Goal: Task Accomplishment & Management: Manage account settings

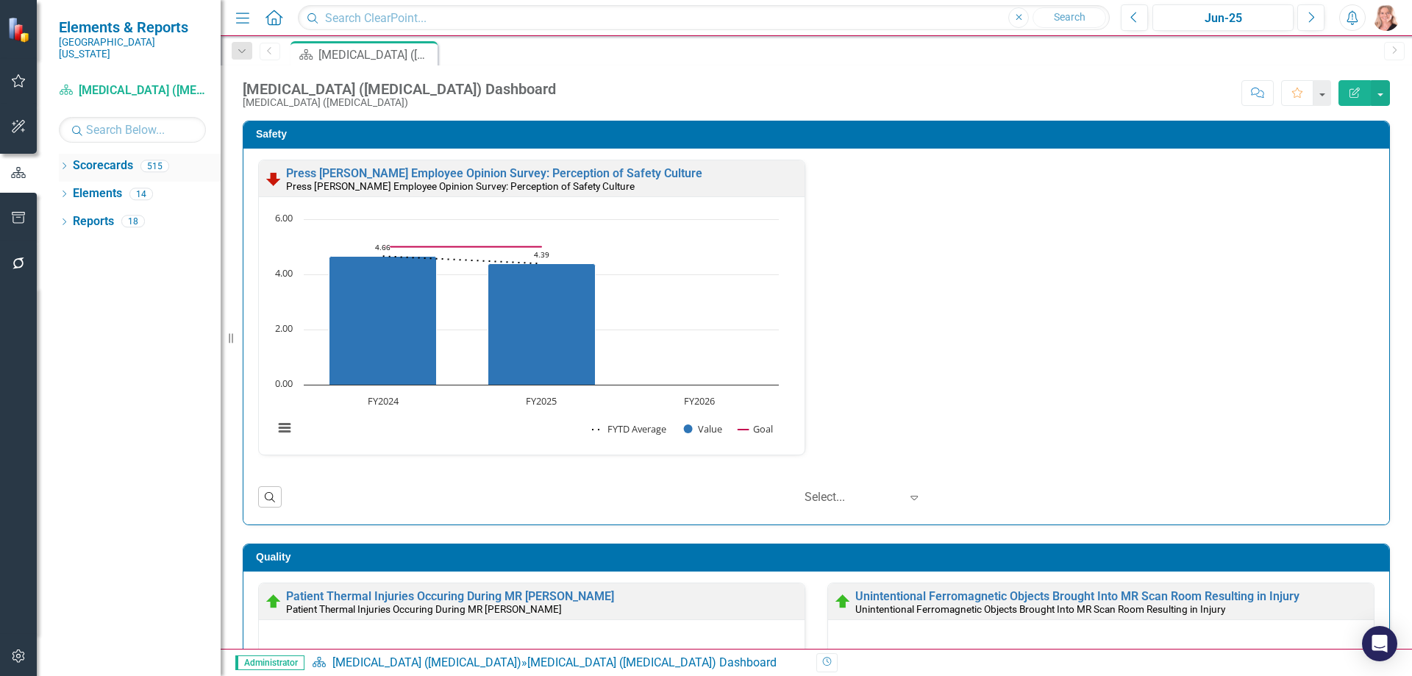
click at [65, 163] on icon "Dropdown" at bounding box center [64, 167] width 10 height 8
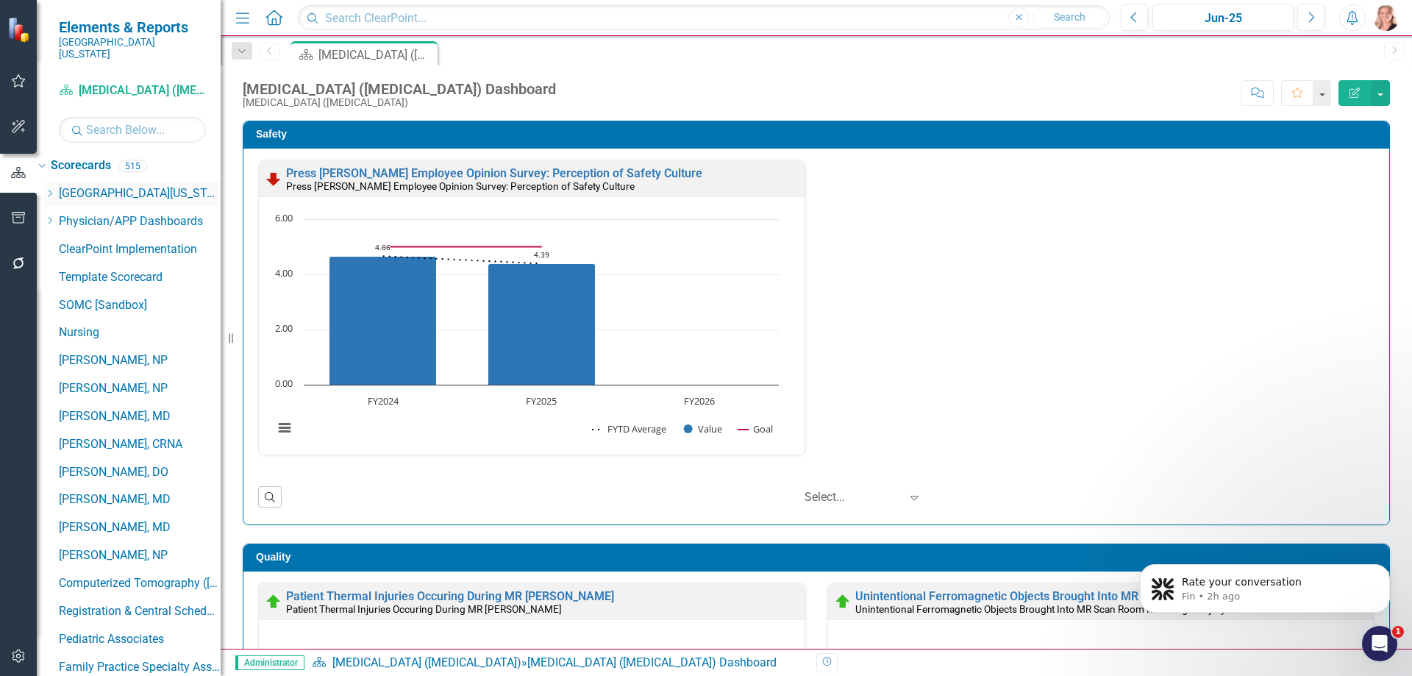
click at [55, 189] on icon "Dropdown" at bounding box center [49, 193] width 11 height 9
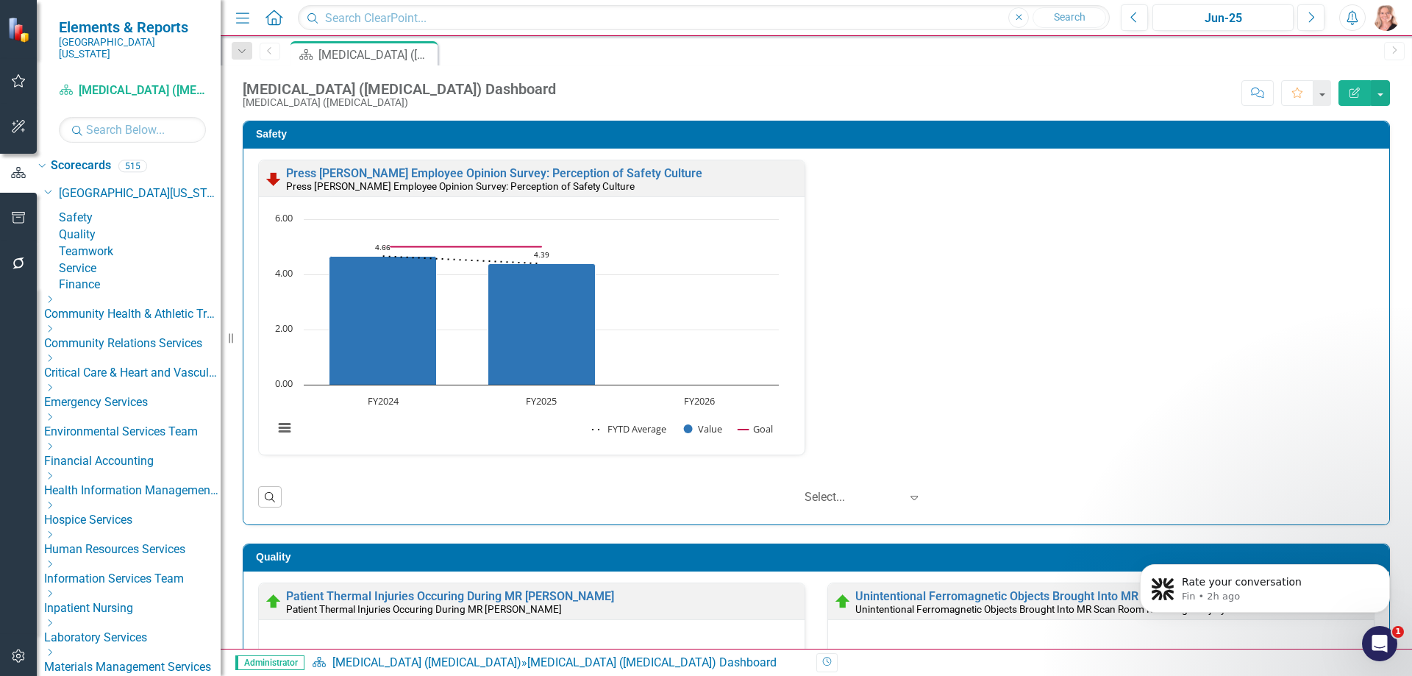
click at [122, 277] on link "Service" at bounding box center [140, 268] width 162 height 17
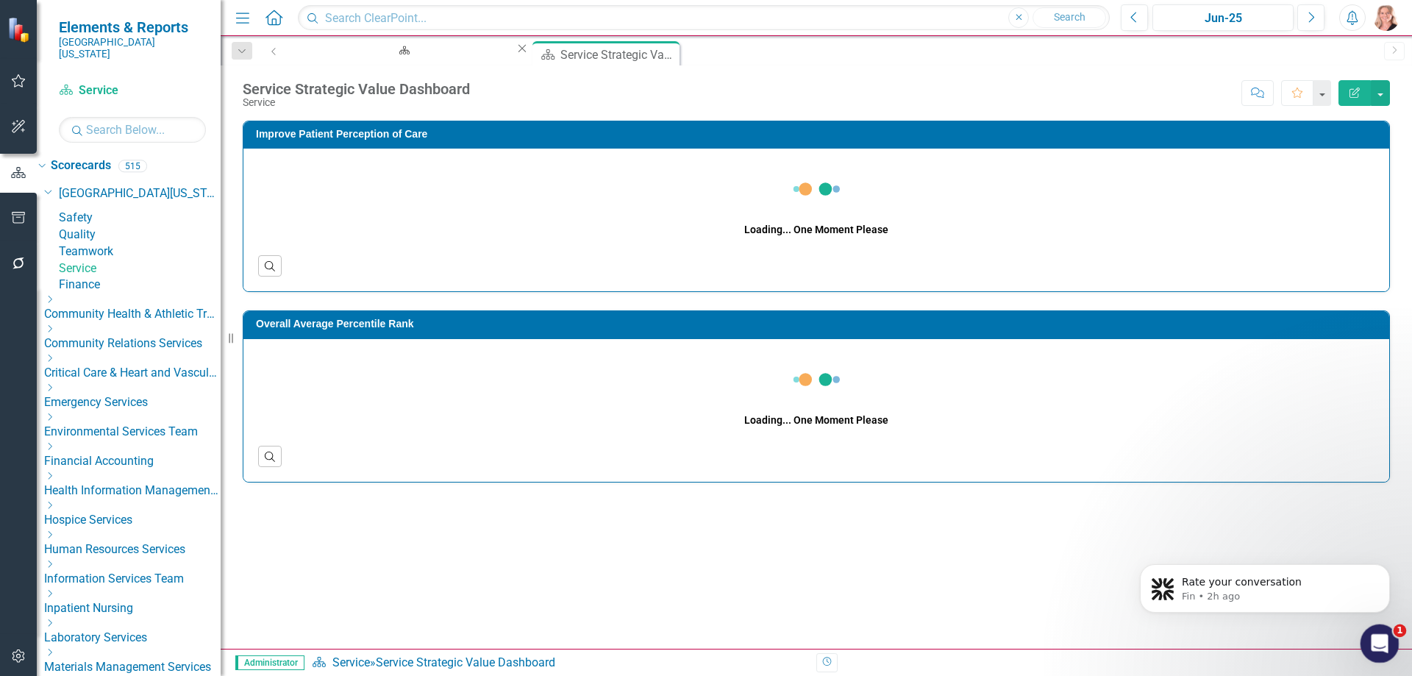
click at [1380, 647] on icon "Open Intercom Messenger" at bounding box center [1378, 642] width 24 height 24
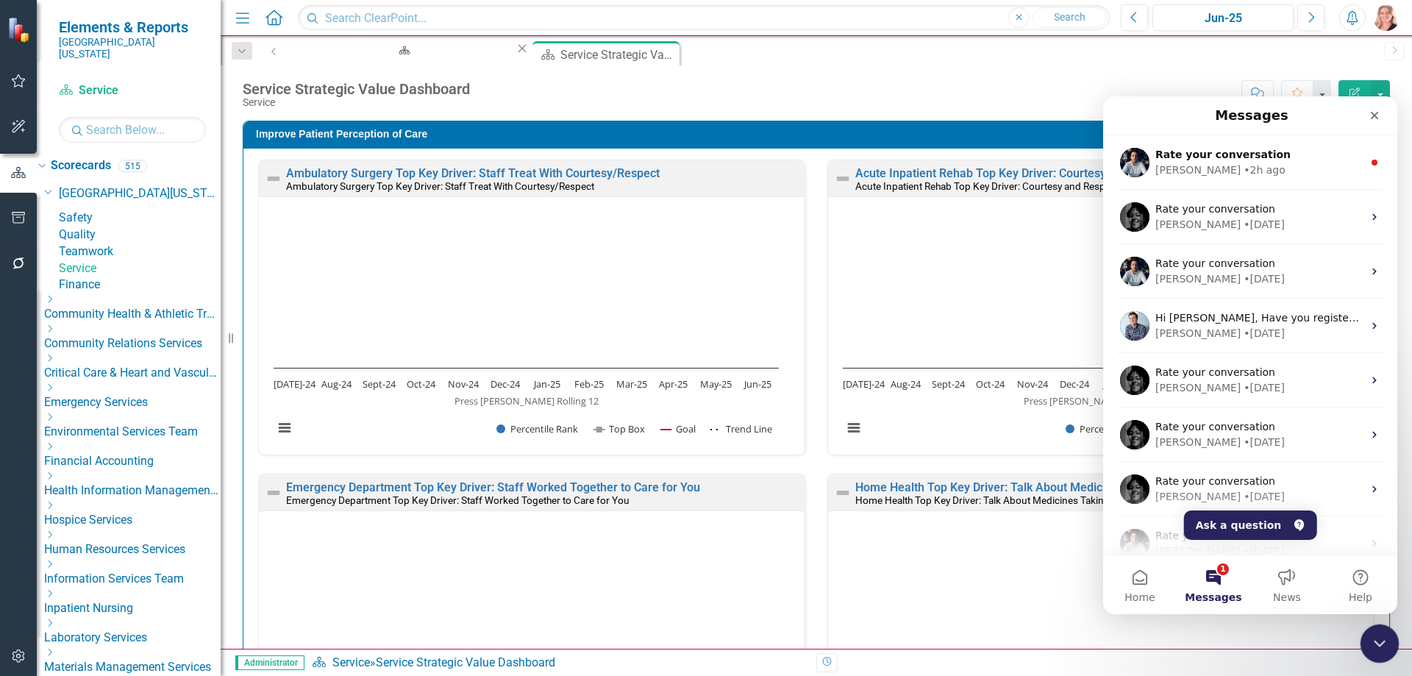
click at [1284, 163] on div "Walter • 2h ago" at bounding box center [1258, 170] width 207 height 15
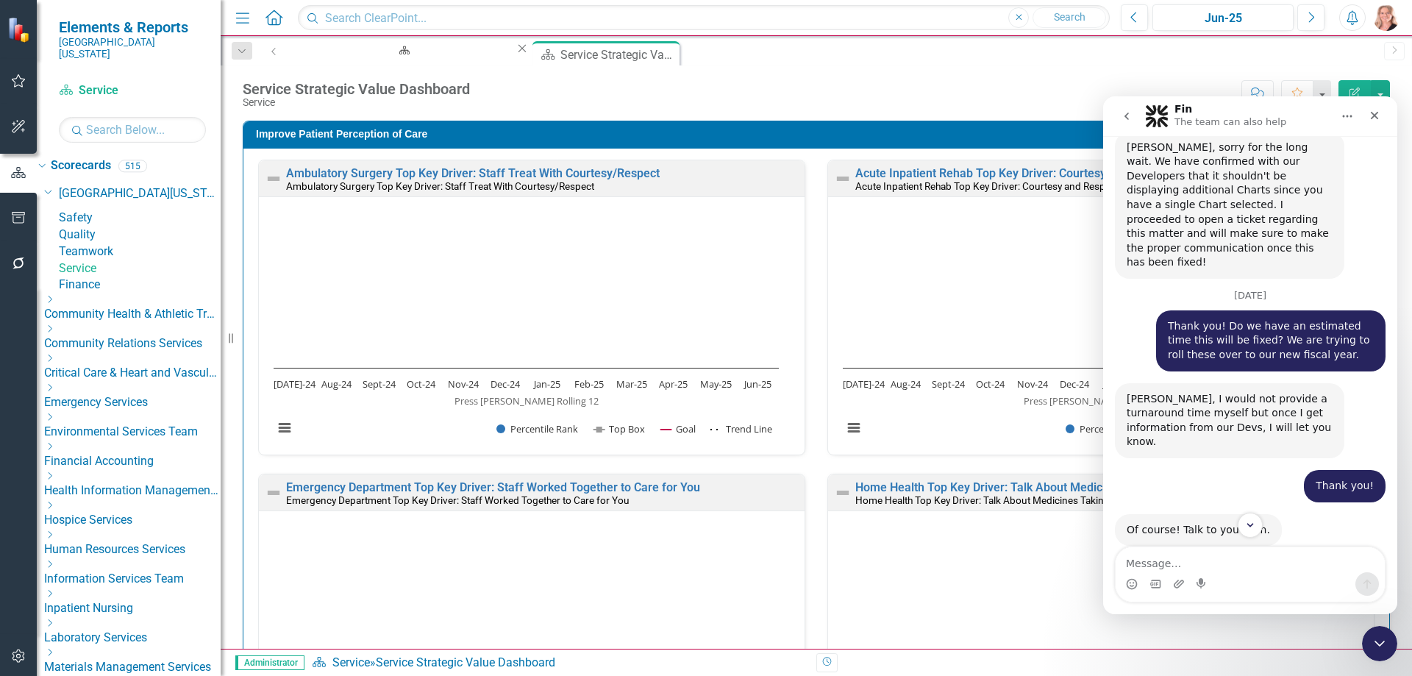
scroll to position [2330, 0]
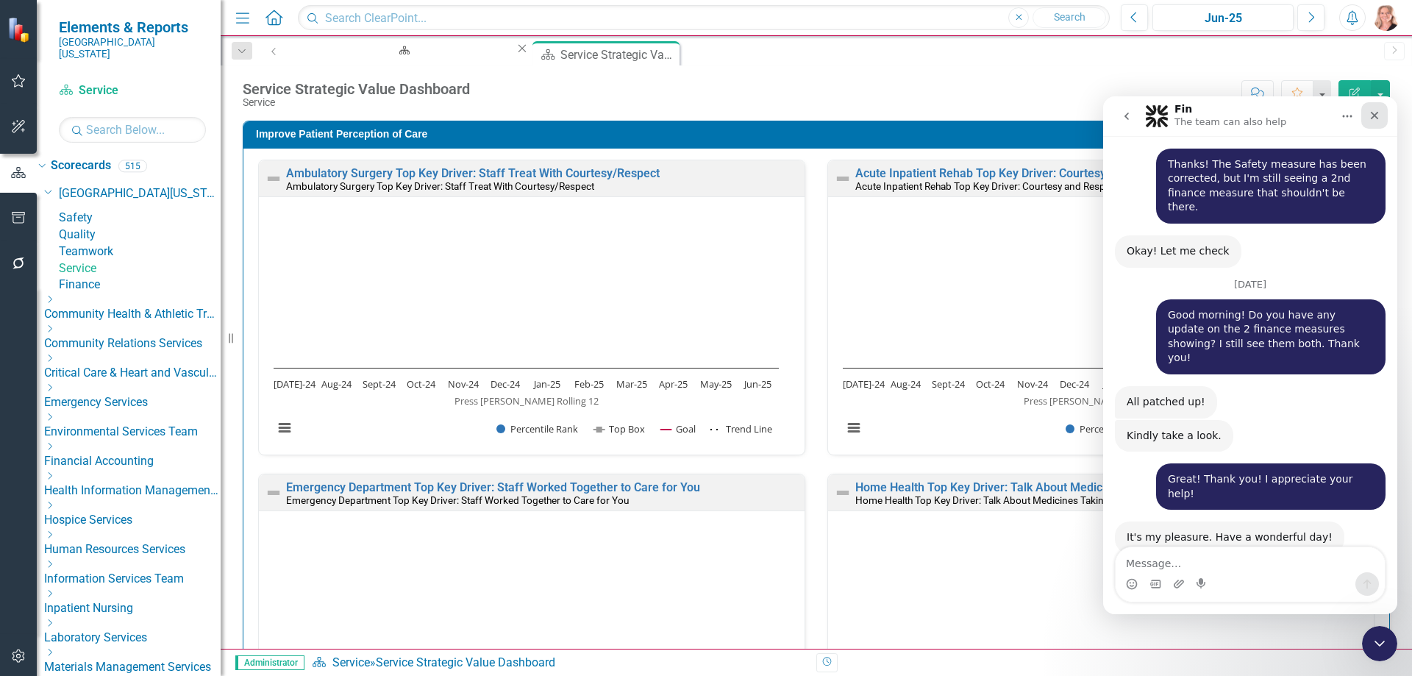
click at [1381, 118] on div "Close" at bounding box center [1374, 115] width 26 height 26
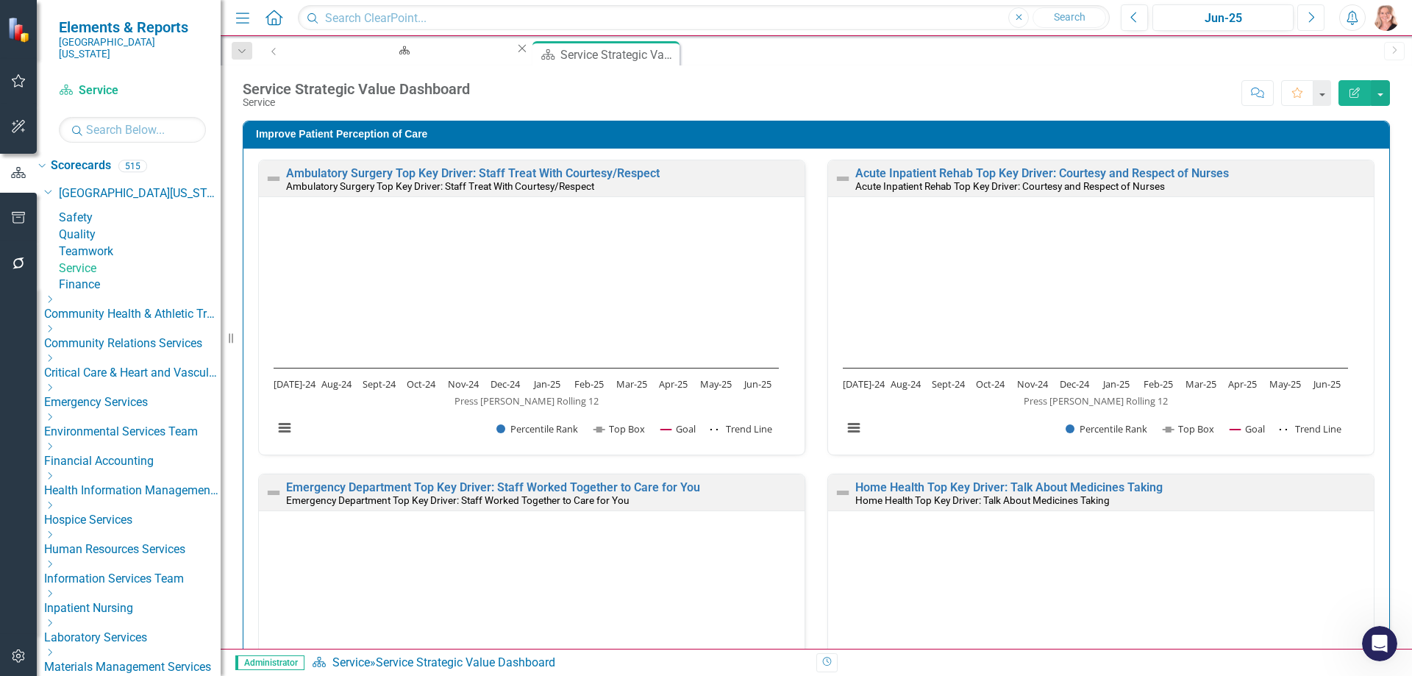
click at [1310, 20] on icon "Next" at bounding box center [1311, 17] width 8 height 13
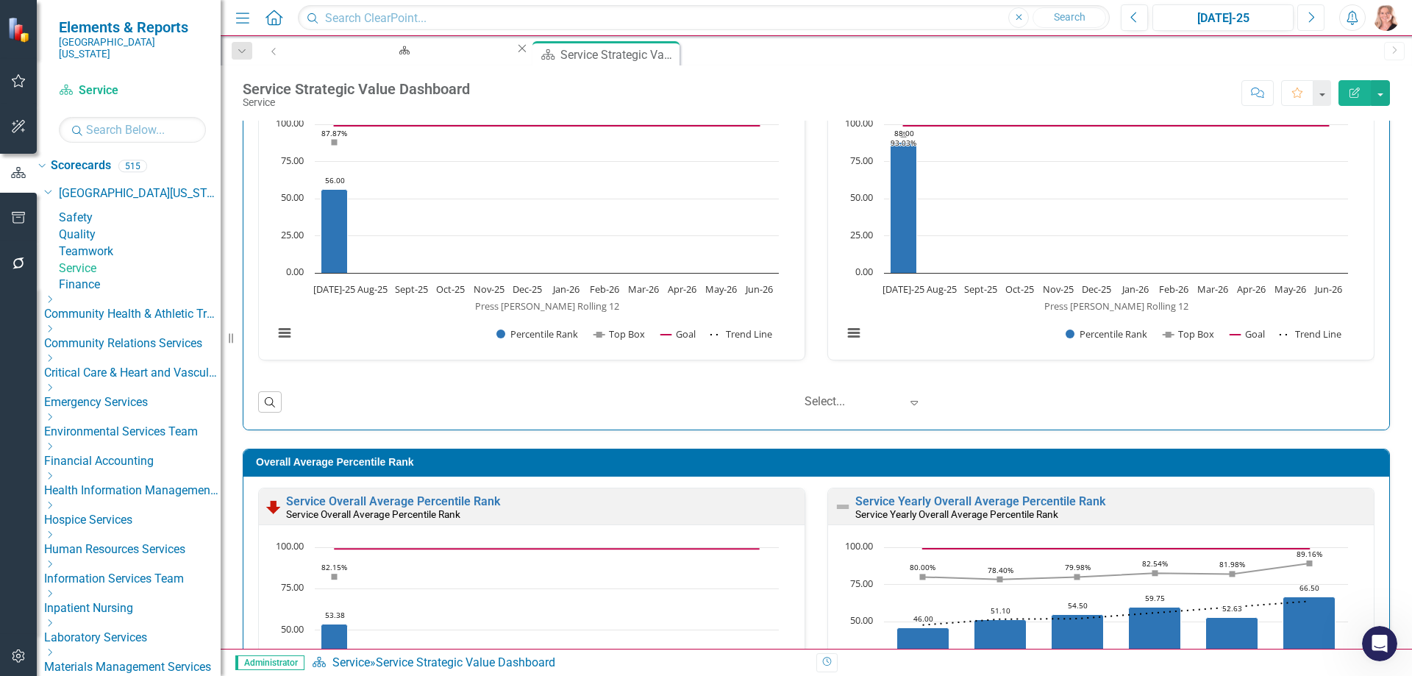
scroll to position [1255, 0]
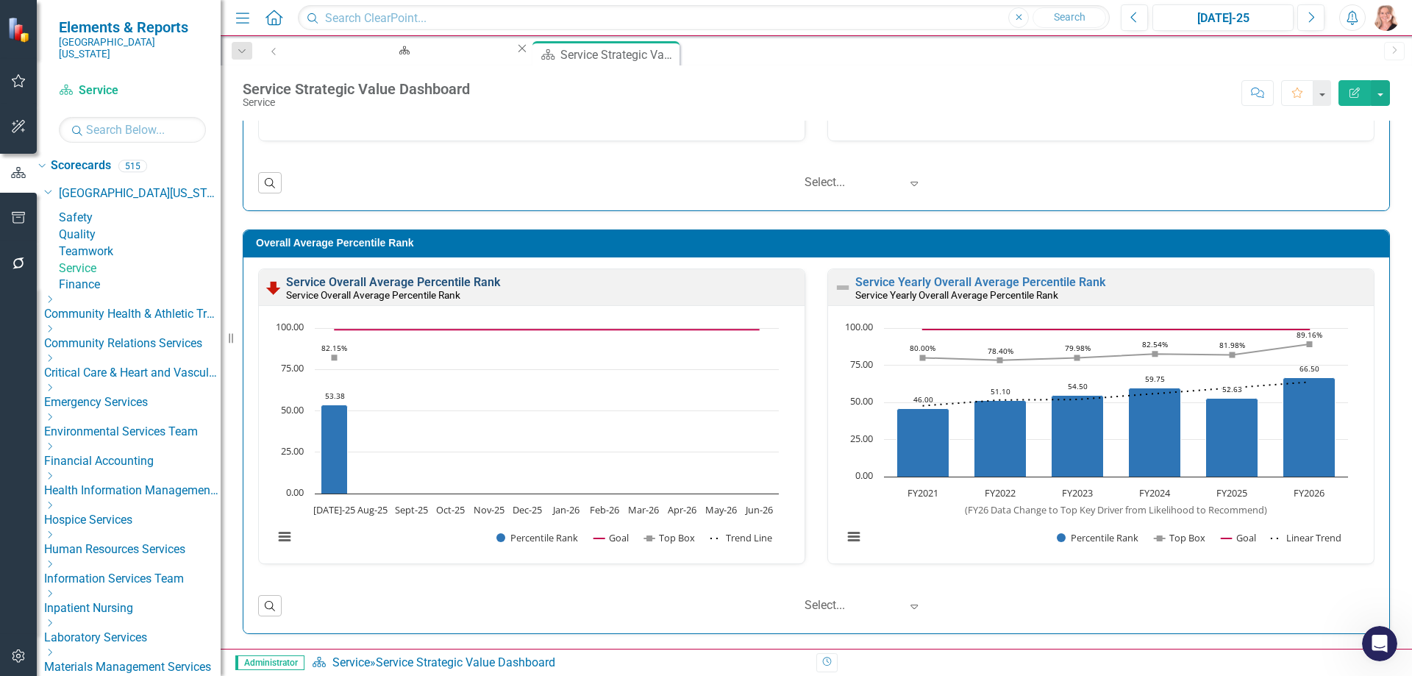
click at [410, 279] on link "Service Overall Average Percentile Rank" at bounding box center [393, 282] width 214 height 14
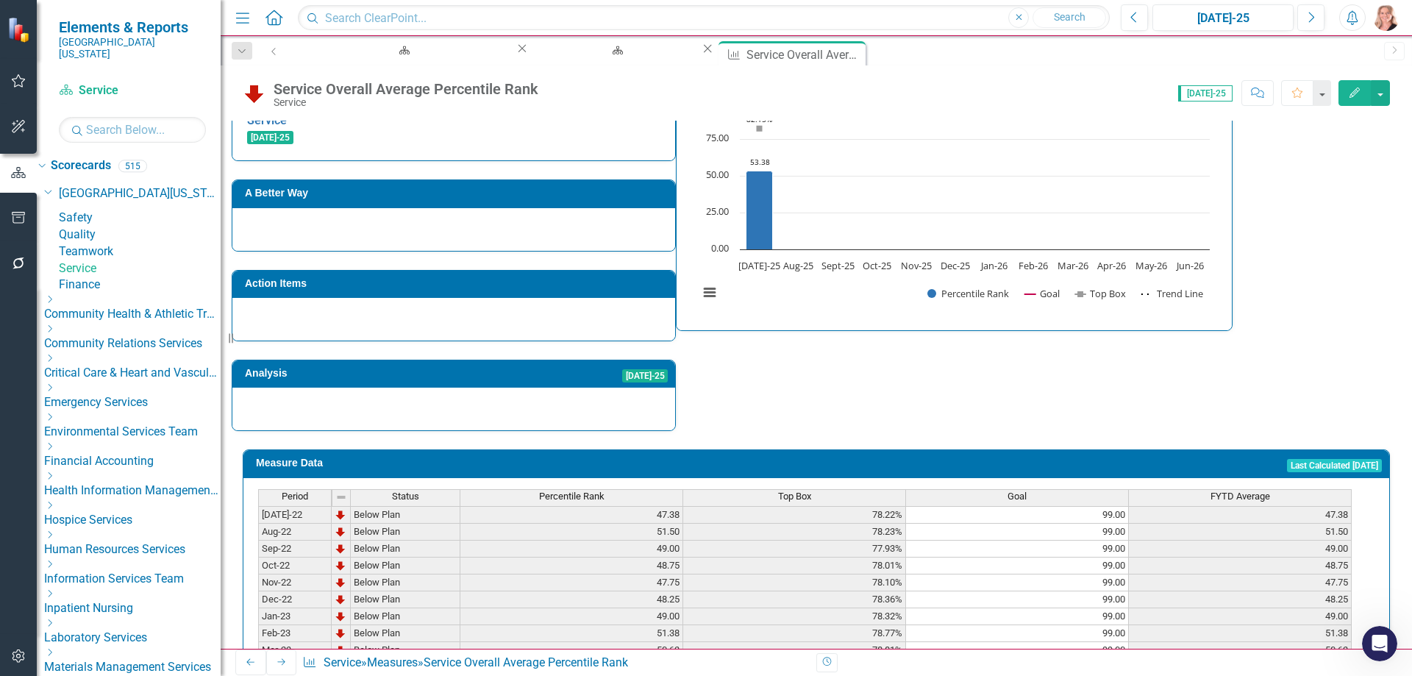
scroll to position [424, 0]
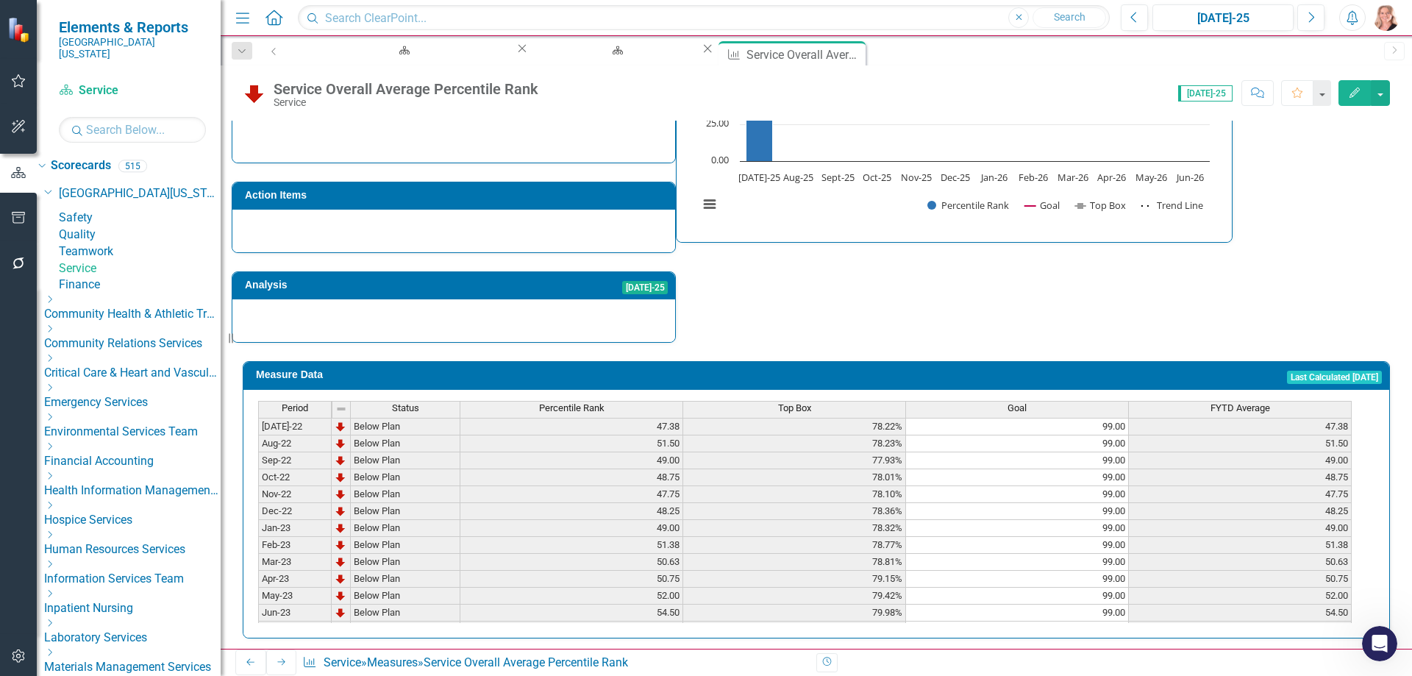
click at [539, 403] on span "Percentile Rank" at bounding box center [571, 408] width 65 height 10
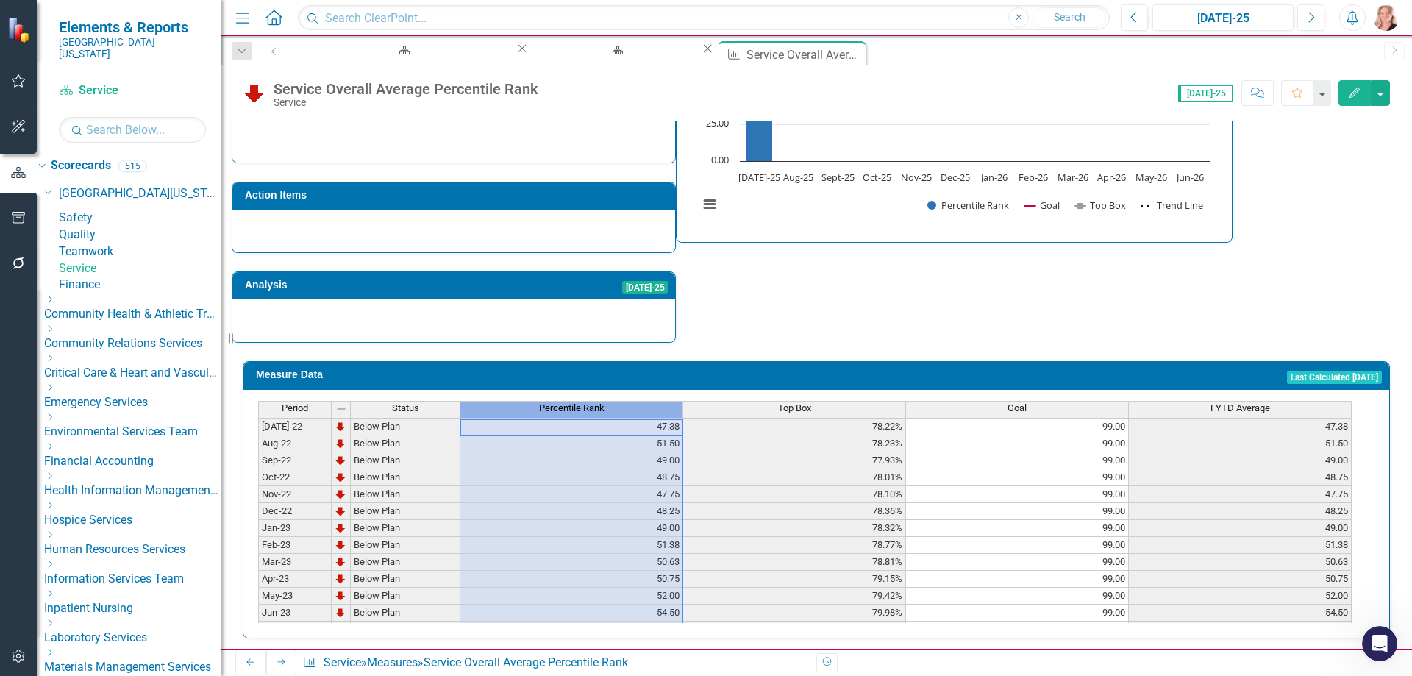
click at [539, 403] on span "Percentile Rank" at bounding box center [571, 408] width 65 height 10
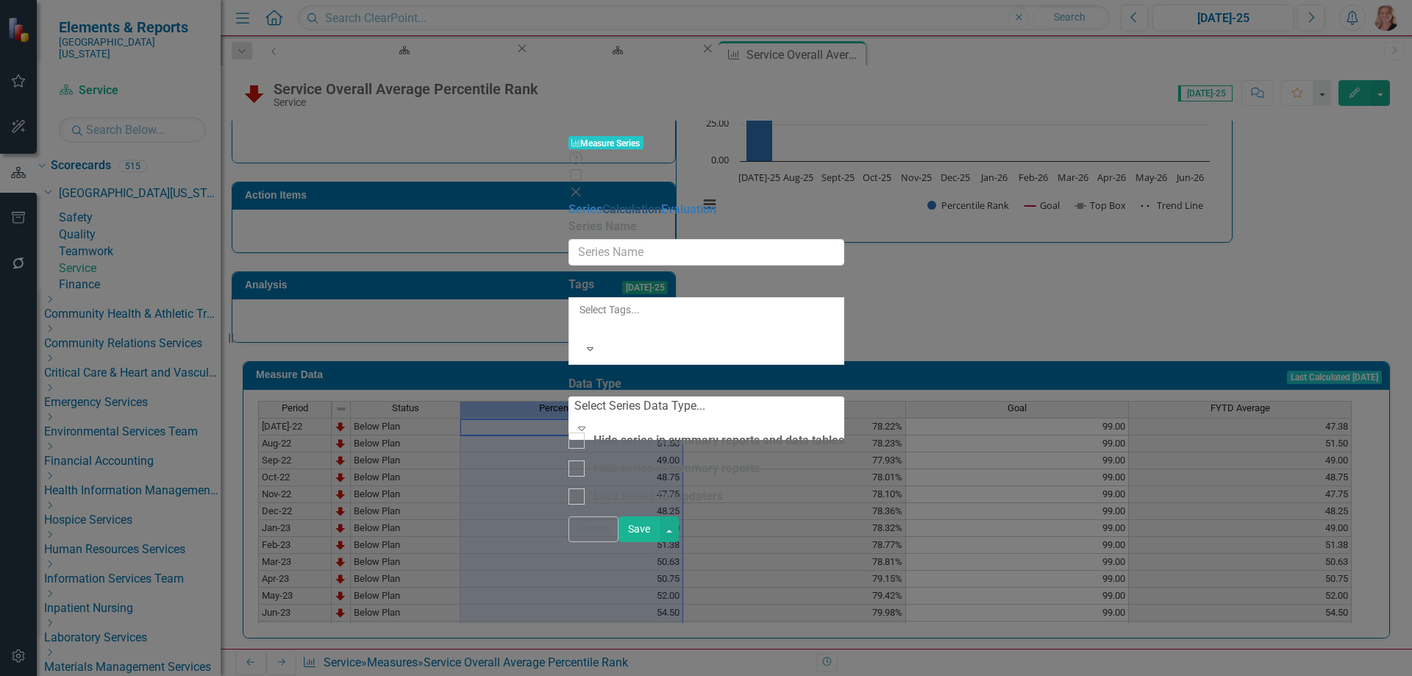
type input "Percentile Rank"
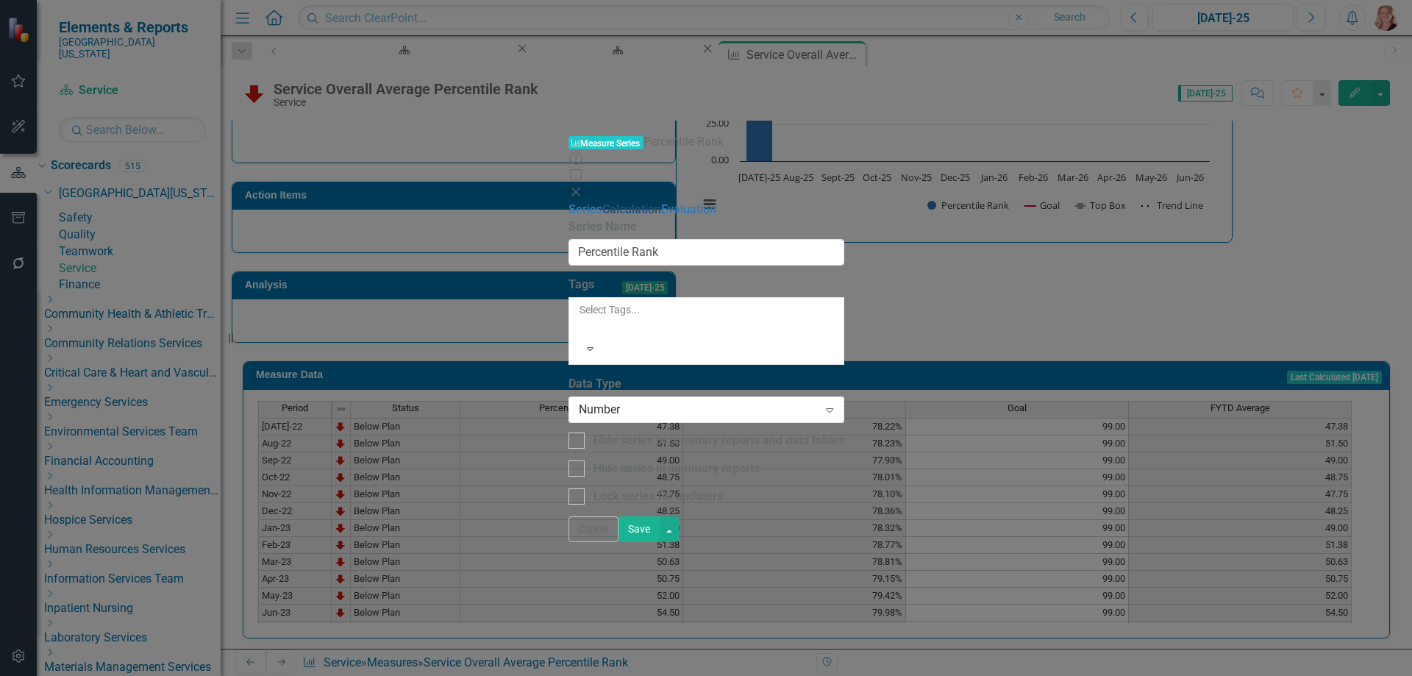
click at [602, 202] on link "Calculation" at bounding box center [631, 209] width 59 height 14
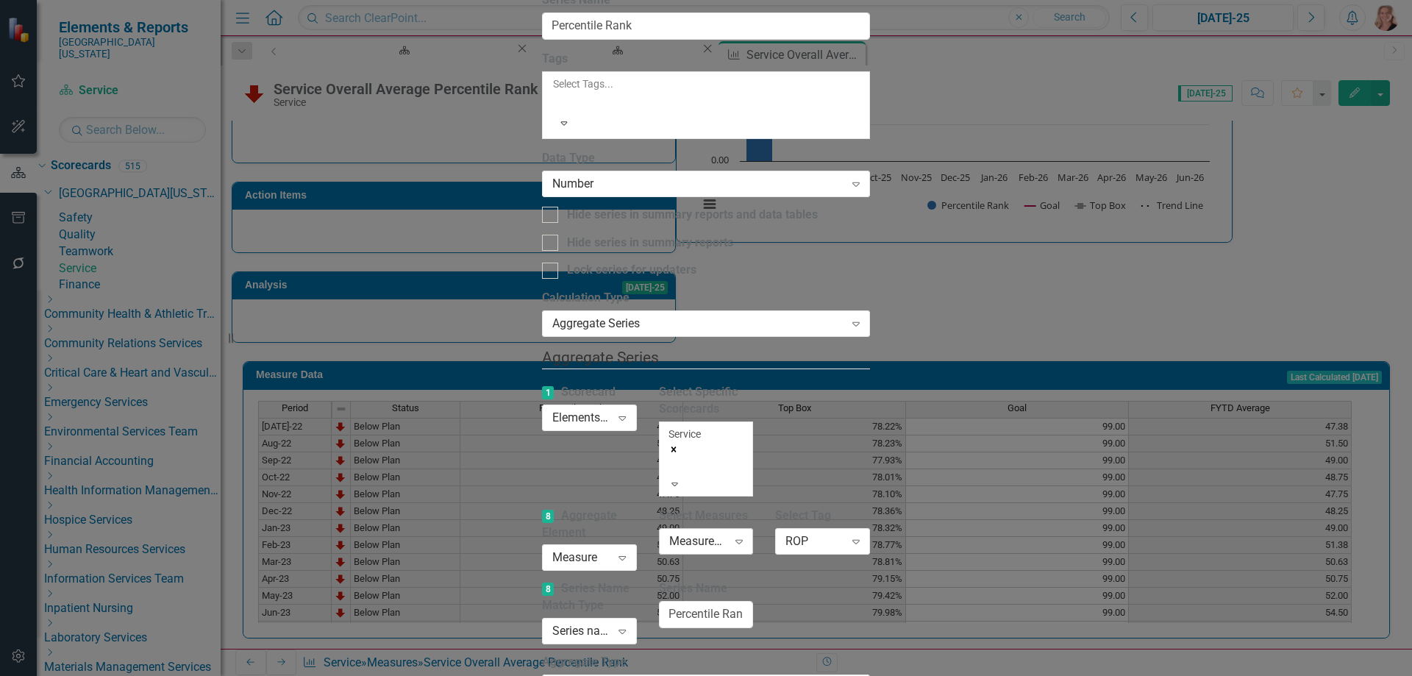
click at [746, 535] on icon "Expand" at bounding box center [739, 541] width 15 height 12
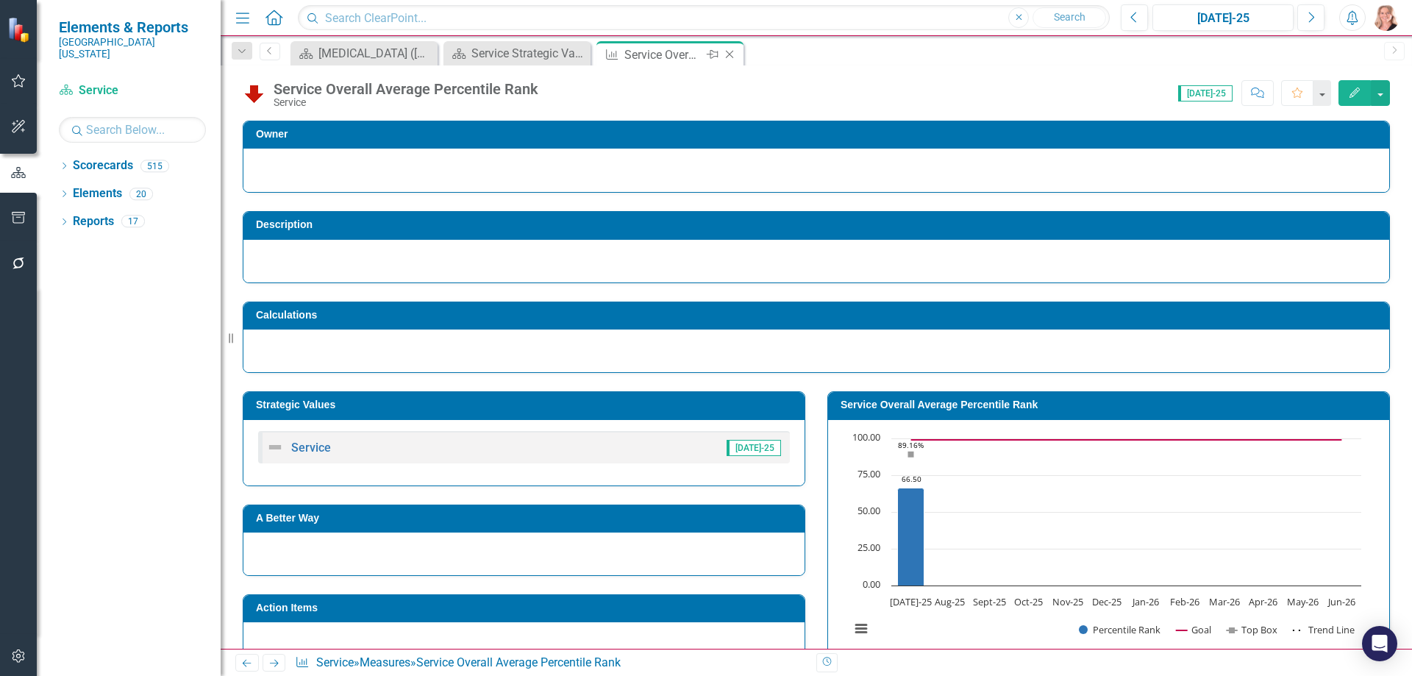
click at [732, 54] on icon "Close" at bounding box center [729, 55] width 15 height 12
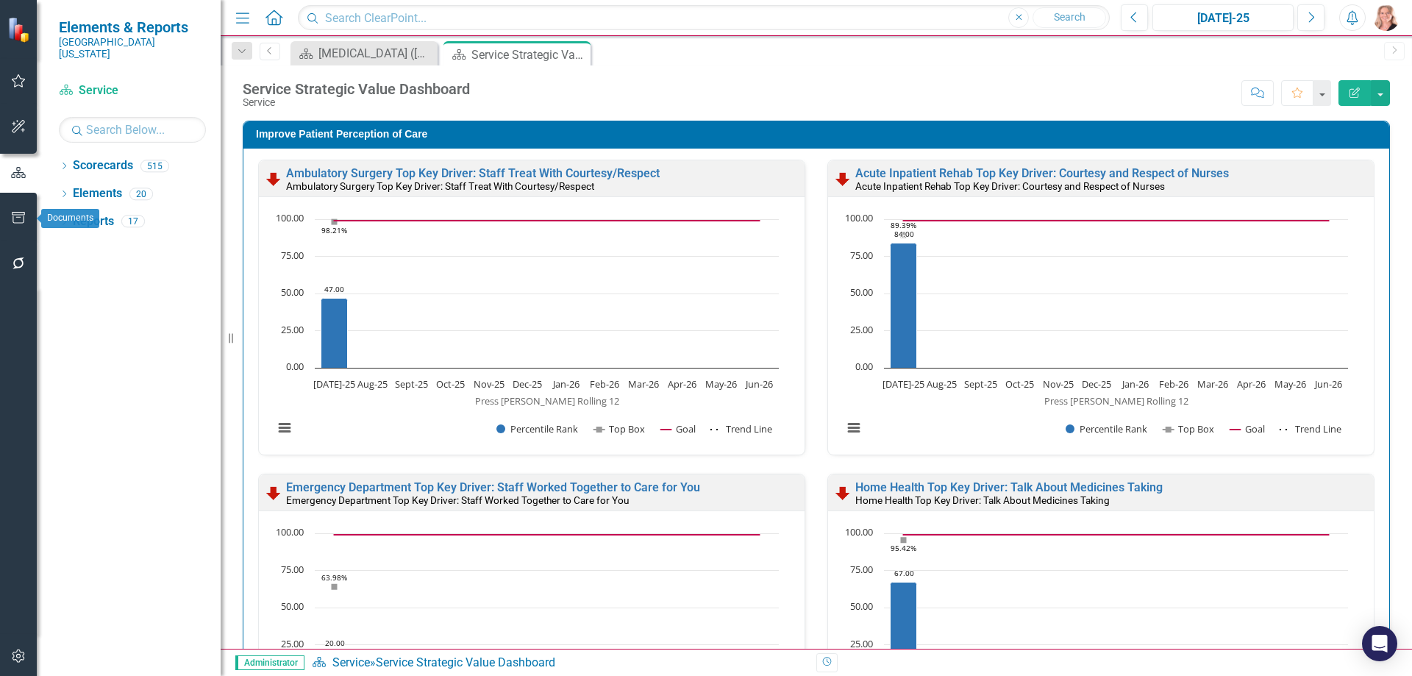
click at [13, 217] on icon "button" at bounding box center [18, 218] width 13 height 12
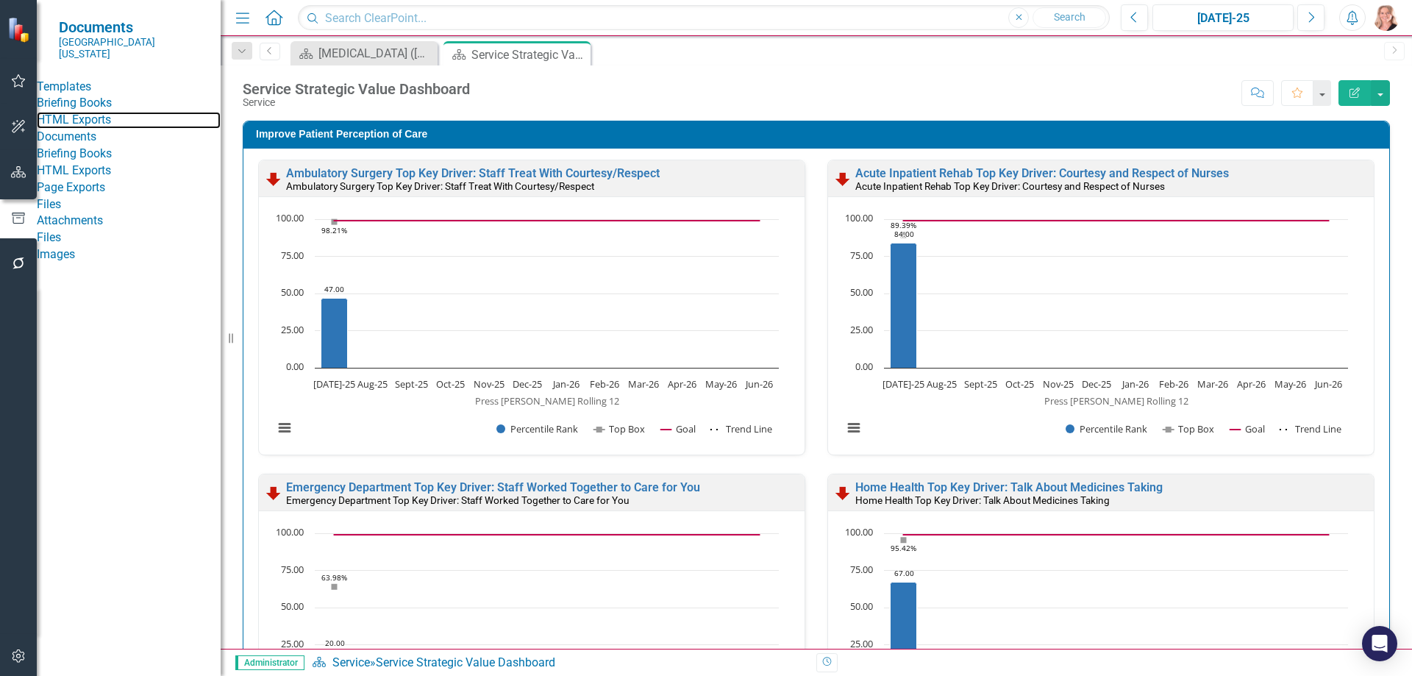
click at [86, 129] on link "HTML Exports" at bounding box center [129, 120] width 184 height 17
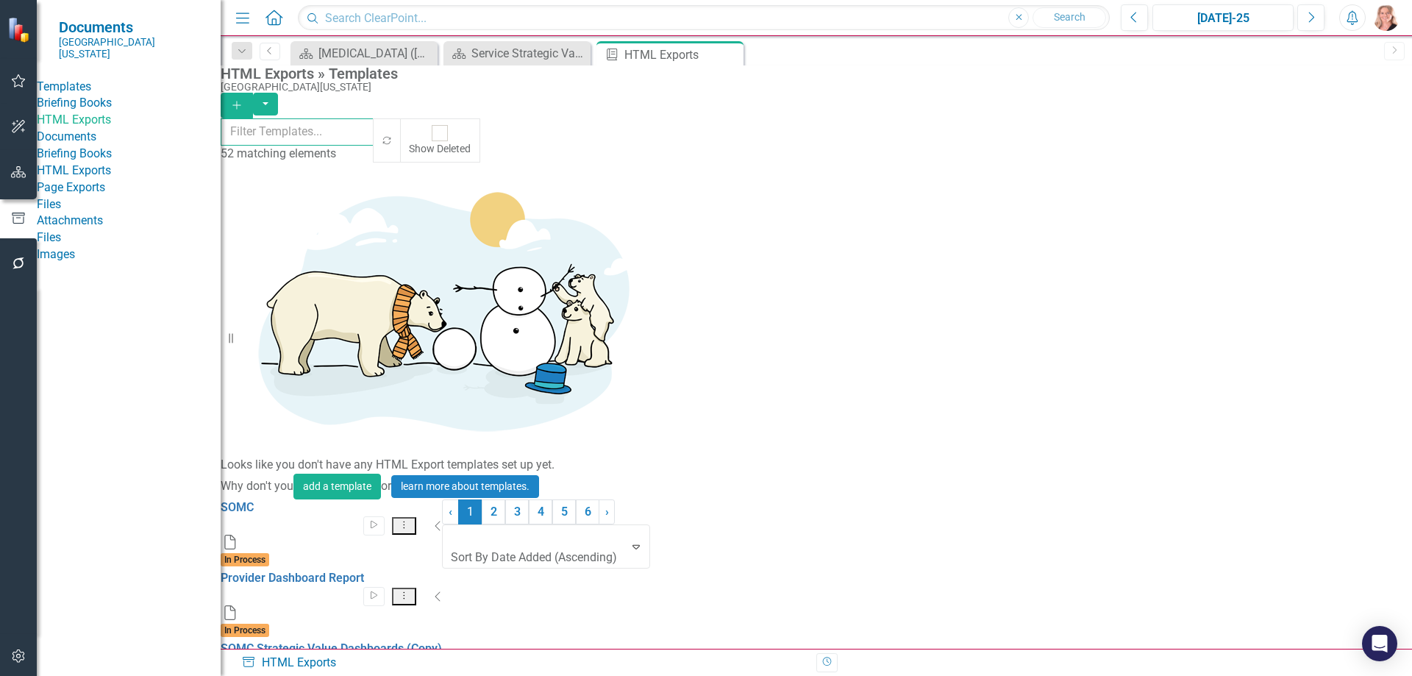
click at [374, 134] on input "text" at bounding box center [298, 131] width 154 height 27
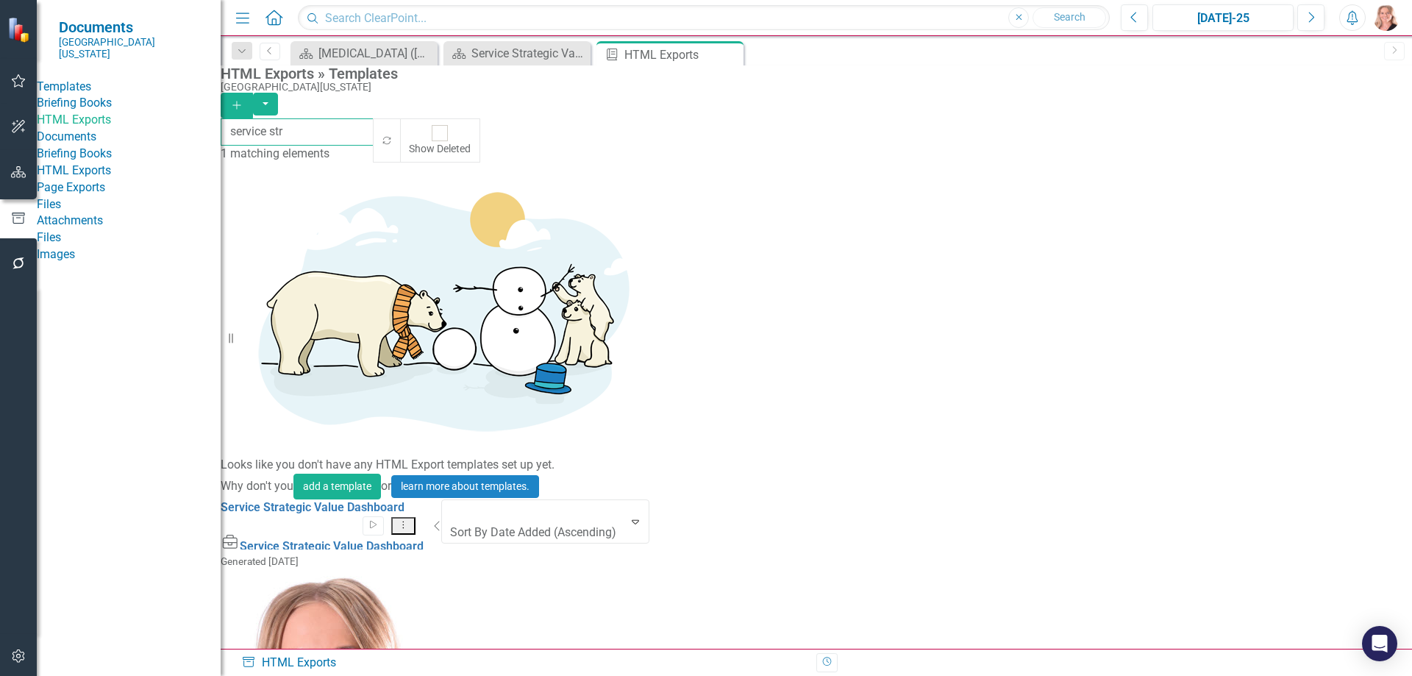
type input "service str"
click at [410, 520] on icon "Dropdown Menu" at bounding box center [403, 525] width 13 height 10
click at [1290, 257] on link "Edit Edit Template" at bounding box center [1288, 265] width 136 height 27
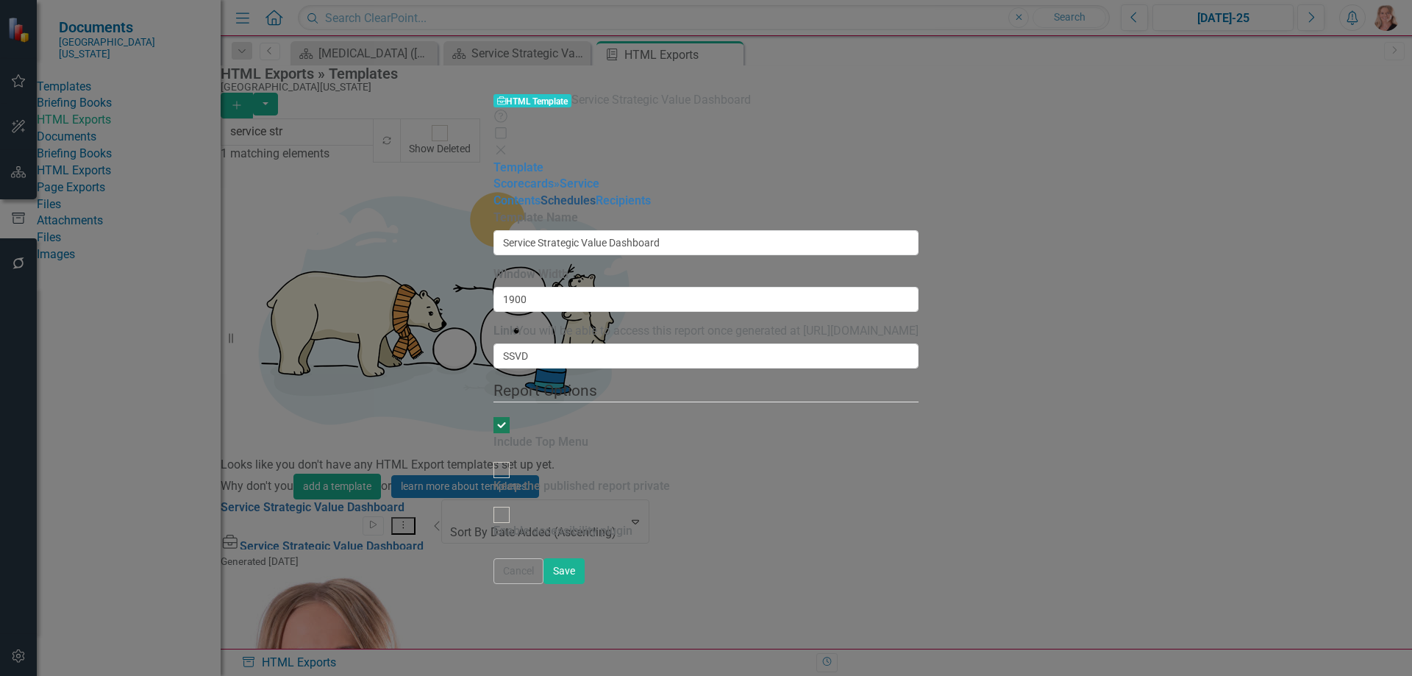
click at [541, 193] on link "Schedules" at bounding box center [568, 200] width 55 height 14
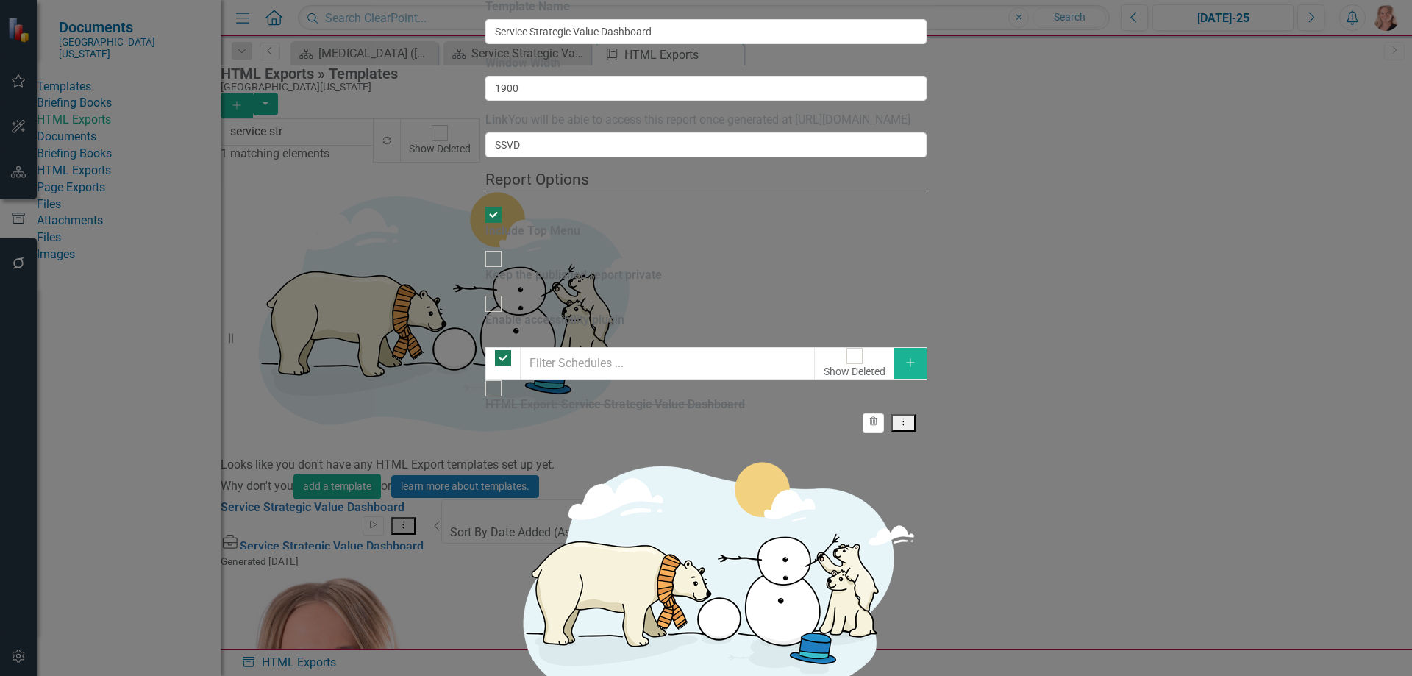
checkbox input "false"
click at [910, 417] on icon "Dropdown Menu" at bounding box center [903, 422] width 13 height 10
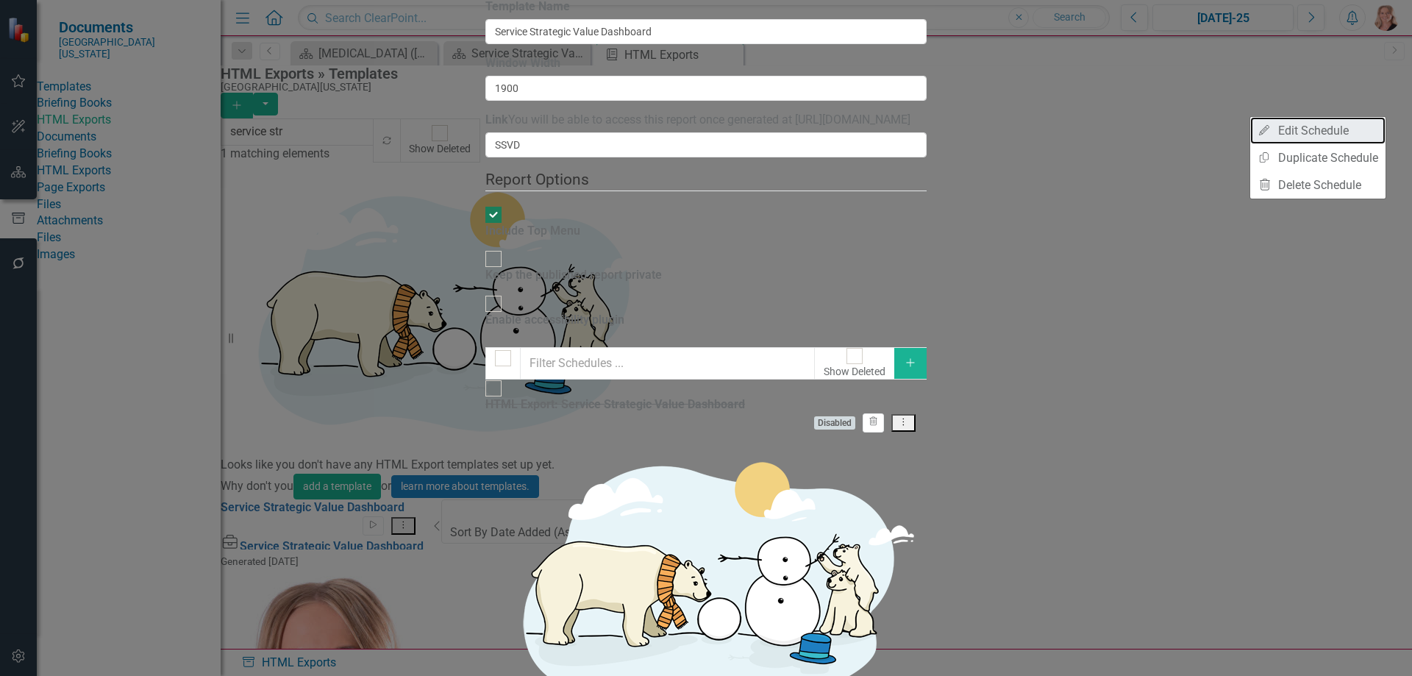
click at [1352, 132] on link "Edit Edit Schedule" at bounding box center [1317, 130] width 135 height 27
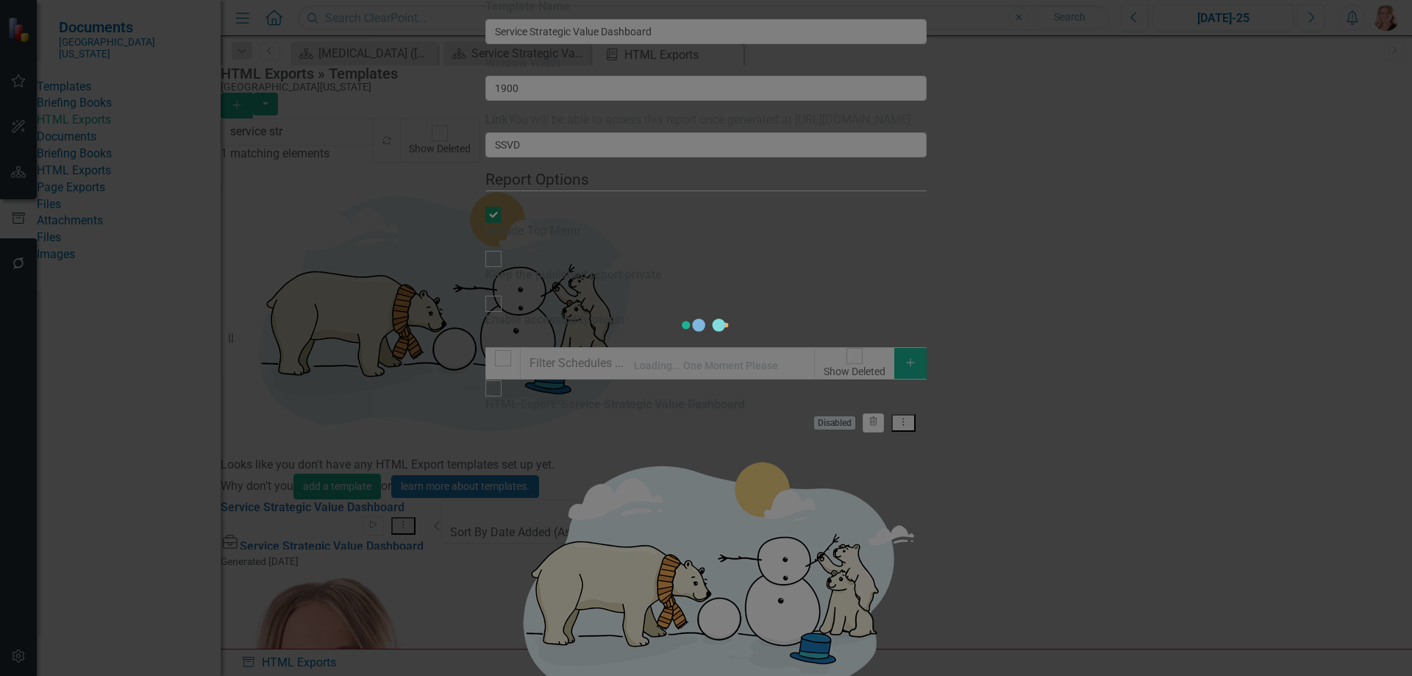
select select "pm"
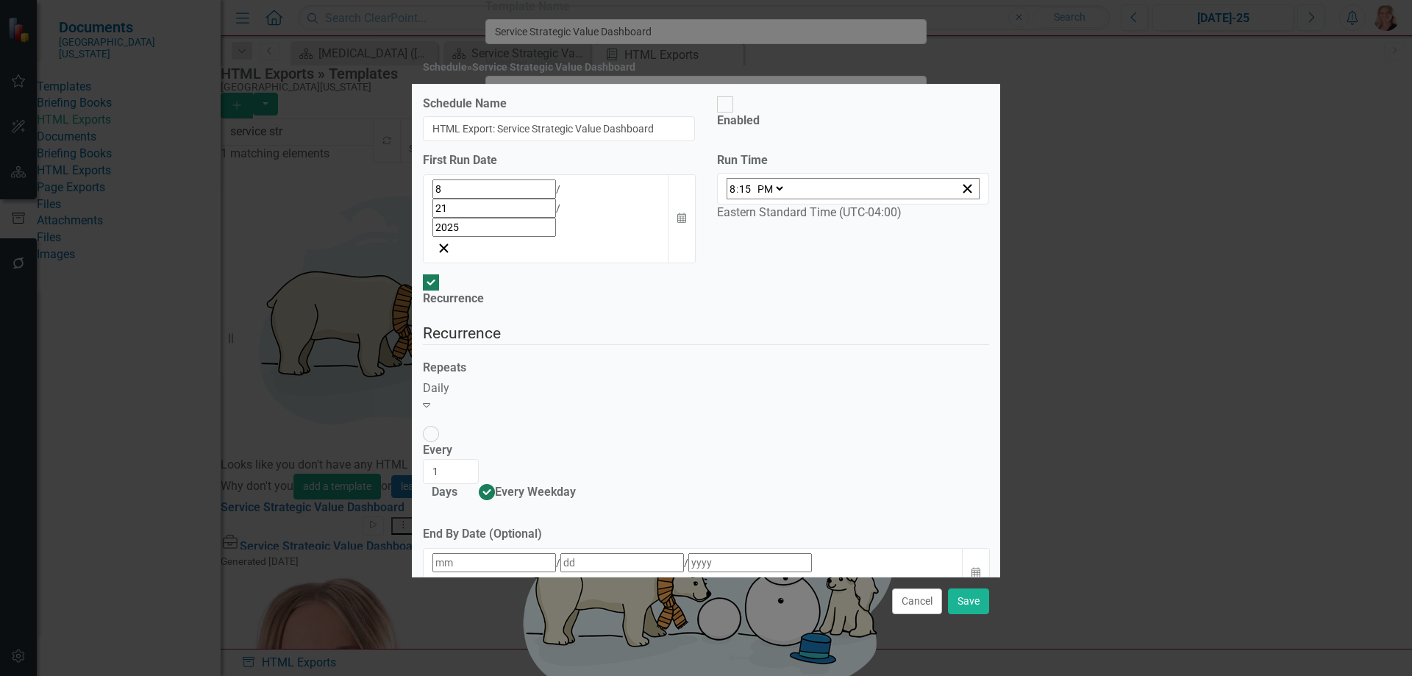
click at [729, 113] on div at bounding box center [725, 104] width 16 height 16
click at [729, 116] on input "Enabled" at bounding box center [725, 104] width 23 height 23
checkbox input "true"
click at [680, 213] on icon "Calendar" at bounding box center [681, 218] width 9 height 10
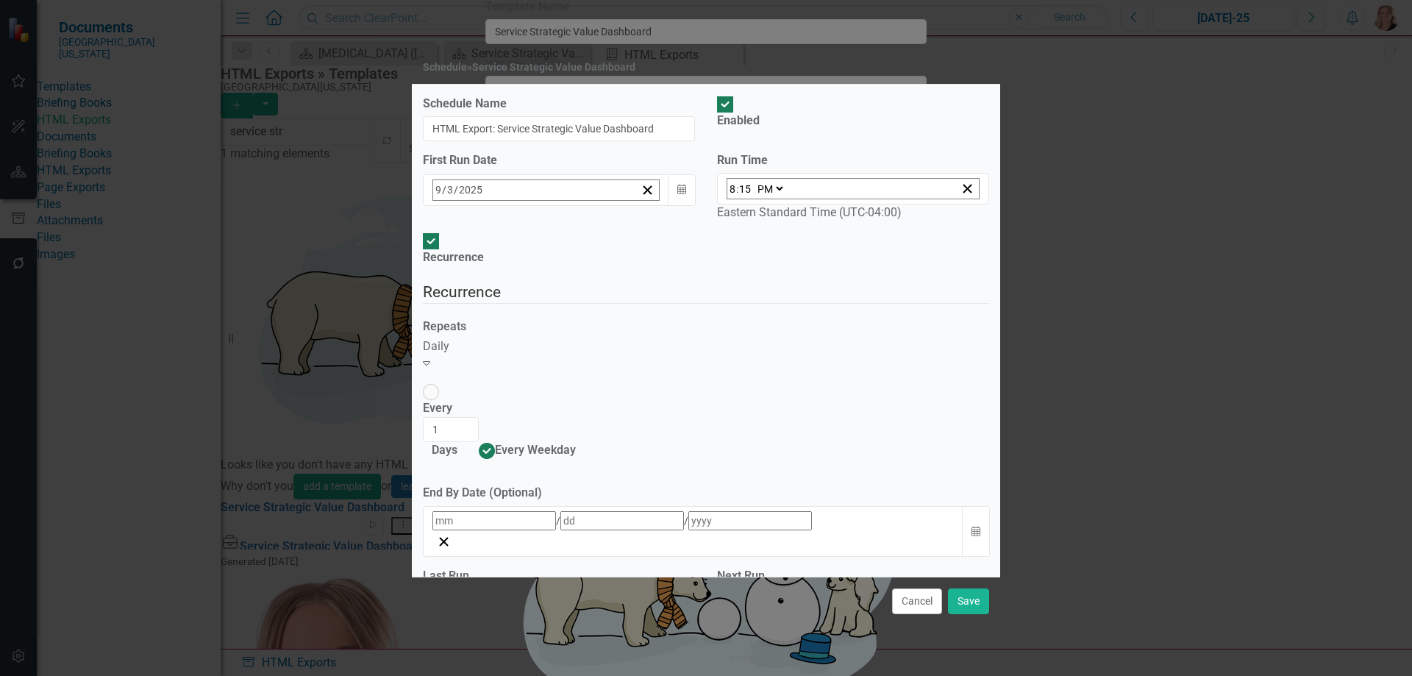
click at [549, 294] on button "3" at bounding box center [552, 281] width 37 height 26
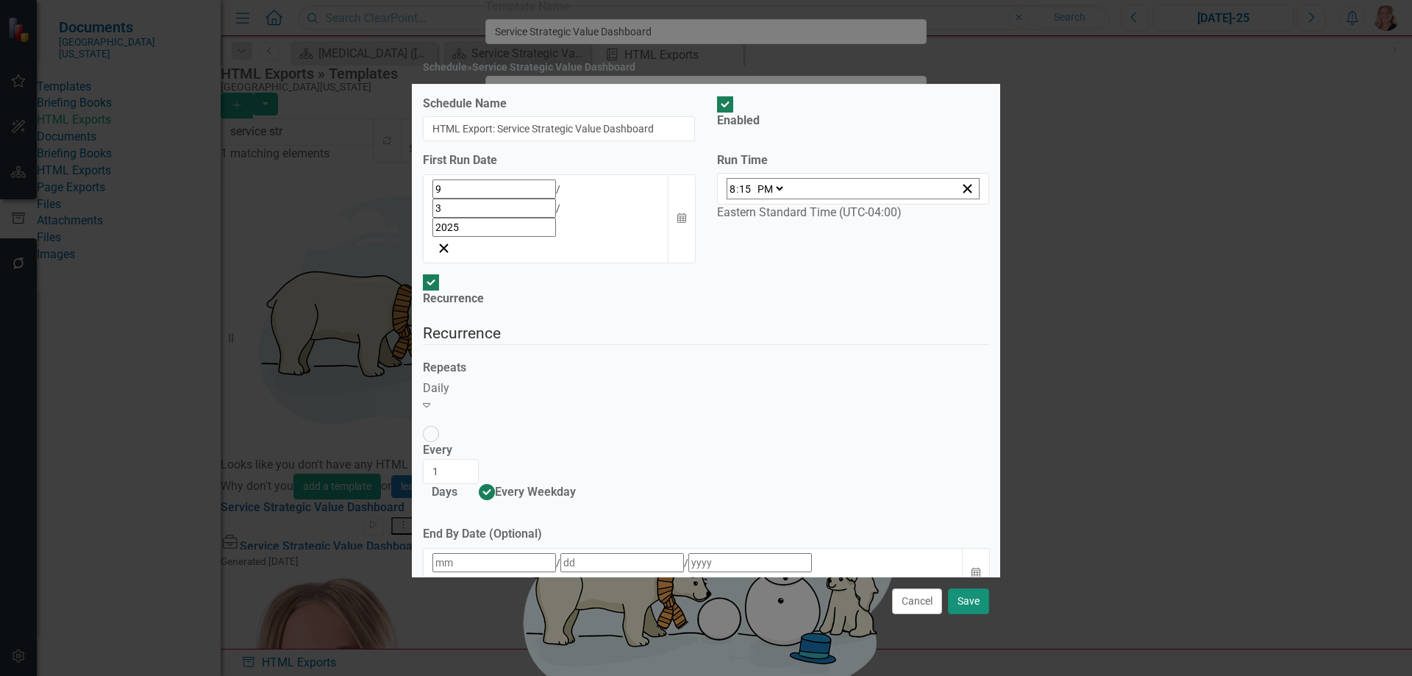
click at [967, 588] on button "Save" at bounding box center [968, 601] width 41 height 26
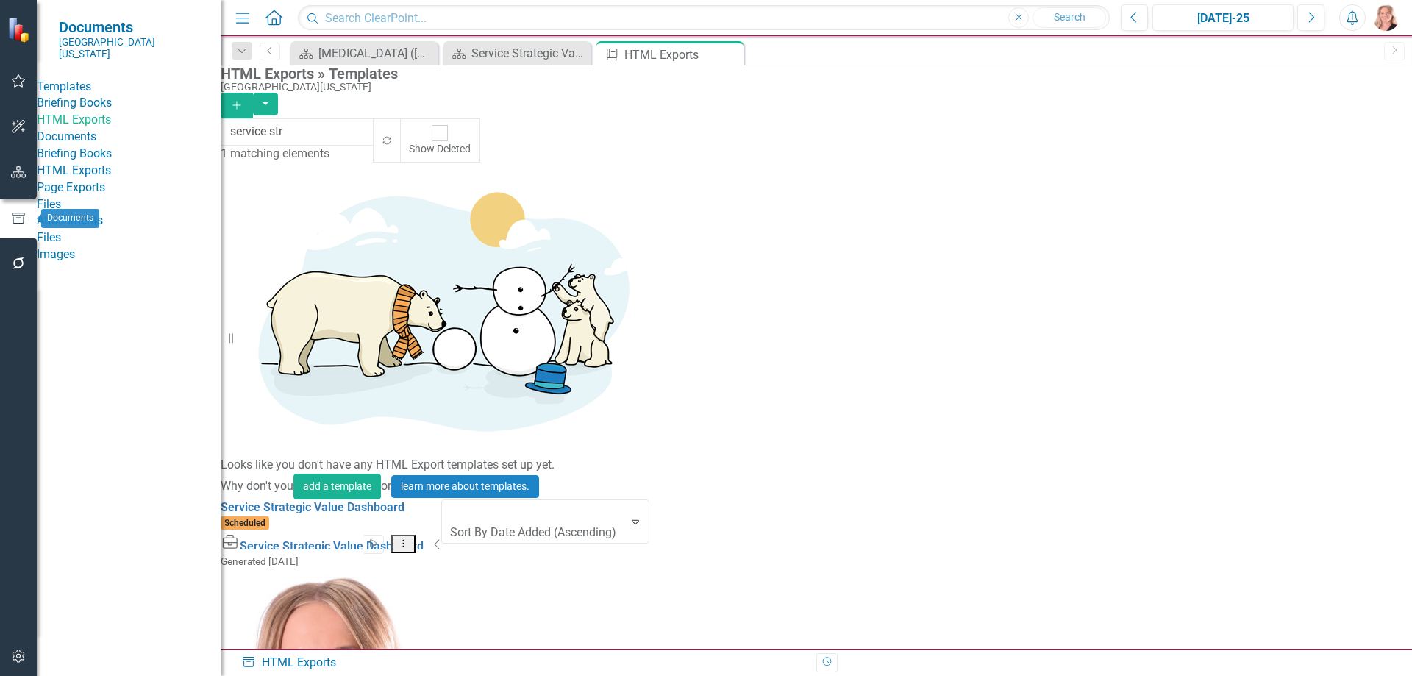
click at [12, 218] on icon "button" at bounding box center [18, 218] width 16 height 13
click at [731, 55] on icon "Close" at bounding box center [729, 55] width 15 height 12
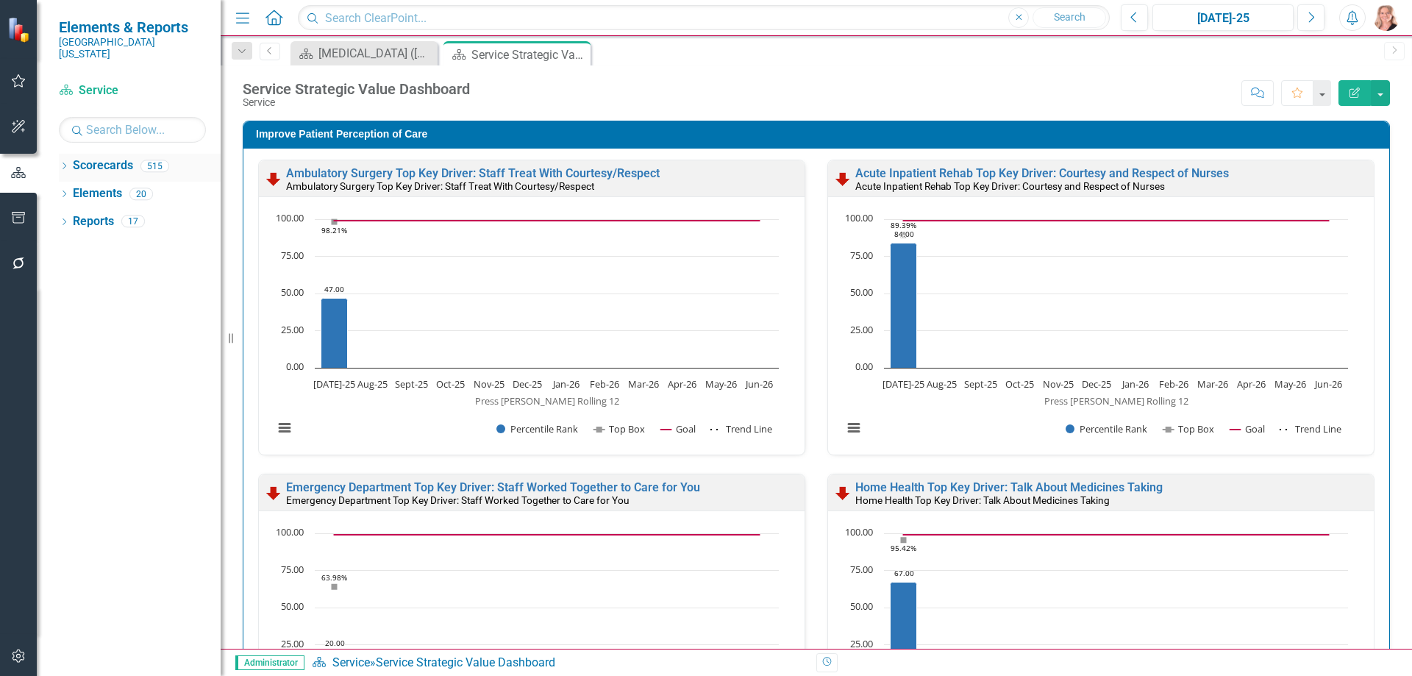
click at [67, 163] on div "Dropdown Scorecards 515" at bounding box center [140, 168] width 162 height 28
click at [65, 163] on icon "Dropdown" at bounding box center [64, 167] width 10 height 8
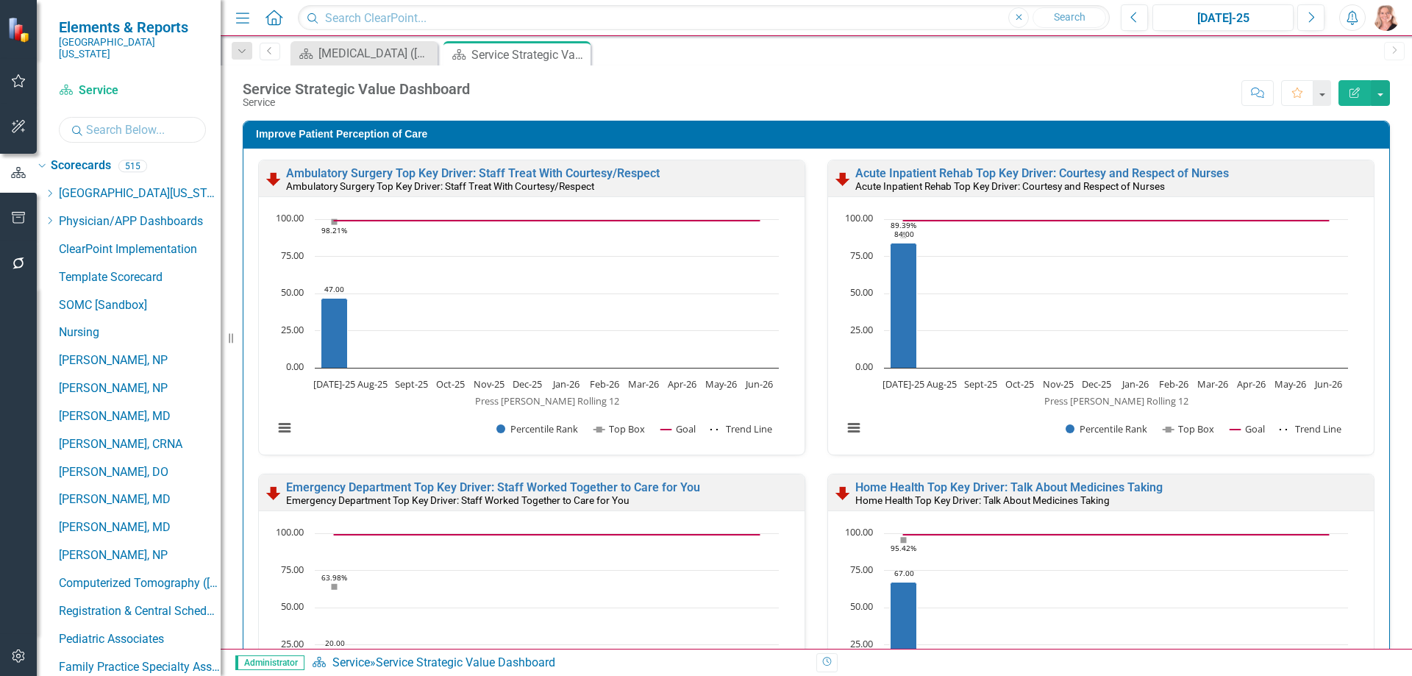
click at [121, 117] on input "text" at bounding box center [132, 130] width 147 height 26
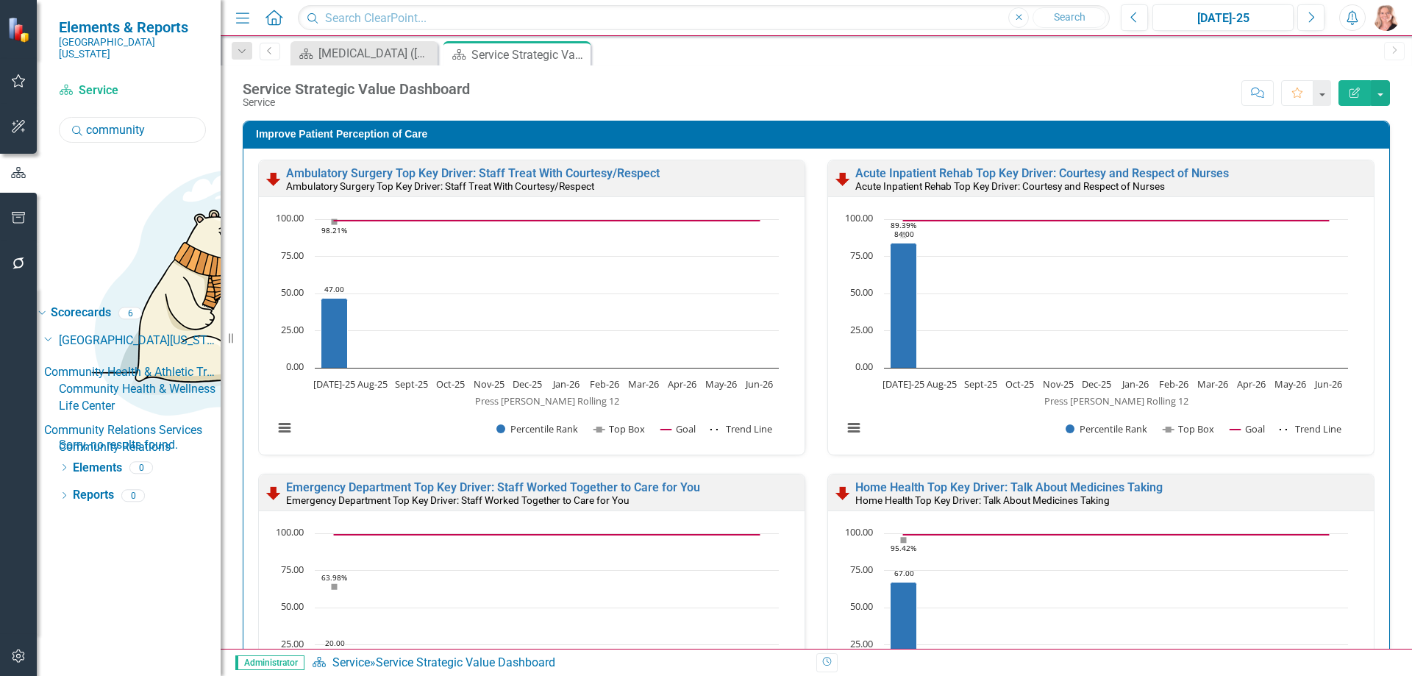
drag, startPoint x: 151, startPoint y: 120, endPoint x: 67, endPoint y: 114, distance: 84.0
click at [67, 117] on input "community" at bounding box center [132, 130] width 147 height 26
type input "p"
type input "roll"
click at [186, 381] on div "Pharmacy Roll-Up" at bounding box center [140, 389] width 162 height 17
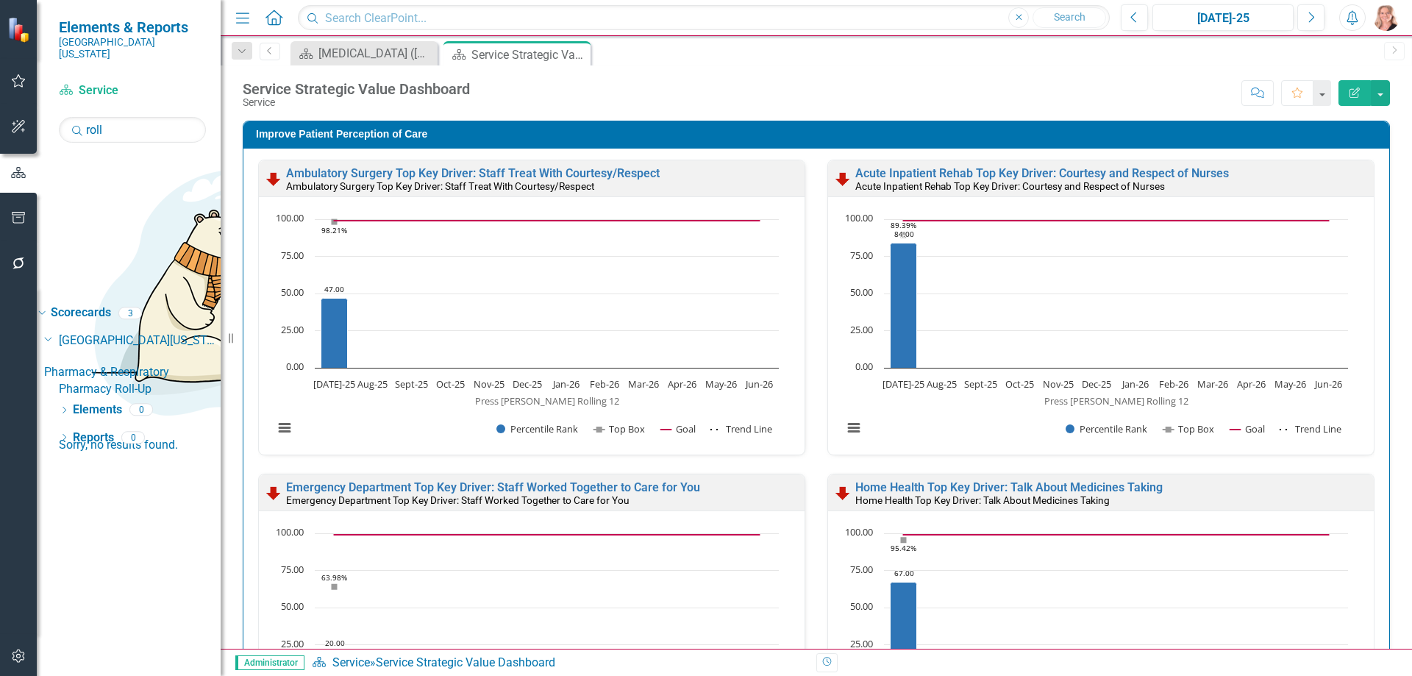
click at [182, 381] on link "Pharmacy Roll-Up" at bounding box center [140, 389] width 162 height 17
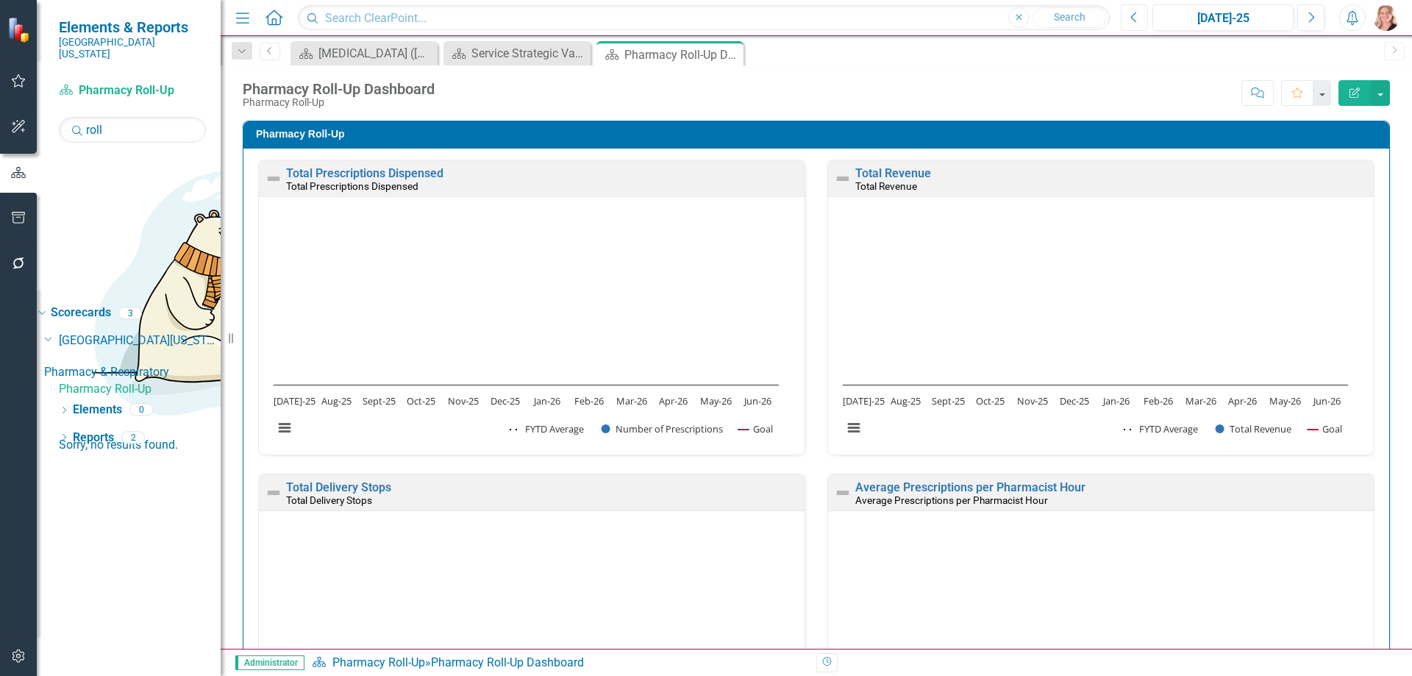
click at [1138, 20] on button "Previous" at bounding box center [1134, 17] width 27 height 26
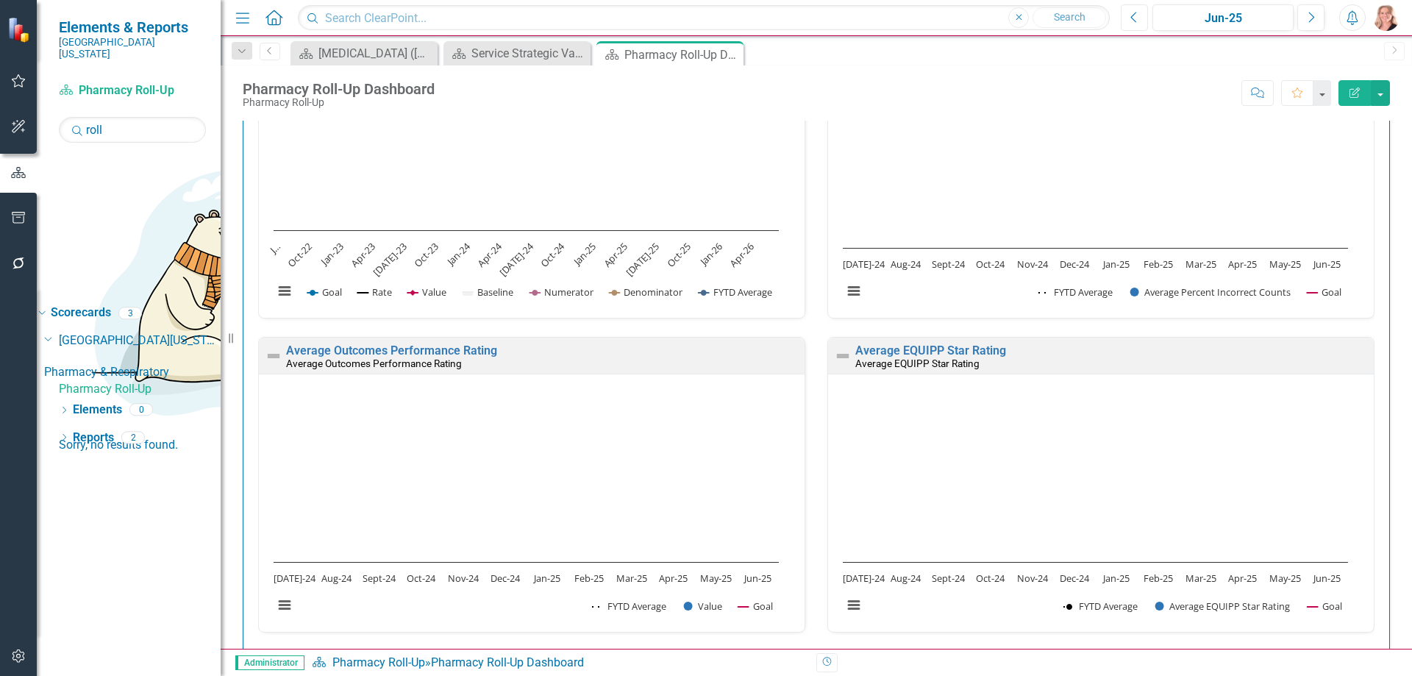
scroll to position [1460, 0]
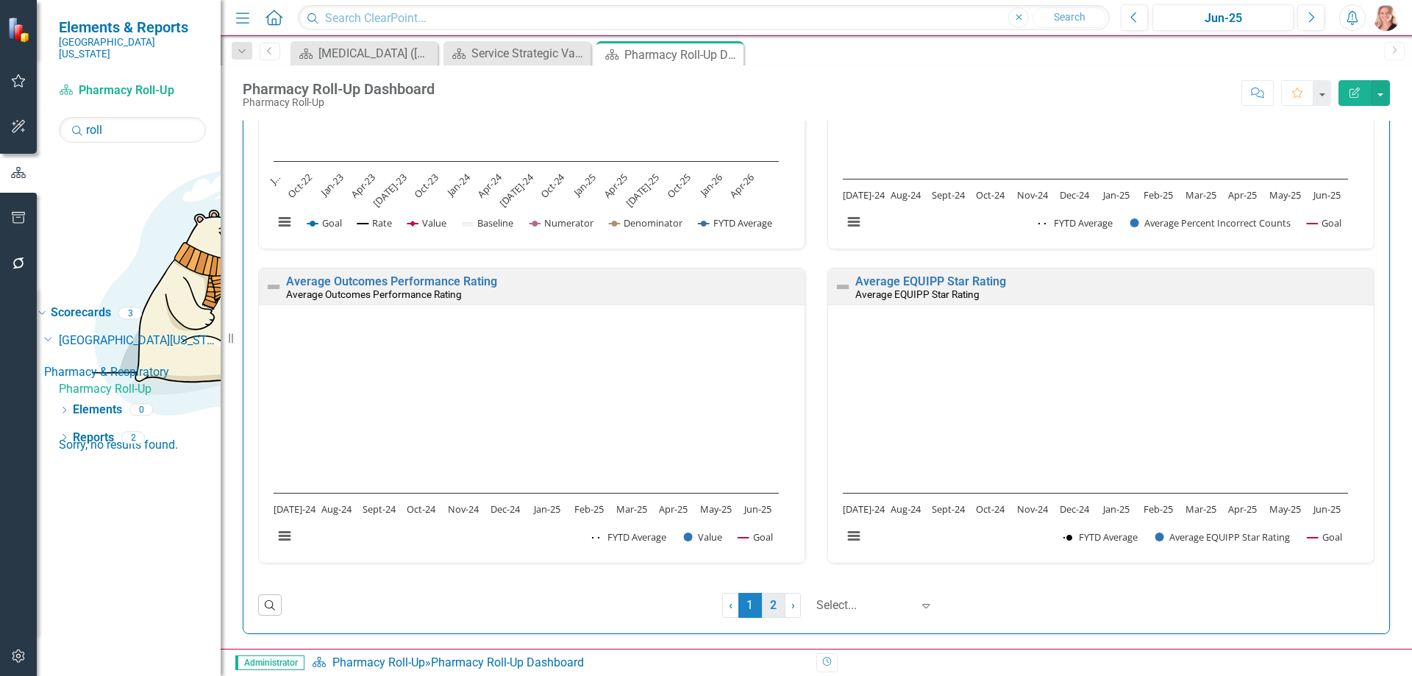
click at [768, 613] on link "2" at bounding box center [774, 605] width 24 height 25
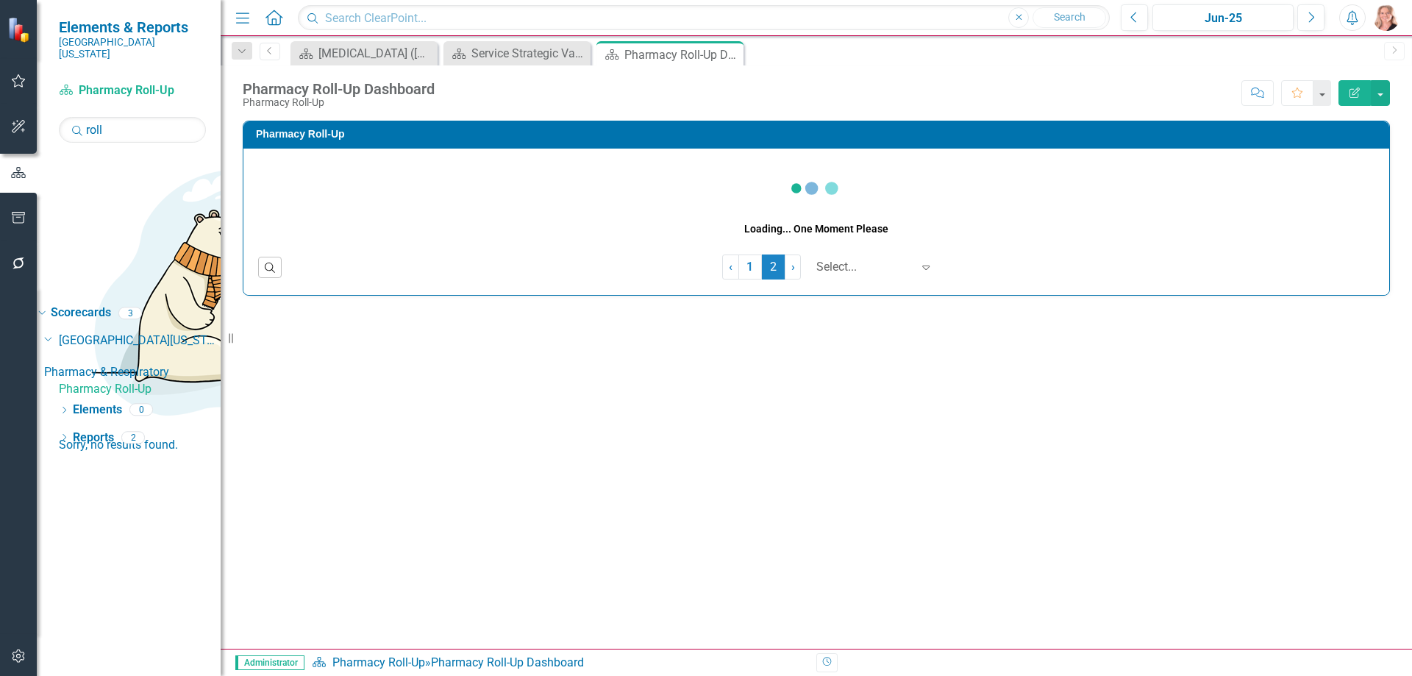
scroll to position [0, 0]
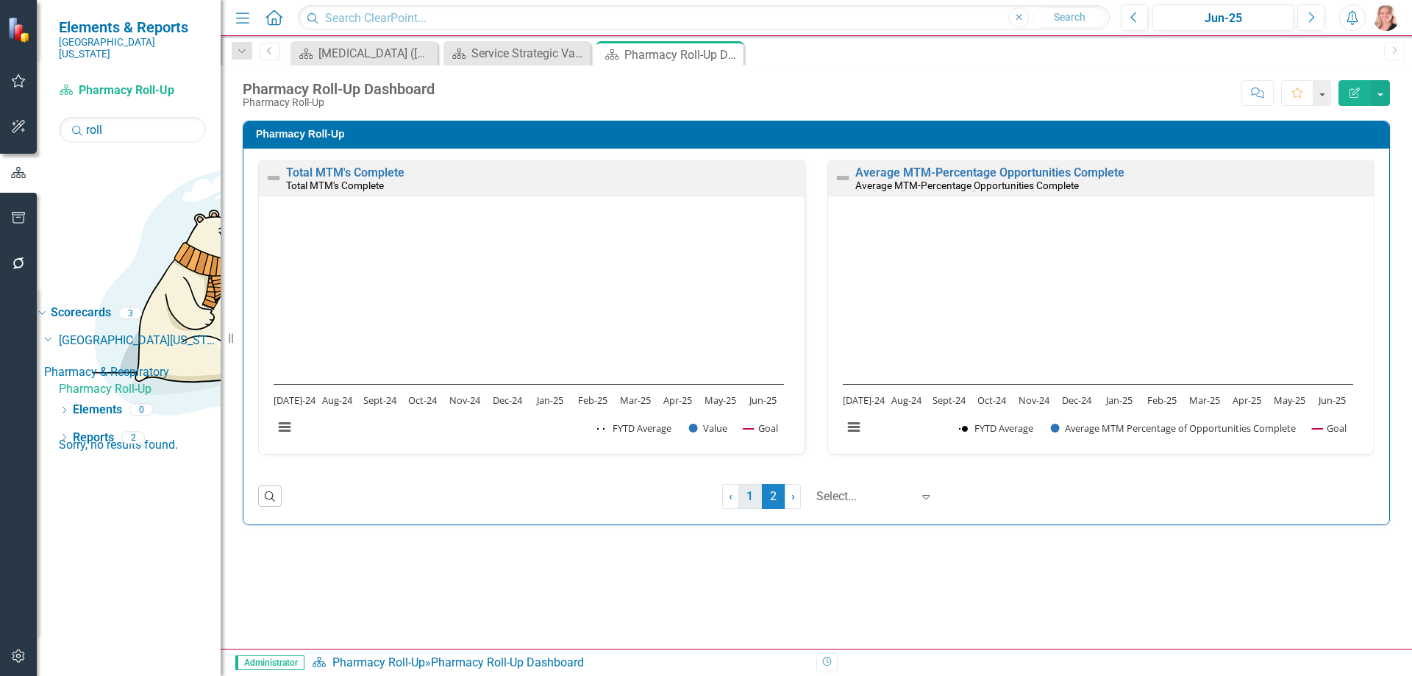
click at [746, 499] on link "1" at bounding box center [750, 496] width 24 height 25
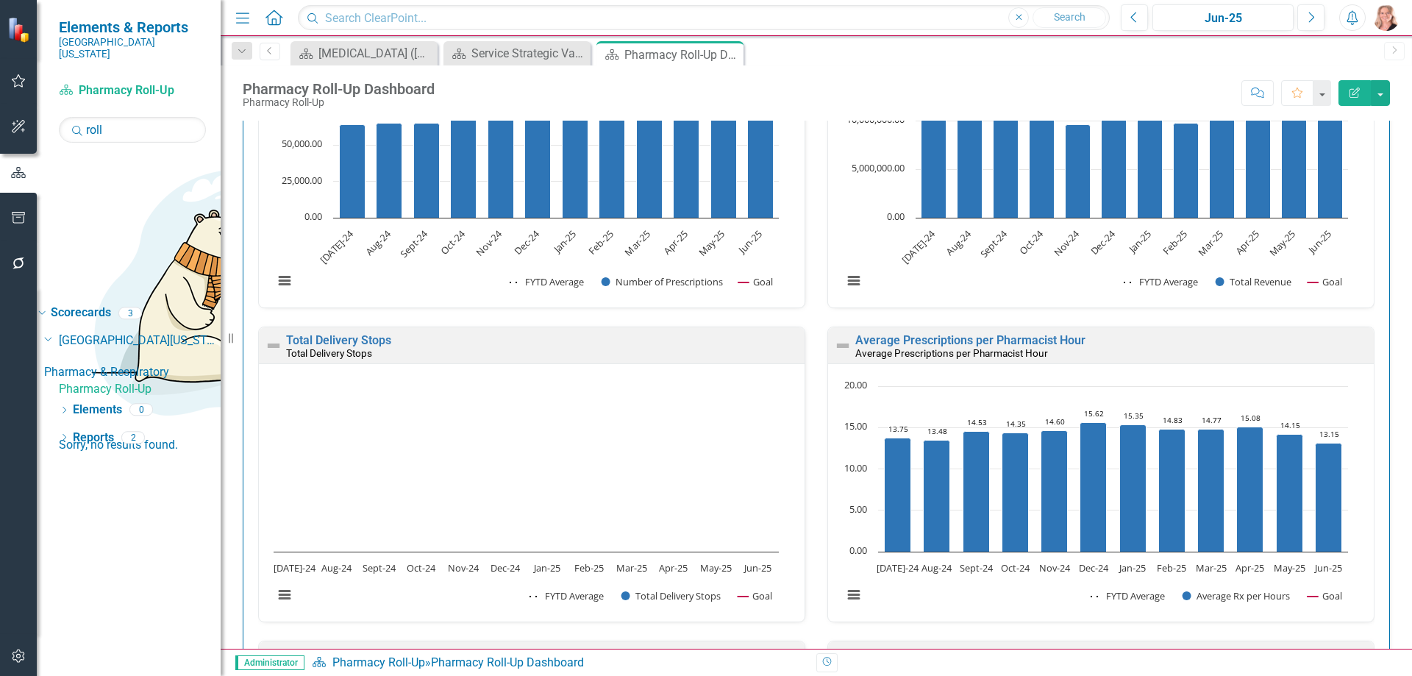
scroll to position [221, 0]
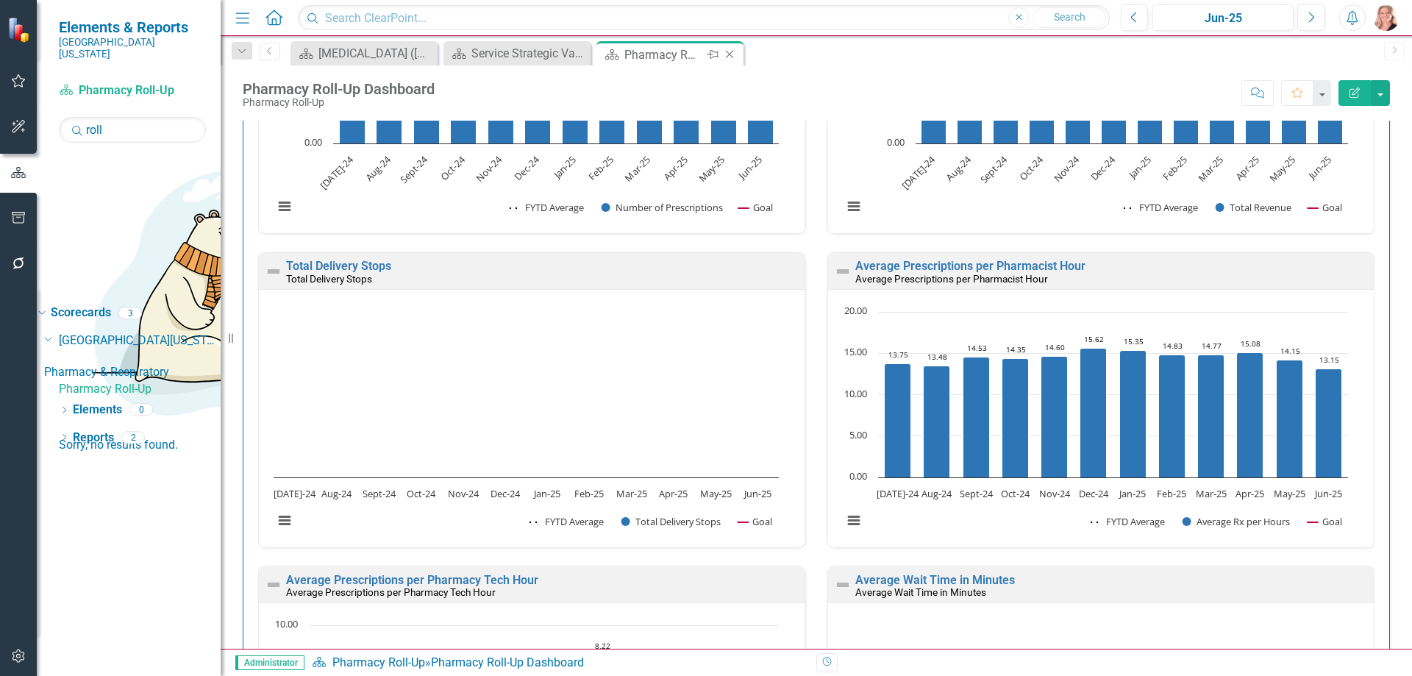
click at [732, 54] on icon "Close" at bounding box center [729, 55] width 15 height 12
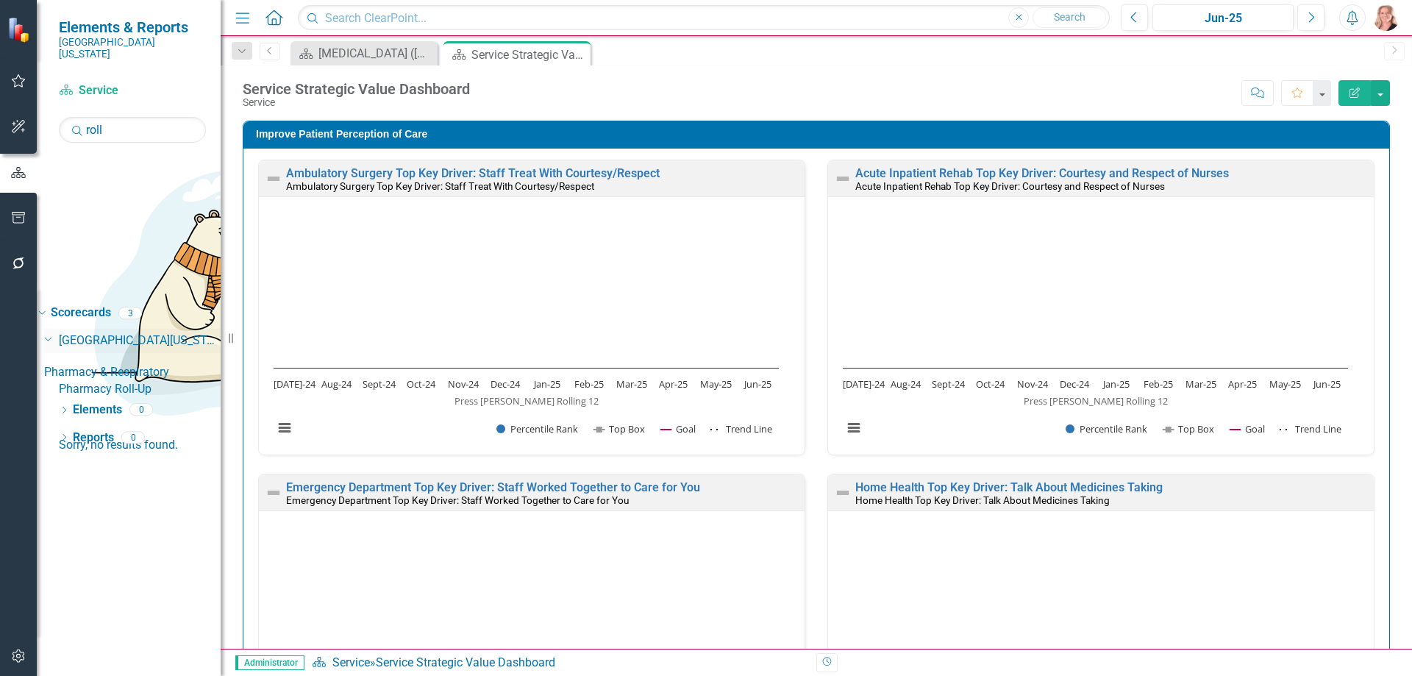
click at [120, 332] on link "[GEOGRAPHIC_DATA][US_STATE]" at bounding box center [140, 340] width 162 height 17
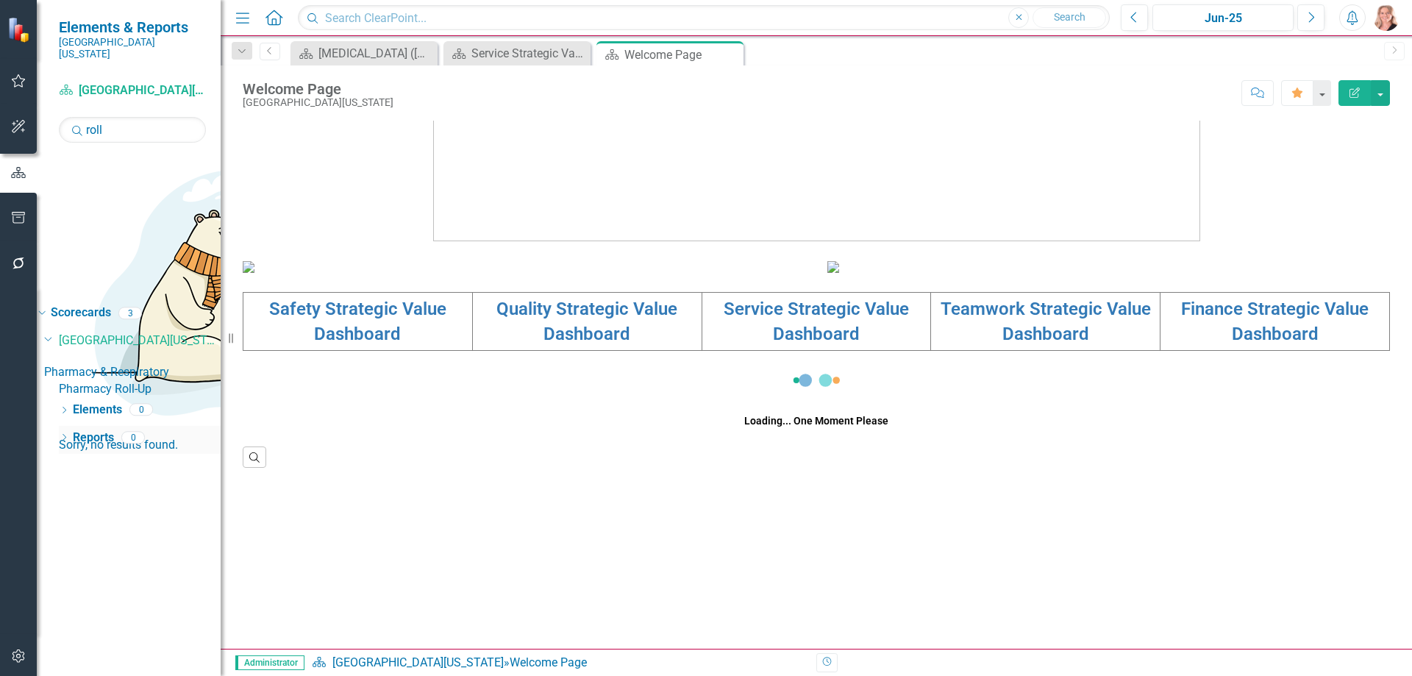
click at [92, 429] on link "Reports" at bounding box center [93, 437] width 41 height 17
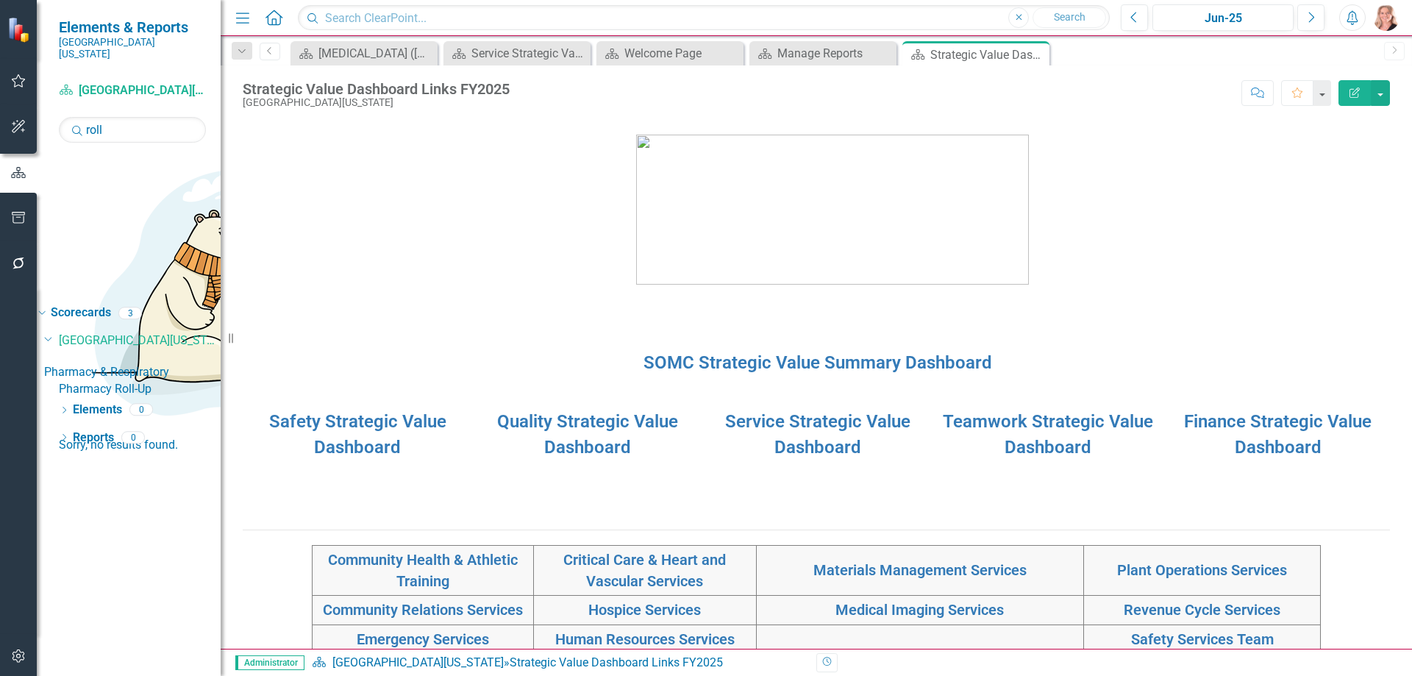
scroll to position [74, 0]
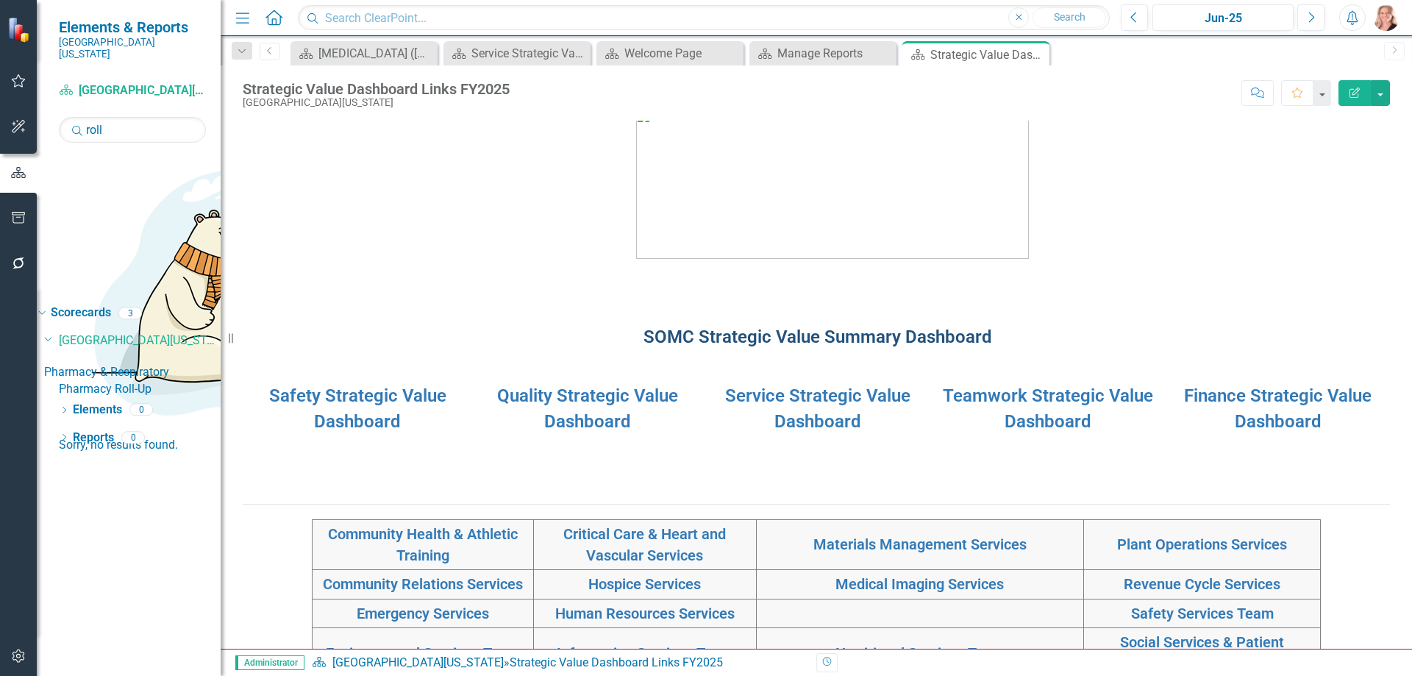
click at [684, 347] on link "SOMC Strategic Value Summary Dashboard" at bounding box center [817, 337] width 349 height 21
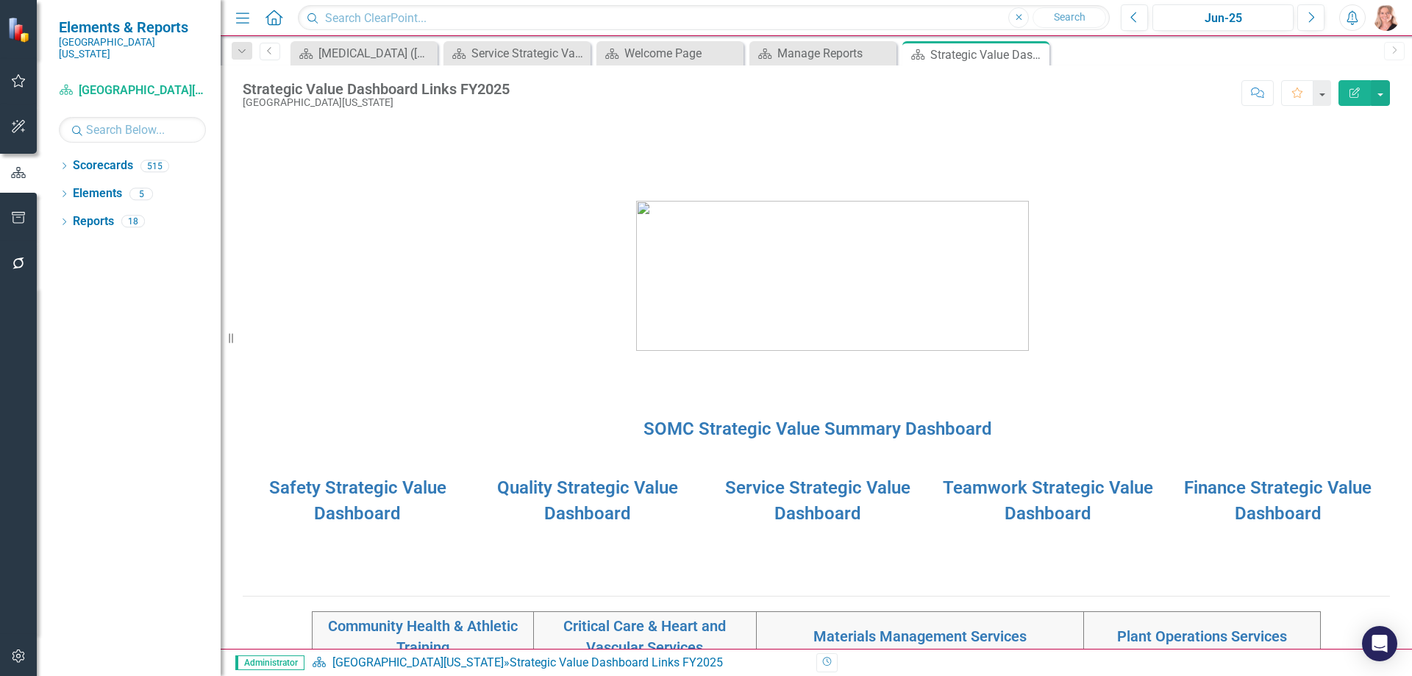
click at [1352, 89] on icon "button" at bounding box center [1354, 93] width 10 height 10
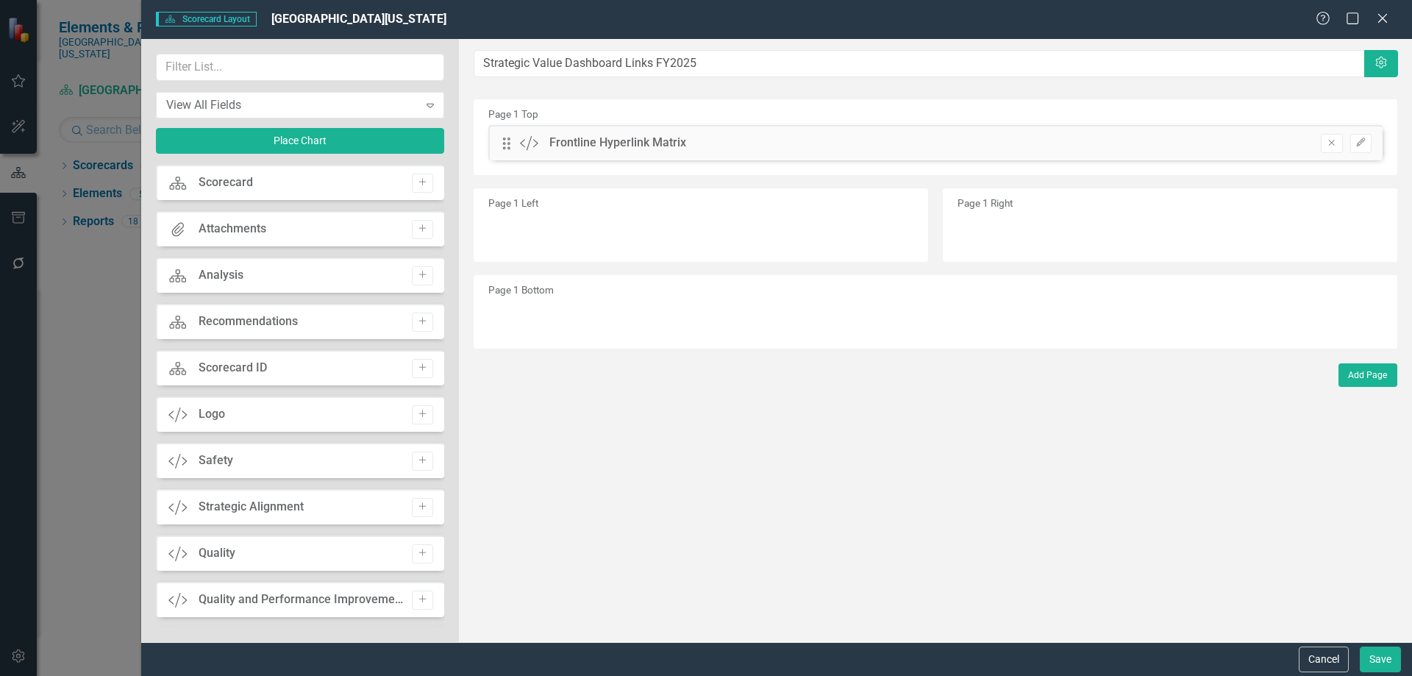
click at [1308, 660] on button "Cancel" at bounding box center [1324, 659] width 50 height 26
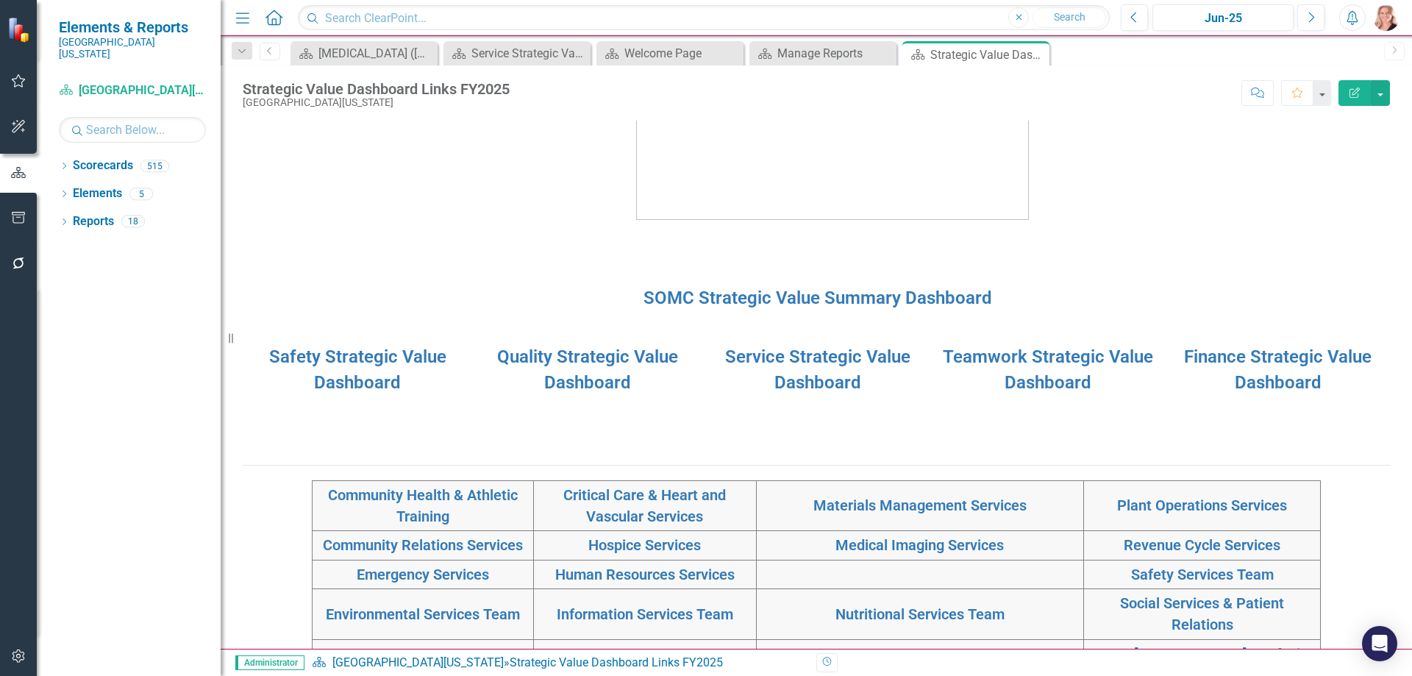
scroll to position [147, 0]
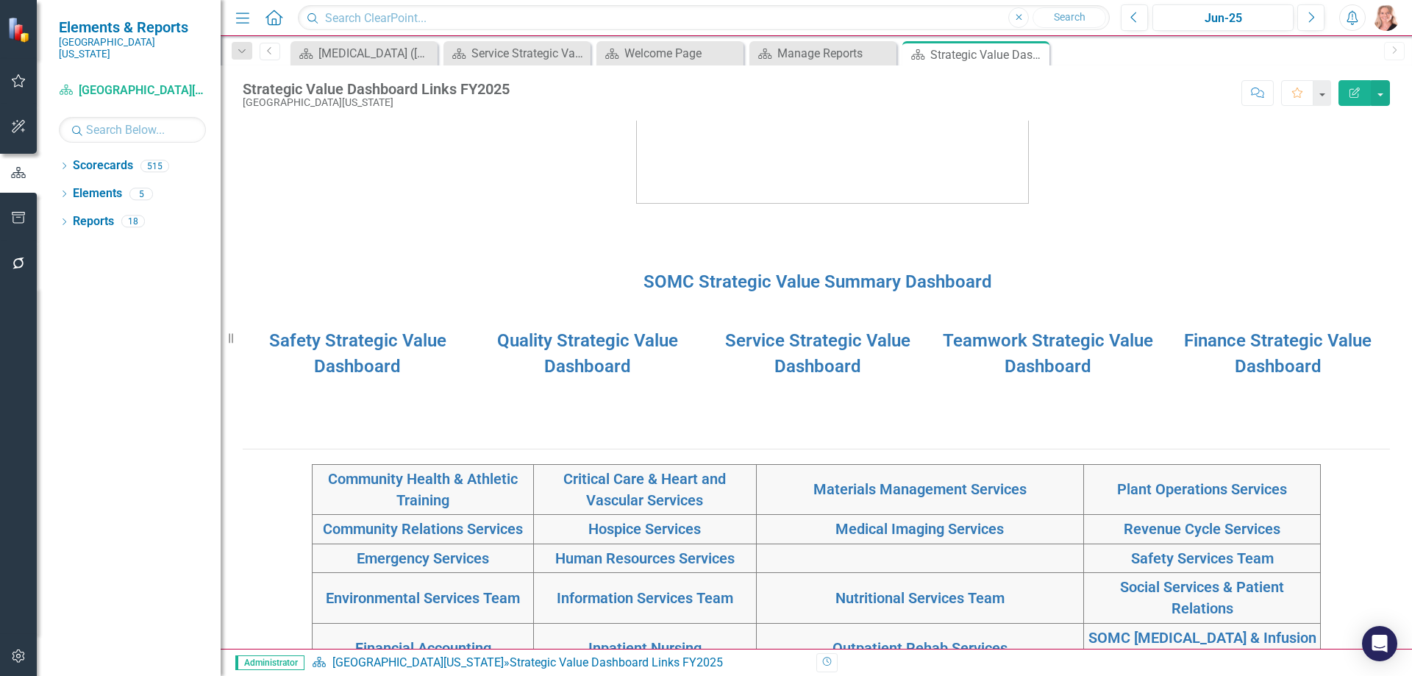
click at [515, 285] on p "SOMC Strategic Value Summary Dashboard" at bounding box center [817, 281] width 1143 height 25
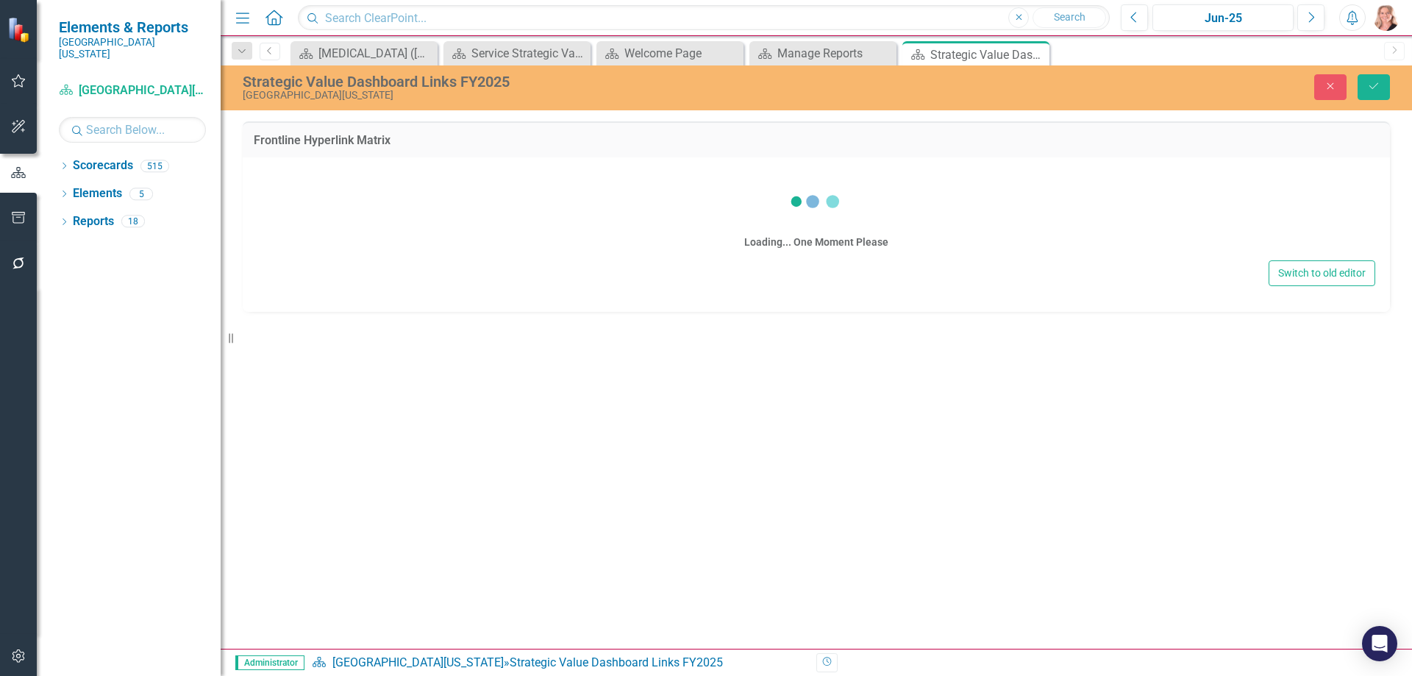
scroll to position [0, 0]
type textarea "<p>&nbsp;</p> <p>&nbsp;</p> <div style="text-align: center;"> <table style="bor…"
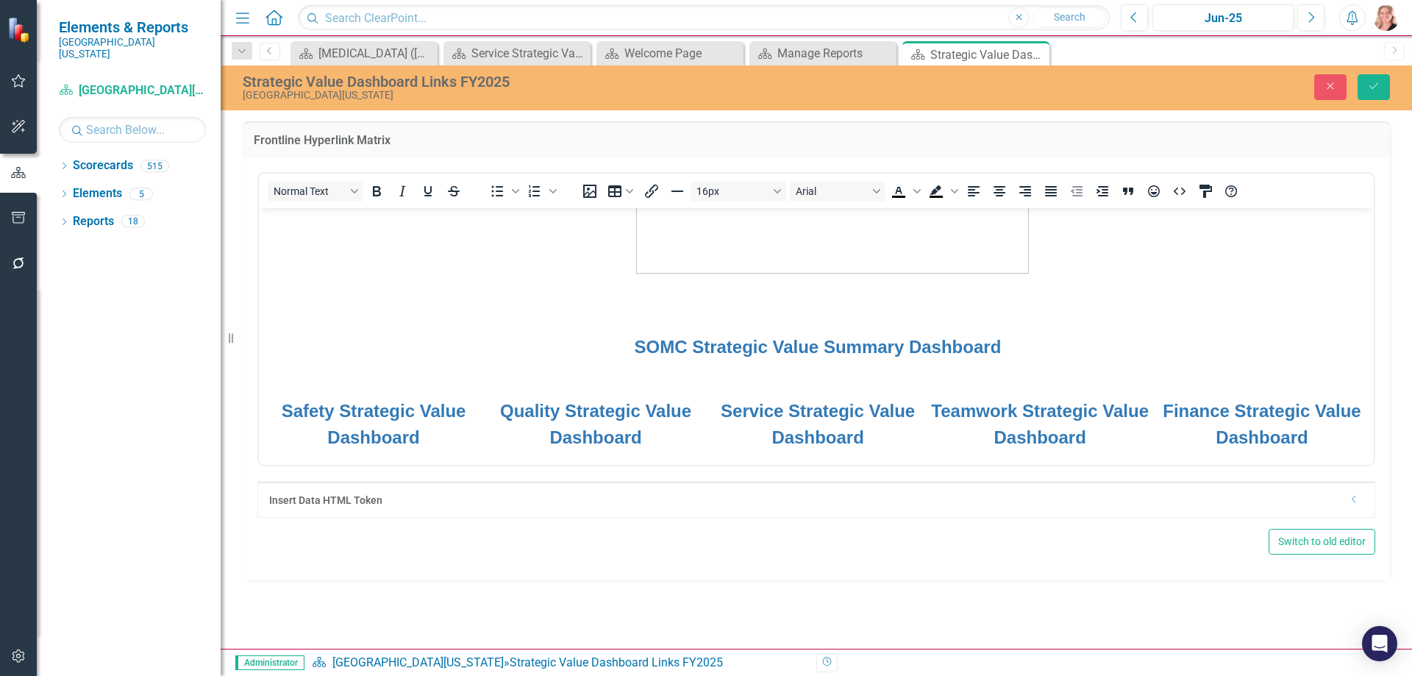
scroll to position [221, 0]
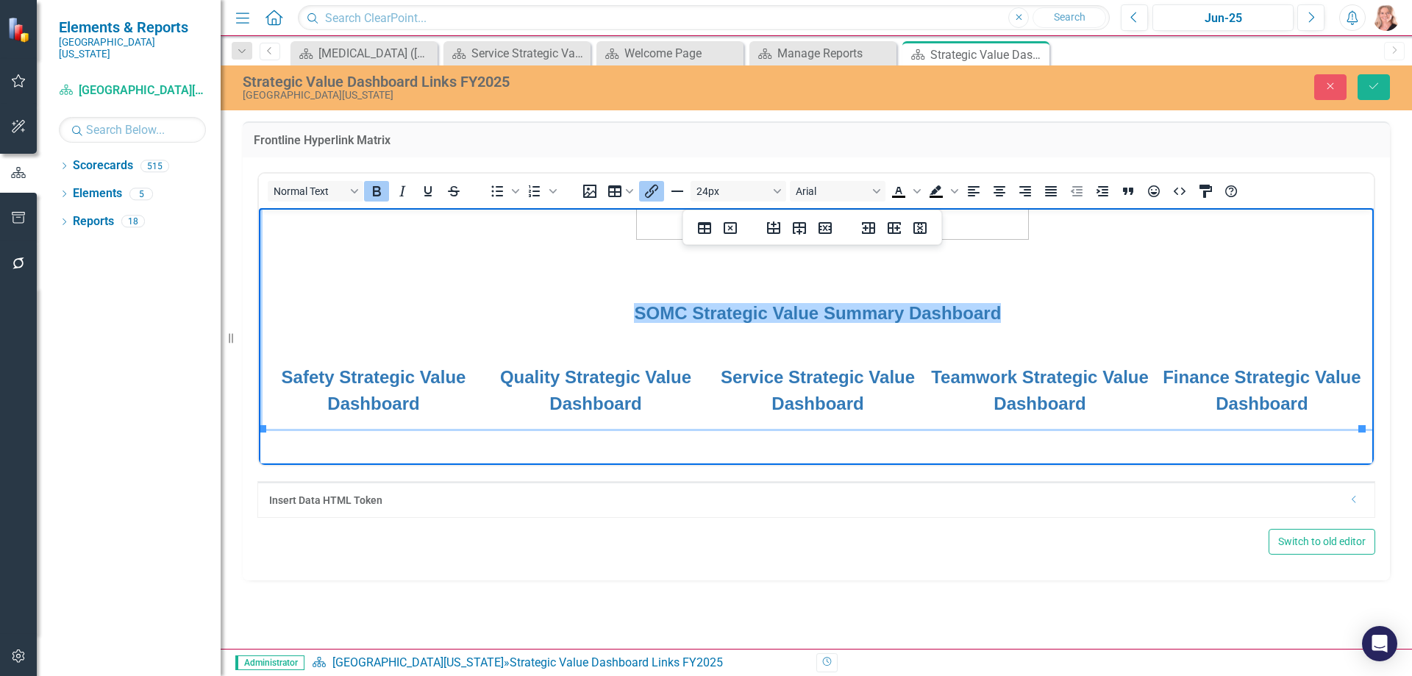
drag, startPoint x: 574, startPoint y: 102, endPoint x: 838, endPoint y: 236, distance: 296.7
click at [838, 236] on div at bounding box center [799, 227] width 95 height 29
click at [827, 313] on link "SOMC Strategic Value Summary Dashboard" at bounding box center [817, 312] width 367 height 20
drag, startPoint x: 894, startPoint y: 312, endPoint x: 874, endPoint y: 313, distance: 19.9
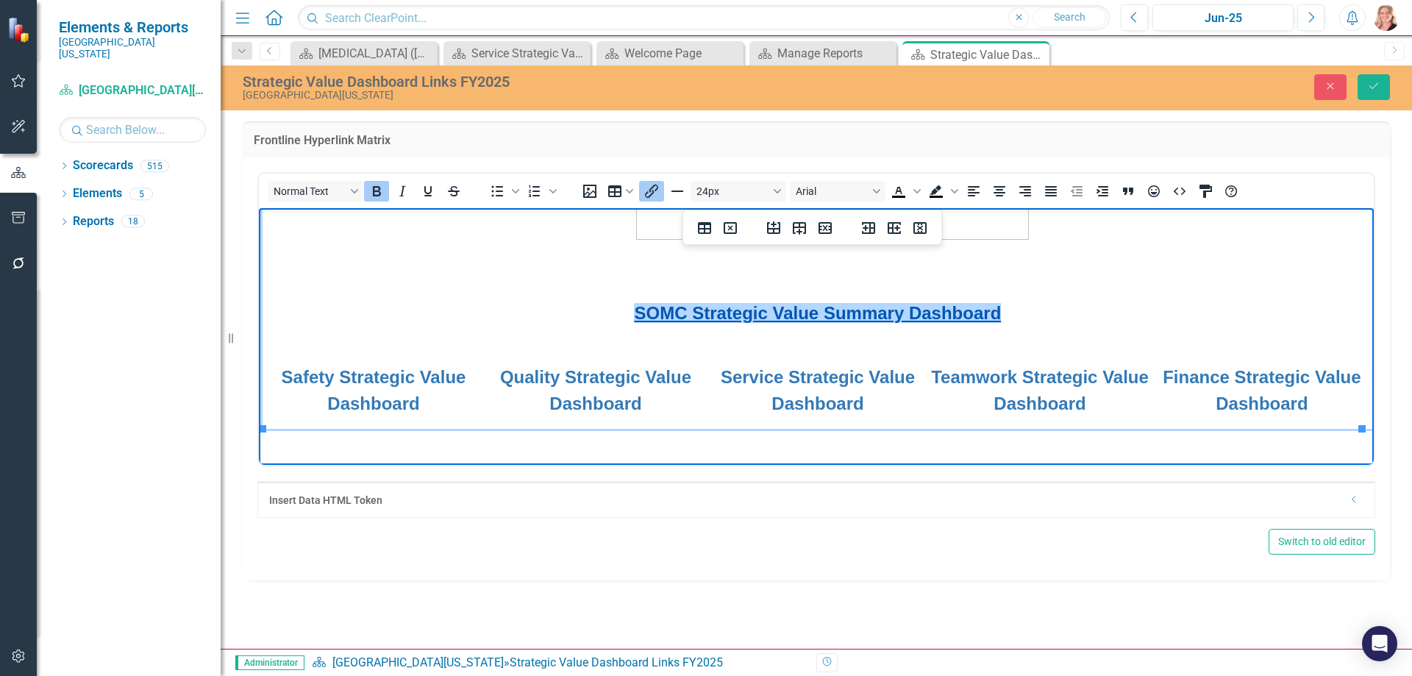
click at [874, 313] on link "SOMC Strategic Value Summary Dashboard" at bounding box center [817, 312] width 367 height 20
click at [709, 229] on icon "Table properties" at bounding box center [704, 228] width 13 height 12
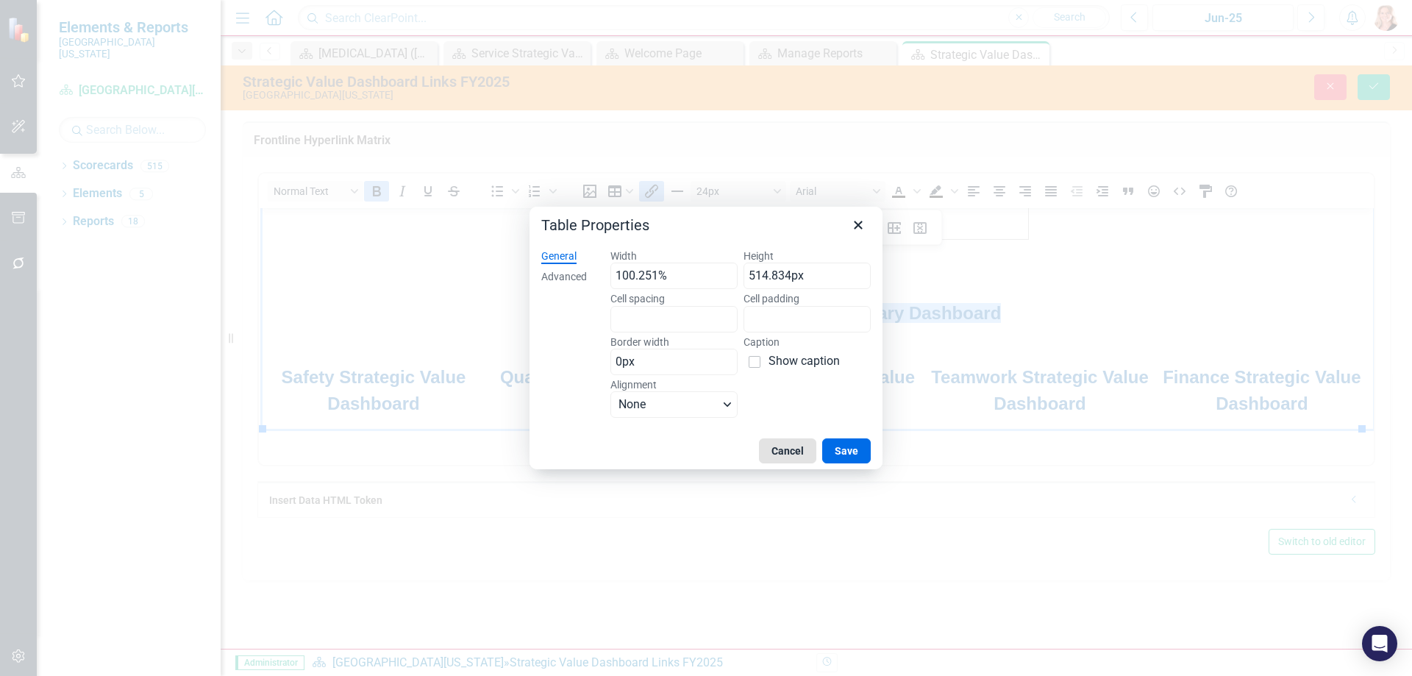
click at [788, 448] on button "Cancel" at bounding box center [787, 450] width 57 height 25
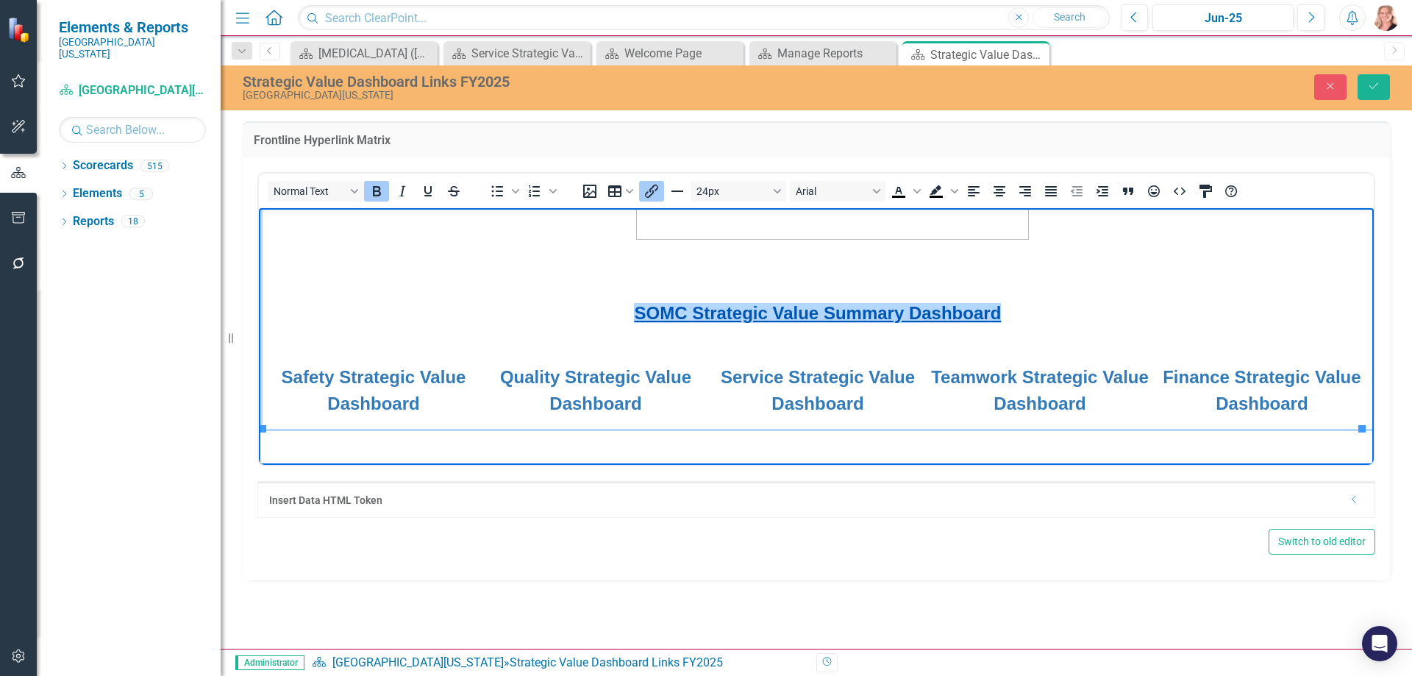
click at [963, 305] on link "SOMC Strategic Value Summary Dashboard" at bounding box center [817, 312] width 367 height 20
click at [974, 311] on link "SOMC Strategic Value Summary Dashboard" at bounding box center [817, 312] width 367 height 20
click at [983, 322] on p "SOMC Strategic Value Summary Dashboard" at bounding box center [817, 312] width 1109 height 26
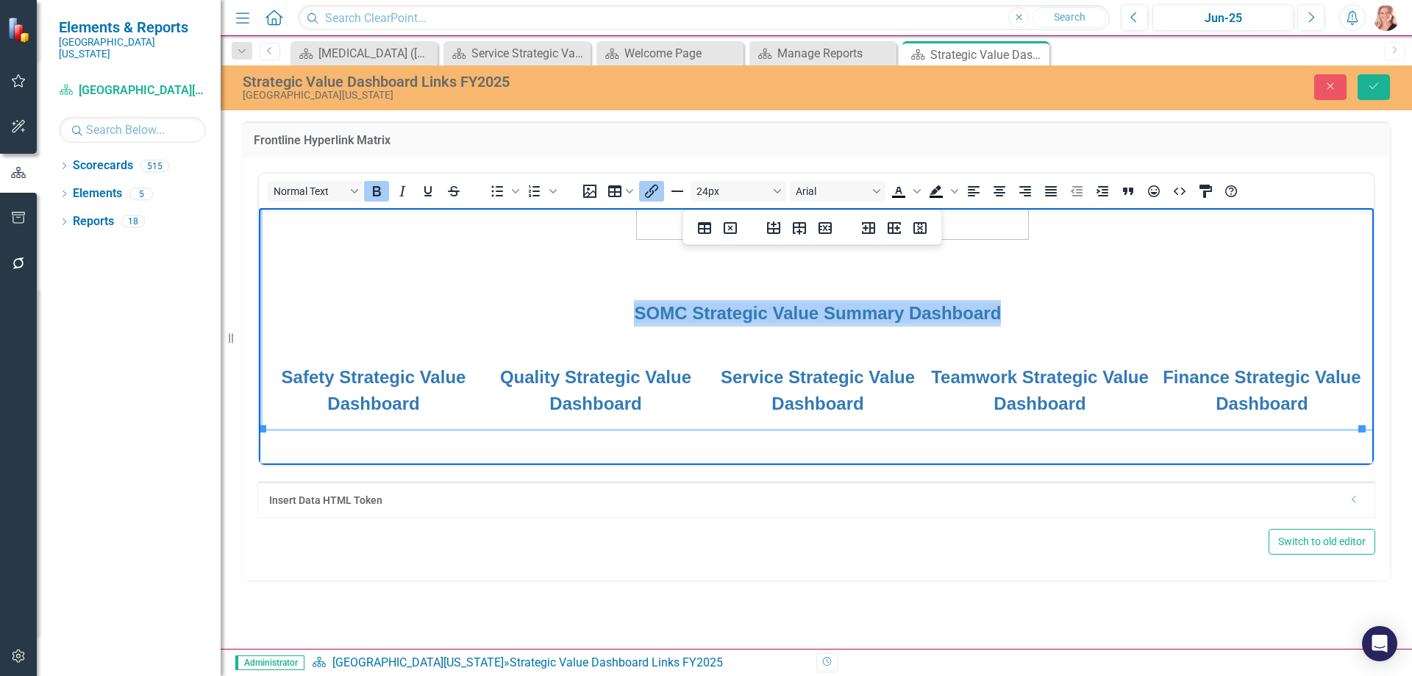
drag, startPoint x: 998, startPoint y: 310, endPoint x: 619, endPoint y: 318, distance: 378.8
click at [619, 318] on p "SOMC Strategic Value Summary Dashboard" at bounding box center [817, 312] width 1109 height 26
click at [734, 313] on link "SOMC Strategic Value Summary Dashboard" at bounding box center [817, 312] width 367 height 20
drag, startPoint x: 997, startPoint y: 313, endPoint x: 627, endPoint y: 316, distance: 370.7
click at [627, 316] on p "SOMC Strategic Value Summary Dashboard" at bounding box center [817, 312] width 1109 height 26
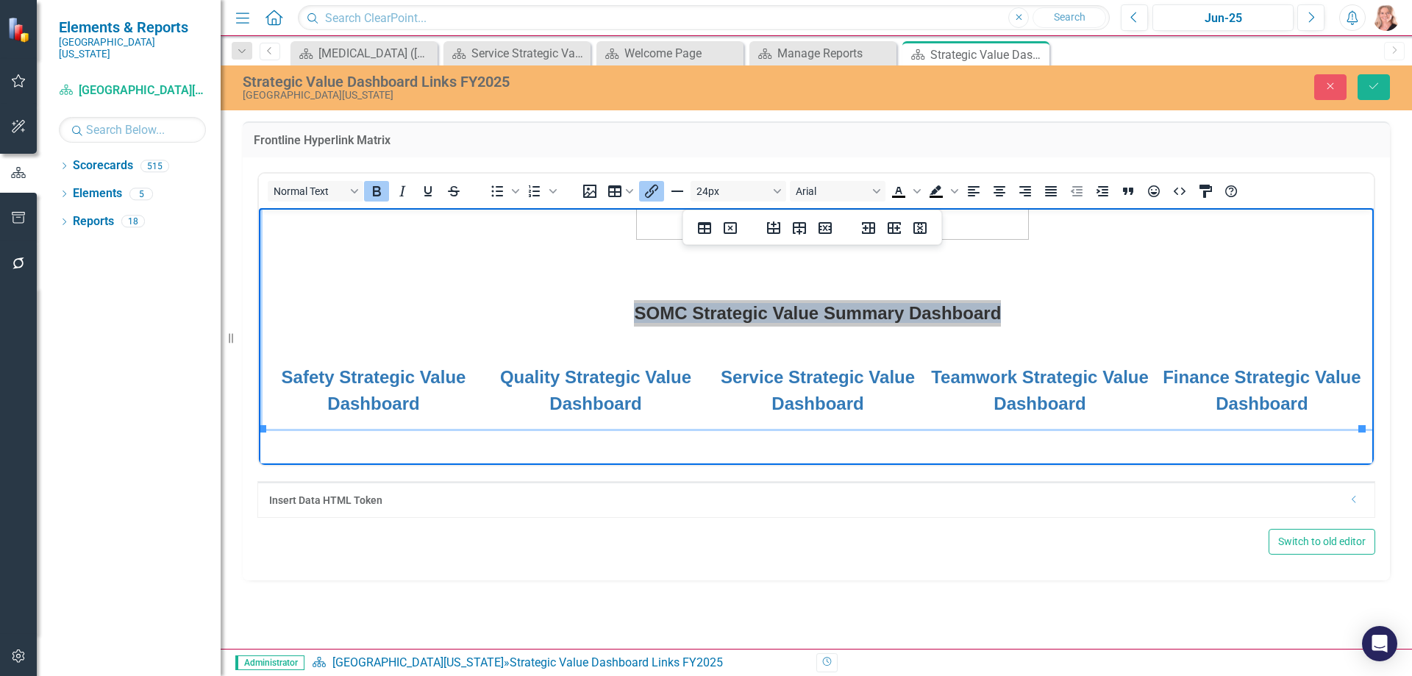
drag, startPoint x: 406, startPoint y: 110, endPoint x: 1231, endPoint y: 568, distance: 943.8
click at [1231, 568] on div "Normal Text To open the popup, press Shift+Enter To open the popup, press Shift…" at bounding box center [816, 368] width 1147 height 423
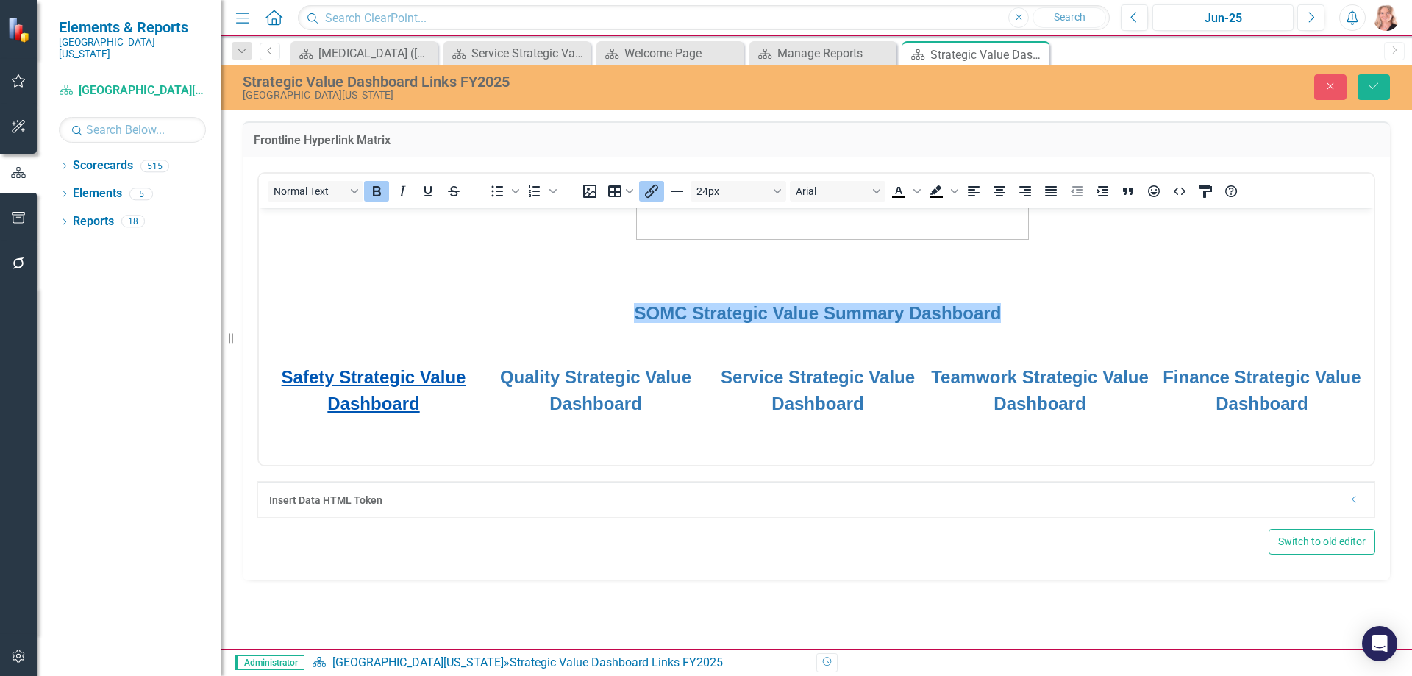
click at [401, 378] on link "Safety Strategic Value Dashboard" at bounding box center [374, 389] width 185 height 46
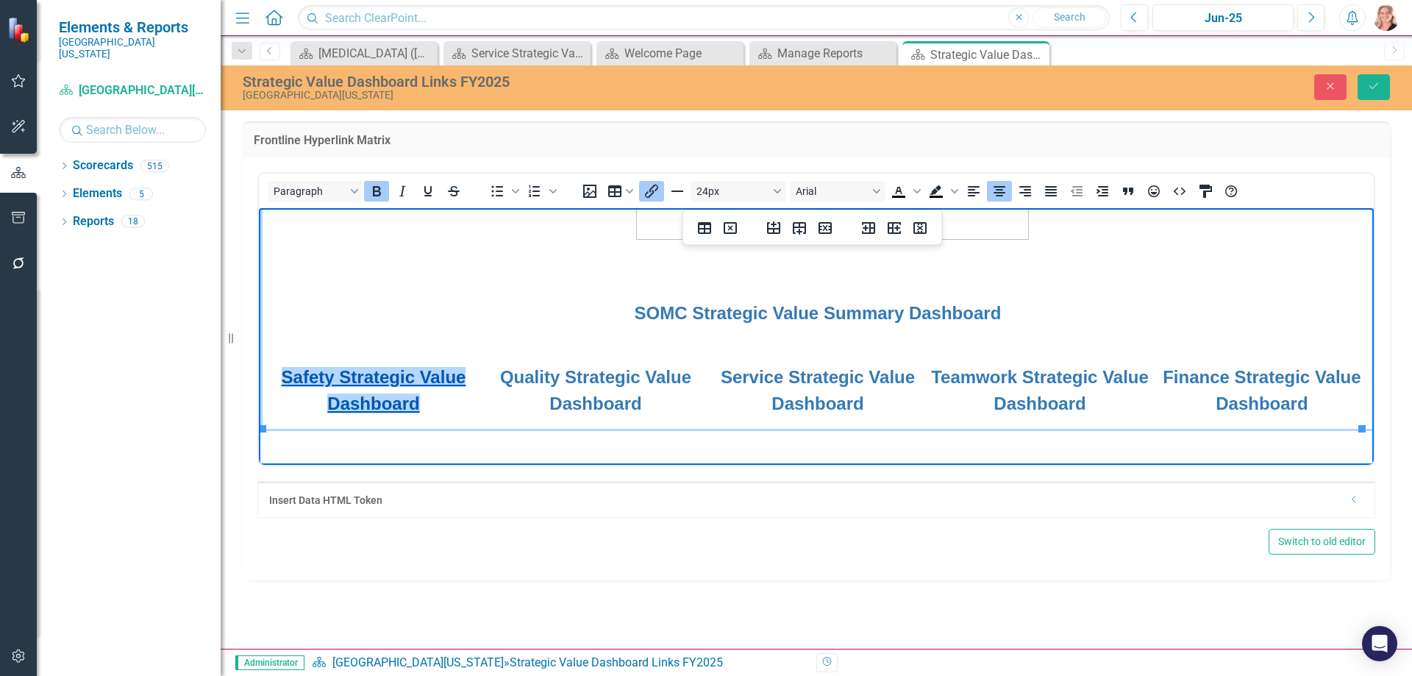
click at [402, 378] on link "Safety Strategic Value Dashboard" at bounding box center [374, 389] width 185 height 46
click at [417, 393] on link "Safety Strategic Value Dashboard" at bounding box center [374, 389] width 185 height 46
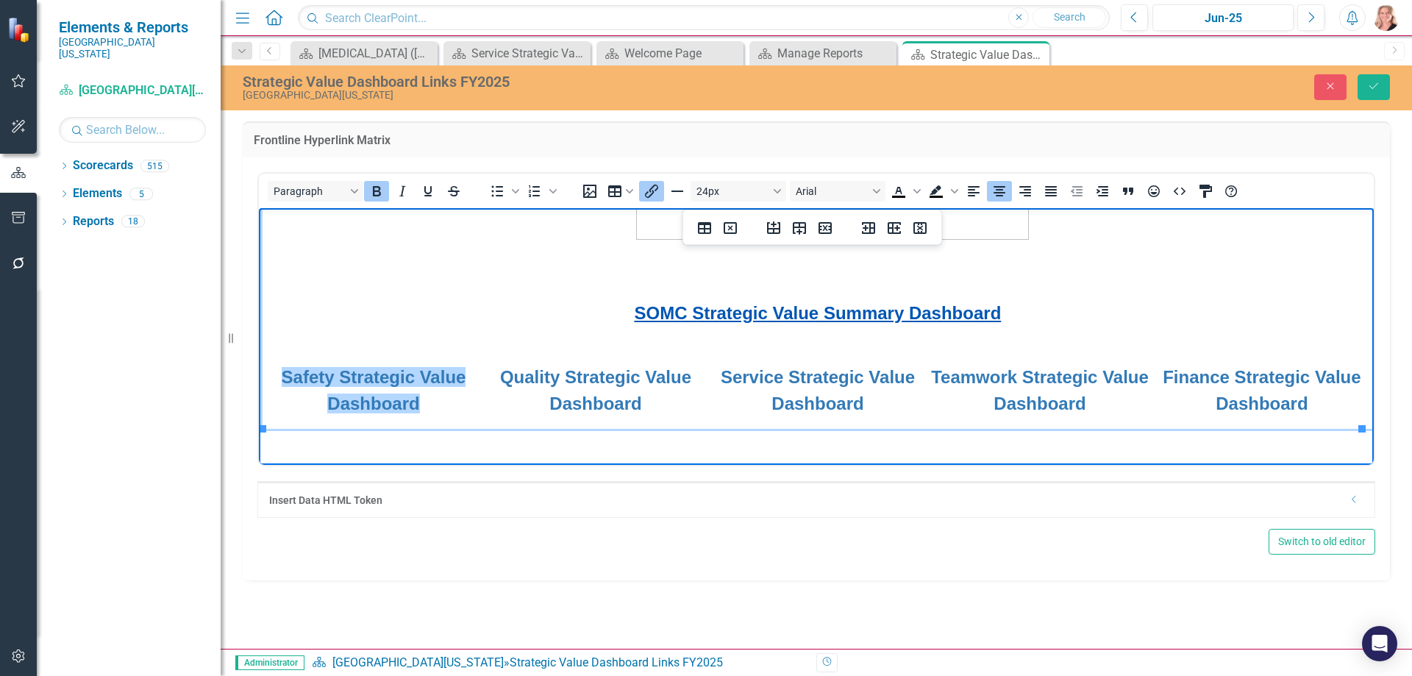
click at [990, 315] on link "SOMC Strategic Value Summary Dashboard" at bounding box center [817, 312] width 367 height 20
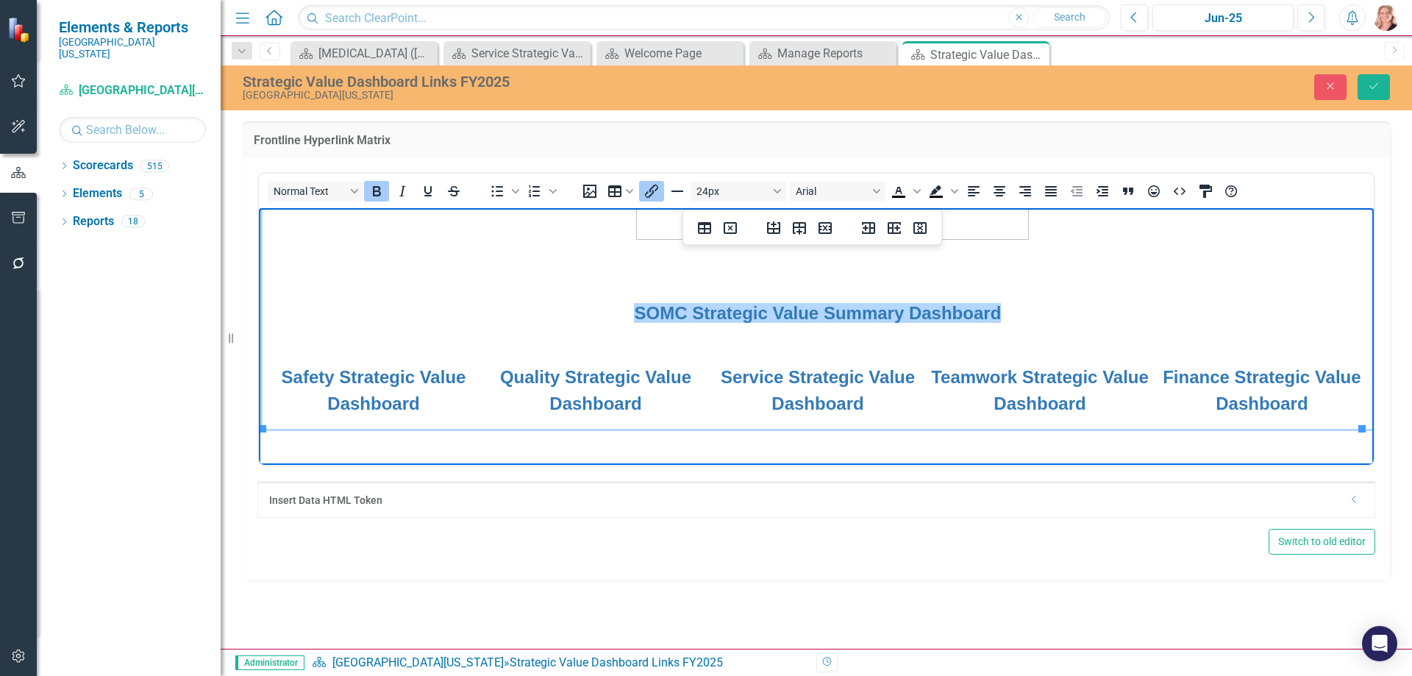
click at [996, 315] on p "SOMC Strategic Value Summary Dashboard" at bounding box center [817, 312] width 1109 height 26
drag, startPoint x: 999, startPoint y: 316, endPoint x: 633, endPoint y: 318, distance: 366.2
click at [633, 318] on p "SOMC Strategic Value Summary Dashboard﻿" at bounding box center [817, 312] width 1109 height 26
click at [652, 182] on icon "Insert/edit link" at bounding box center [652, 191] width 18 height 18
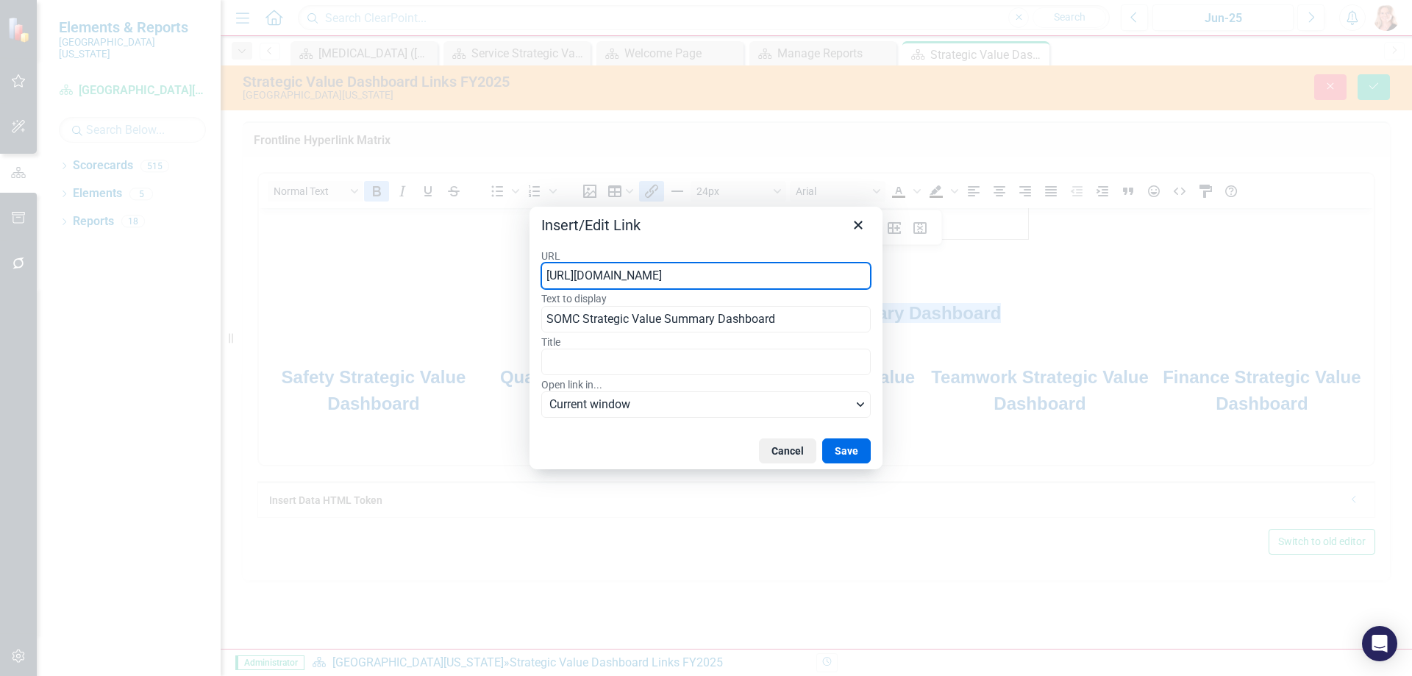
type input "[URL][DOMAIN_NAME]"
click at [858, 452] on button "Save" at bounding box center [846, 450] width 49 height 25
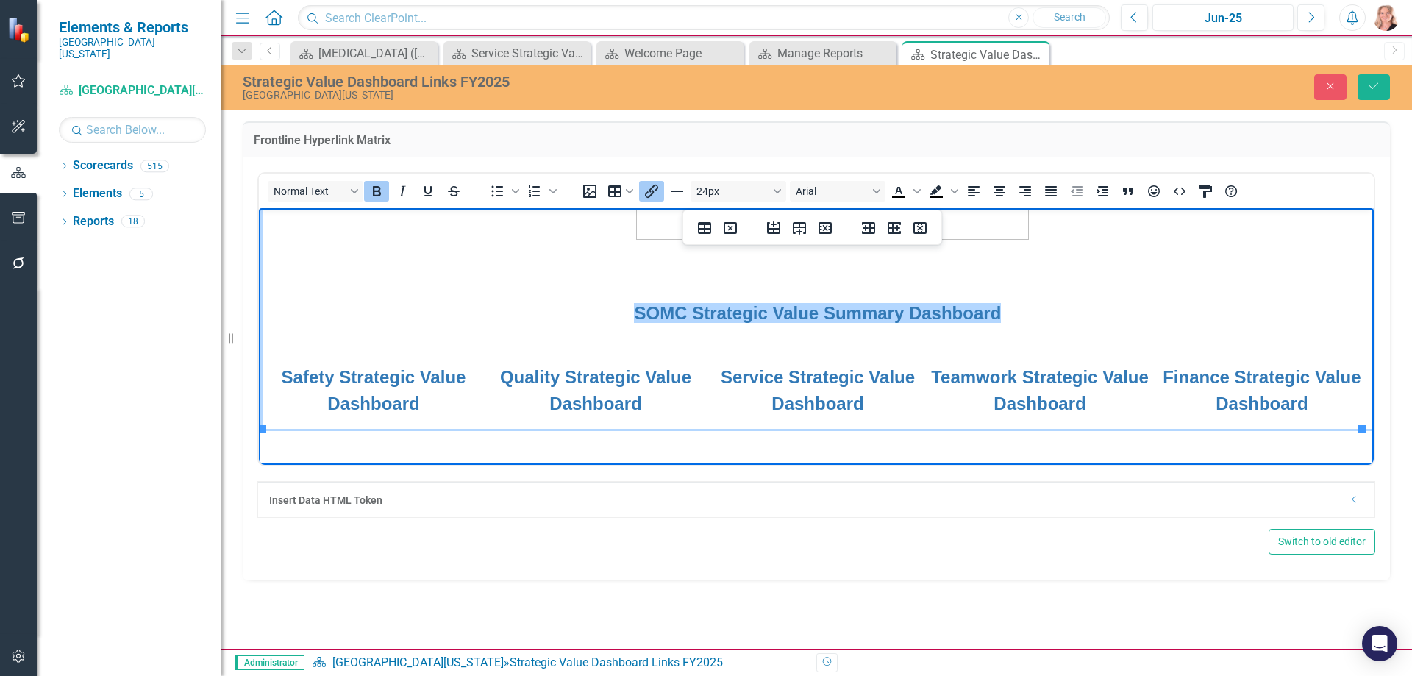
click at [1295, 149] on td "Frontline Hyperlink Matrix" at bounding box center [816, 141] width 1125 height 19
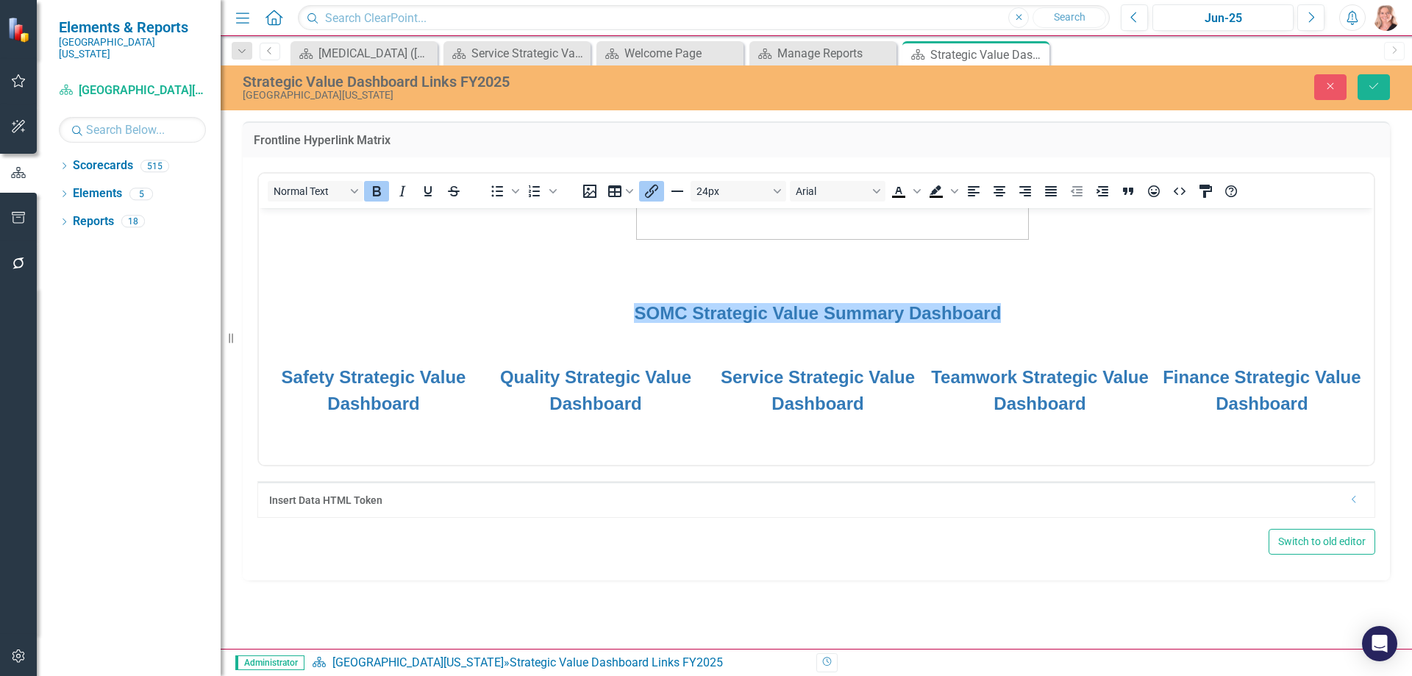
click at [1111, 338] on td "SOMC Strategic Value Summary Dashboard﻿" at bounding box center [818, 318] width 1110 height 67
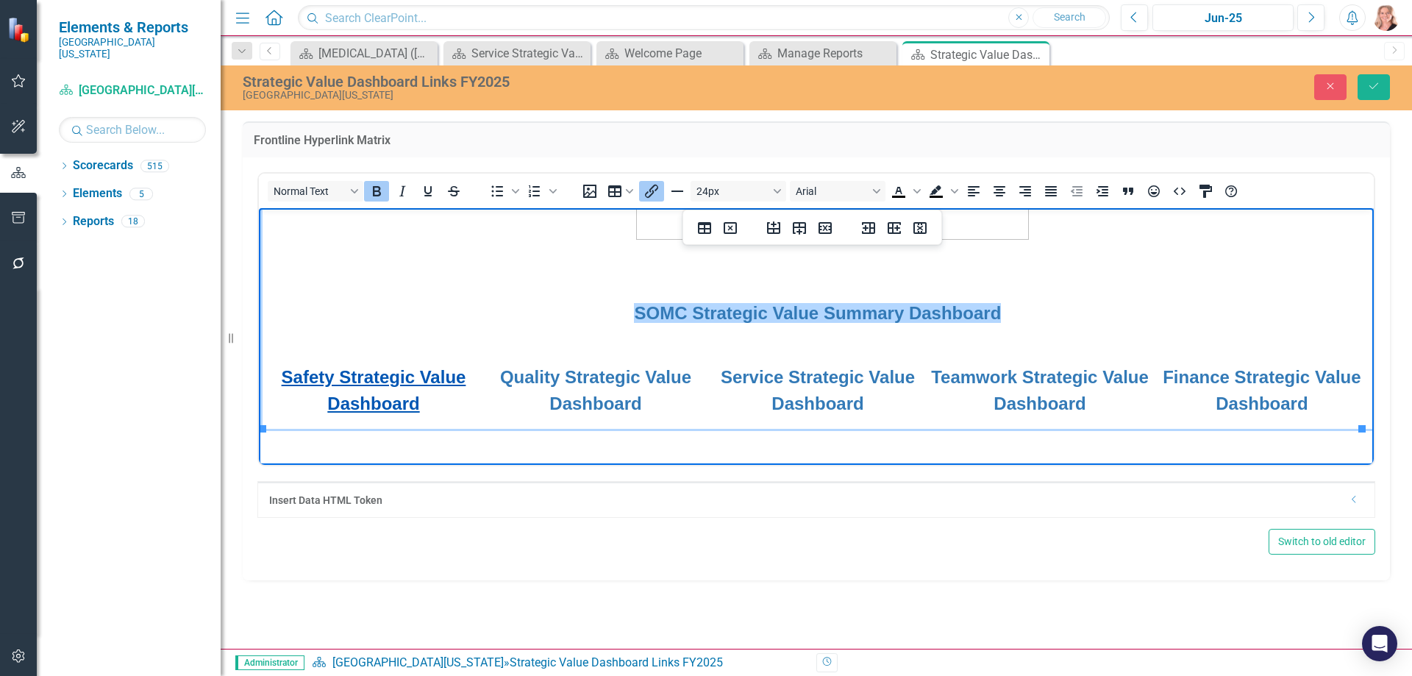
click at [399, 398] on link "Safety Strategic Value Dashboard" at bounding box center [374, 389] width 185 height 46
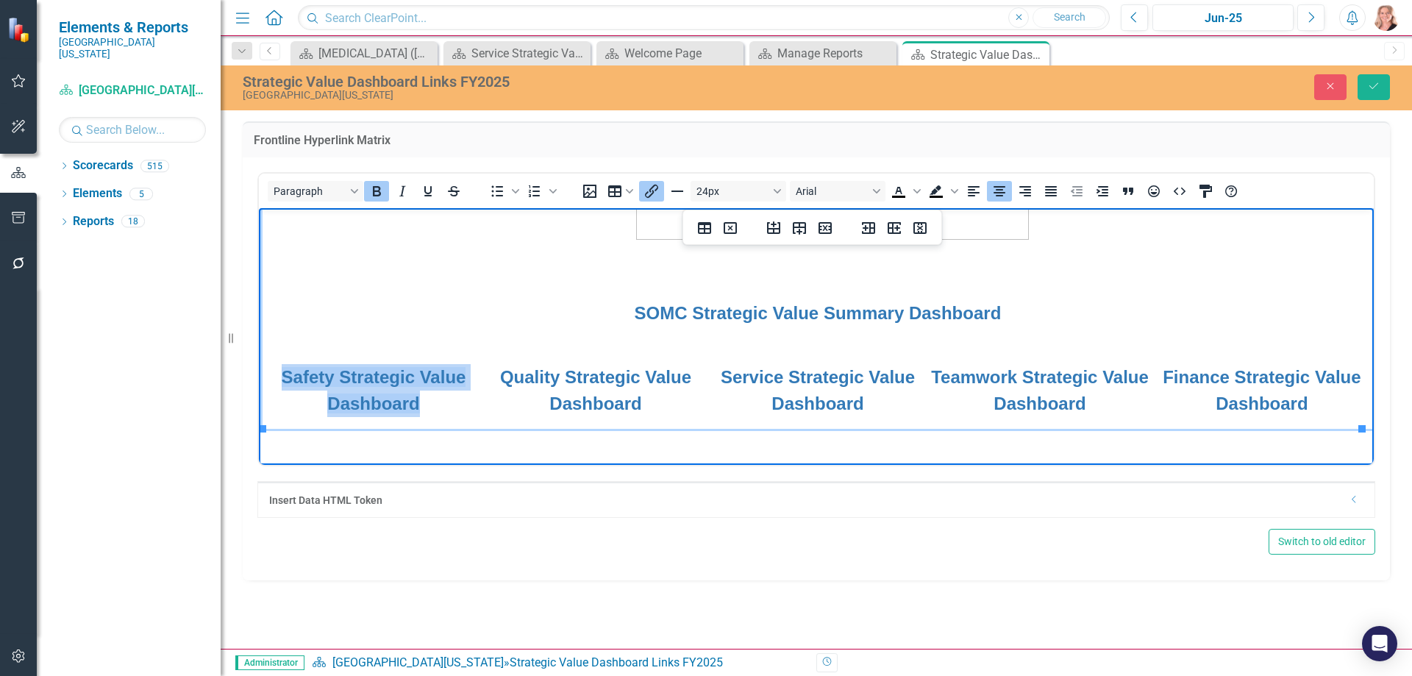
drag, startPoint x: 422, startPoint y: 403, endPoint x: 277, endPoint y: 374, distance: 147.7
click at [277, 374] on td "Safety Strategic Value Dashboard" at bounding box center [374, 390] width 222 height 76
click at [661, 193] on button "Insert/edit link" at bounding box center [651, 191] width 25 height 21
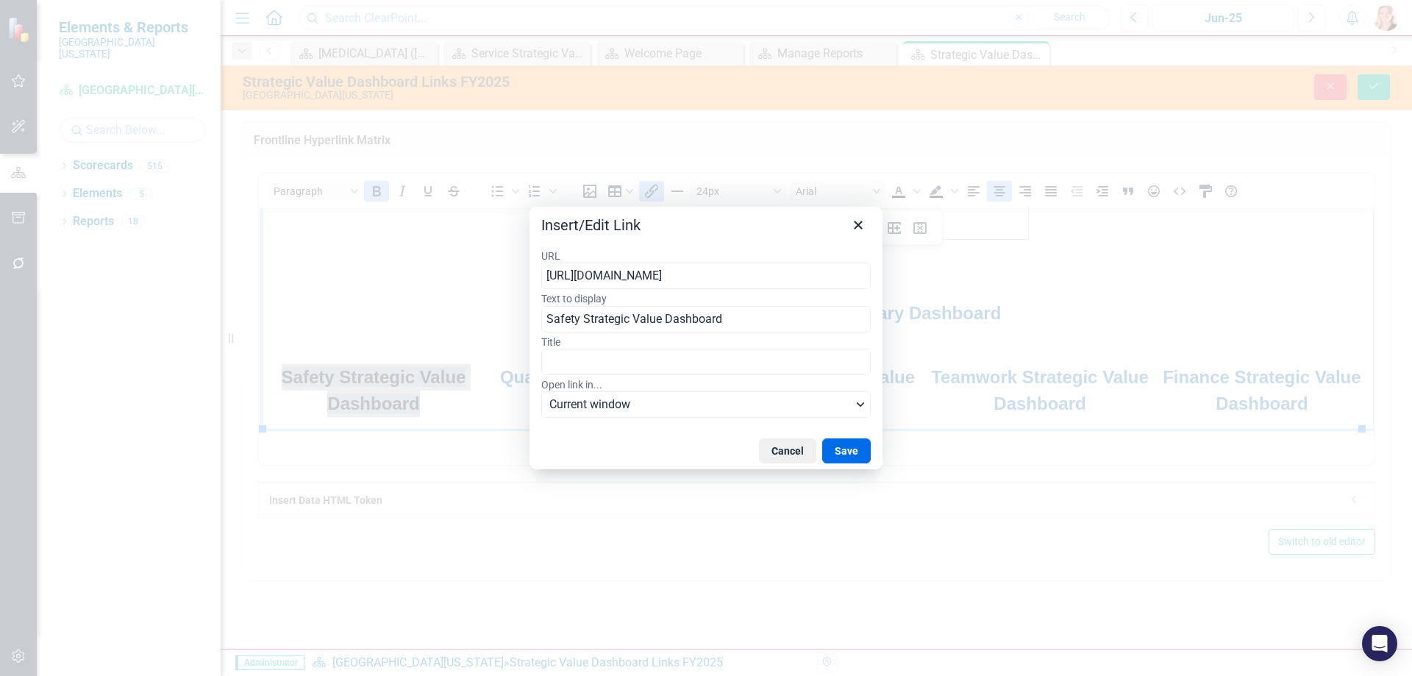
type input "[URL][DOMAIN_NAME]"
click at [838, 450] on button "Save" at bounding box center [846, 450] width 49 height 25
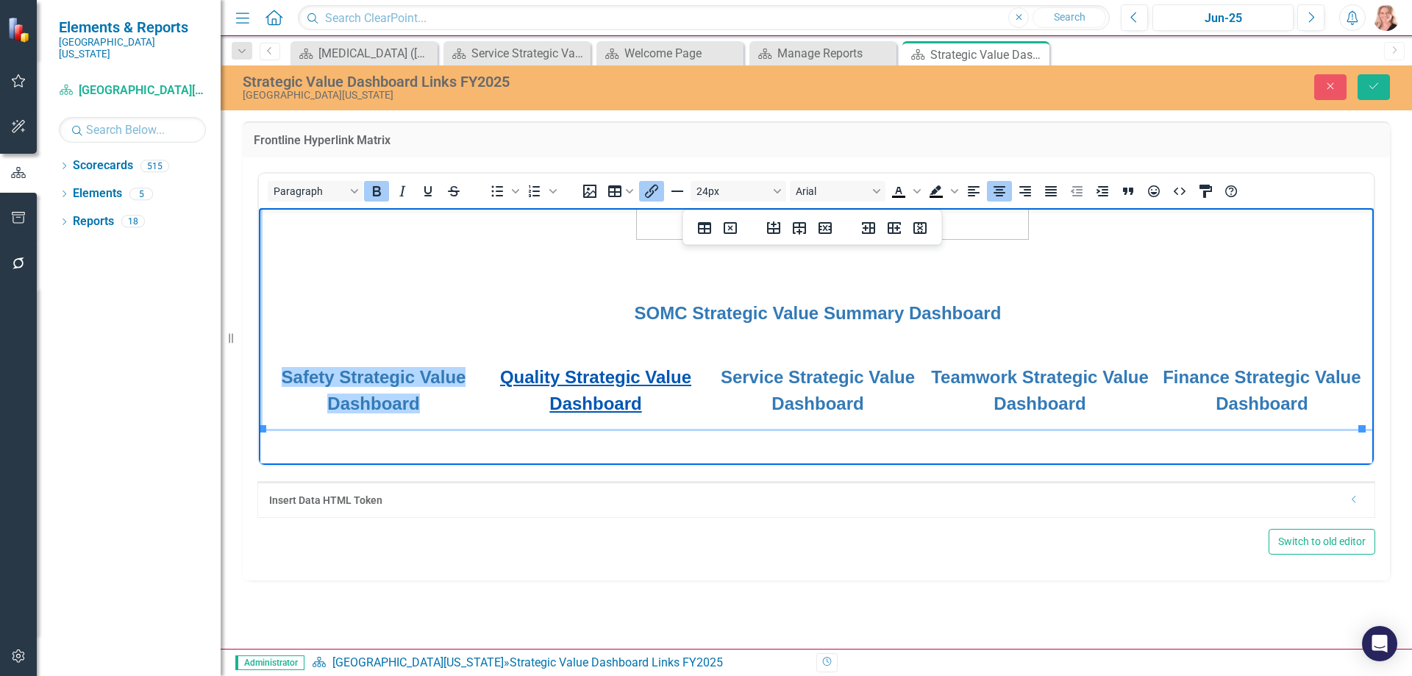
click at [607, 376] on link "Quality Strategic Value Dashboard" at bounding box center [595, 389] width 191 height 46
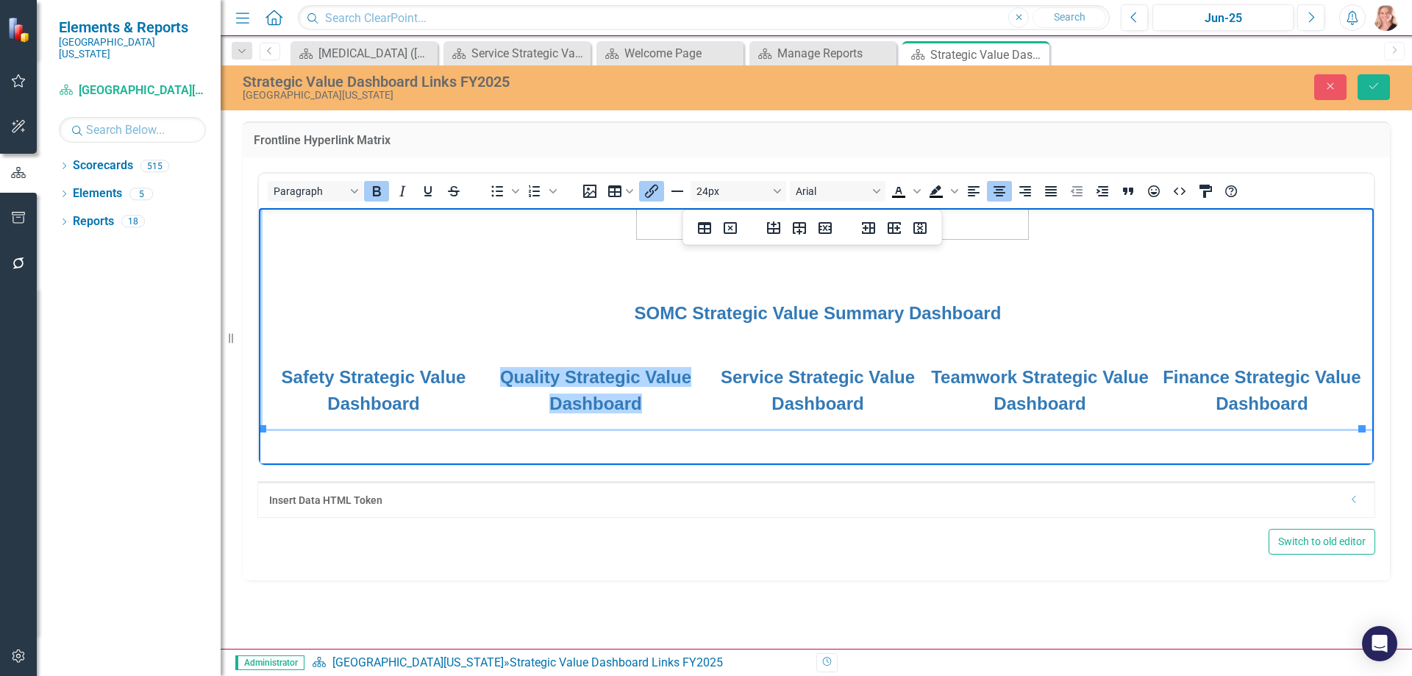
click at [652, 198] on icon "Insert/edit link" at bounding box center [652, 191] width 18 height 18
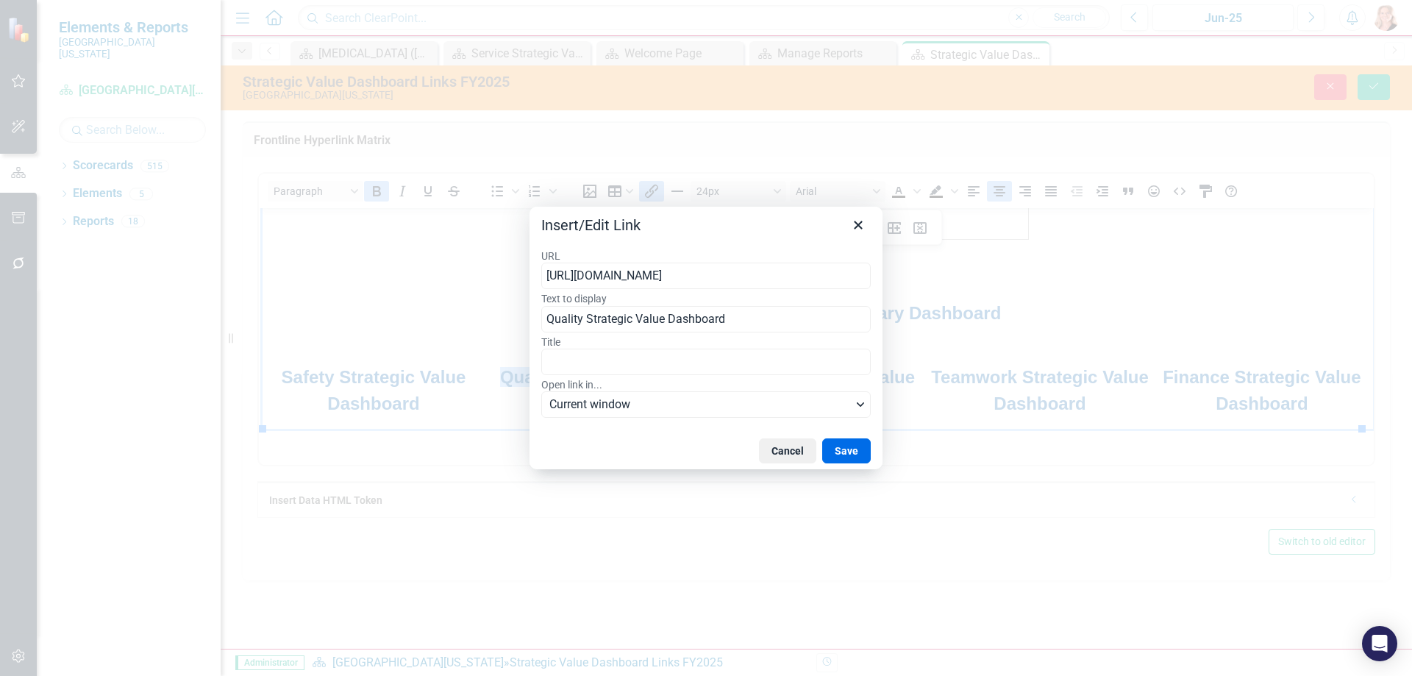
type input "[URL][DOMAIN_NAME]"
click at [857, 446] on button "Save" at bounding box center [846, 450] width 49 height 25
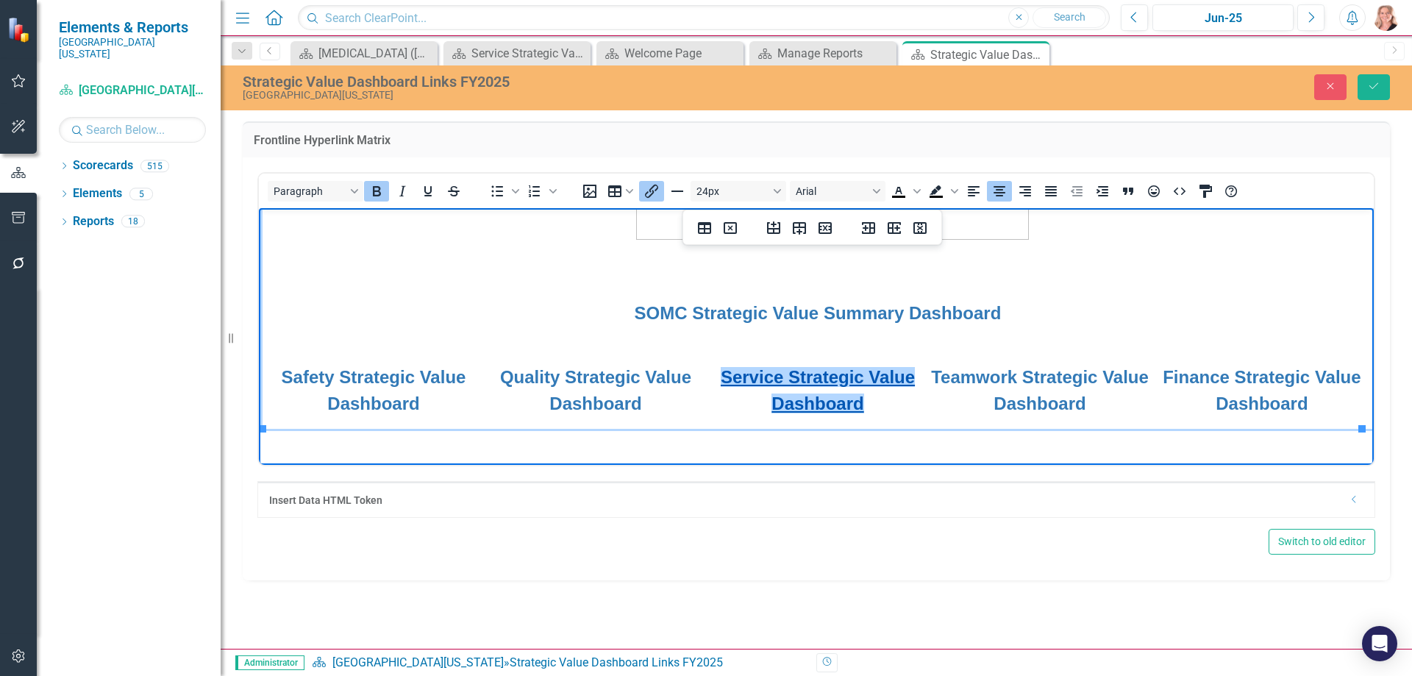
click at [797, 379] on link "Service Strategic Value Dashboard" at bounding box center [818, 389] width 194 height 46
click at [651, 194] on icon "Insert/edit link" at bounding box center [651, 191] width 13 height 13
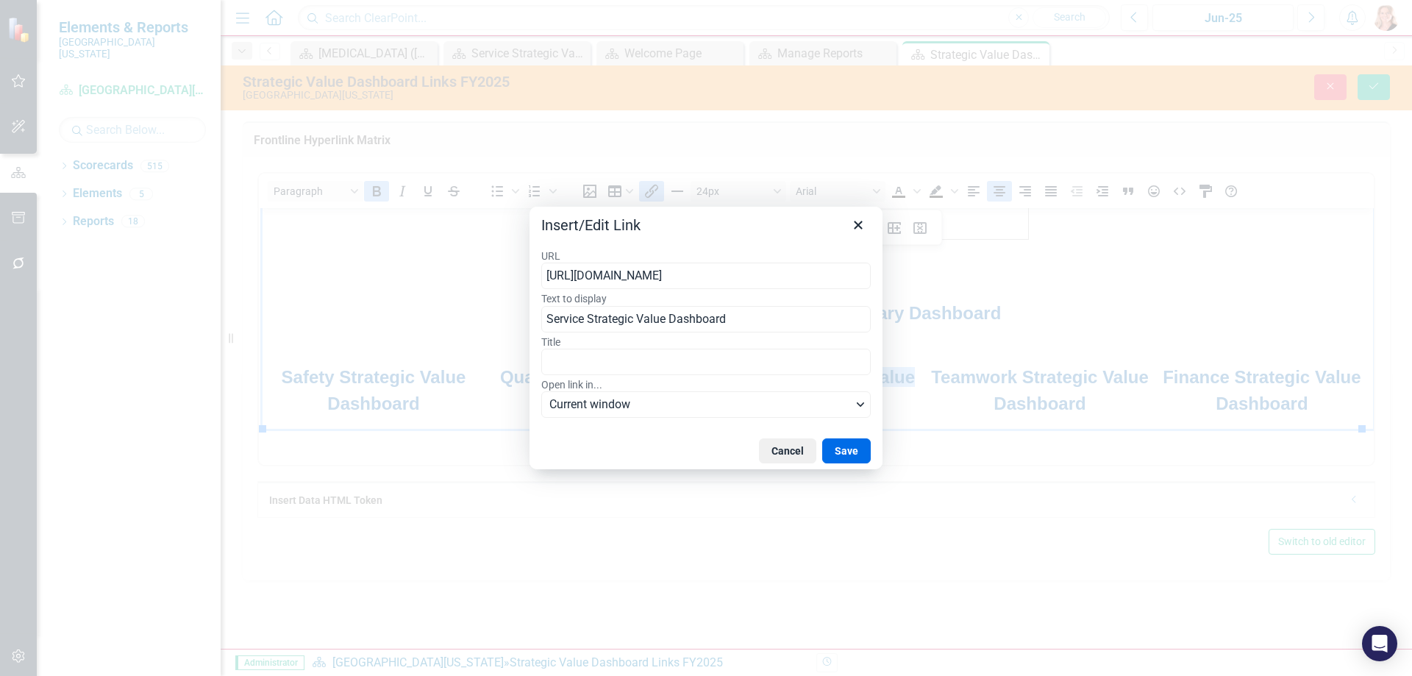
type input "[URL][DOMAIN_NAME]"
click at [857, 452] on button "Save" at bounding box center [846, 450] width 49 height 25
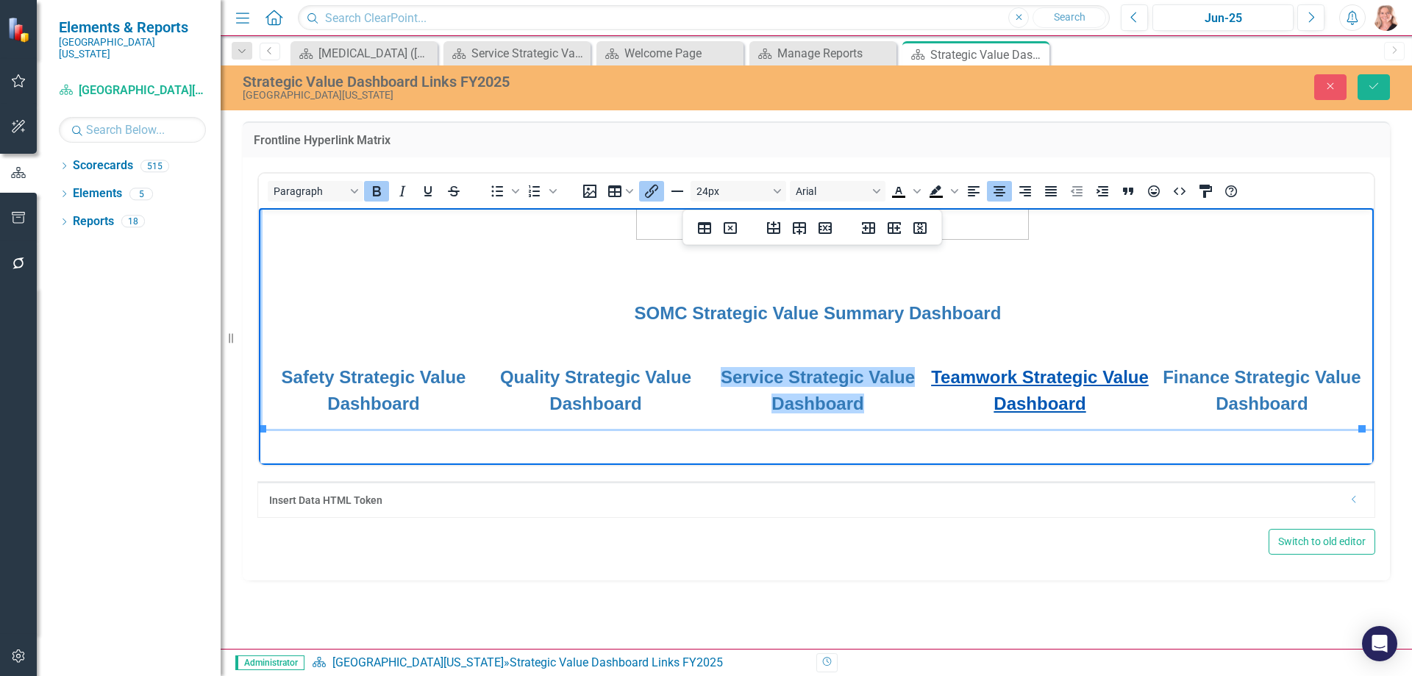
click at [998, 379] on link "Teamwork Strategic Value Dashboard" at bounding box center [1040, 389] width 218 height 46
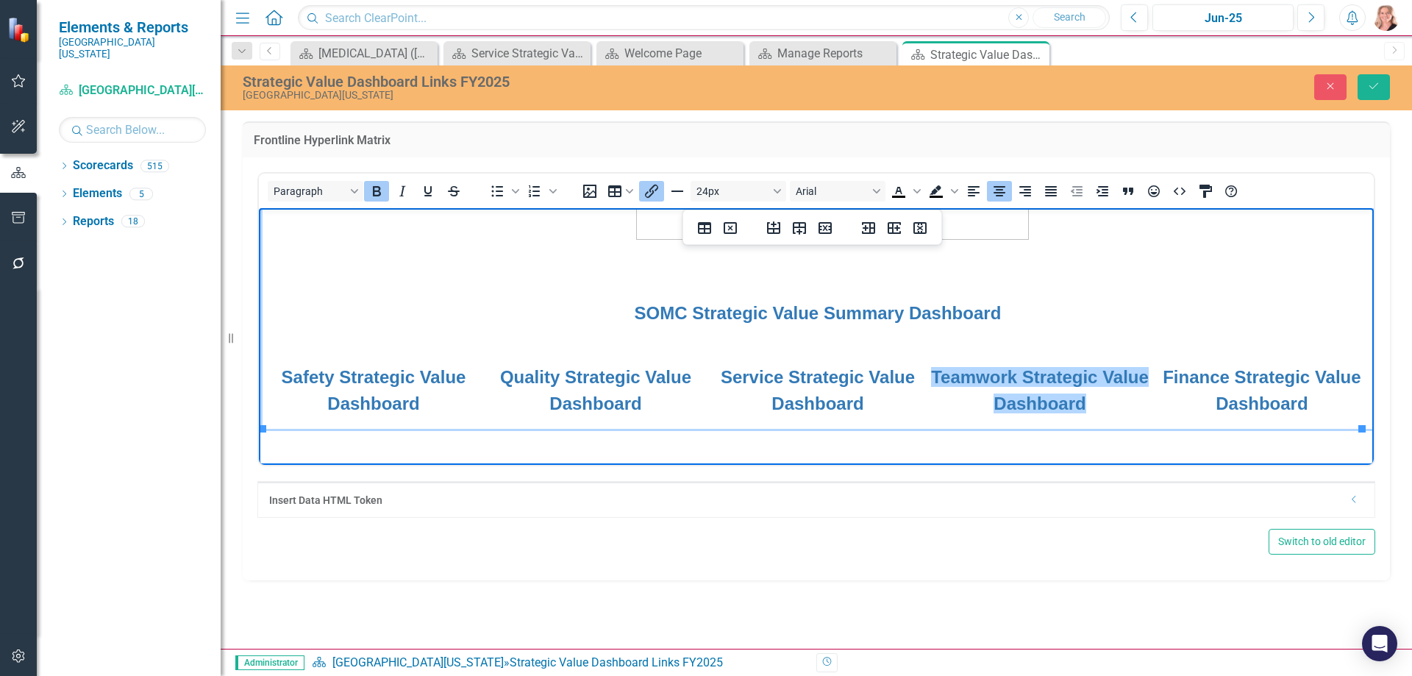
click at [656, 193] on icon "Insert/edit link" at bounding box center [652, 191] width 18 height 18
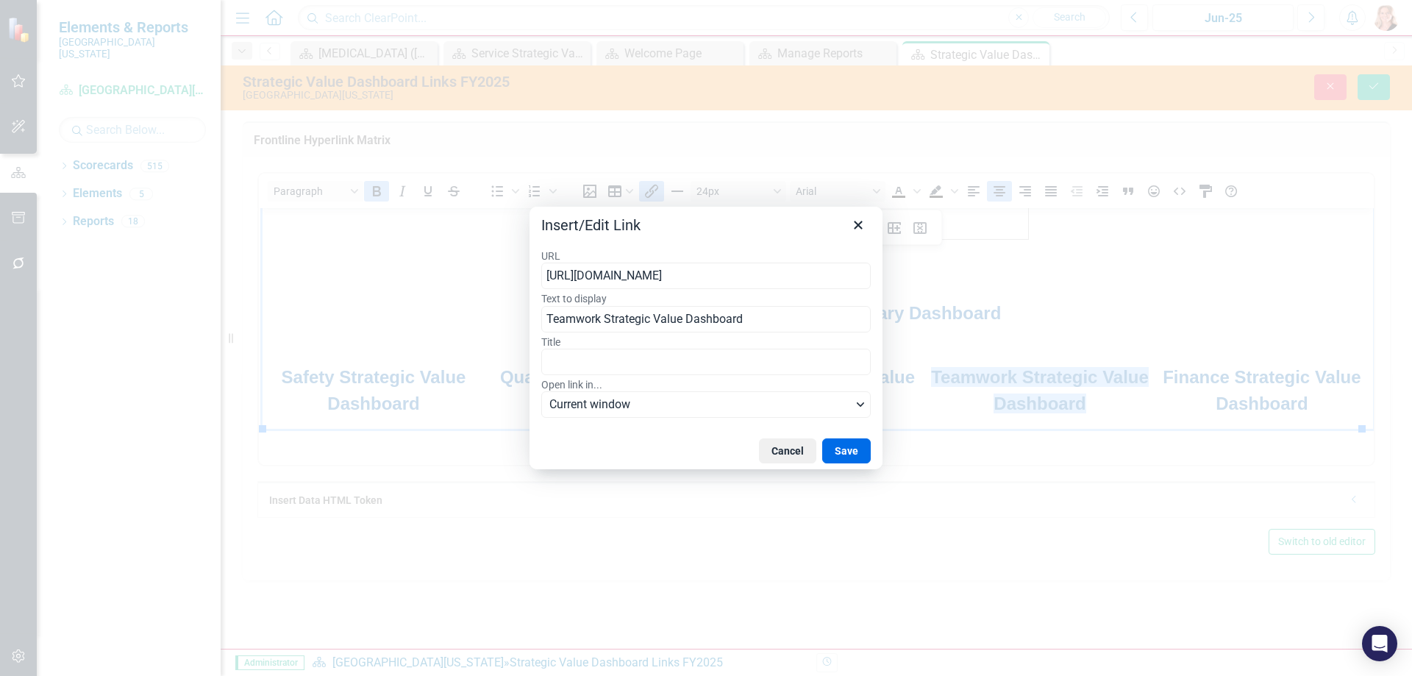
click at [833, 275] on input "[URL][DOMAIN_NAME]" at bounding box center [705, 276] width 329 height 26
type input "[URL][DOMAIN_NAME]"
click at [850, 454] on button "Save" at bounding box center [846, 450] width 49 height 25
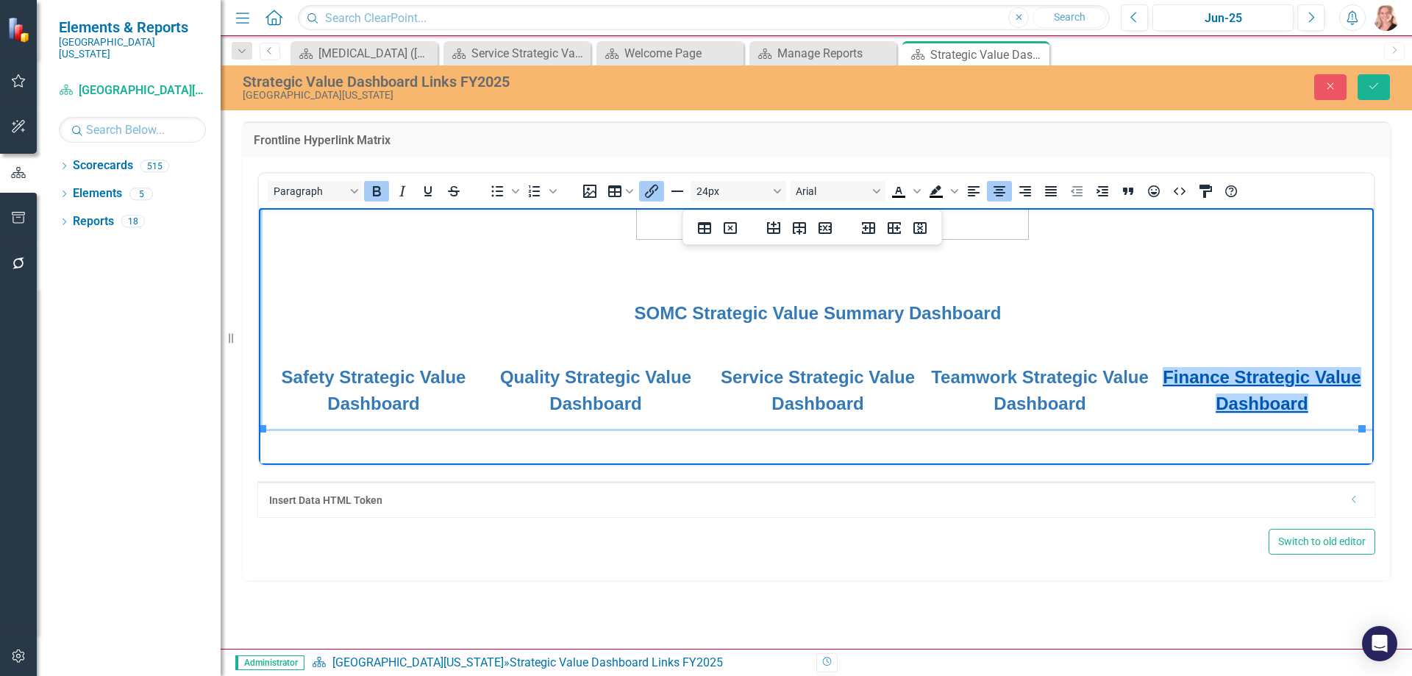
click at [1193, 374] on link "Finance Strategic Value Dashboard" at bounding box center [1262, 389] width 198 height 46
click at [657, 188] on icon "Insert/edit link" at bounding box center [651, 191] width 13 height 13
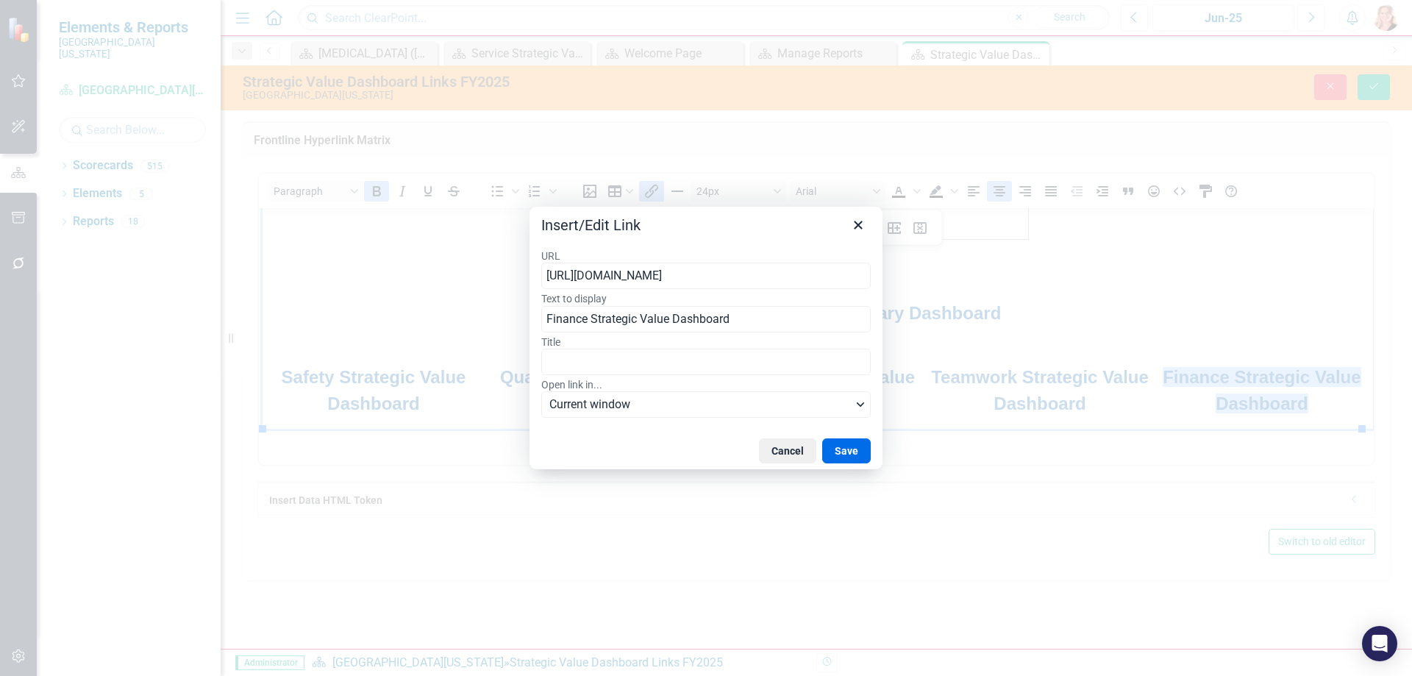
type input "[URL][DOMAIN_NAME]"
click at [843, 456] on button "Save" at bounding box center [846, 450] width 49 height 25
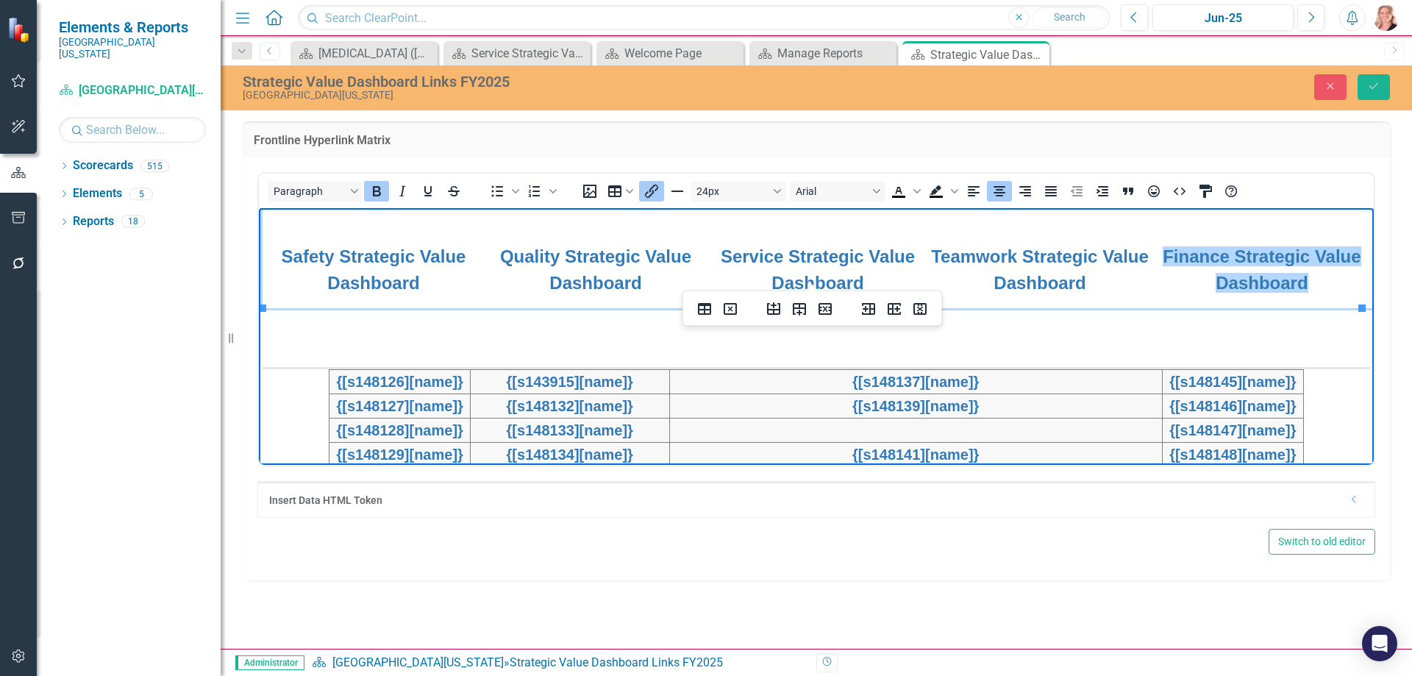
scroll to position [368, 0]
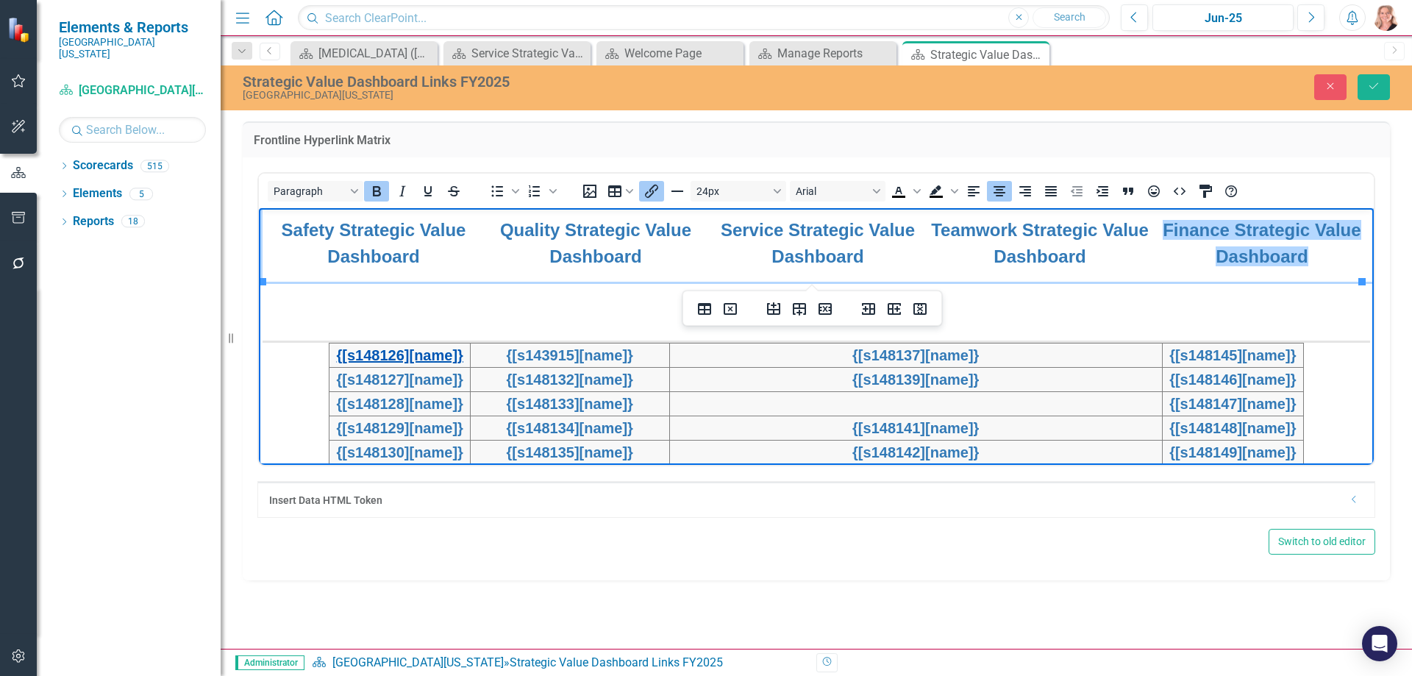
click at [463, 356] on link "{[s148126][name]}" at bounding box center [400, 354] width 126 height 16
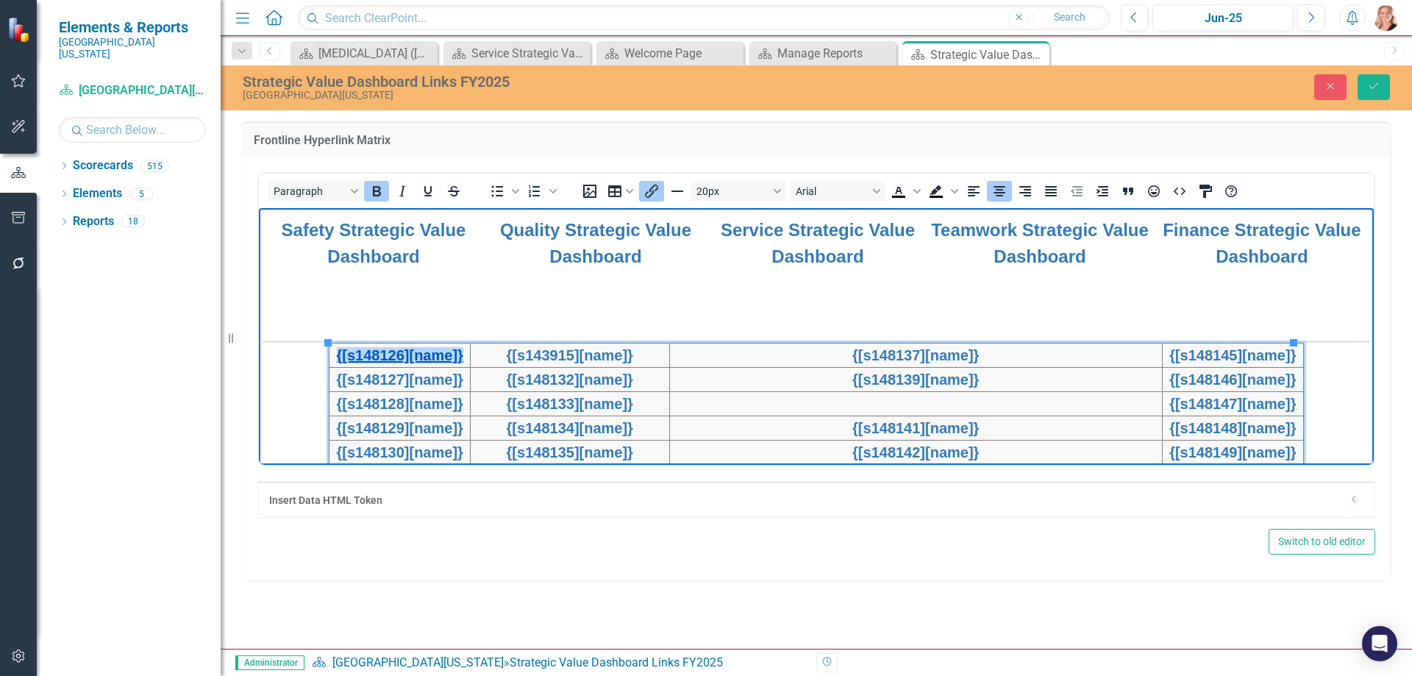
click at [438, 354] on link "{[s148126][name]}" at bounding box center [400, 354] width 126 height 16
click at [647, 188] on icon "Insert/edit link" at bounding box center [652, 191] width 18 height 18
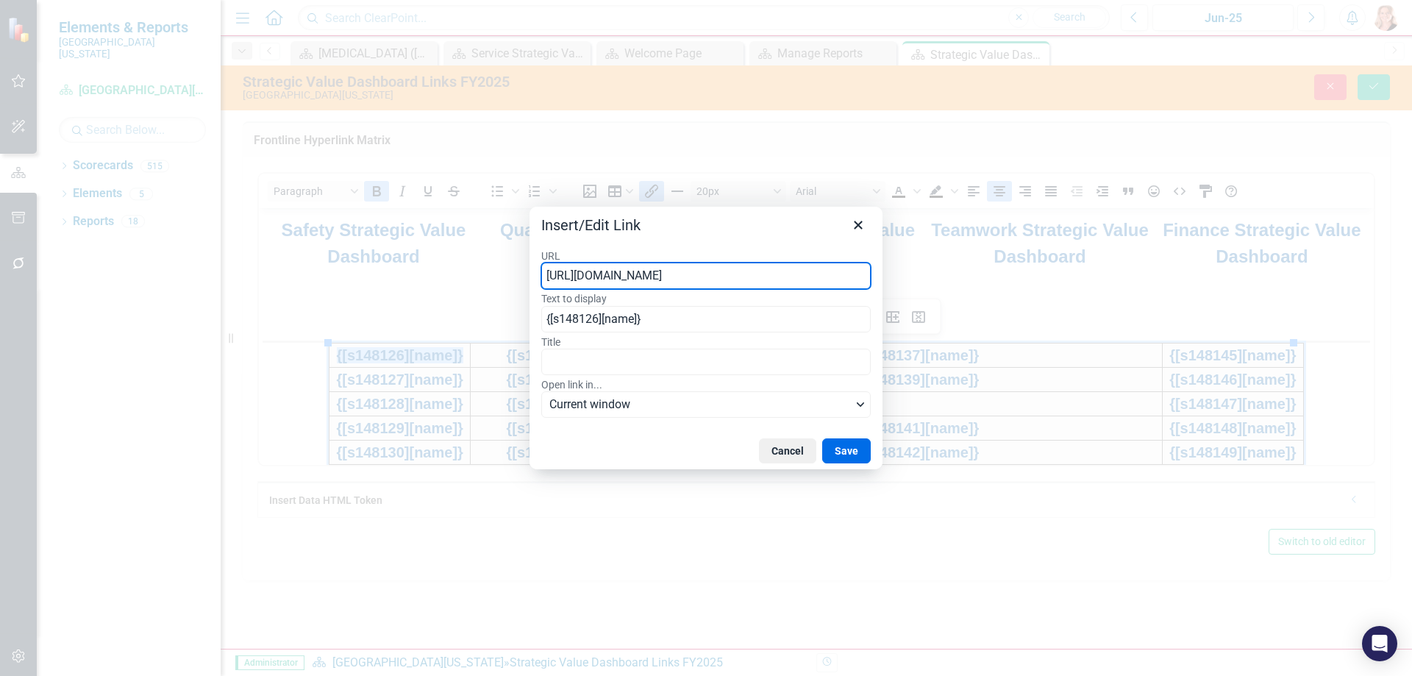
click at [834, 278] on input "[URL][DOMAIN_NAME]" at bounding box center [705, 276] width 329 height 26
type input "[URL][DOMAIN_NAME]"
click at [855, 448] on button "Save" at bounding box center [846, 450] width 49 height 25
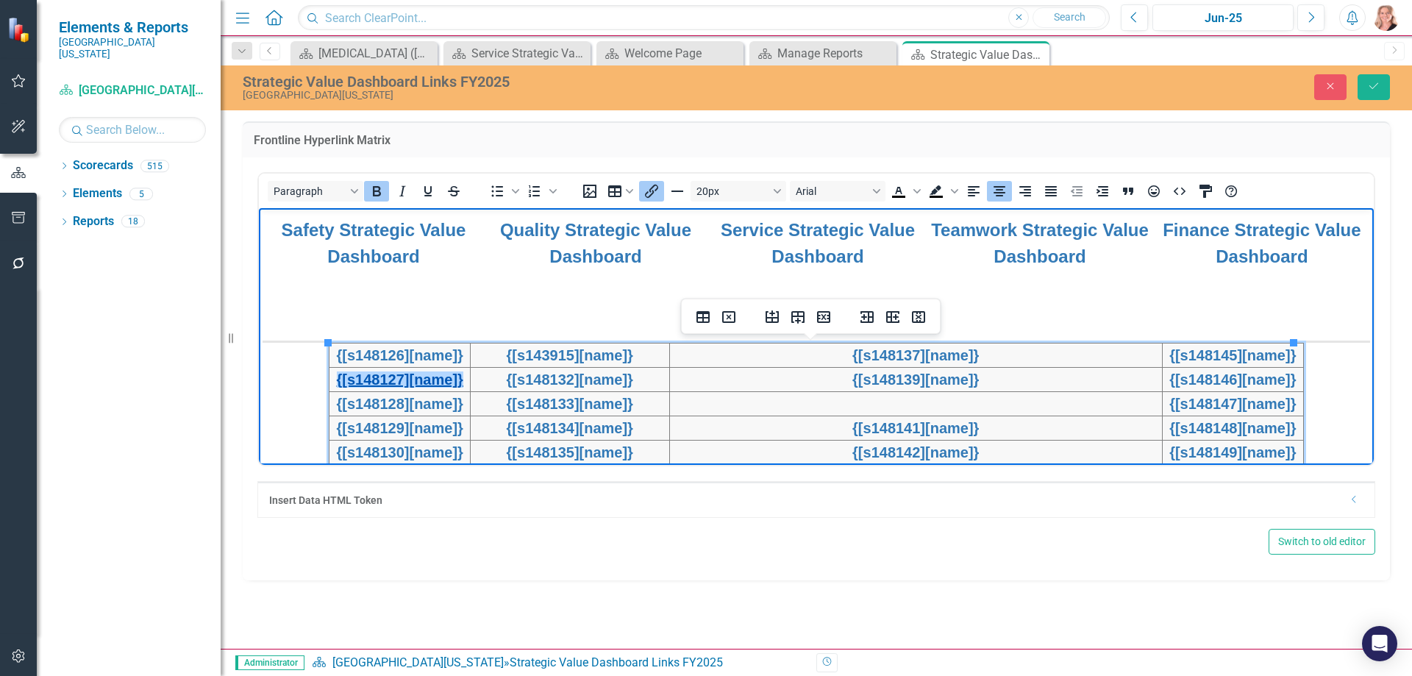
click at [361, 385] on link "{[s148127][name]}" at bounding box center [400, 379] width 126 height 16
click at [655, 188] on icon "Insert/edit link" at bounding box center [652, 191] width 18 height 18
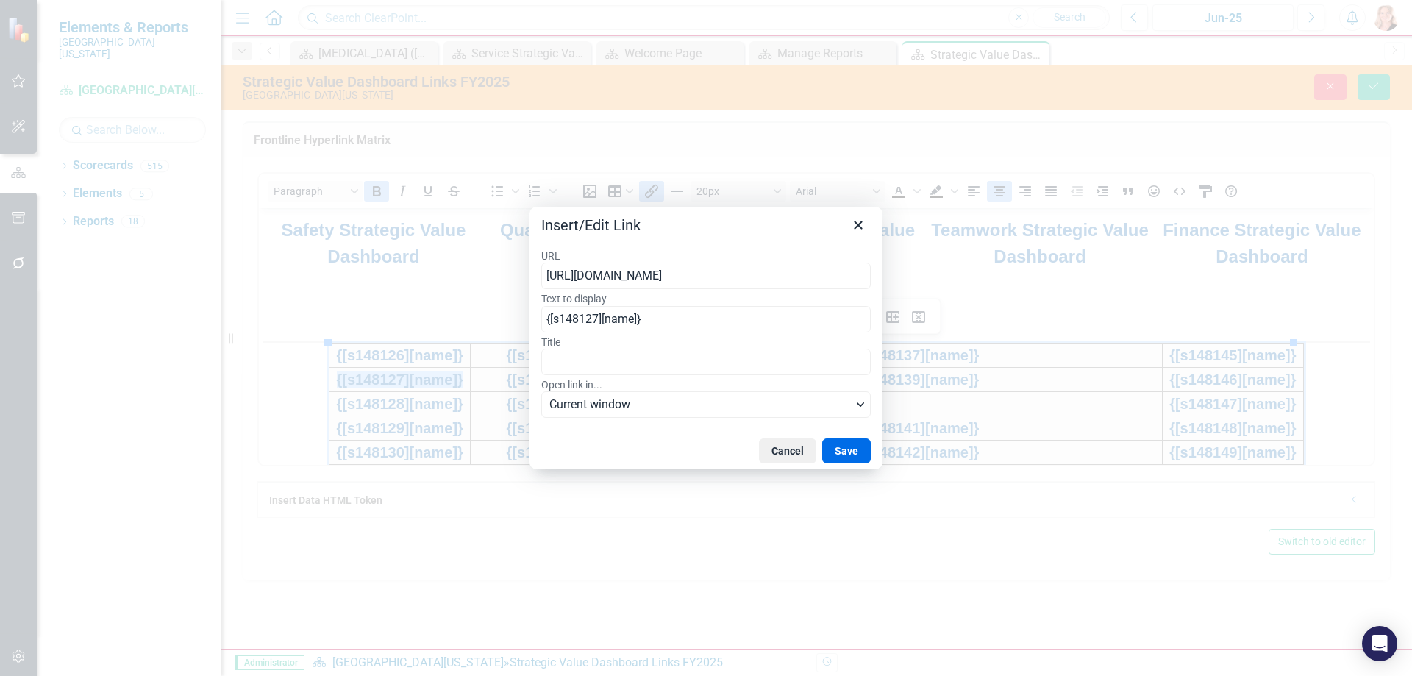
type input "[URL][DOMAIN_NAME]"
click at [846, 453] on button "Save" at bounding box center [846, 450] width 49 height 25
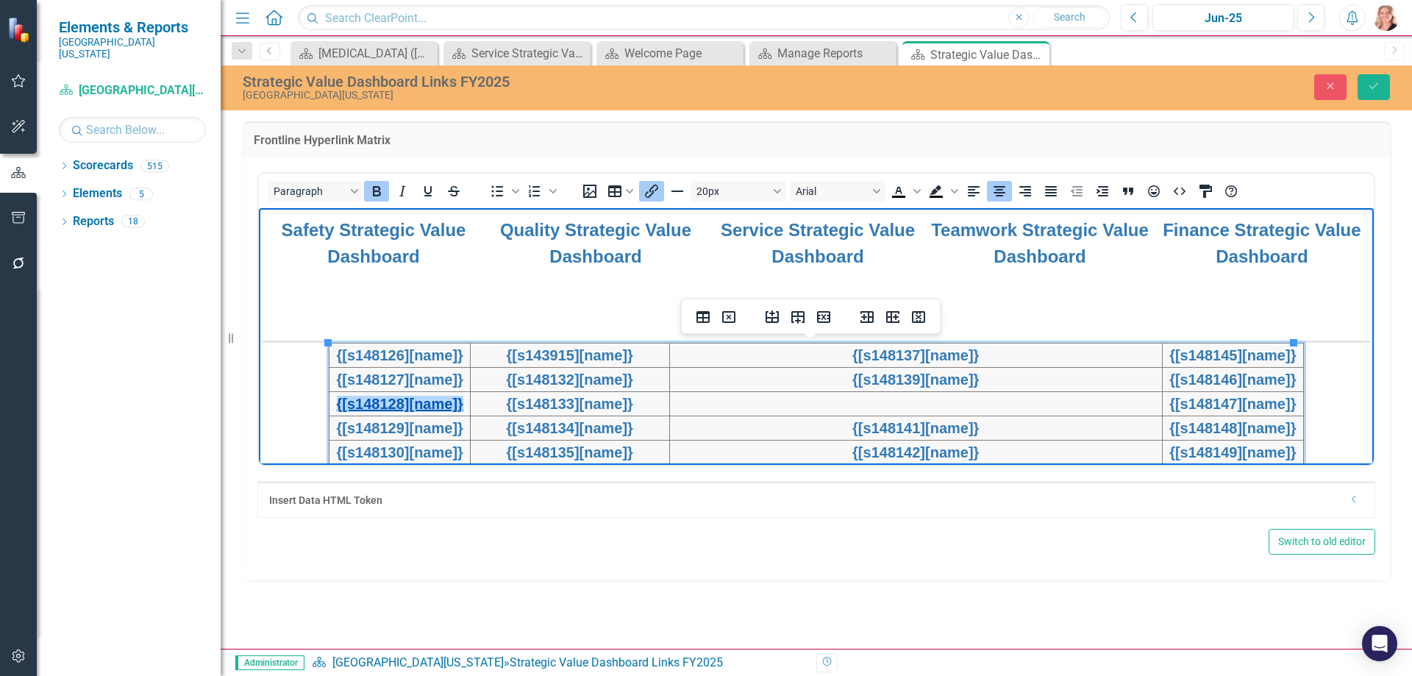
click at [449, 405] on link "{[s148128][name]}" at bounding box center [400, 403] width 126 height 16
click at [648, 185] on icon "Insert/edit link" at bounding box center [652, 191] width 18 height 18
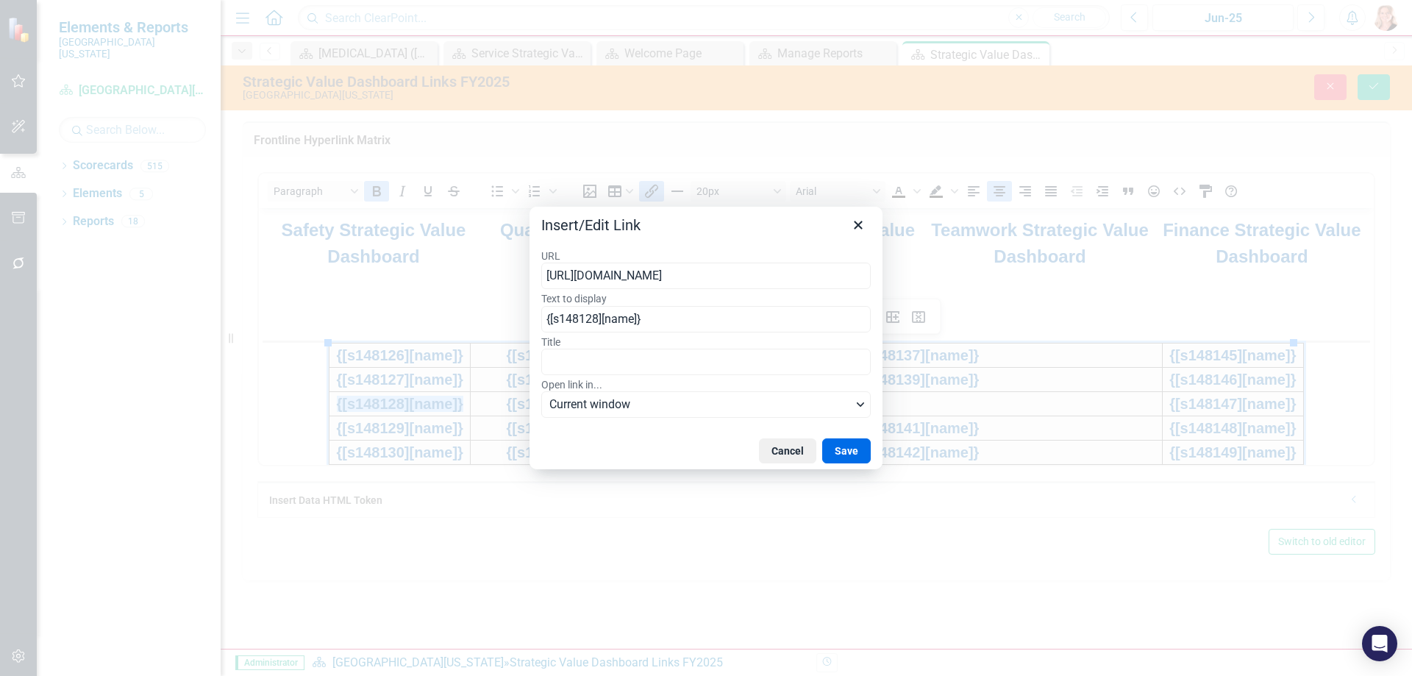
type input "[URL][DOMAIN_NAME]"
click at [838, 445] on button "Save" at bounding box center [846, 450] width 49 height 25
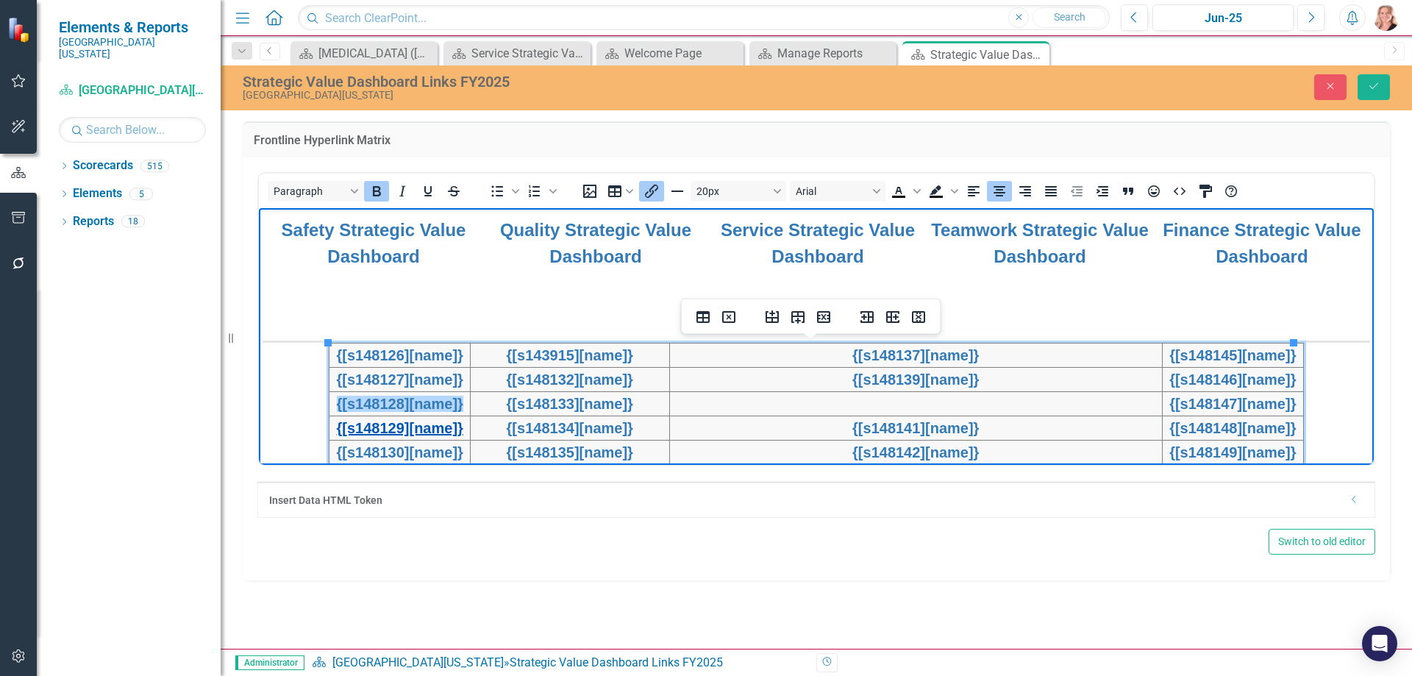
click at [446, 429] on link "{[s148129][name]}" at bounding box center [400, 427] width 126 height 16
click at [656, 191] on icon "Insert/edit link" at bounding box center [652, 191] width 18 height 18
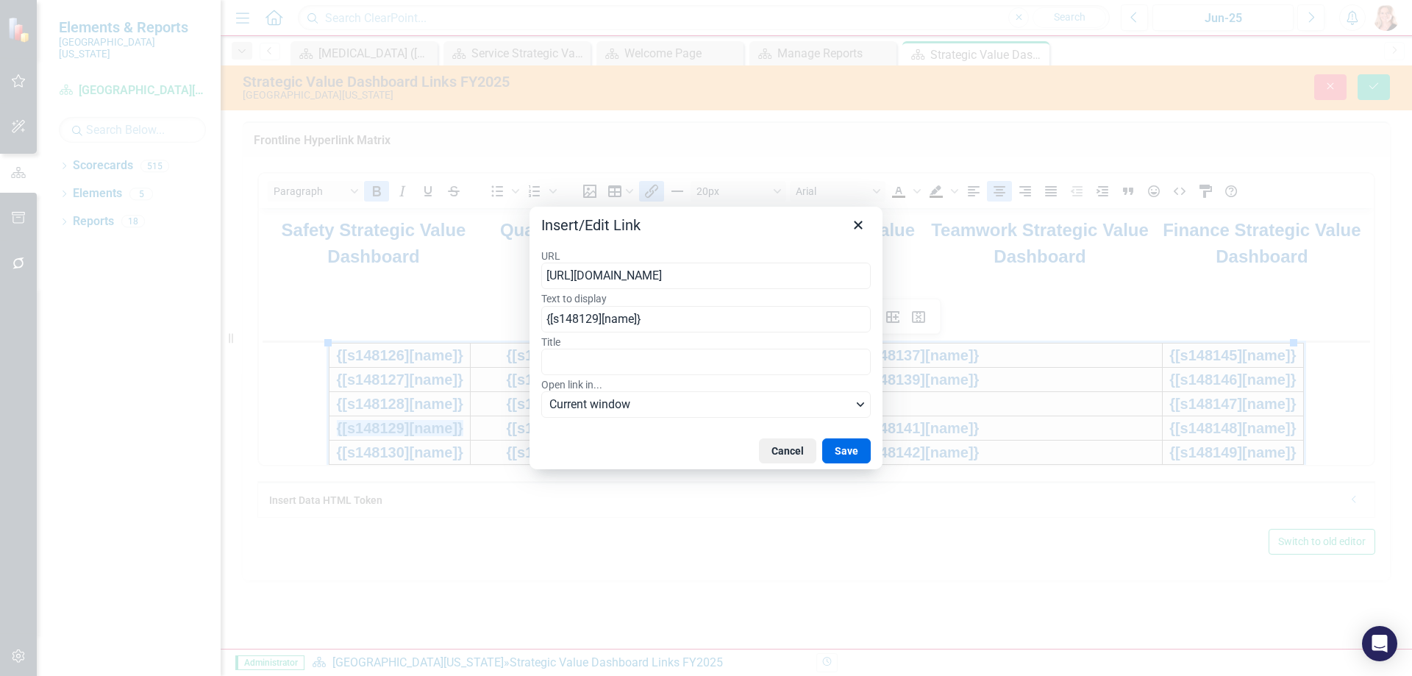
type input "[URL][DOMAIN_NAME]"
click at [851, 452] on button "Save" at bounding box center [846, 450] width 49 height 25
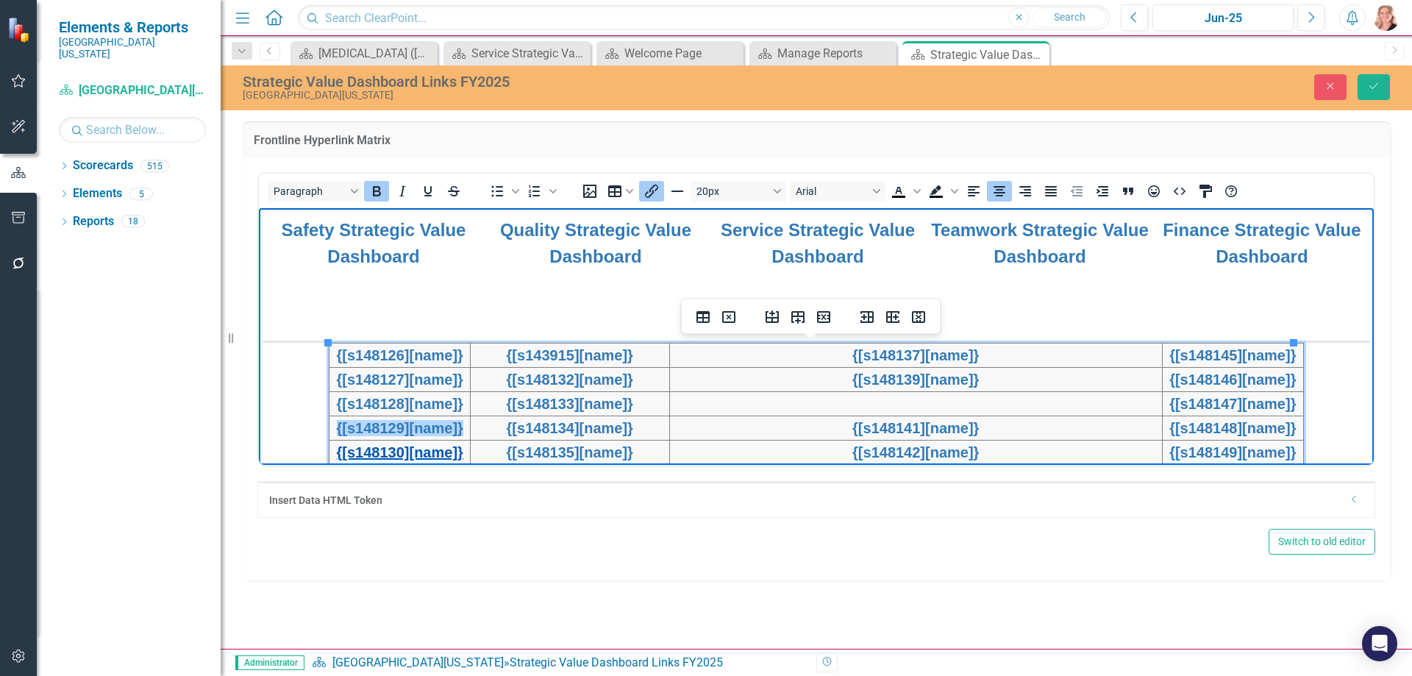
click at [450, 450] on link "{[s148130][name]}" at bounding box center [400, 451] width 126 height 16
click at [655, 190] on icon "Insert/edit link" at bounding box center [652, 191] width 18 height 18
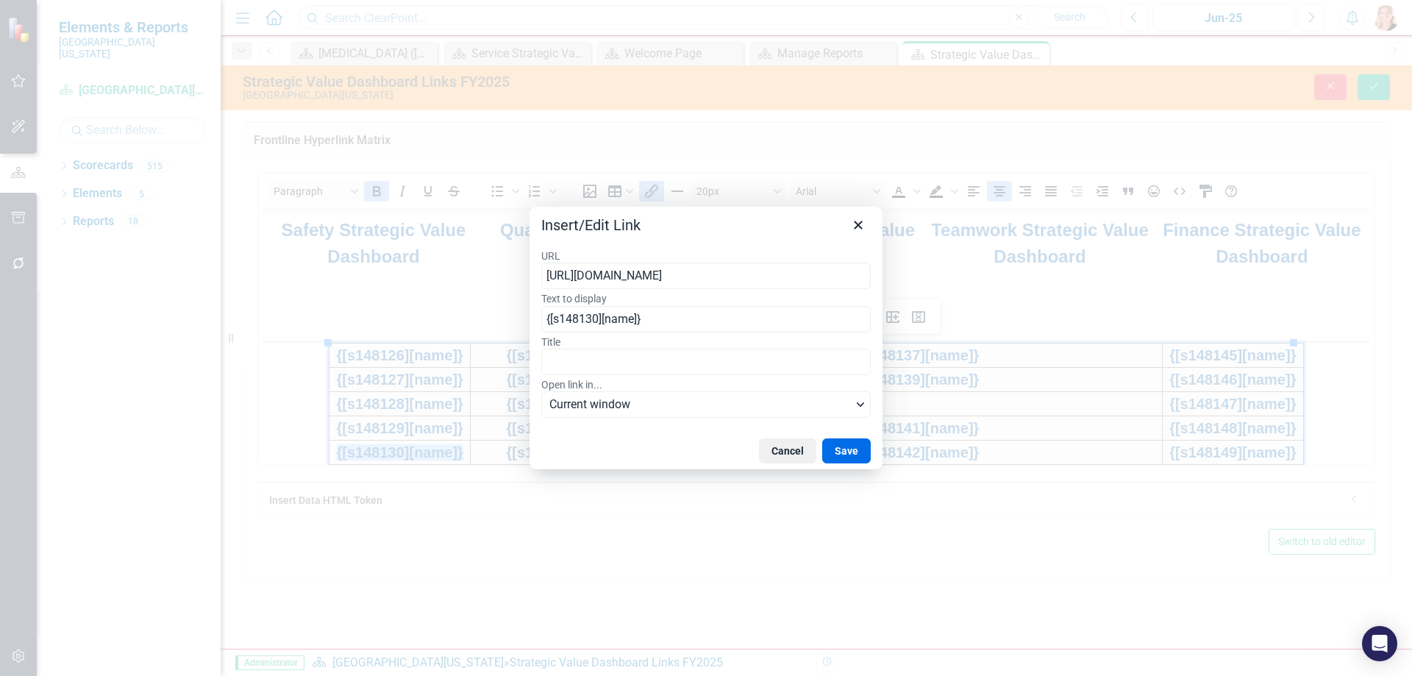
type input "[URL][DOMAIN_NAME]"
click at [846, 451] on button "Save" at bounding box center [846, 450] width 49 height 25
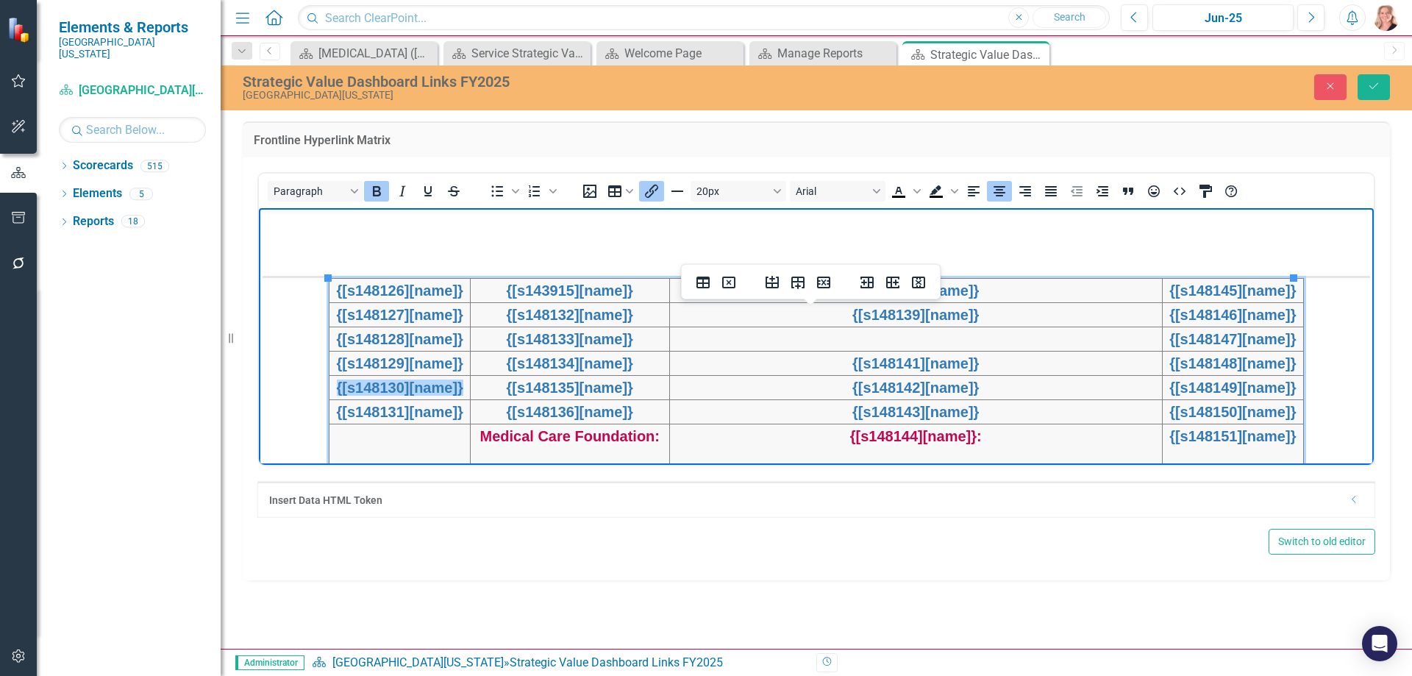
scroll to position [448, 0]
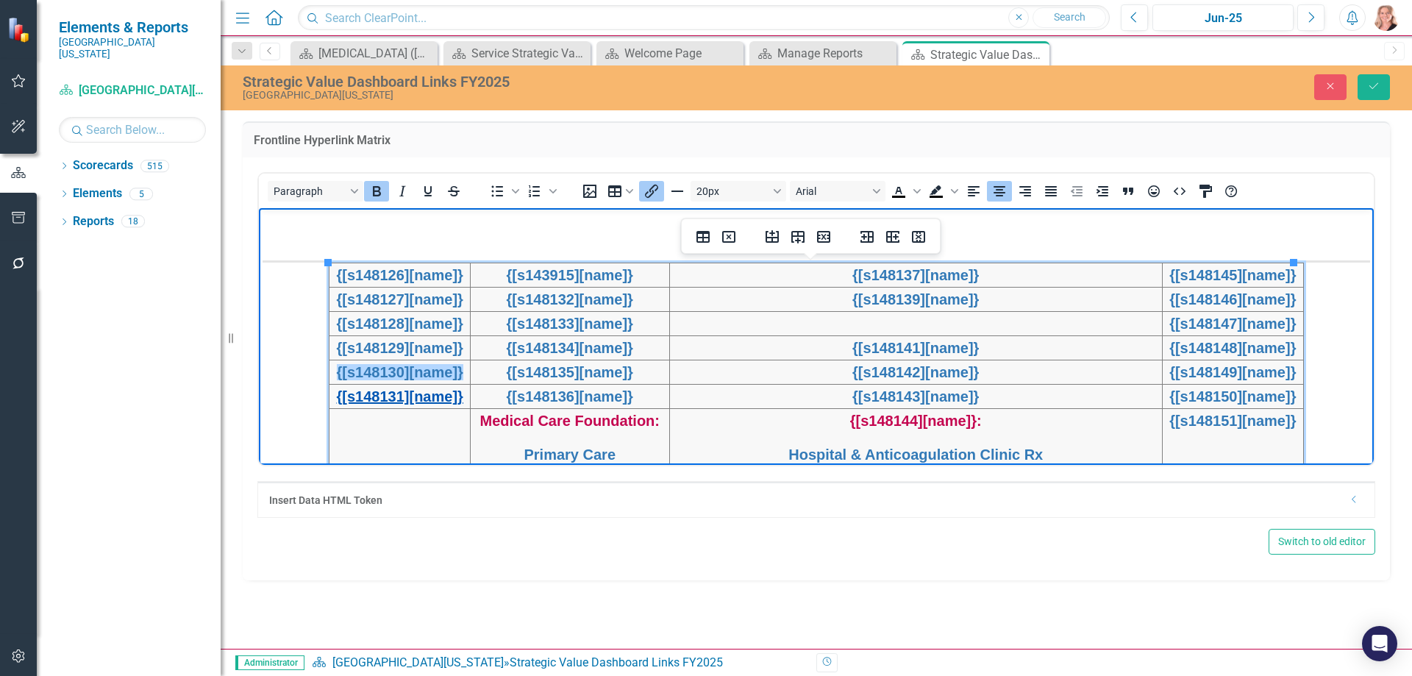
click at [449, 399] on link "{[s148131][name]}" at bounding box center [400, 396] width 126 height 16
click at [653, 195] on icon "Insert/edit link" at bounding box center [652, 191] width 18 height 18
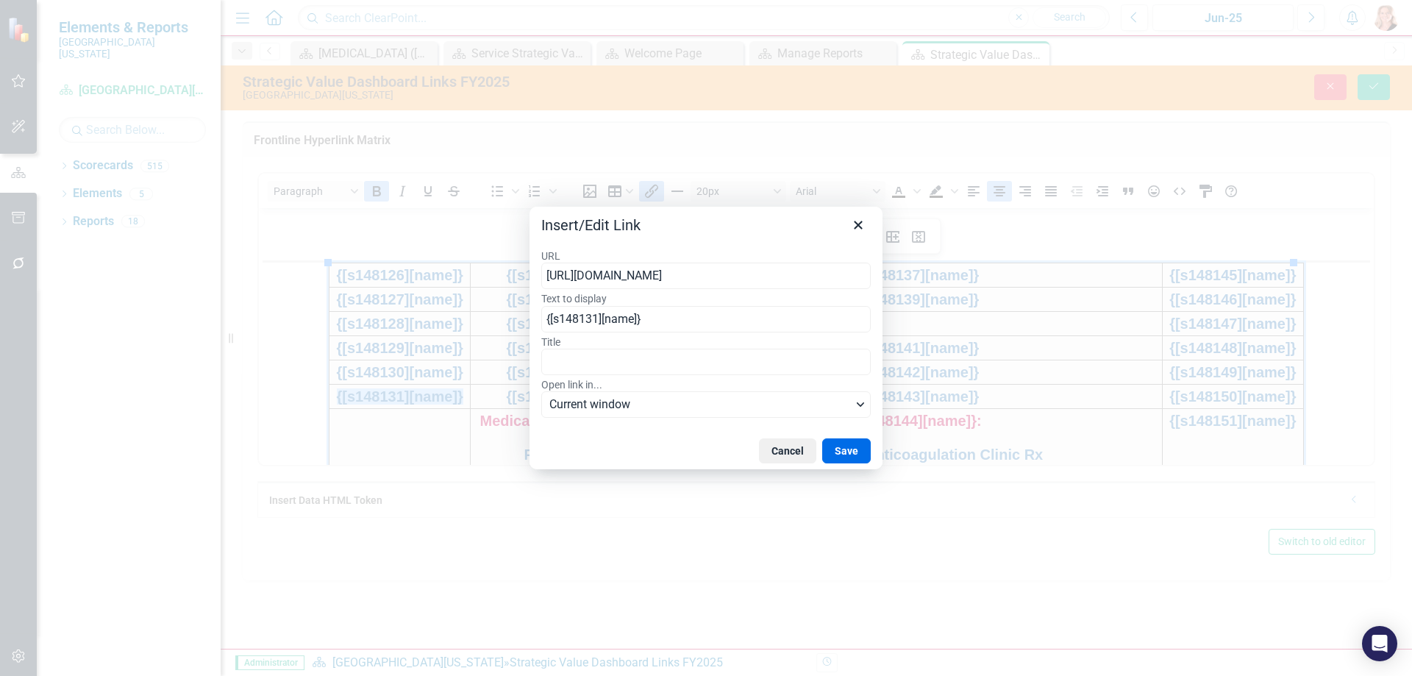
type input "[URL][DOMAIN_NAME]"
click at [848, 448] on button "Save" at bounding box center [846, 450] width 49 height 25
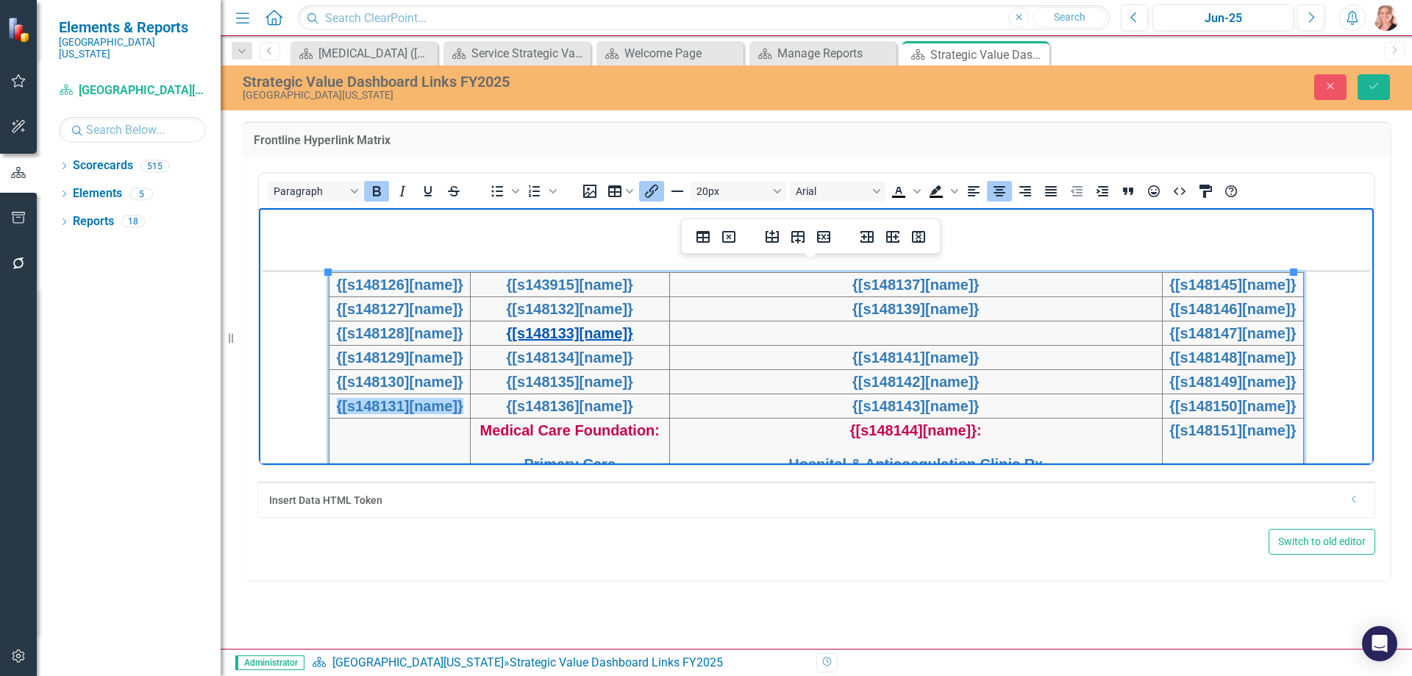
scroll to position [374, 0]
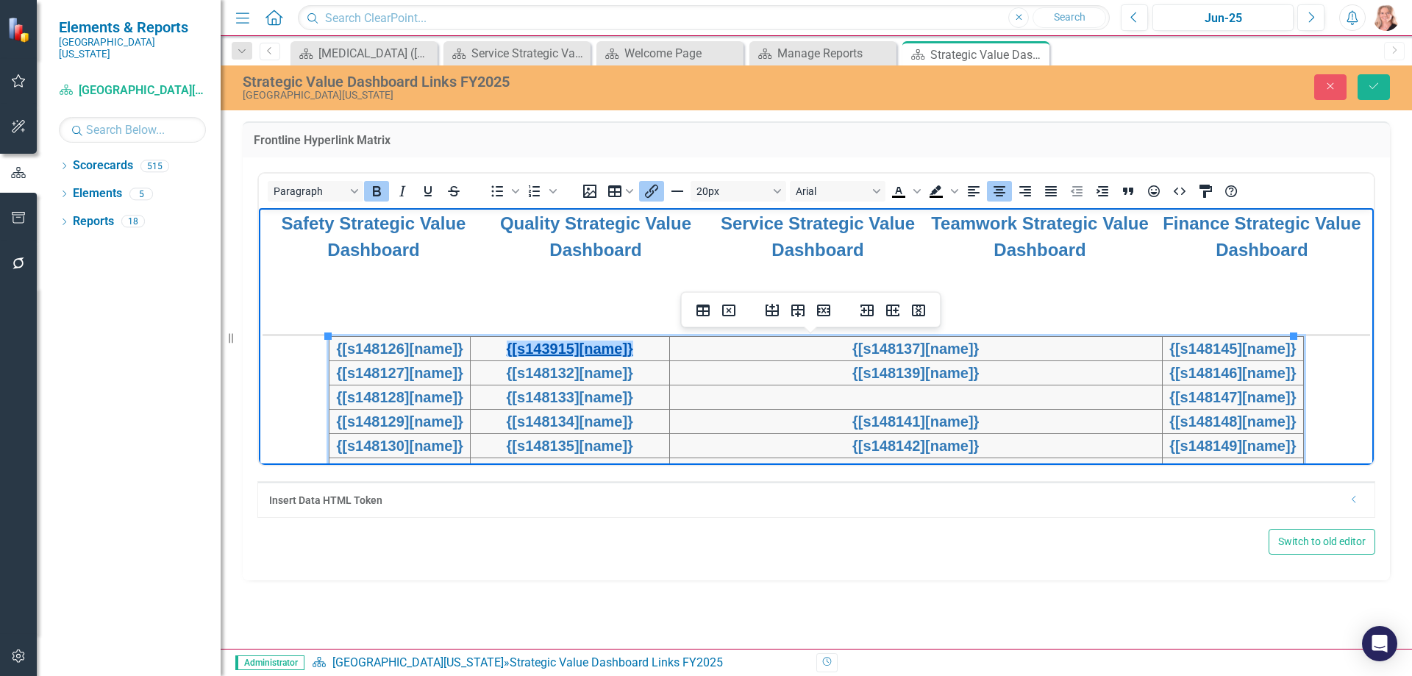
click at [583, 348] on link "{[s143915][name]}" at bounding box center [570, 348] width 126 height 16
click at [649, 186] on icon "Insert/edit link" at bounding box center [652, 191] width 18 height 18
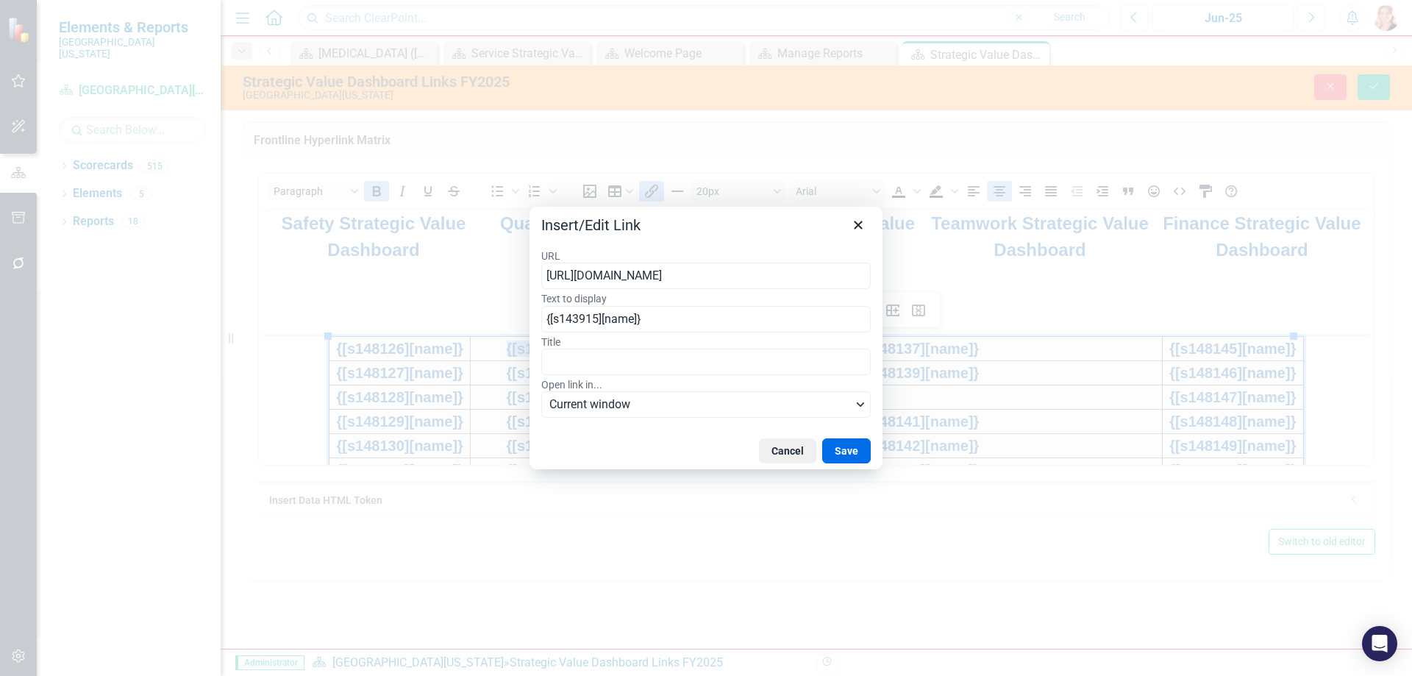
type input "[URL][DOMAIN_NAME]"
click at [848, 449] on button "Save" at bounding box center [846, 450] width 49 height 25
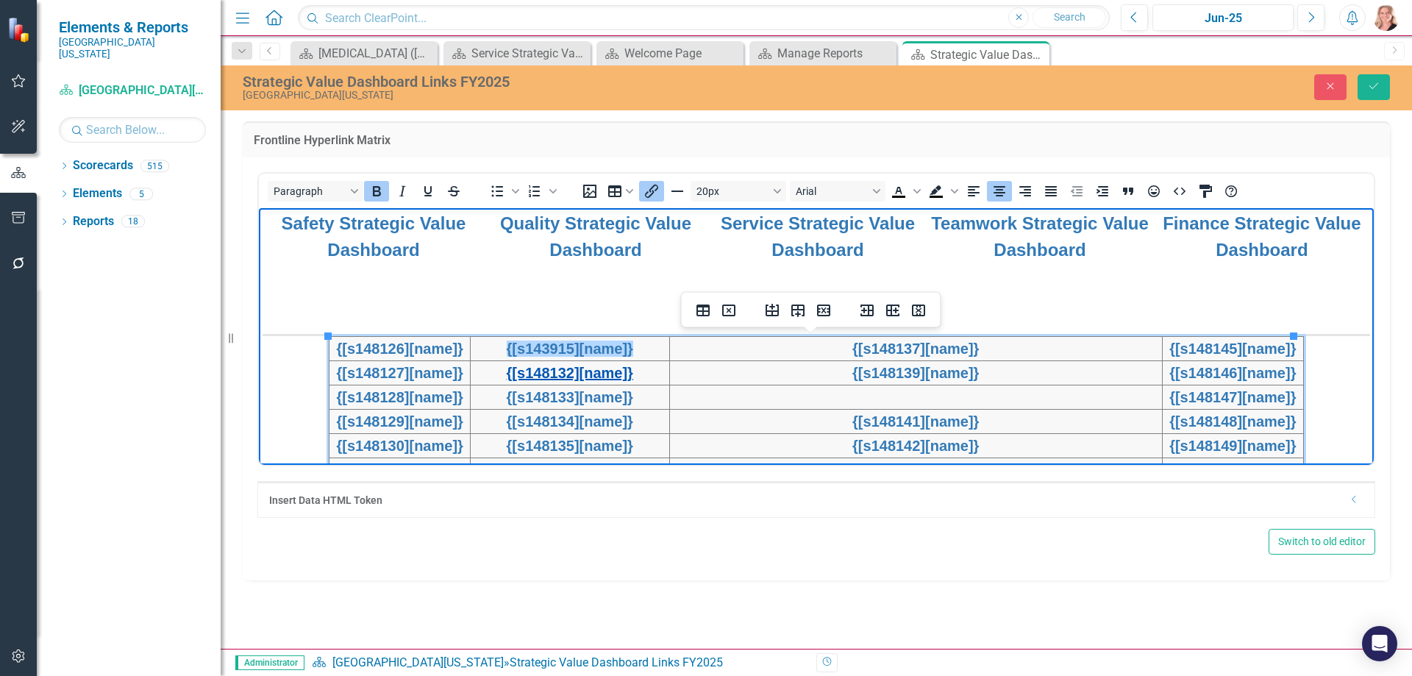
click at [633, 374] on link "{[s148132][name]}" at bounding box center [570, 372] width 126 height 16
click at [653, 190] on icon "Insert/edit link" at bounding box center [651, 191] width 13 height 13
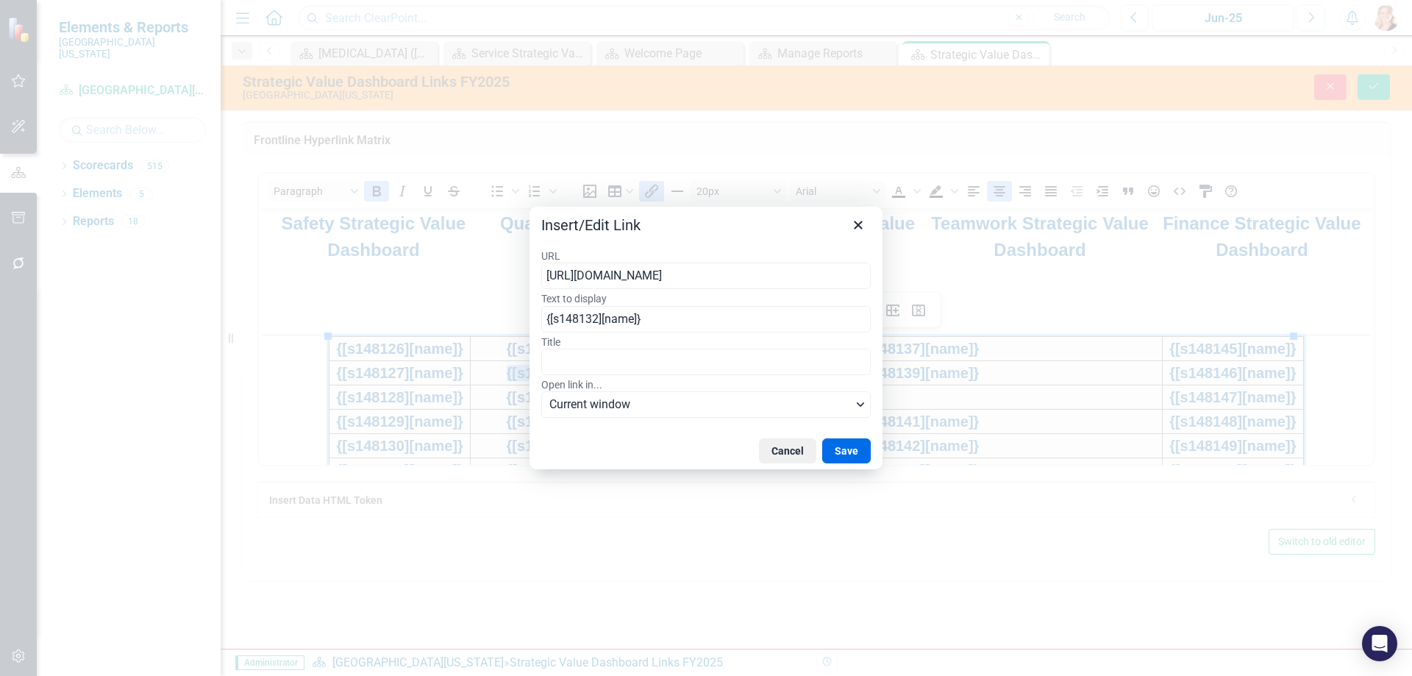
type input "[URL][DOMAIN_NAME]"
click at [852, 450] on button "Save" at bounding box center [846, 450] width 49 height 25
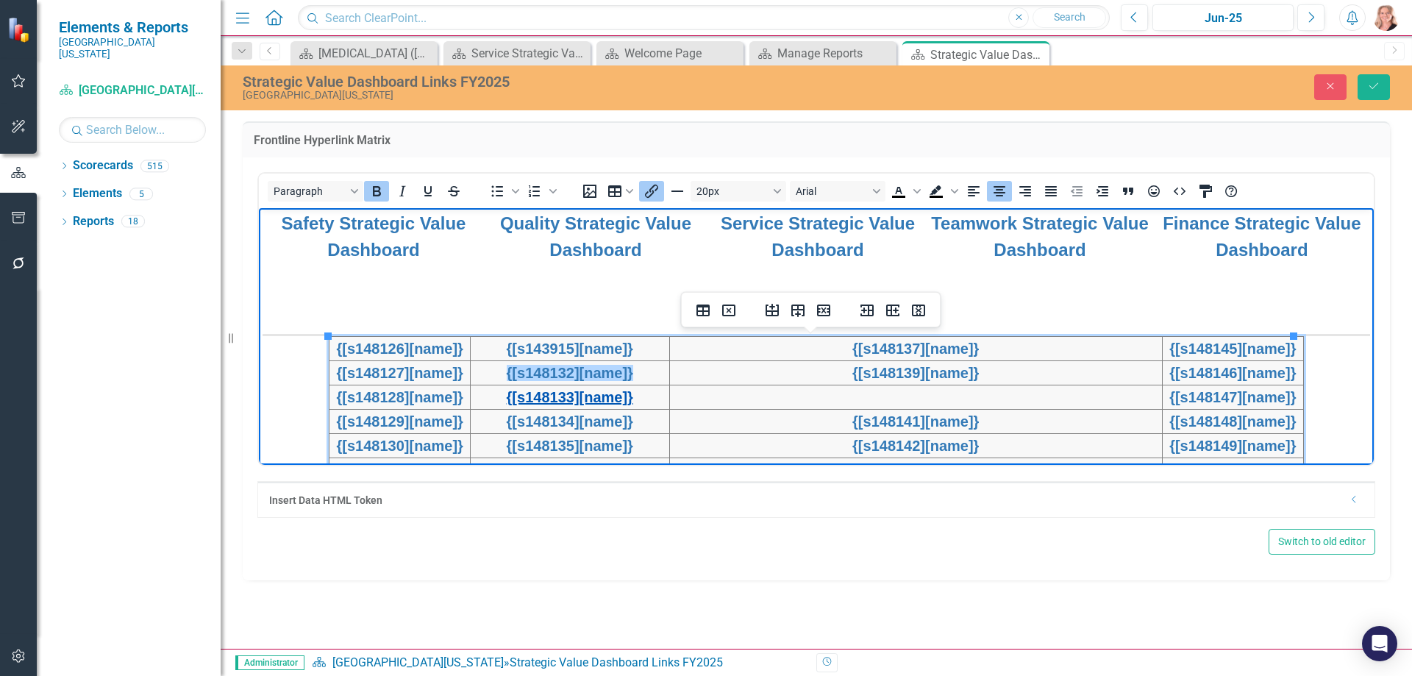
click at [611, 396] on link "{[s148133][name]}" at bounding box center [570, 396] width 126 height 16
click at [655, 194] on icon "Insert/edit link" at bounding box center [652, 191] width 18 height 18
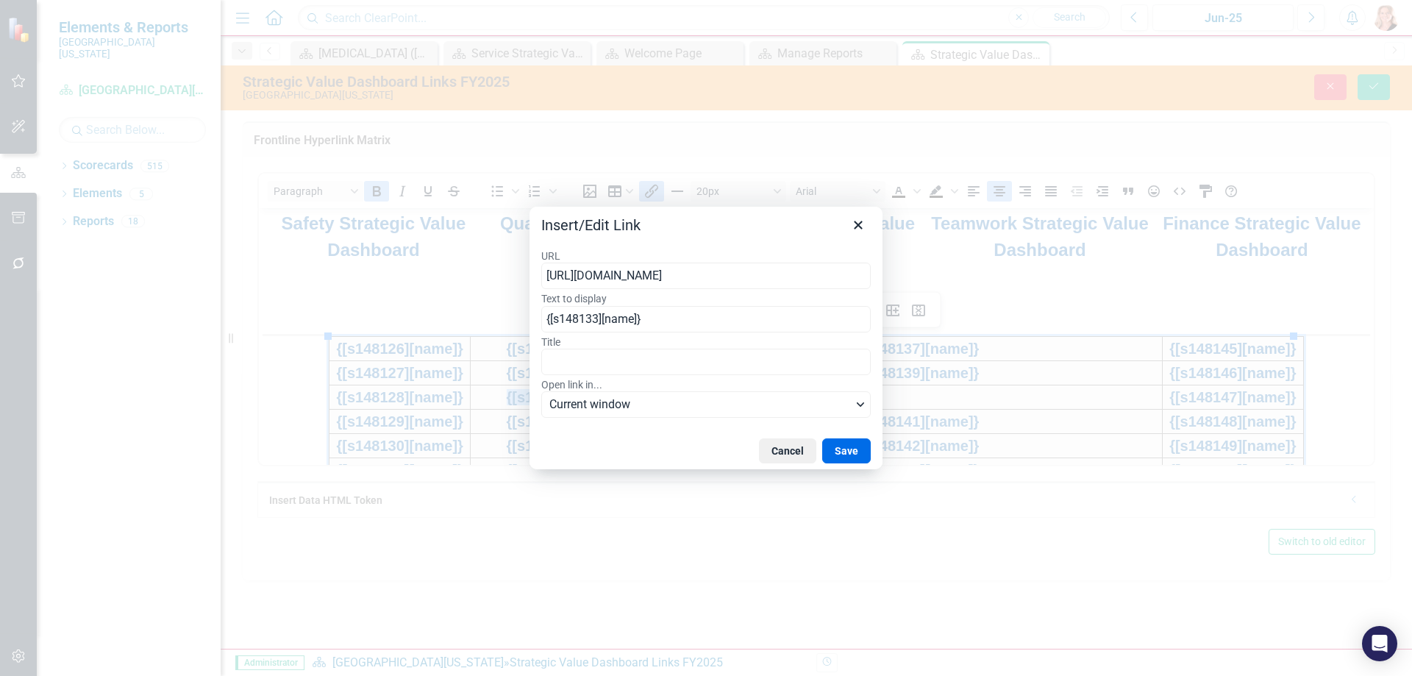
type input "[URL][DOMAIN_NAME]"
click at [846, 452] on button "Save" at bounding box center [846, 450] width 49 height 25
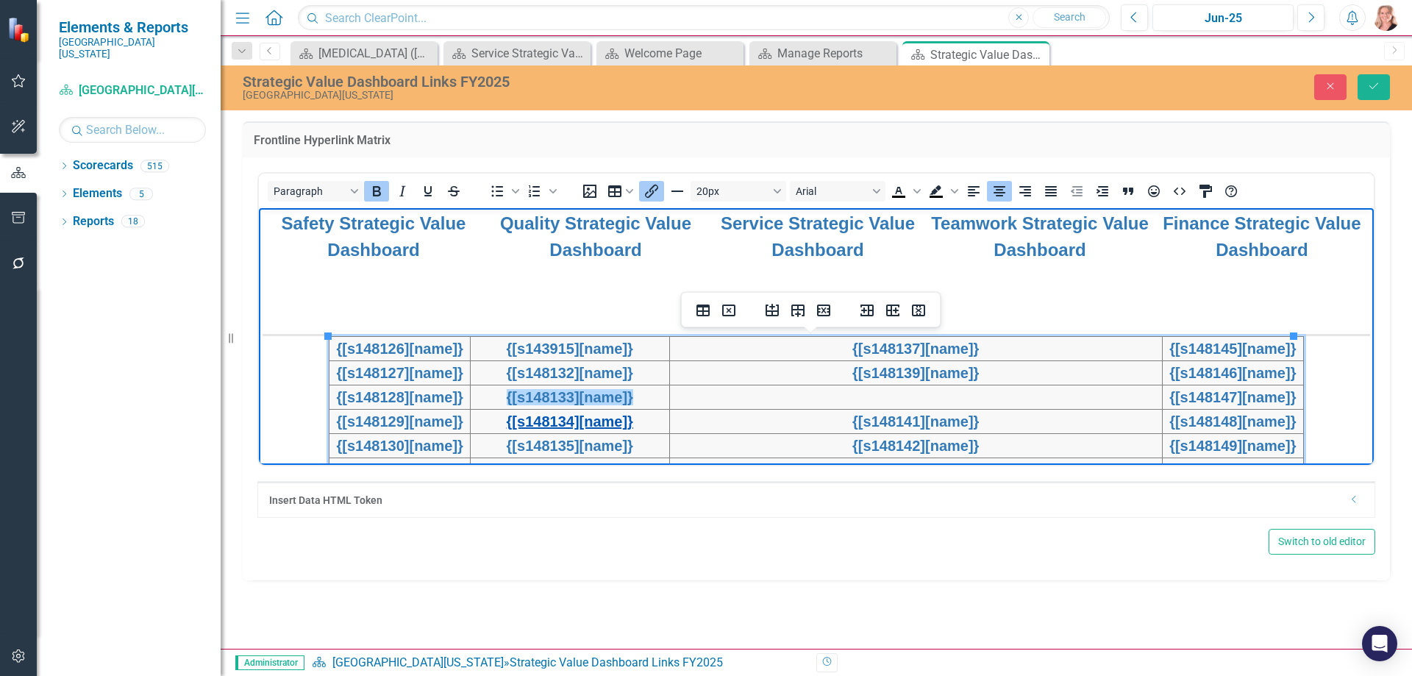
click at [633, 428] on link "{[s148134][name]}" at bounding box center [570, 421] width 126 height 16
click at [649, 191] on icon "Insert/edit link" at bounding box center [652, 191] width 18 height 18
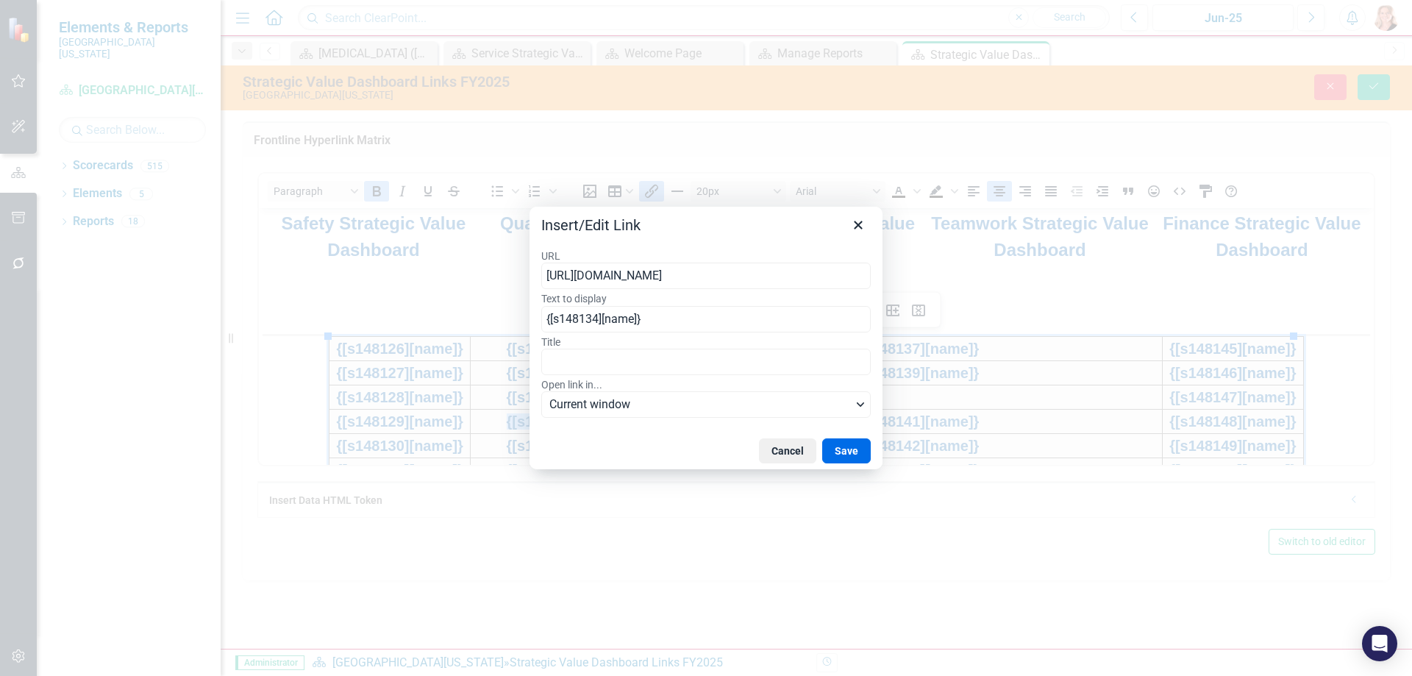
type input "[URL][DOMAIN_NAME]"
click at [856, 446] on button "Save" at bounding box center [846, 450] width 49 height 25
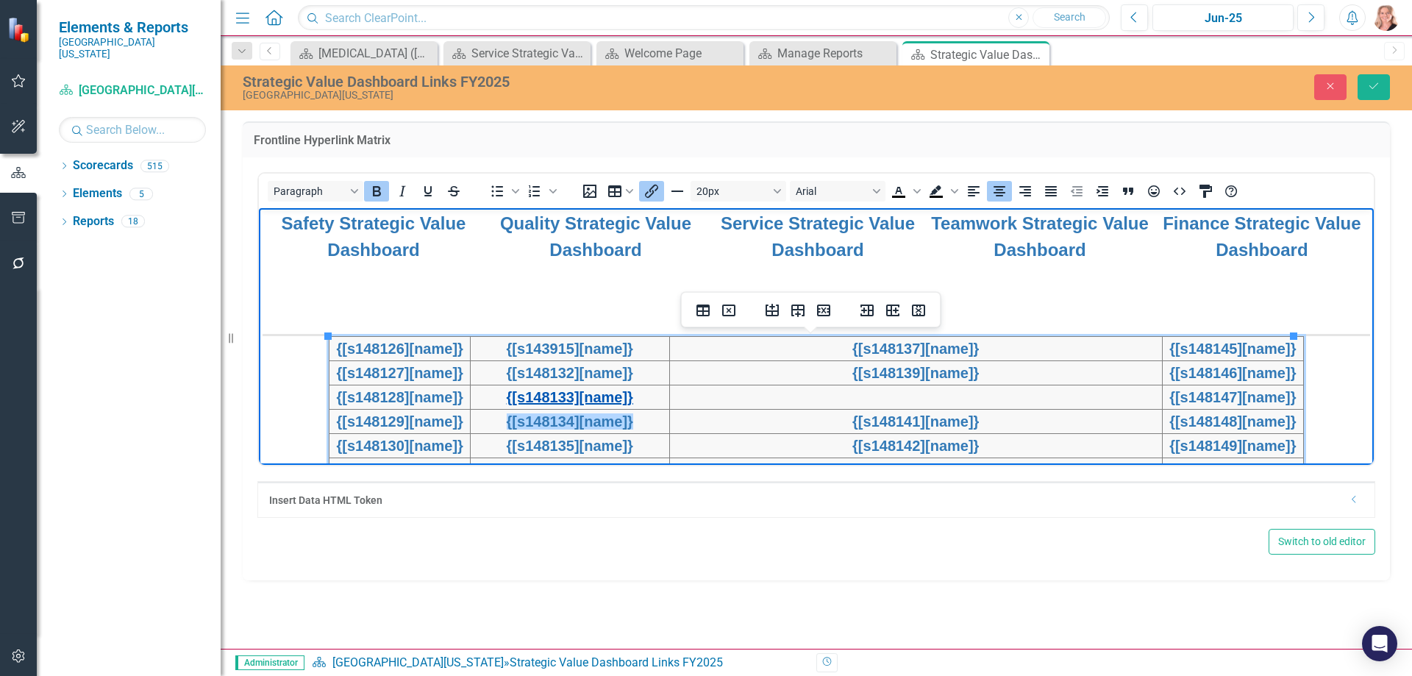
scroll to position [448, 0]
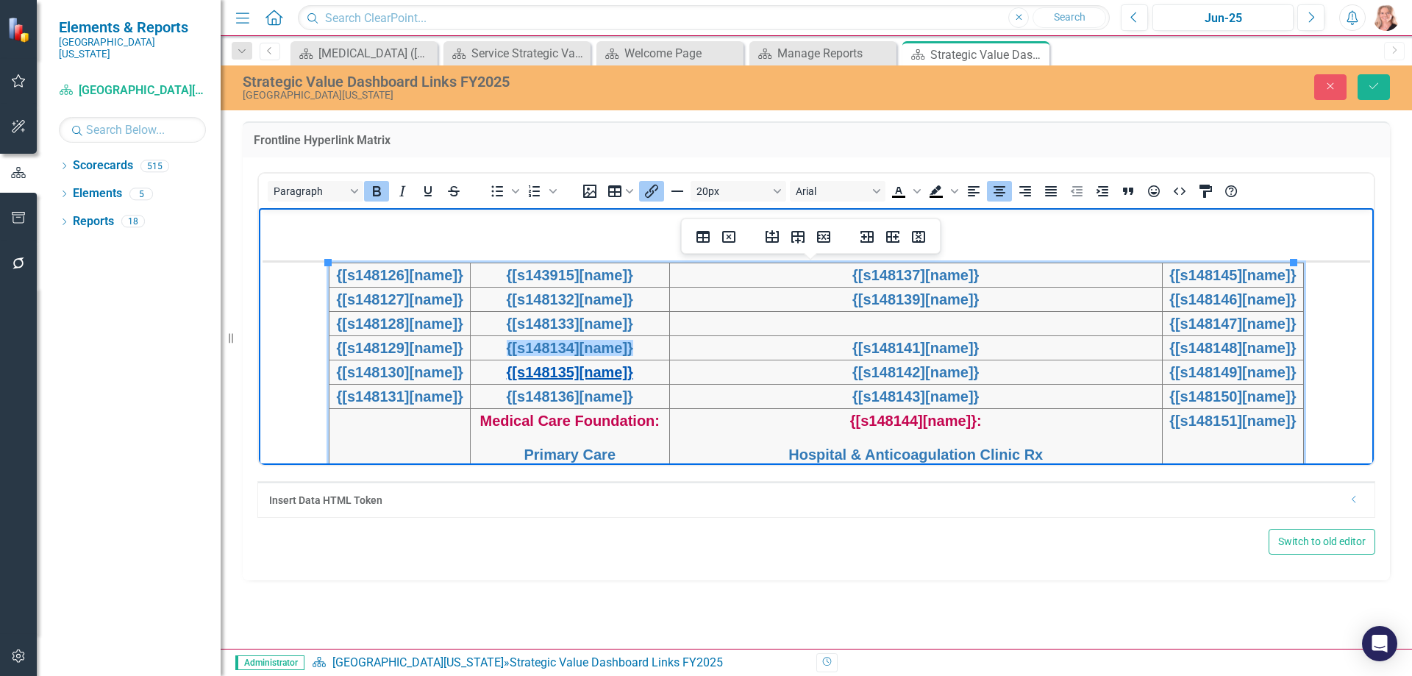
click at [623, 374] on link "{[s148135][name]}" at bounding box center [570, 371] width 126 height 16
click at [645, 185] on icon "Insert/edit link" at bounding box center [652, 191] width 18 height 18
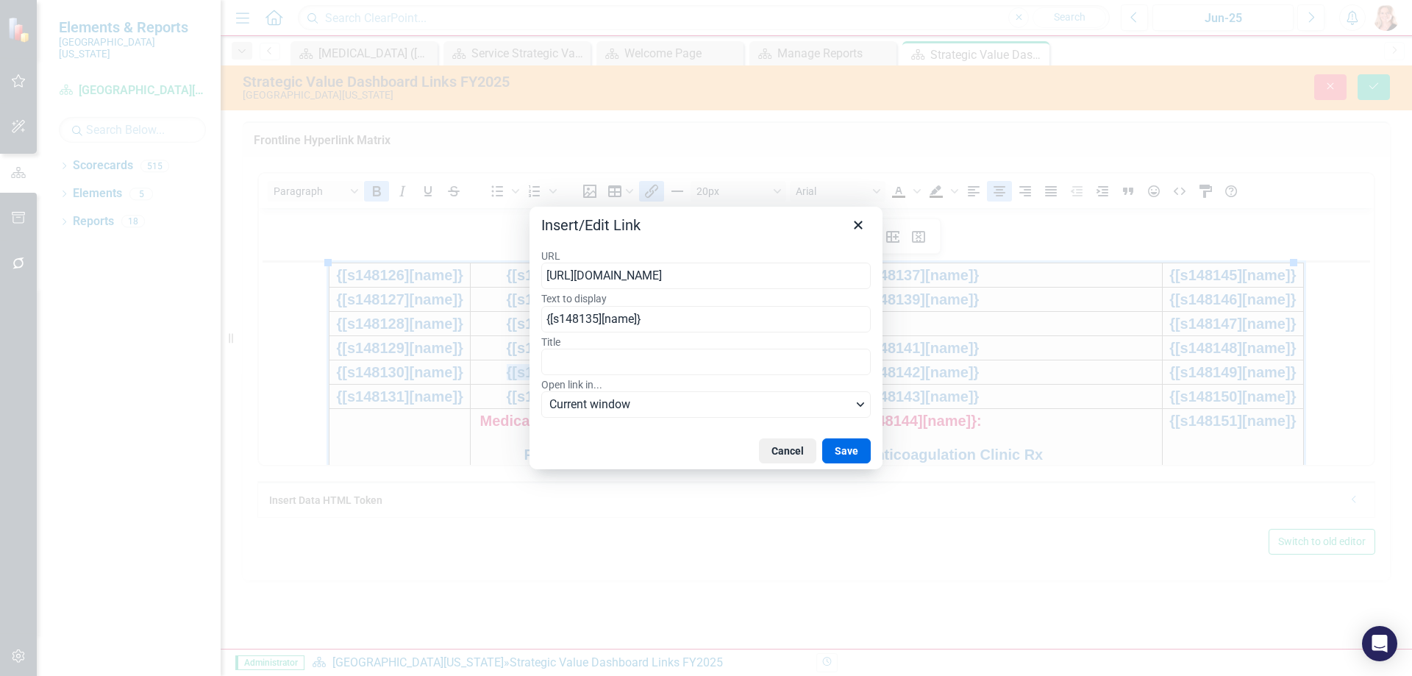
type input "[URL][DOMAIN_NAME]"
drag, startPoint x: 847, startPoint y: 452, endPoint x: 415, endPoint y: 193, distance: 504.0
click at [847, 452] on button "Save" at bounding box center [846, 450] width 49 height 25
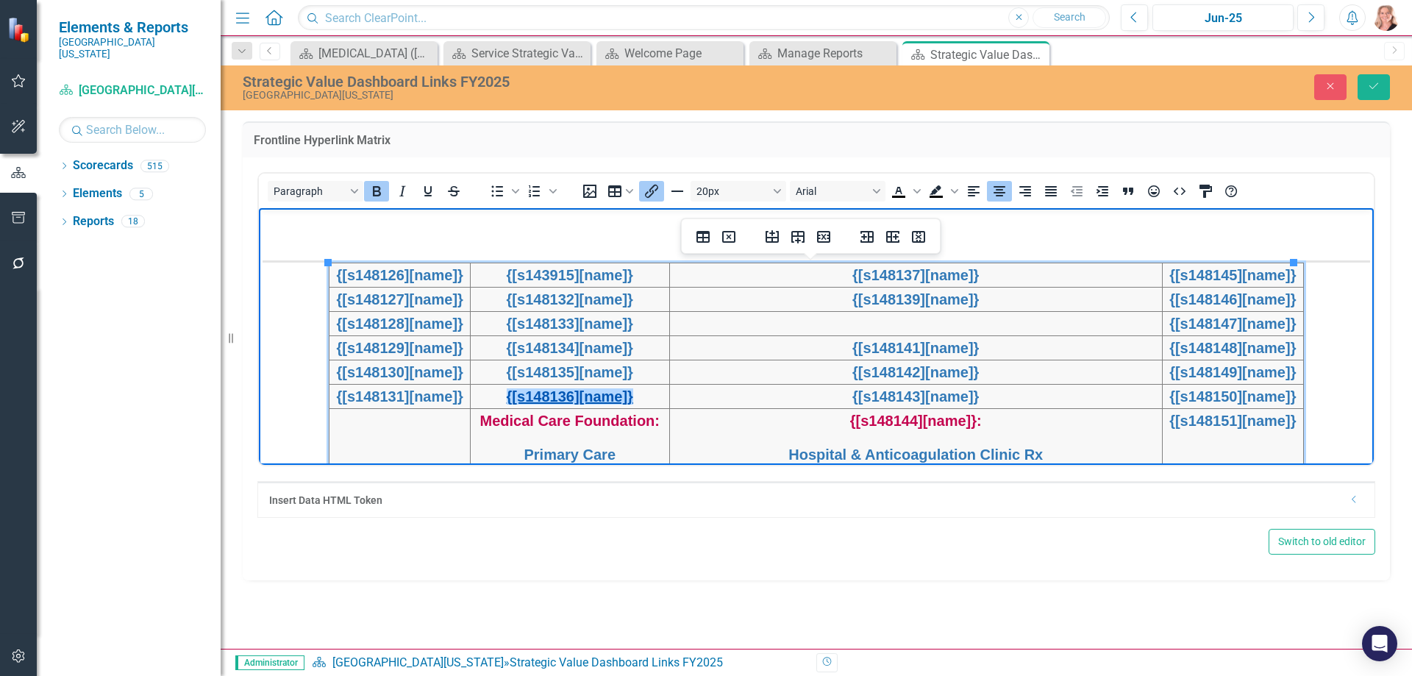
click at [607, 395] on link "{[s148136][name]}" at bounding box center [570, 396] width 126 height 16
click at [652, 186] on icon "Insert/edit link" at bounding box center [652, 191] width 18 height 18
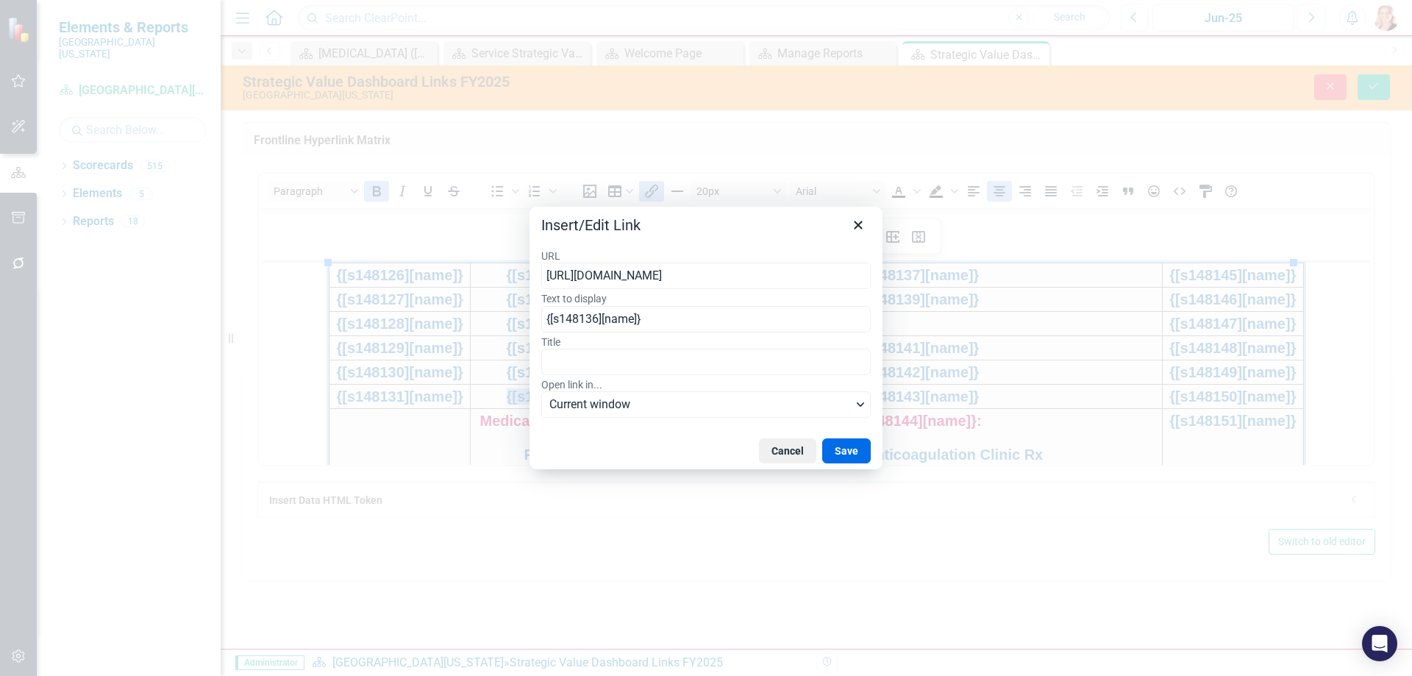
type input "[URL][DOMAIN_NAME]"
drag, startPoint x: 852, startPoint y: 449, endPoint x: 535, endPoint y: 203, distance: 401.0
click at [852, 449] on button "Save" at bounding box center [846, 450] width 49 height 25
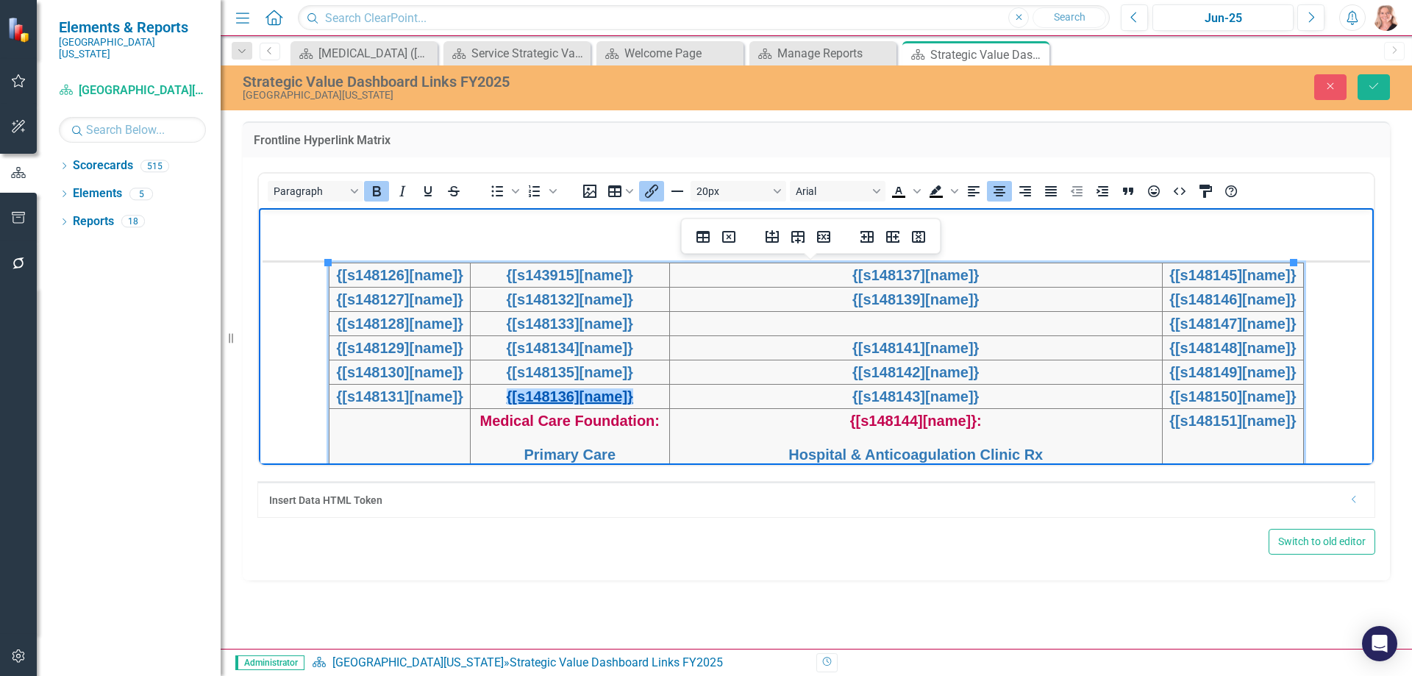
scroll to position [521, 0]
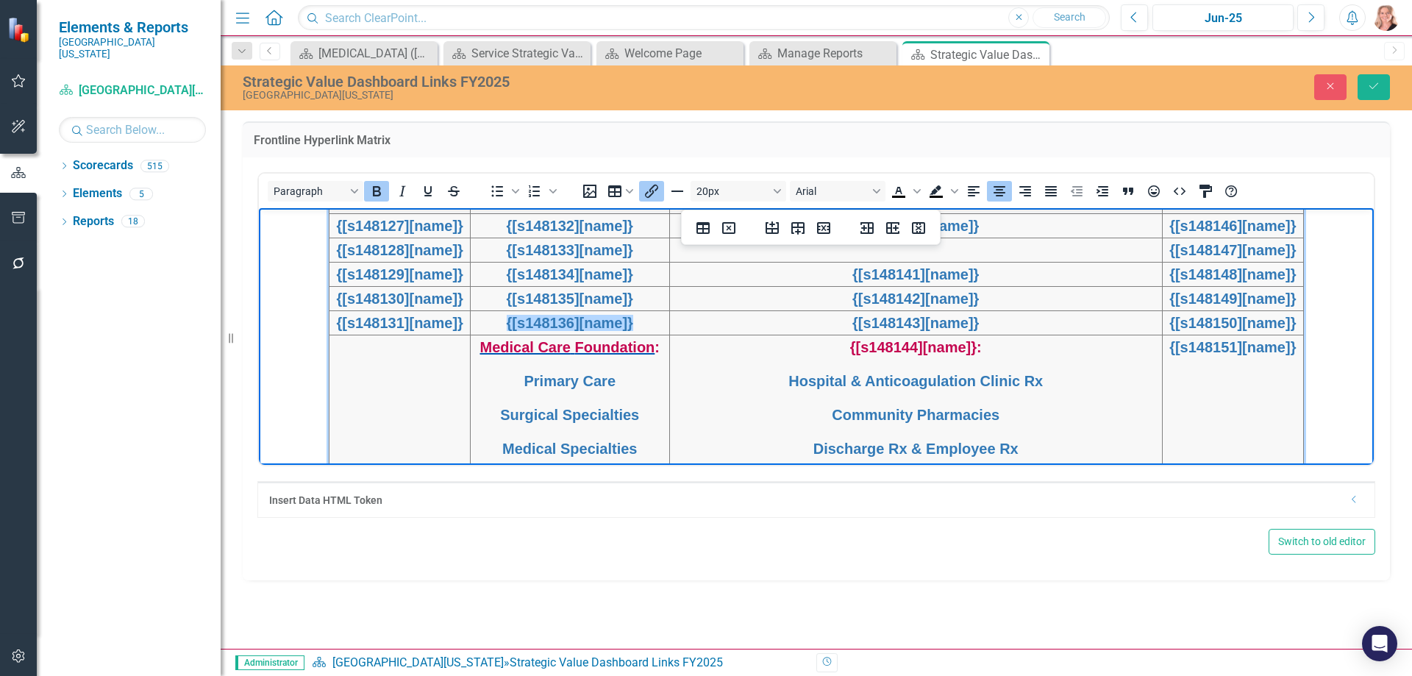
click at [627, 345] on span "Foundation" at bounding box center [614, 346] width 80 height 16
click at [654, 189] on icon "Insert/edit link" at bounding box center [652, 191] width 18 height 18
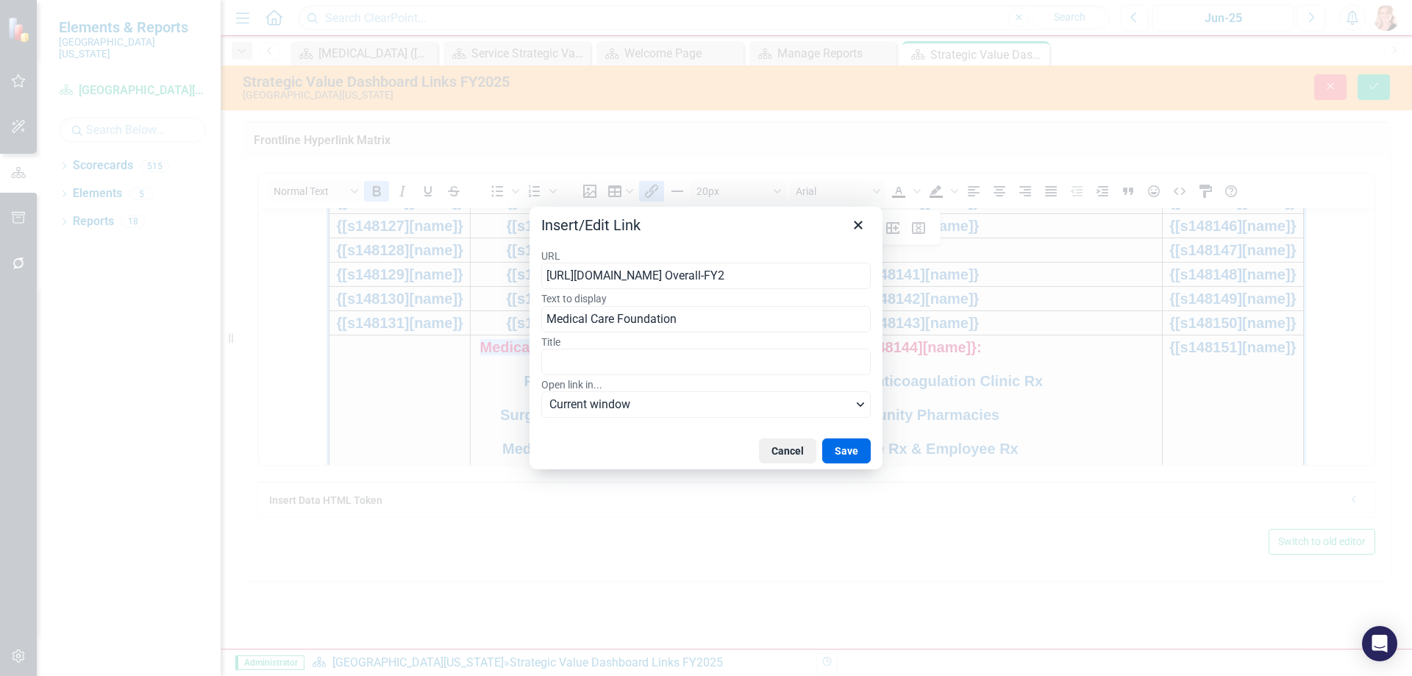
type input "[URL][DOMAIN_NAME] Overall-FY25"
click at [835, 452] on button "Save" at bounding box center [846, 450] width 49 height 25
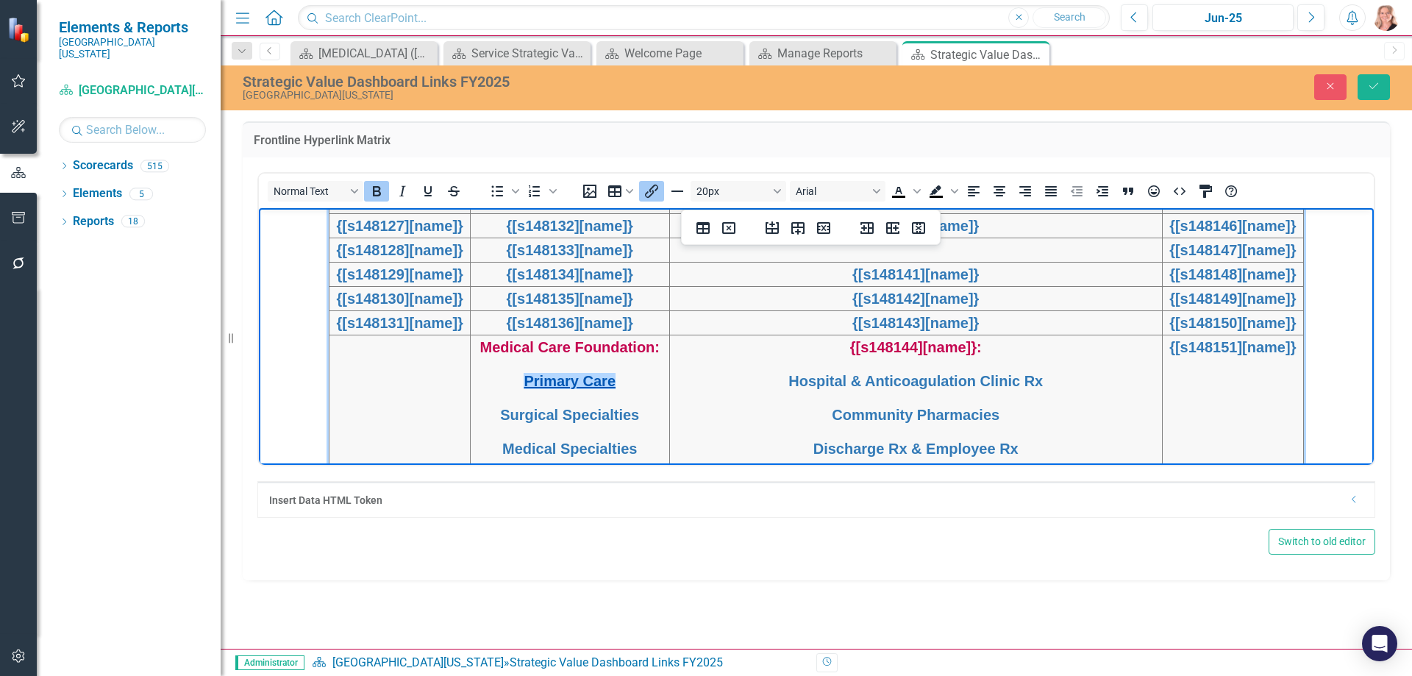
click at [590, 382] on link "Primary Care" at bounding box center [570, 380] width 92 height 16
click at [650, 197] on icon "Insert/edit link" at bounding box center [652, 191] width 18 height 18
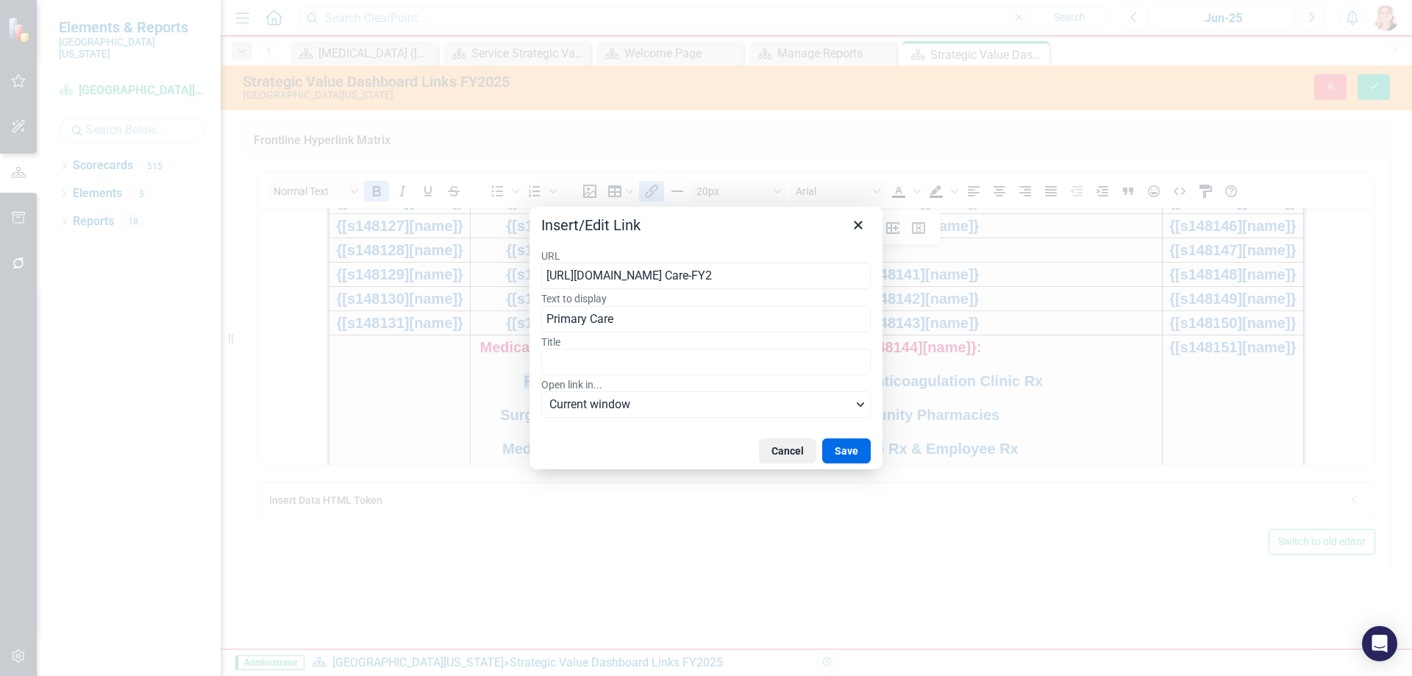
type input "[URL][DOMAIN_NAME] Care-FY25"
click at [839, 449] on button "Save" at bounding box center [846, 450] width 49 height 25
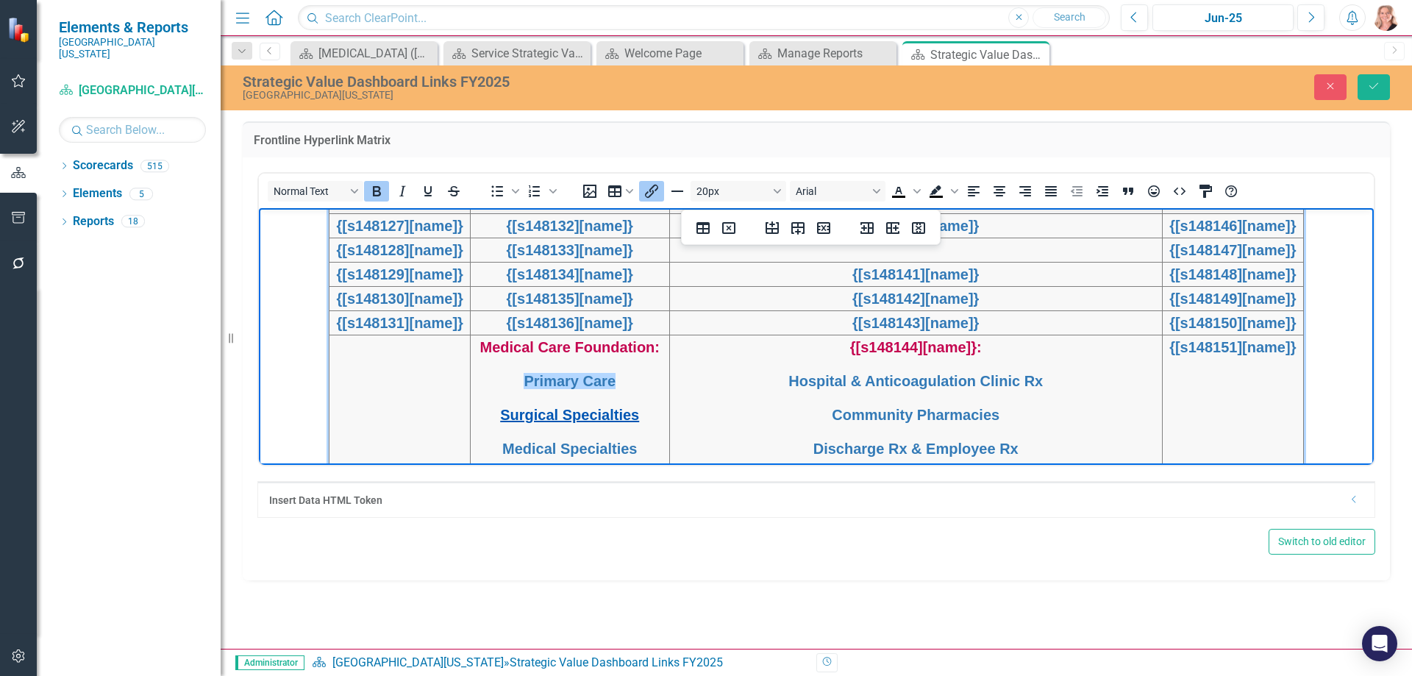
click at [639, 420] on link "Surgical Specialties" at bounding box center [569, 414] width 139 height 16
click at [646, 190] on icon "Insert/edit link" at bounding box center [652, 191] width 18 height 18
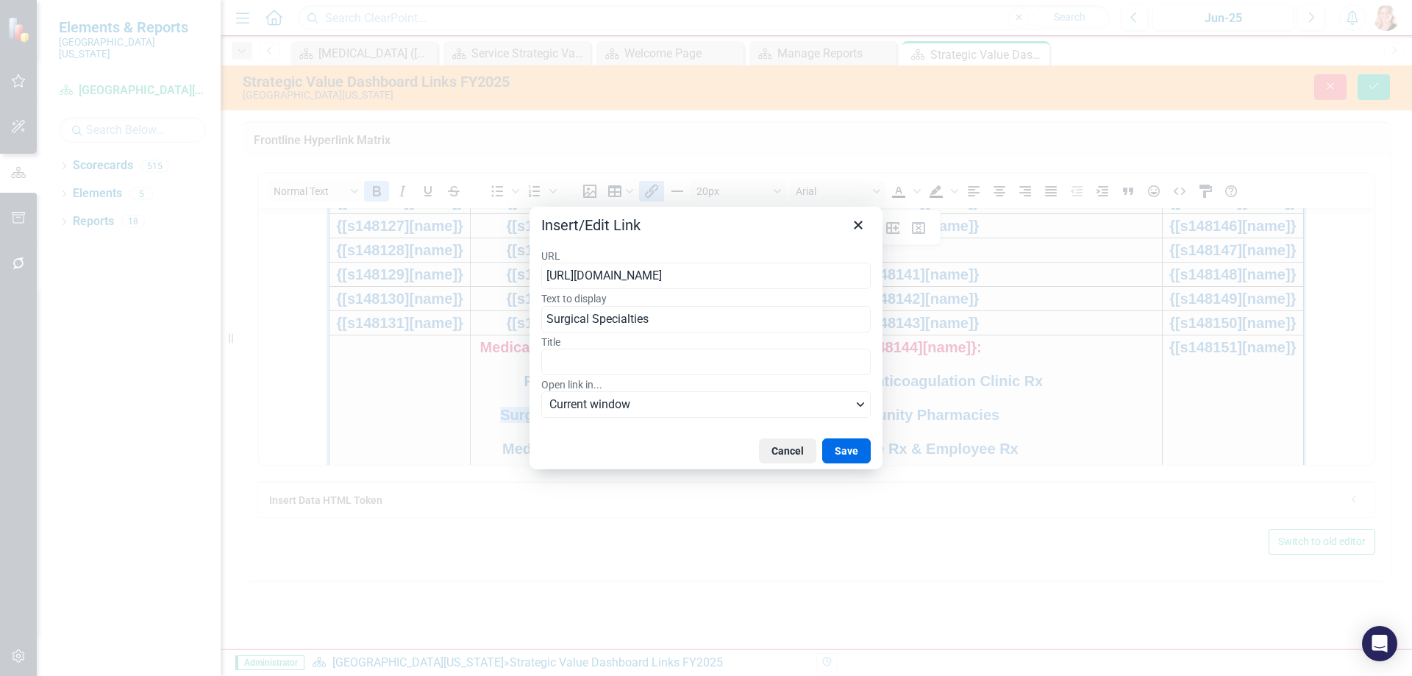
type input "[URL][DOMAIN_NAME]"
click at [855, 445] on button "Save" at bounding box center [846, 450] width 49 height 25
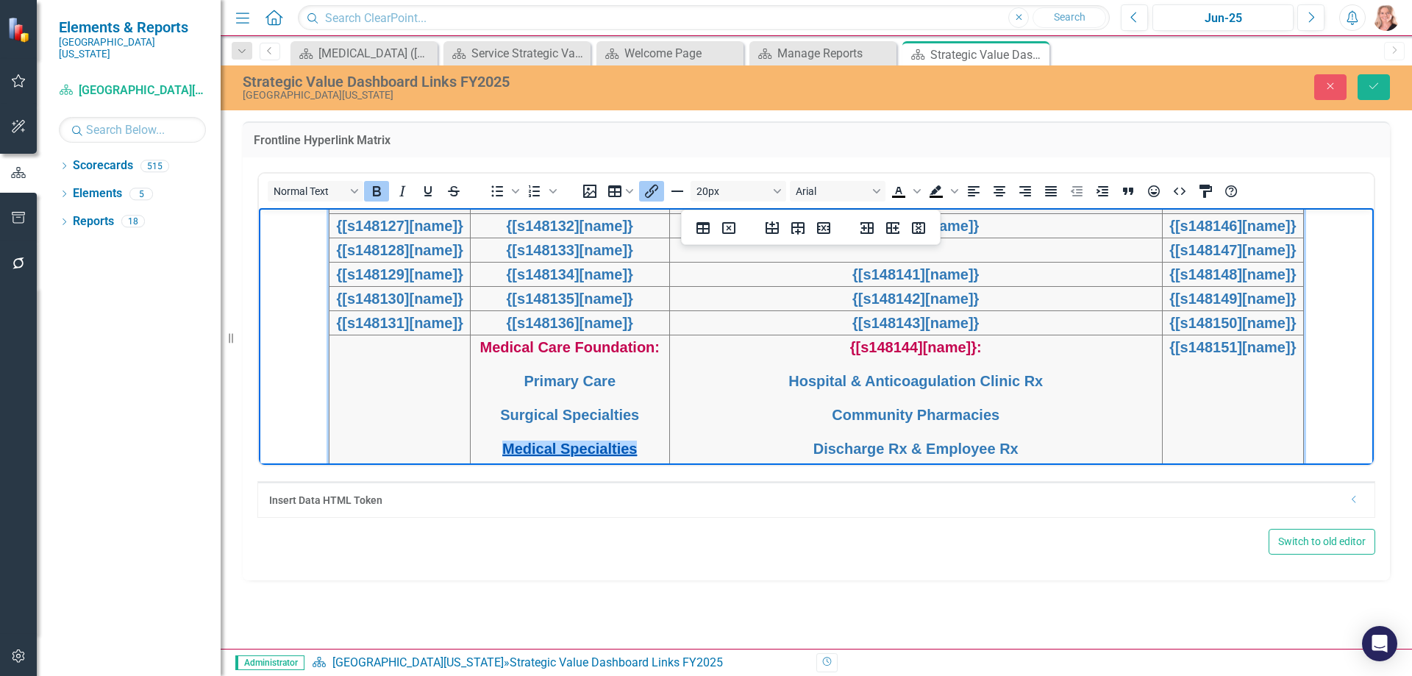
click at [630, 450] on link "Medical Specialties" at bounding box center [569, 448] width 135 height 16
click at [647, 193] on icon "Insert/edit link" at bounding box center [651, 191] width 13 height 13
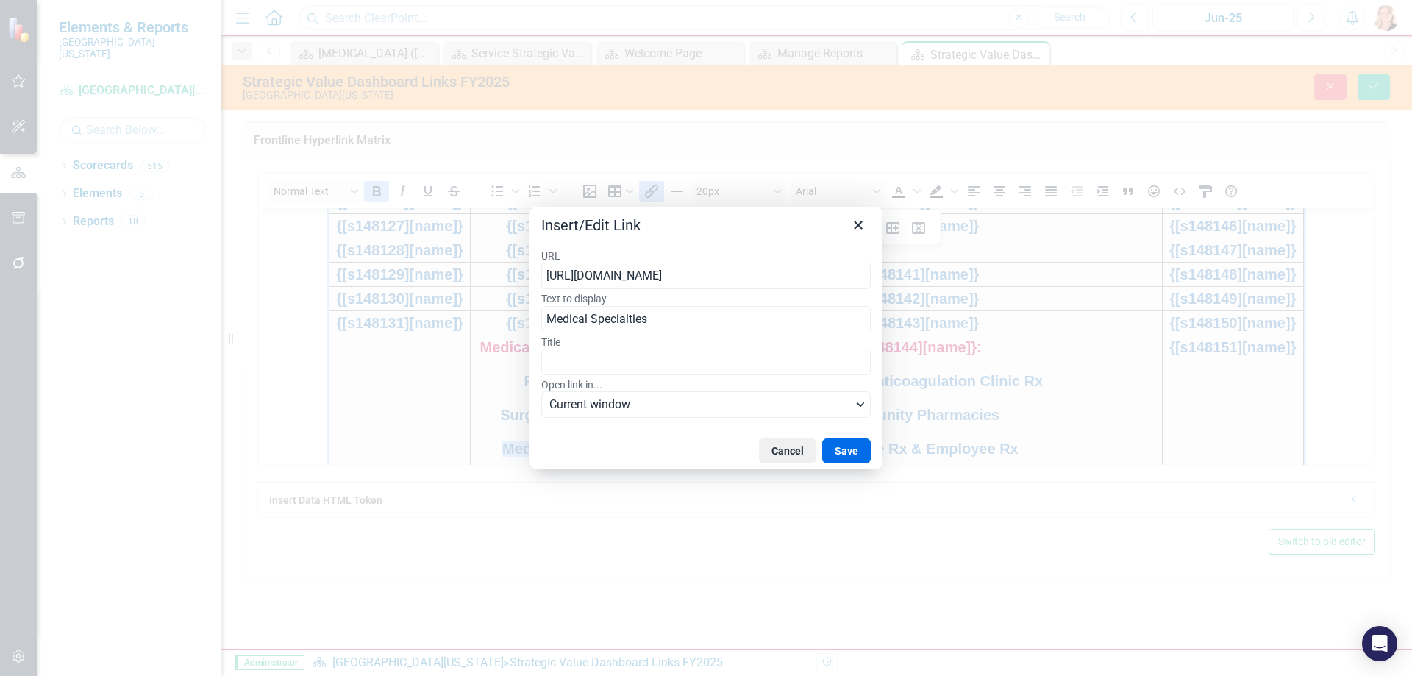
type input "[URL][DOMAIN_NAME]"
click at [841, 453] on button "Save" at bounding box center [846, 450] width 49 height 25
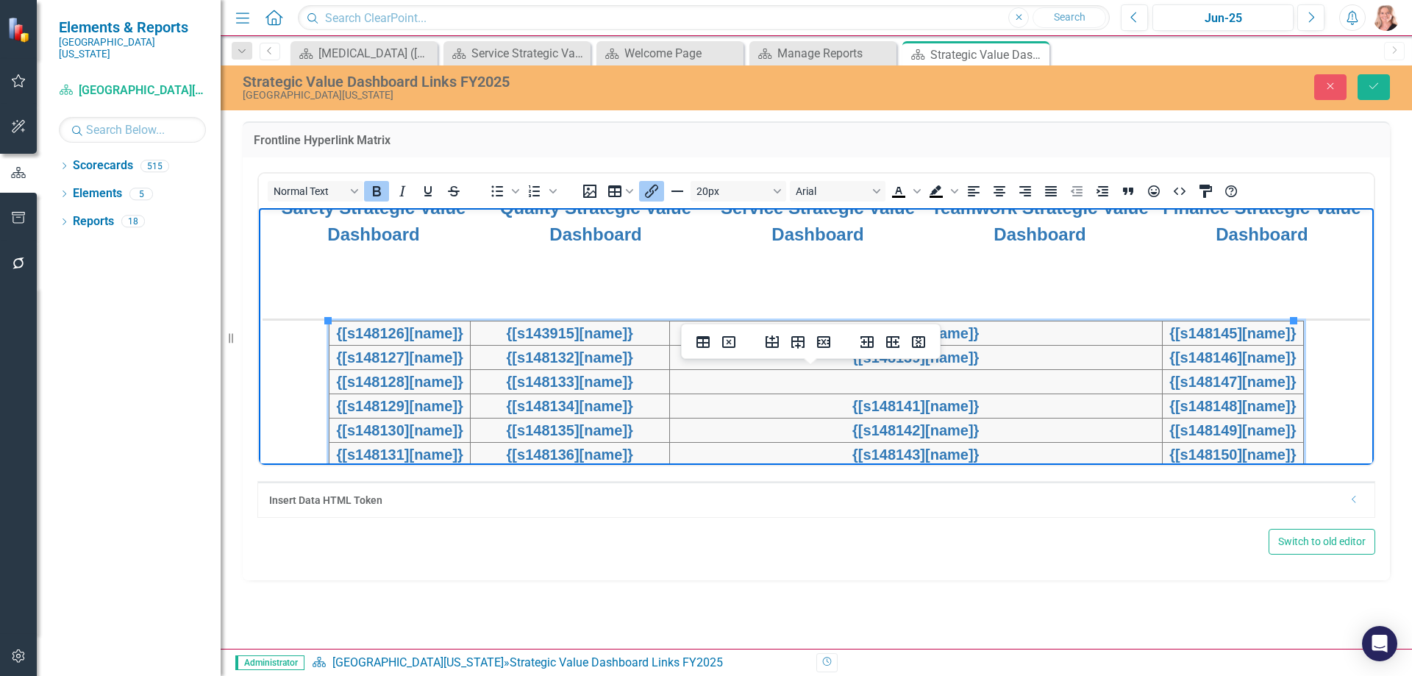
scroll to position [399, 0]
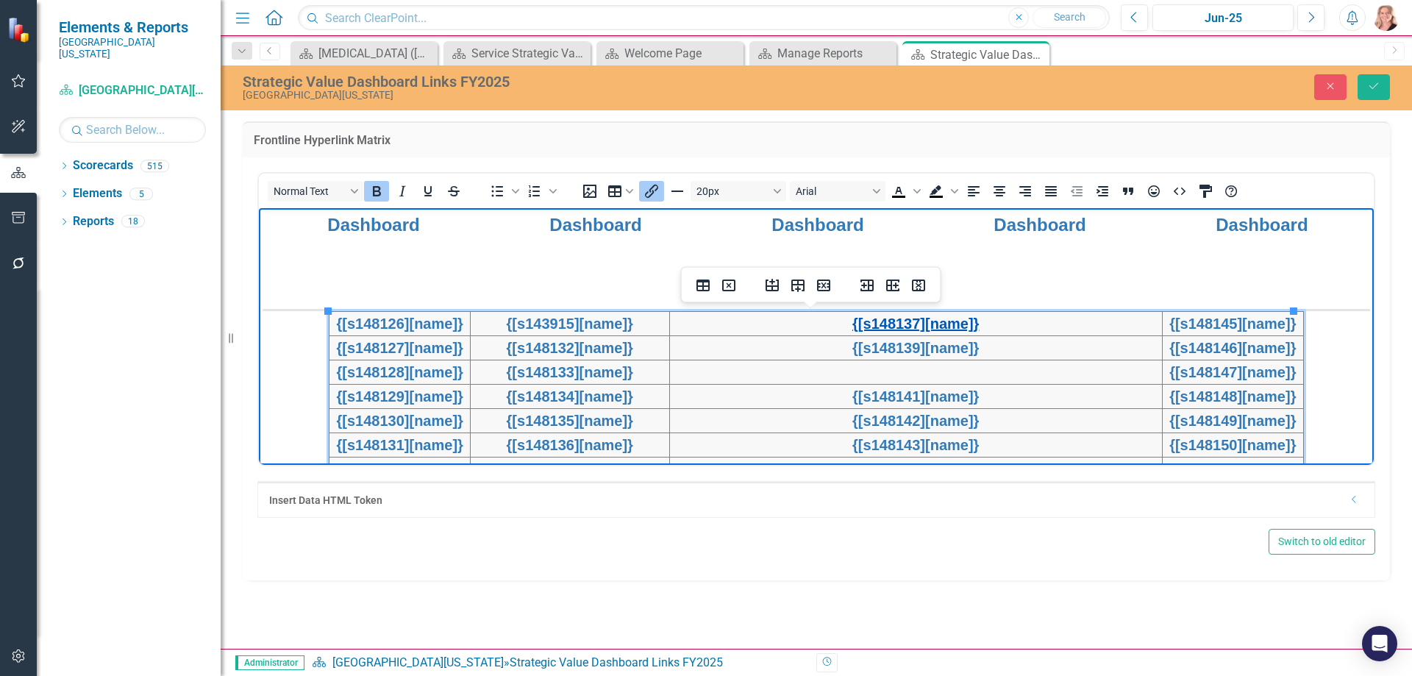
click at [928, 323] on link "{[s148137][name]}" at bounding box center [915, 323] width 126 height 16
click at [654, 197] on icon "Insert/edit link" at bounding box center [652, 191] width 18 height 18
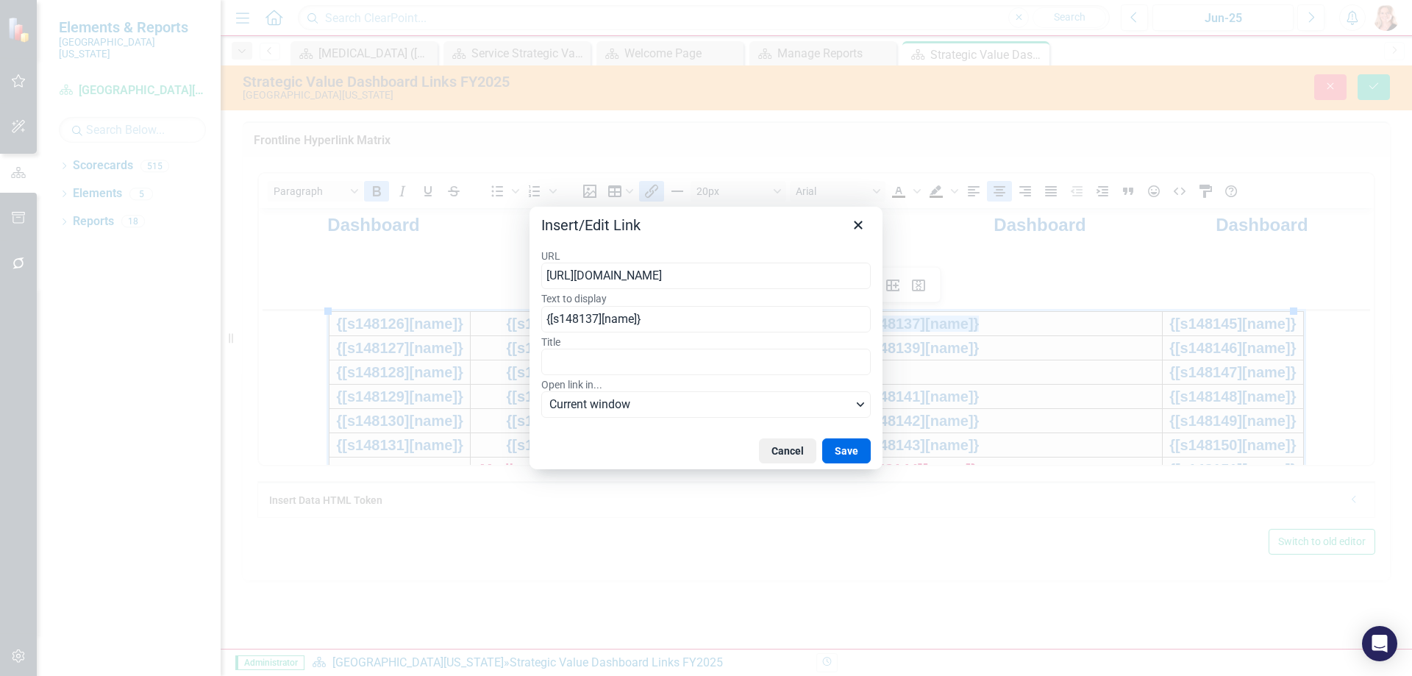
type input "[URL][DOMAIN_NAME]"
drag, startPoint x: 850, startPoint y: 445, endPoint x: 591, endPoint y: 237, distance: 332.7
click at [850, 445] on button "Save" at bounding box center [846, 450] width 49 height 25
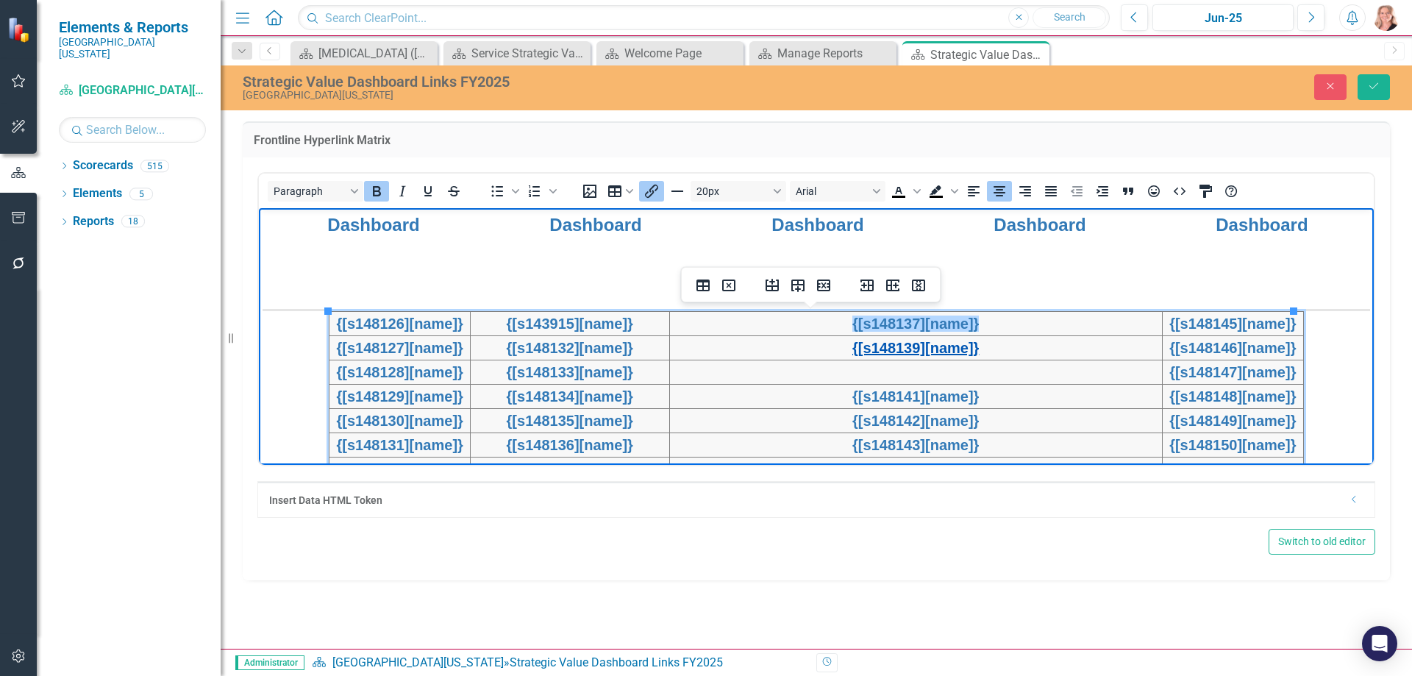
click at [910, 343] on link "{[s148139][name]}" at bounding box center [915, 347] width 126 height 16
click at [648, 193] on icon "Insert/edit link" at bounding box center [652, 191] width 18 height 18
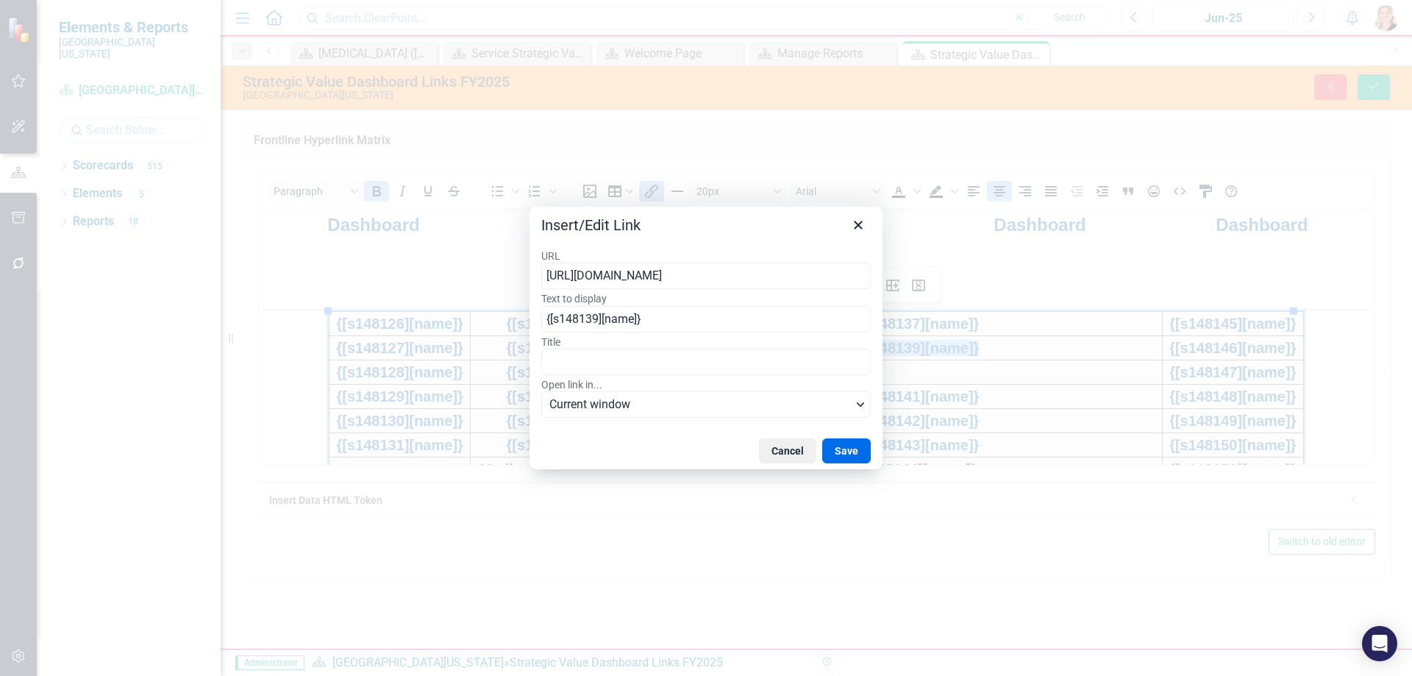
type input "[URL][DOMAIN_NAME]"
click at [838, 452] on button "Save" at bounding box center [846, 450] width 49 height 25
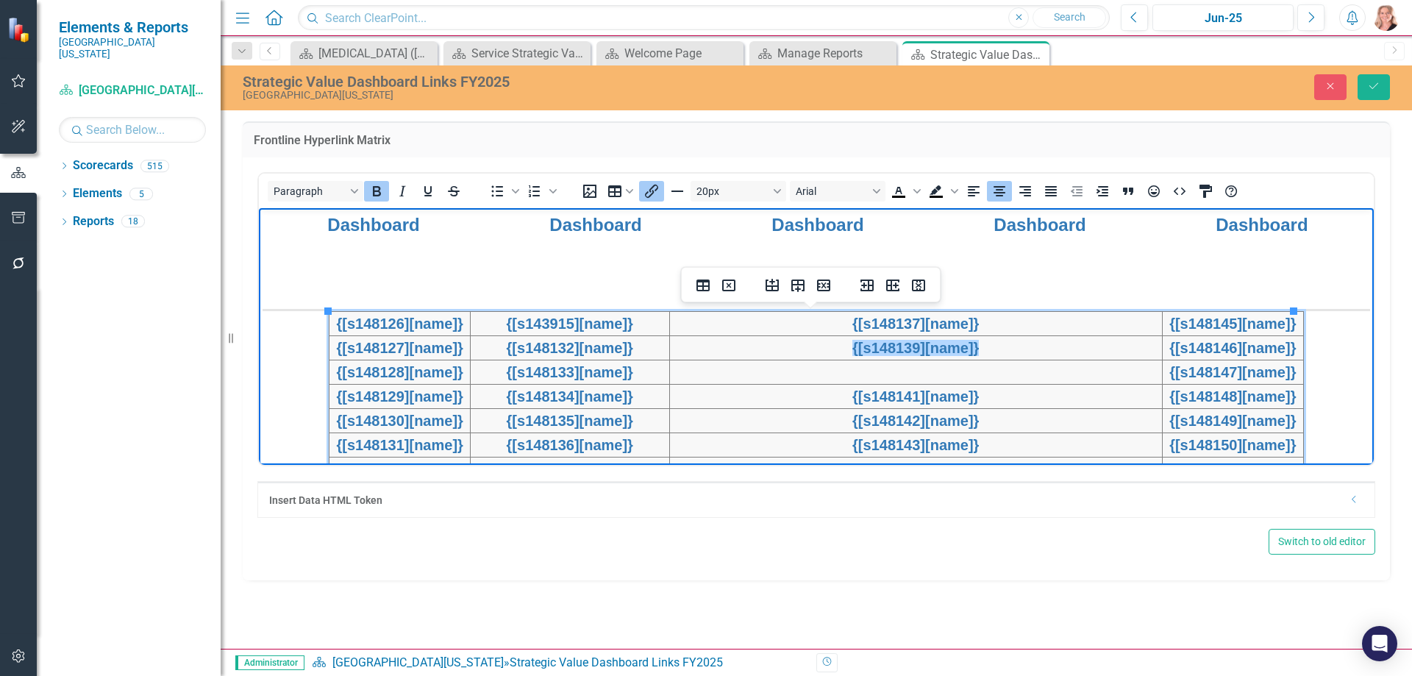
click at [897, 371] on td "Rich Text Area. Press ALT-0 for help." at bounding box center [915, 371] width 493 height 24
drag, startPoint x: 897, startPoint y: 371, endPoint x: 879, endPoint y: 371, distance: 18.4
click at [879, 371] on td "Rich Text Area. Press ALT-0 for help." at bounding box center [915, 371] width 493 height 24
click at [727, 285] on icon "Delete table" at bounding box center [729, 286] width 18 height 18
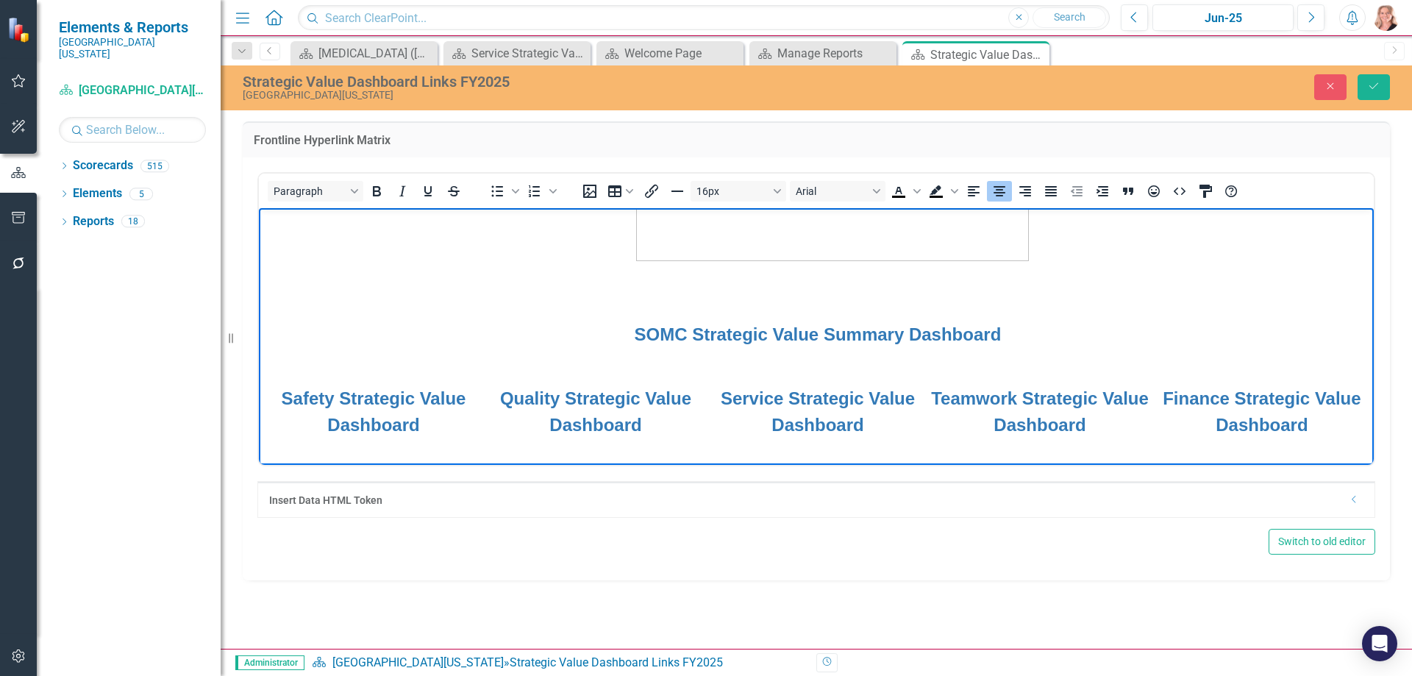
scroll to position [290, 0]
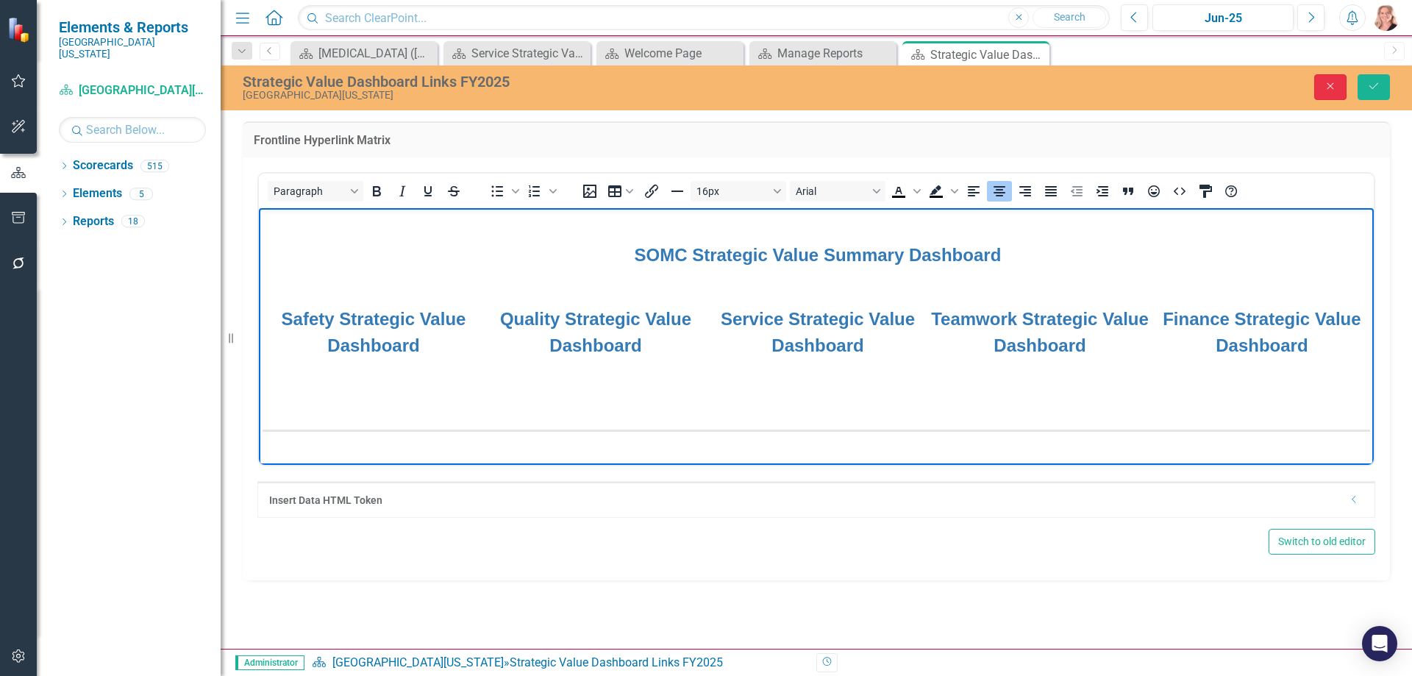
click at [1327, 86] on icon "Close" at bounding box center [1330, 86] width 13 height 10
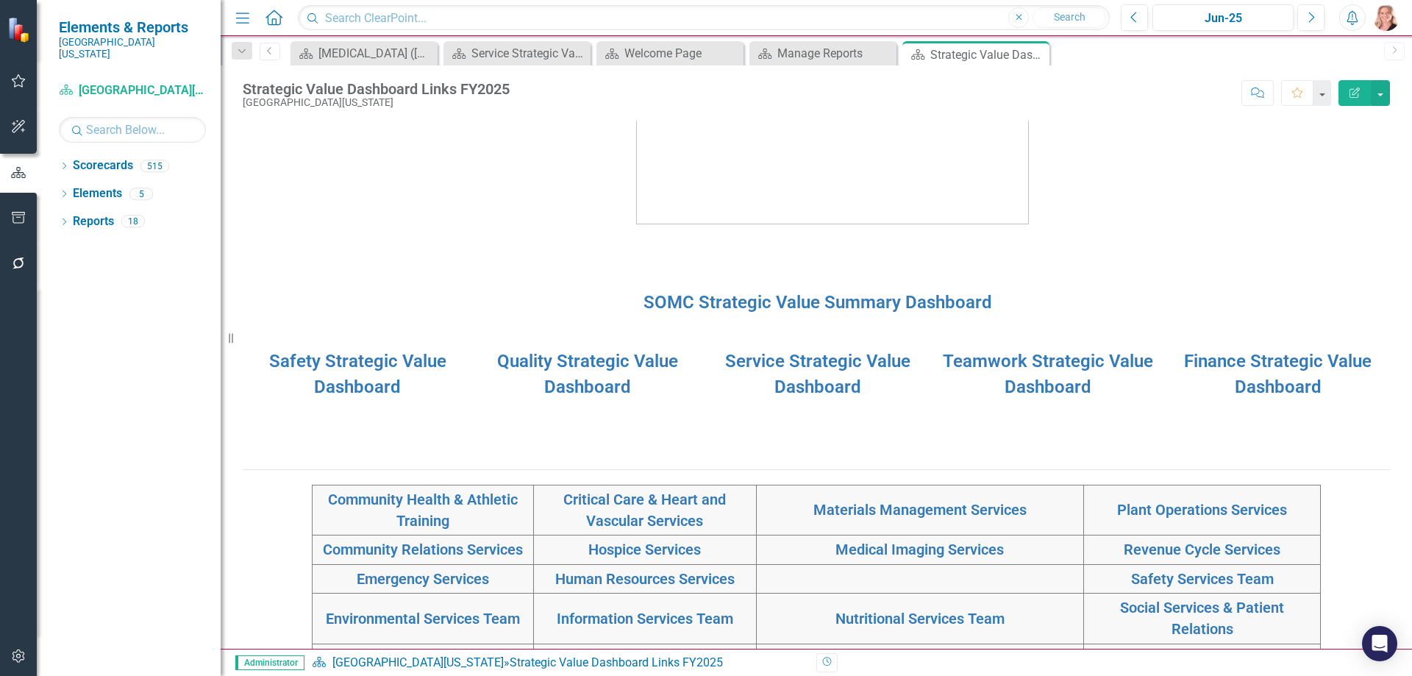
scroll to position [147, 0]
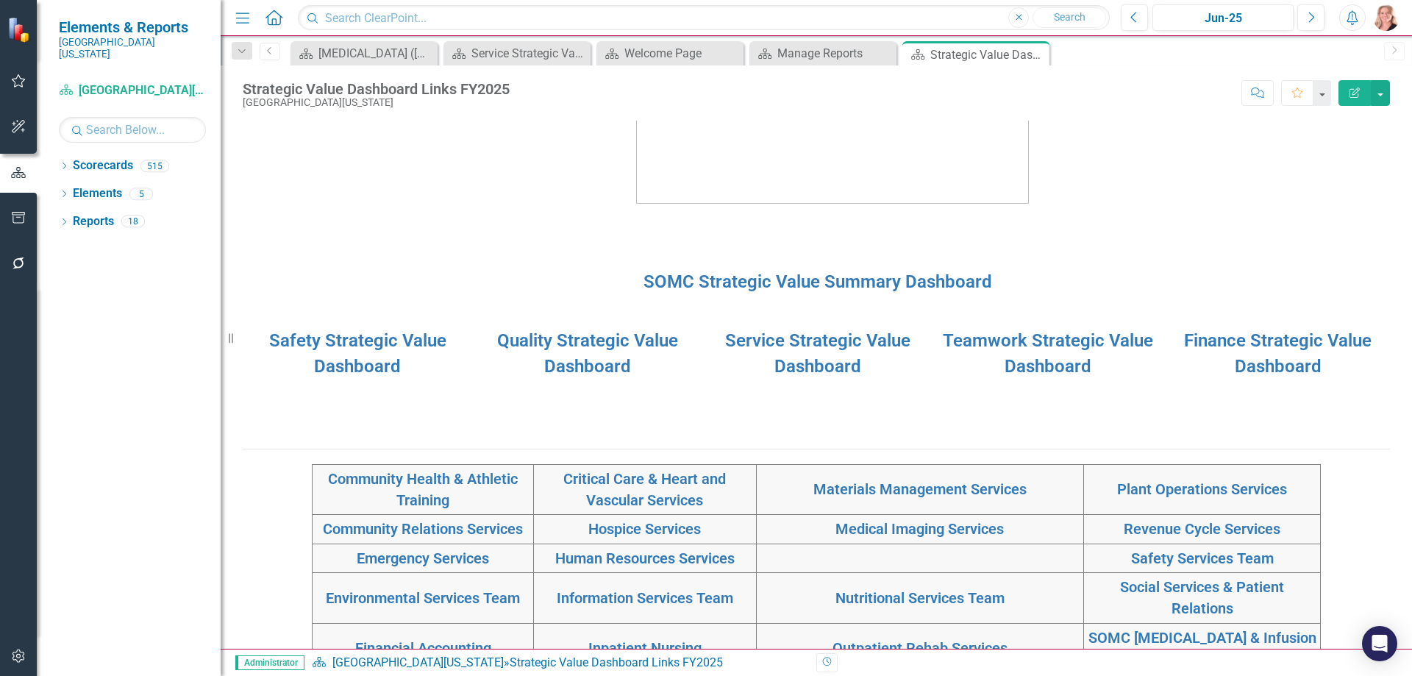
click at [1119, 256] on td "SOMC Strategic Value Summary Dashboard" at bounding box center [818, 282] width 1150 height 67
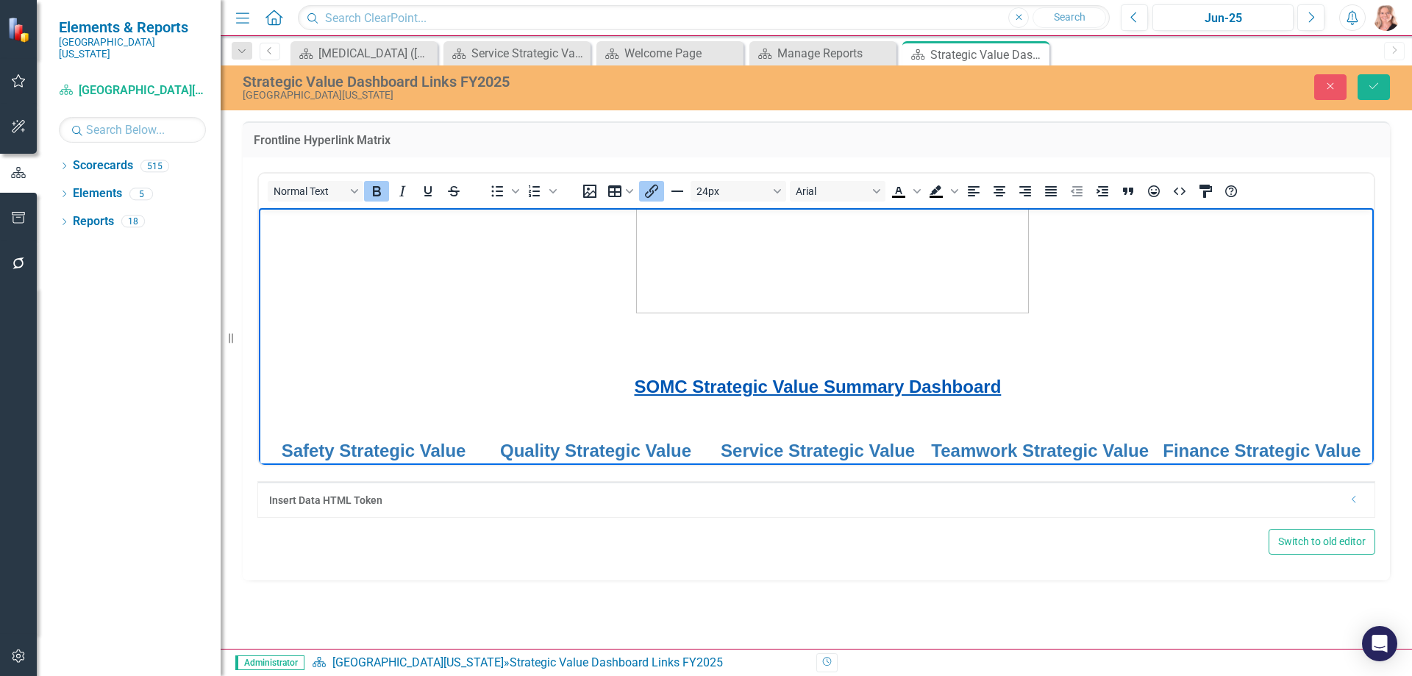
click at [938, 389] on link "SOMC Strategic Value Summary Dashboard" at bounding box center [817, 386] width 367 height 20
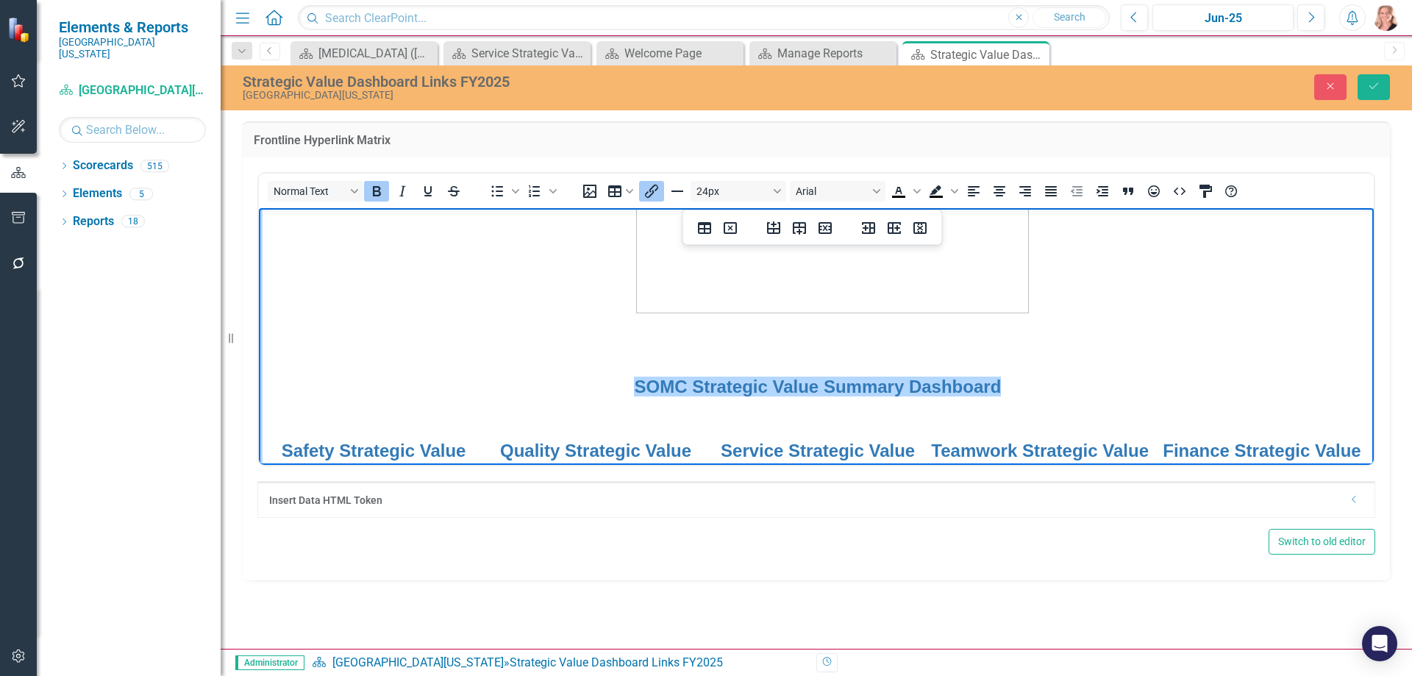
click at [639, 188] on button "Insert/edit link" at bounding box center [651, 191] width 25 height 21
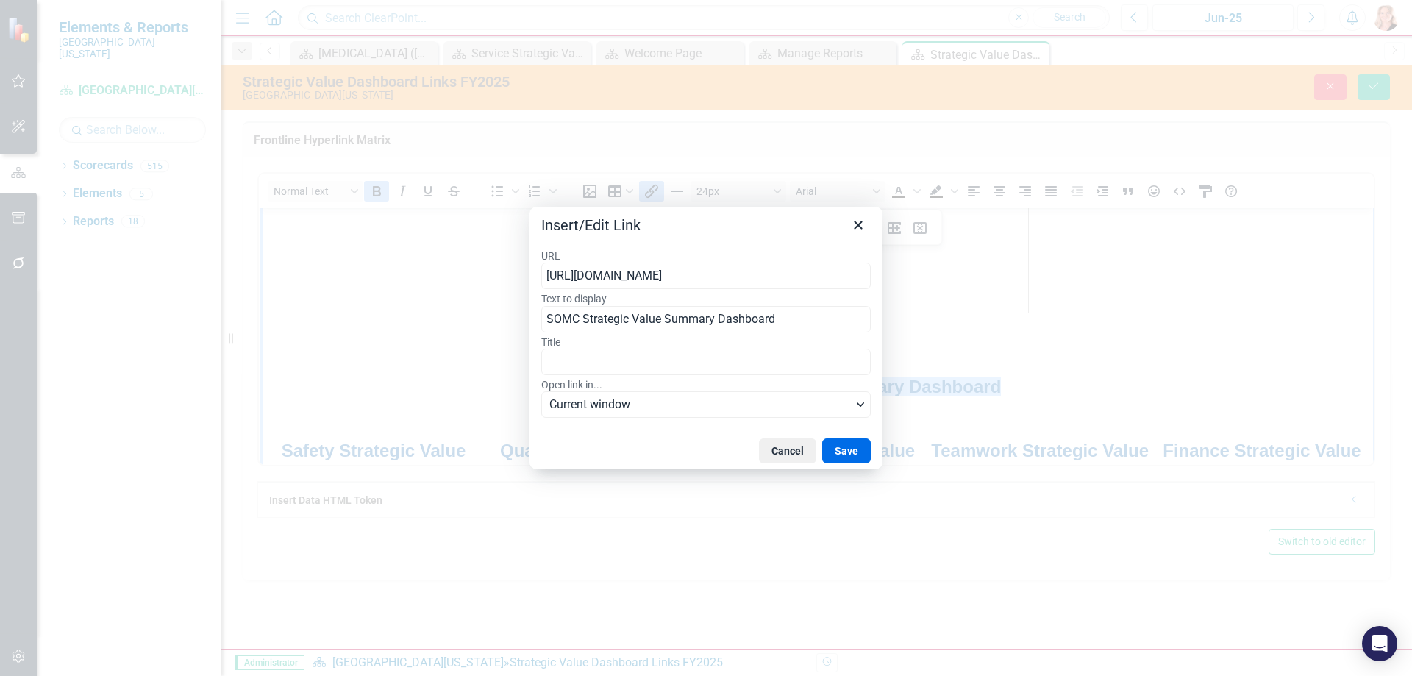
type input "[URL][DOMAIN_NAME]"
click at [768, 459] on button "Cancel" at bounding box center [787, 450] width 57 height 25
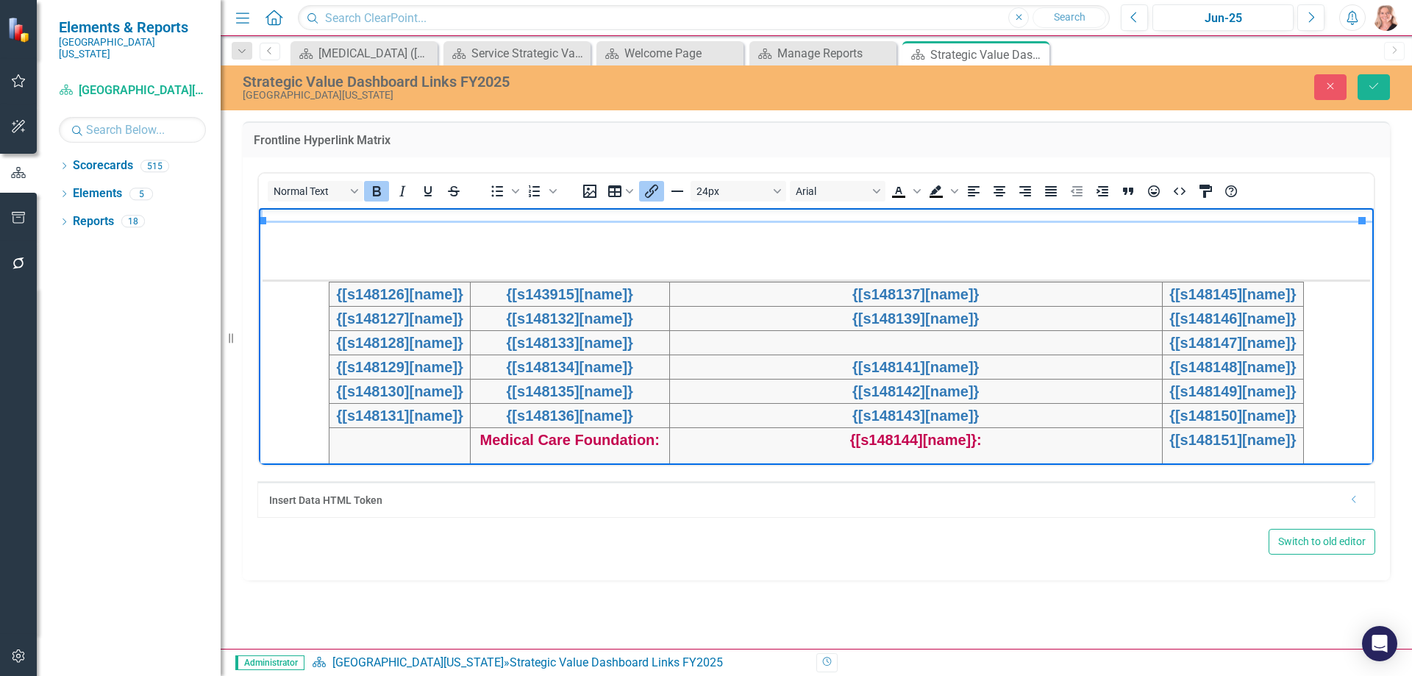
scroll to position [441, 0]
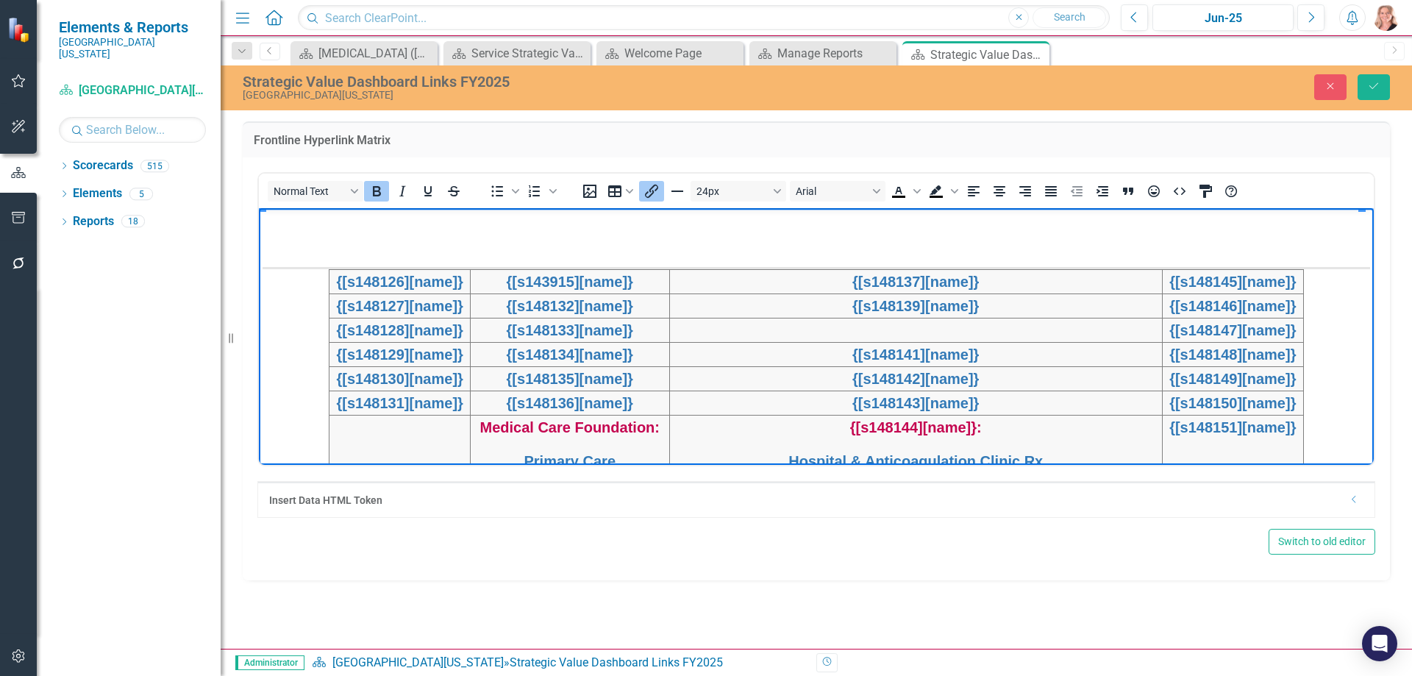
click at [925, 327] on td "Rich Text Area. Press ALT-0 for help." at bounding box center [915, 329] width 493 height 24
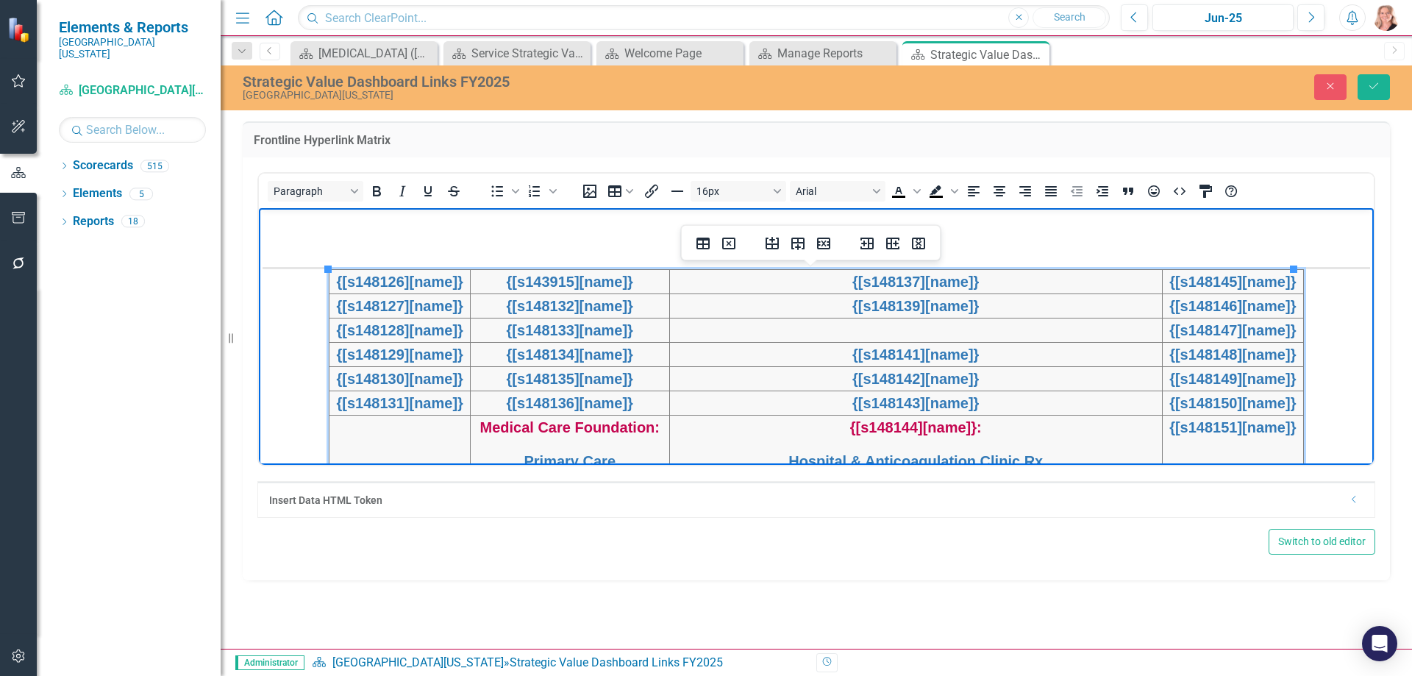
drag, startPoint x: 924, startPoint y: 333, endPoint x: 899, endPoint y: 334, distance: 25.7
click at [899, 334] on td "Rich Text Area. Press ALT-0 for help." at bounding box center [915, 329] width 493 height 24
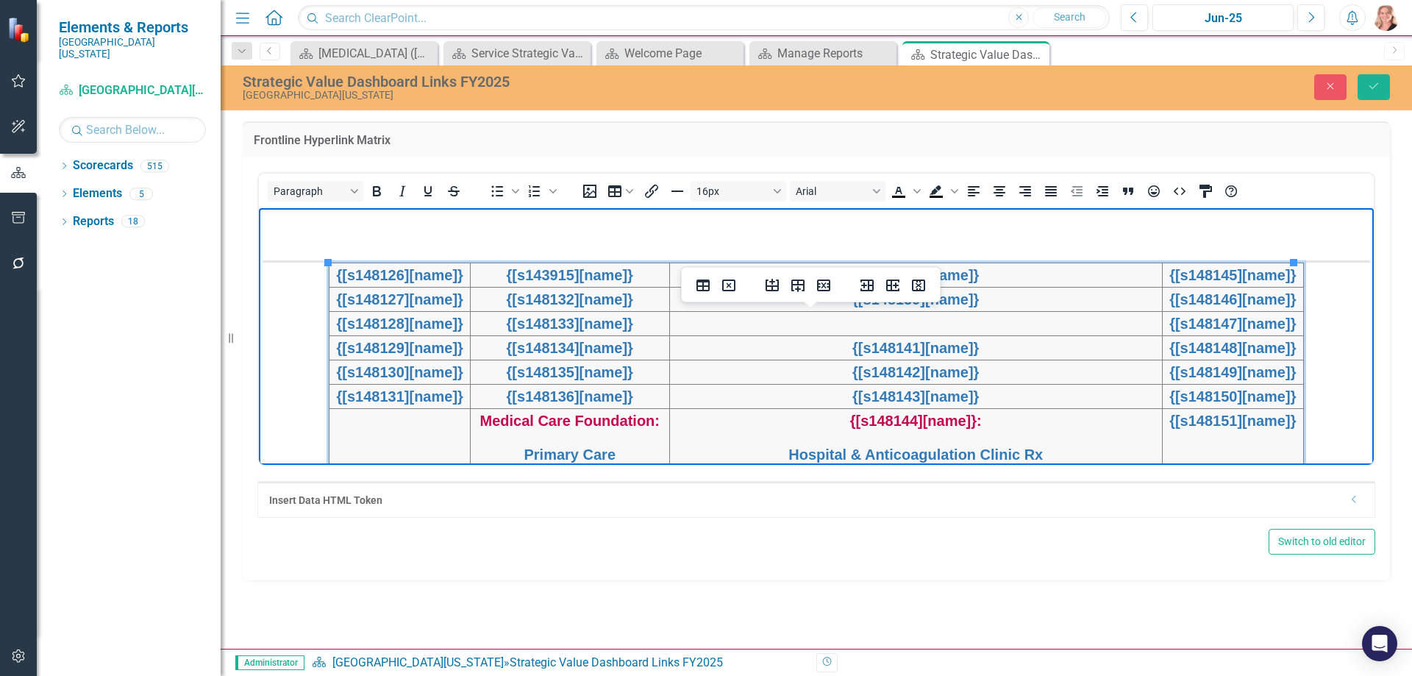
scroll to position [473, 0]
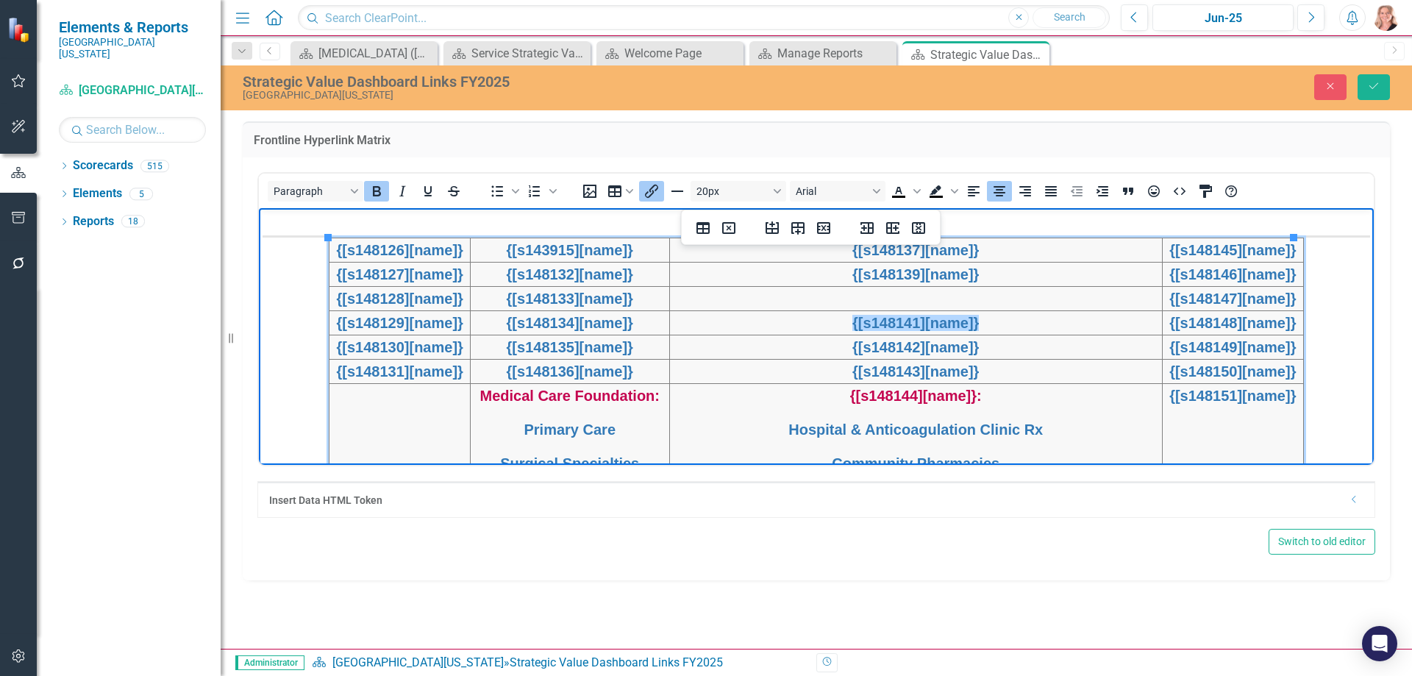
drag, startPoint x: 998, startPoint y: 324, endPoint x: 863, endPoint y: 322, distance: 135.3
click at [863, 322] on div "{[s148141][name]}﻿" at bounding box center [916, 322] width 491 height 22
click at [887, 303] on td "Rich Text Area. Press ALT-0 for help." at bounding box center [915, 297] width 493 height 24
drag, startPoint x: 988, startPoint y: 301, endPoint x: 899, endPoint y: 304, distance: 89.1
click at [899, 304] on td "{[s148141][name]}" at bounding box center [915, 297] width 493 height 24
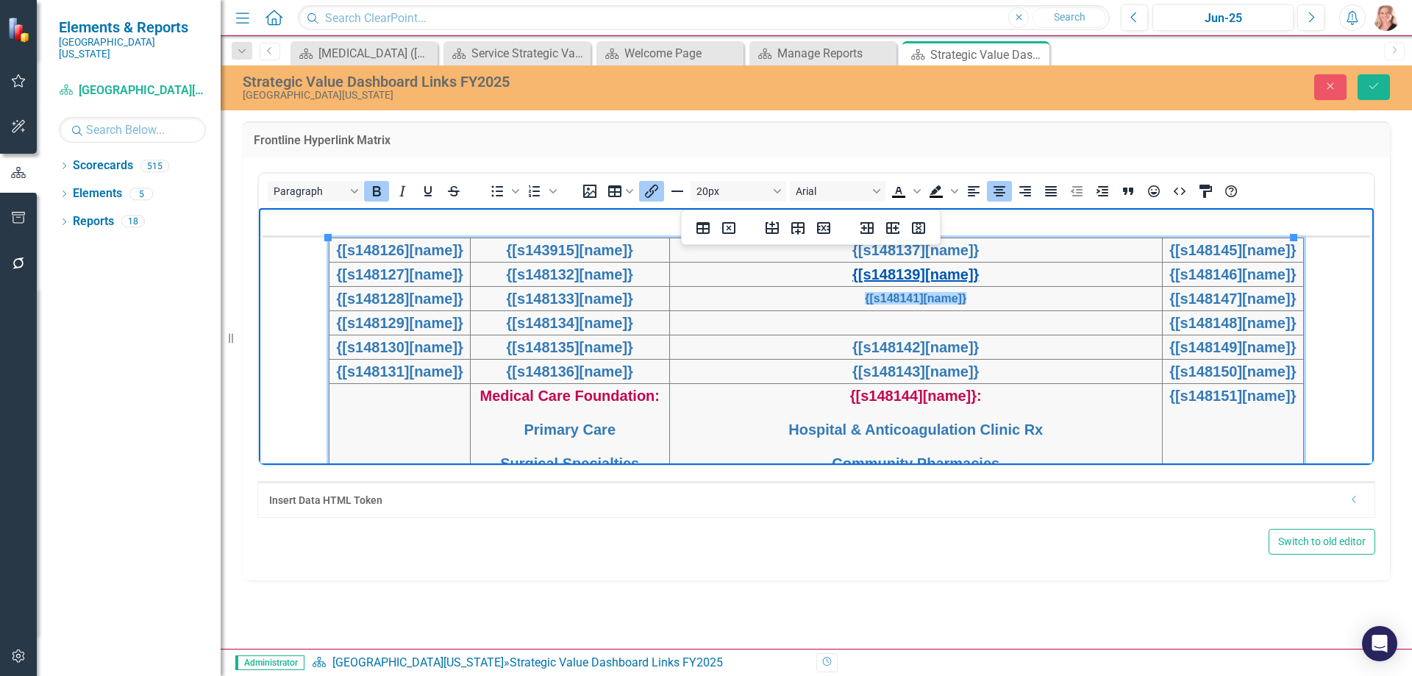
click at [899, 275] on link "{[s148139][name]}" at bounding box center [915, 273] width 126 height 16
click at [905, 303] on link "{[s148141][name]}" at bounding box center [915, 297] width 101 height 13
drag, startPoint x: 973, startPoint y: 296, endPoint x: 866, endPoint y: 301, distance: 107.5
click at [866, 301] on td "{[s148141][name]}" at bounding box center [915, 297] width 493 height 24
click at [781, 189] on button "16px" at bounding box center [739, 191] width 96 height 21
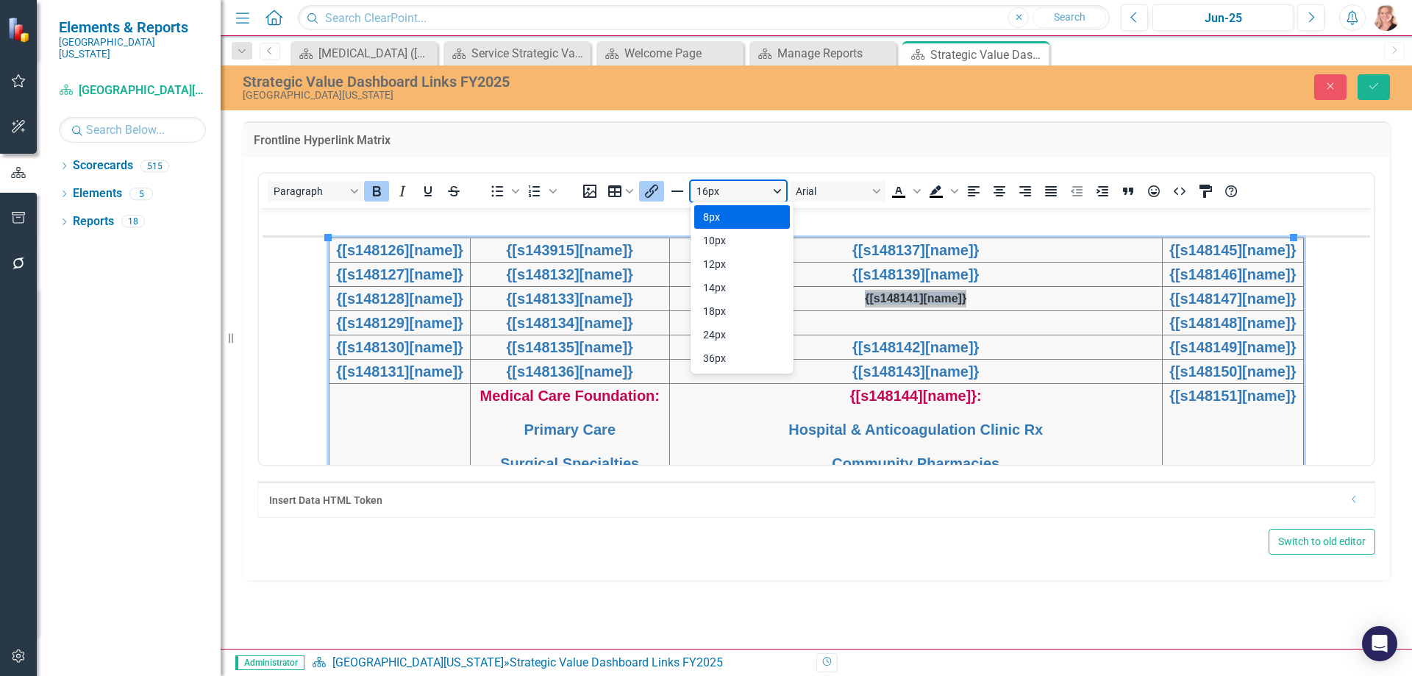
click at [730, 185] on button "16px" at bounding box center [739, 191] width 96 height 21
click at [698, 192] on button "16px" at bounding box center [739, 191] width 96 height 21
click at [728, 304] on div "18px" at bounding box center [731, 311] width 57 height 18
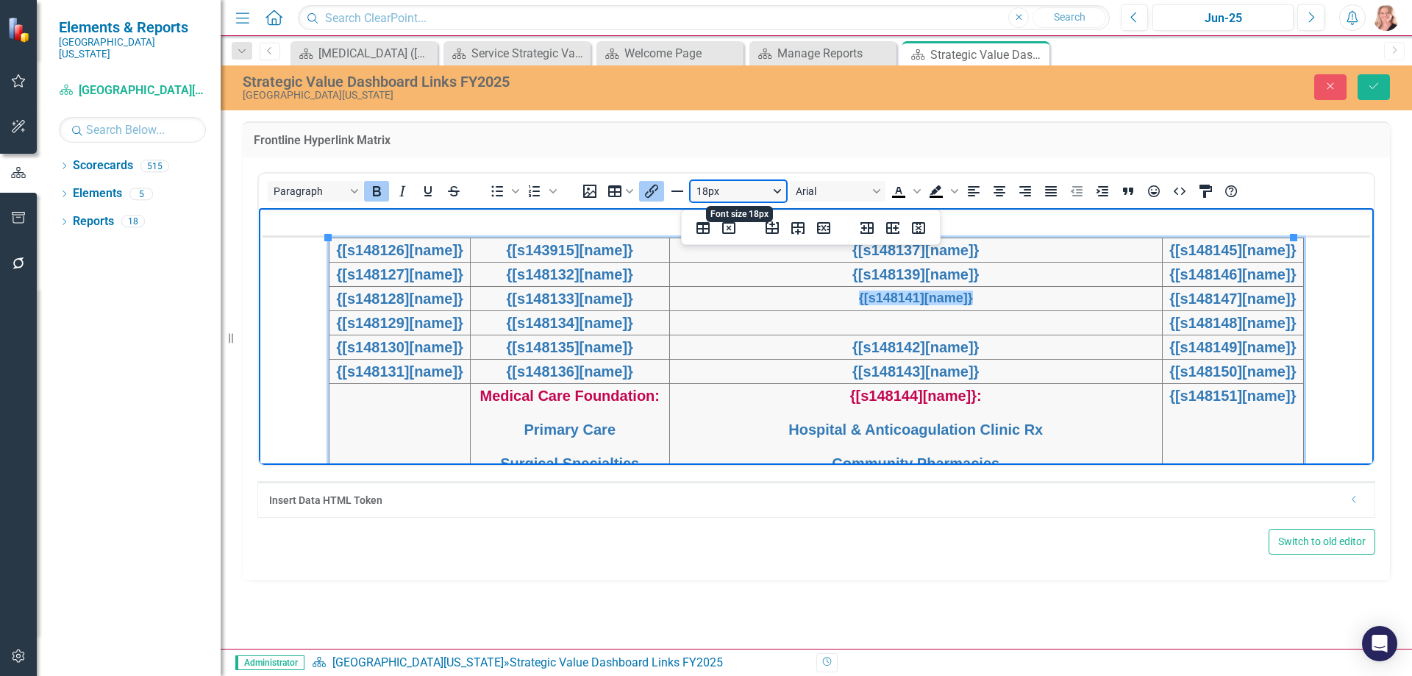
click at [774, 191] on button "18px" at bounding box center [739, 191] width 96 height 21
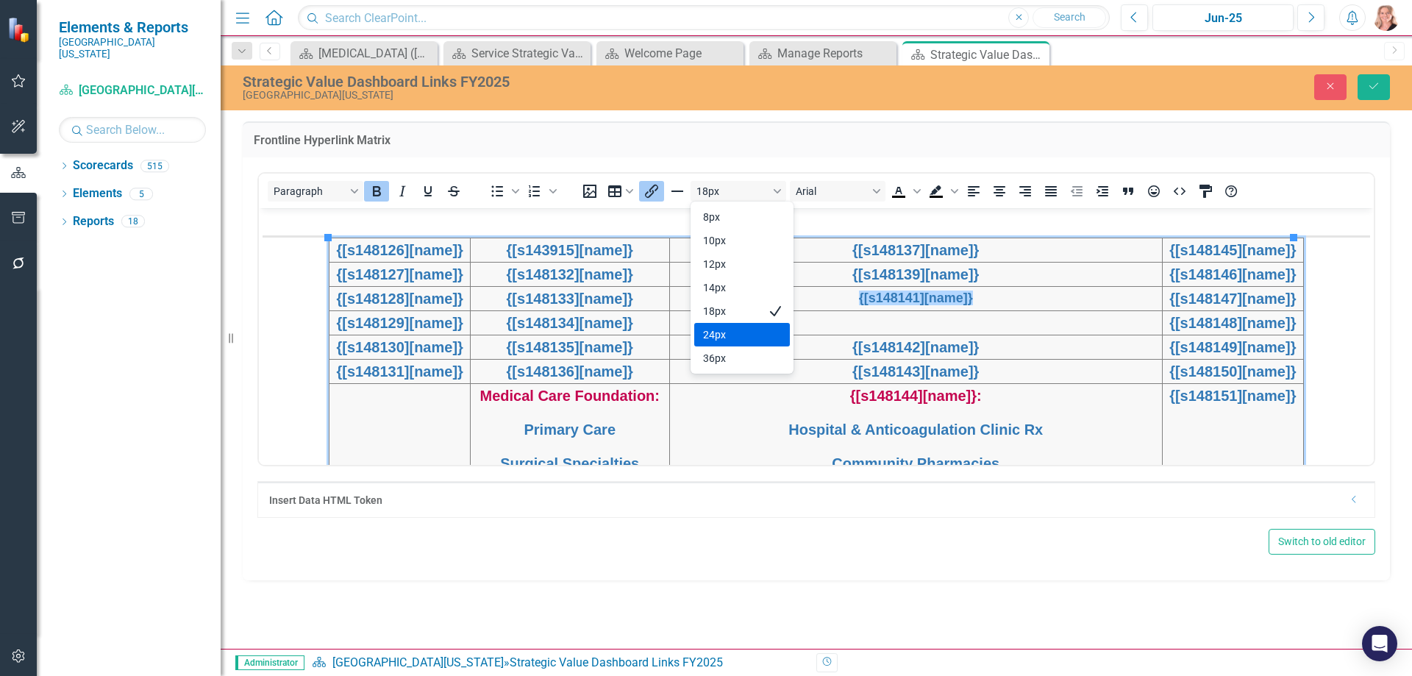
click at [729, 338] on div "24px" at bounding box center [731, 335] width 57 height 18
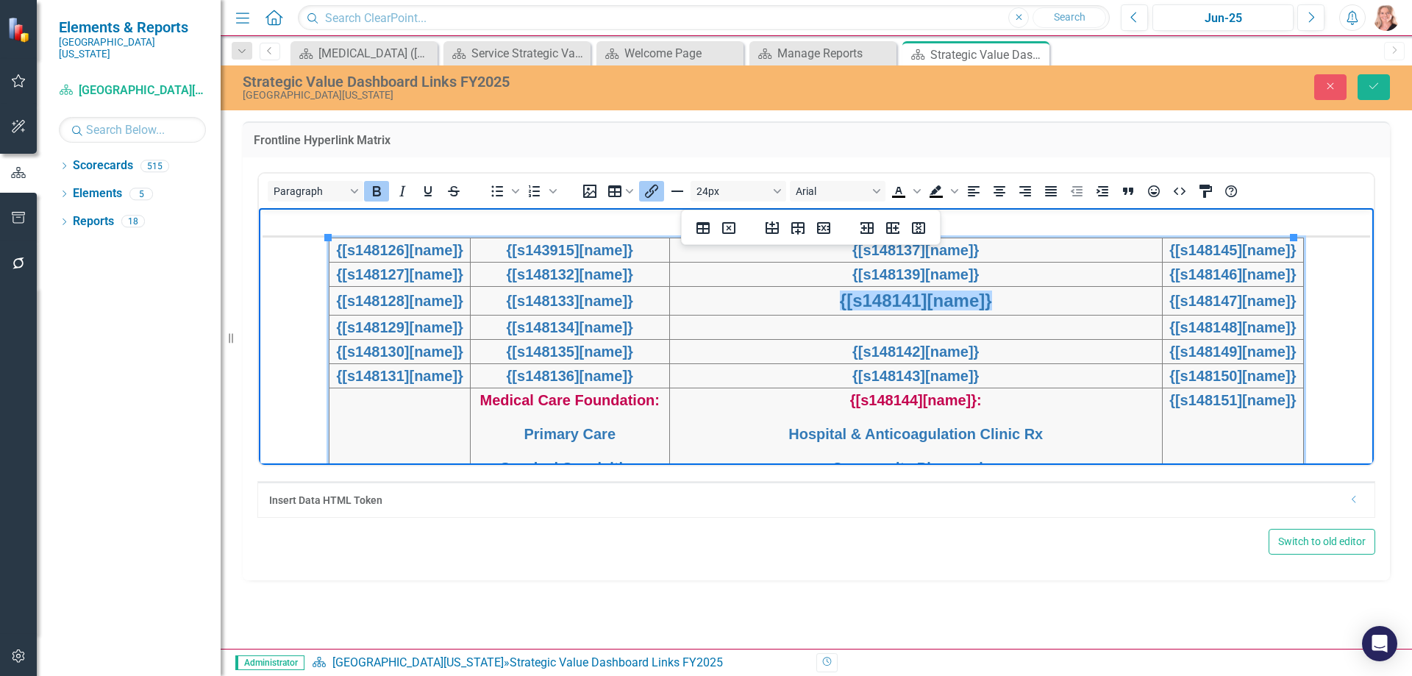
scroll to position [399, 0]
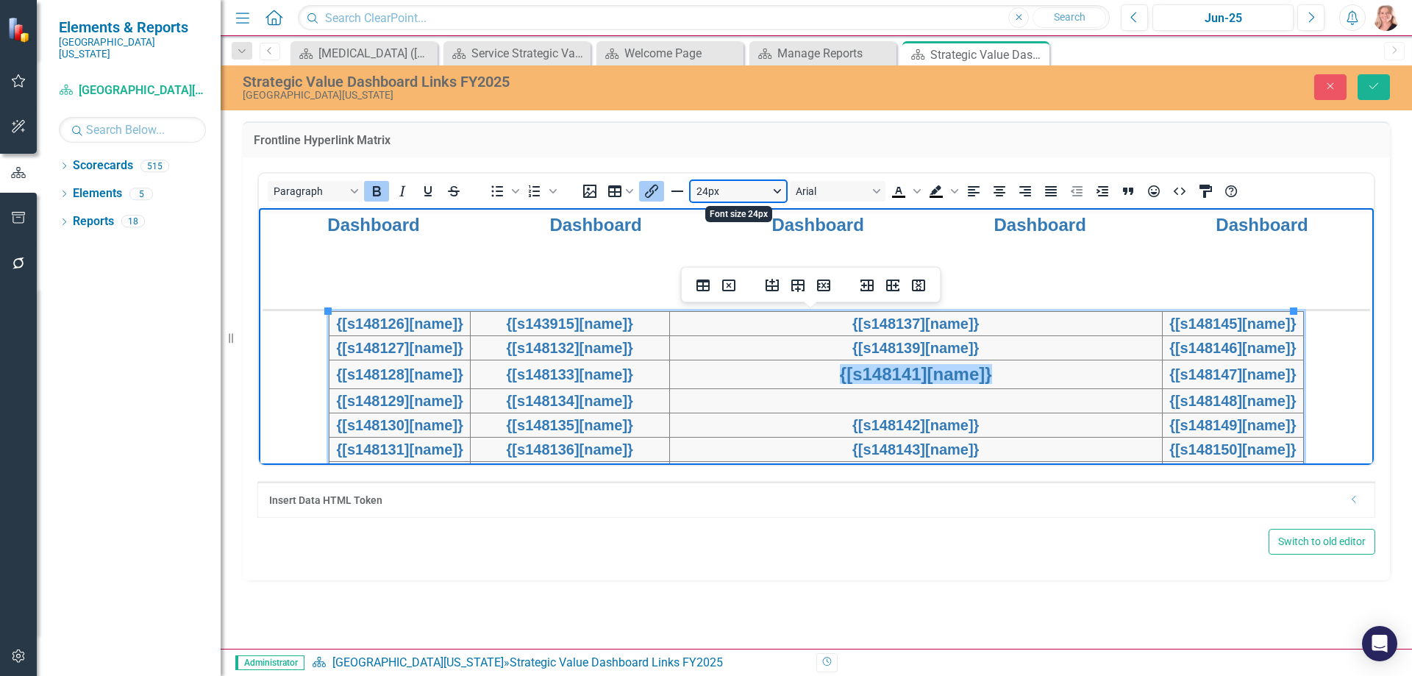
click at [739, 190] on button "24px" at bounding box center [739, 191] width 96 height 21
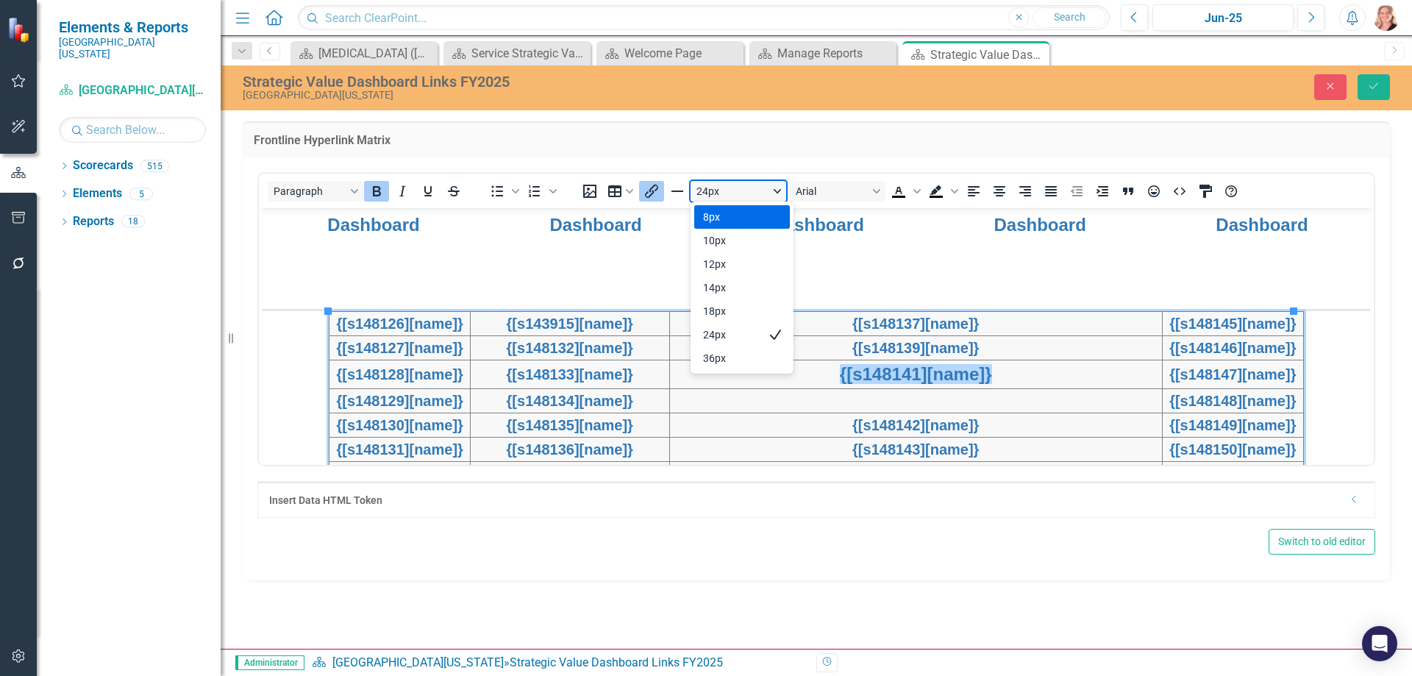
click at [718, 195] on button "24px" at bounding box center [739, 191] width 96 height 21
click at [1358, 543] on button "Switch to old editor" at bounding box center [1322, 542] width 107 height 26
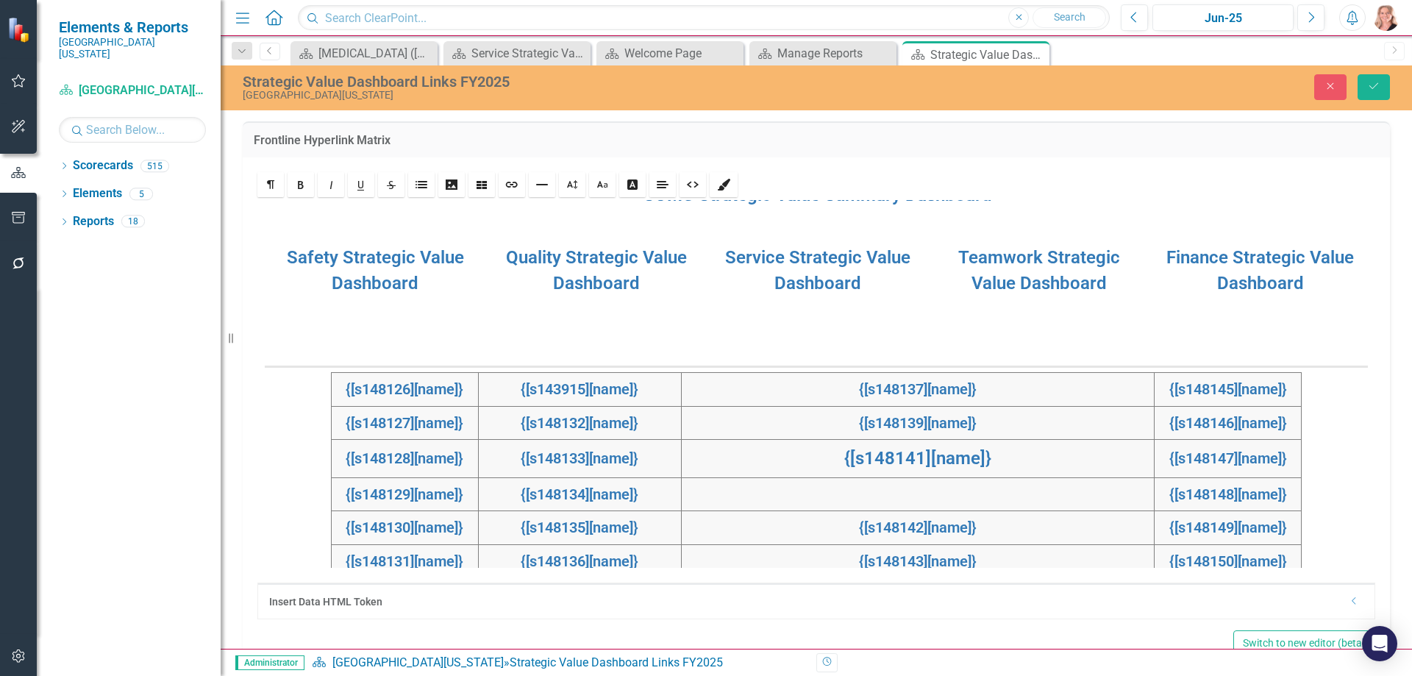
scroll to position [368, 0]
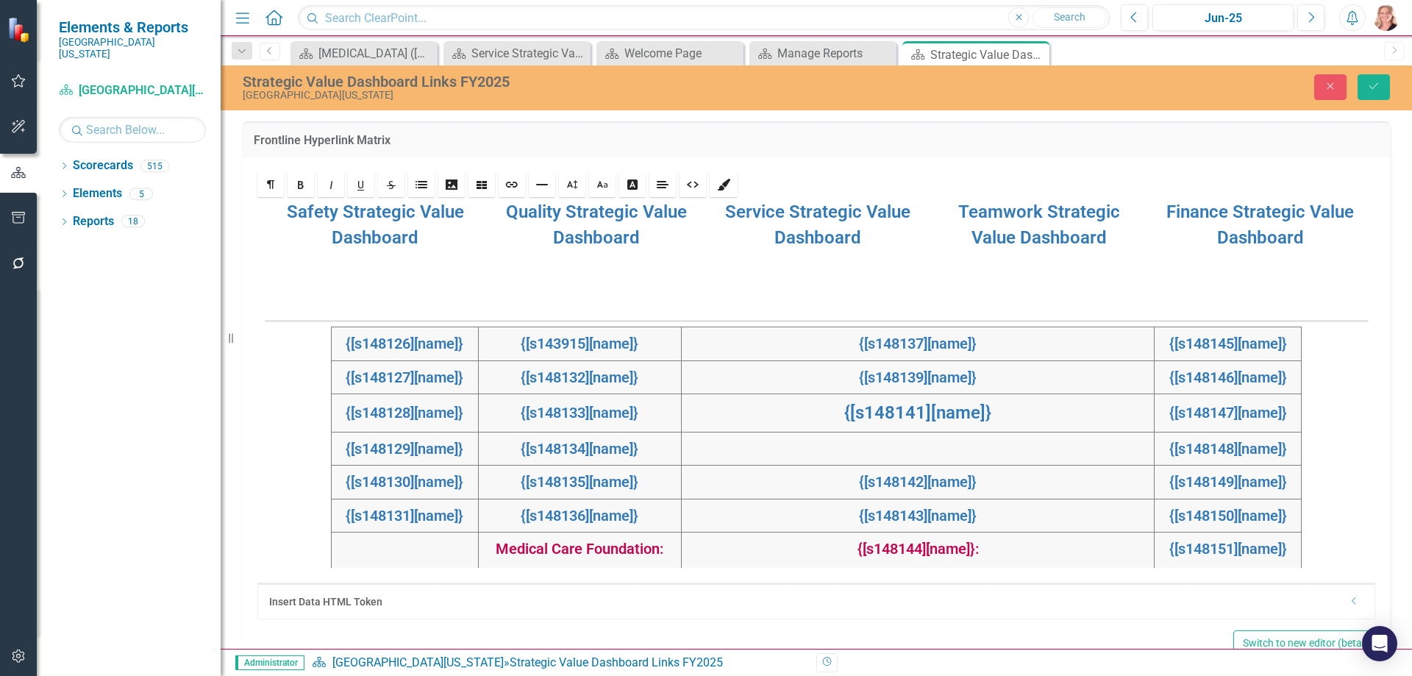
click at [976, 413] on strong "{[s148141][name]}" at bounding box center [917, 412] width 147 height 21
click at [874, 438] on link "Edit" at bounding box center [855, 435] width 38 height 15
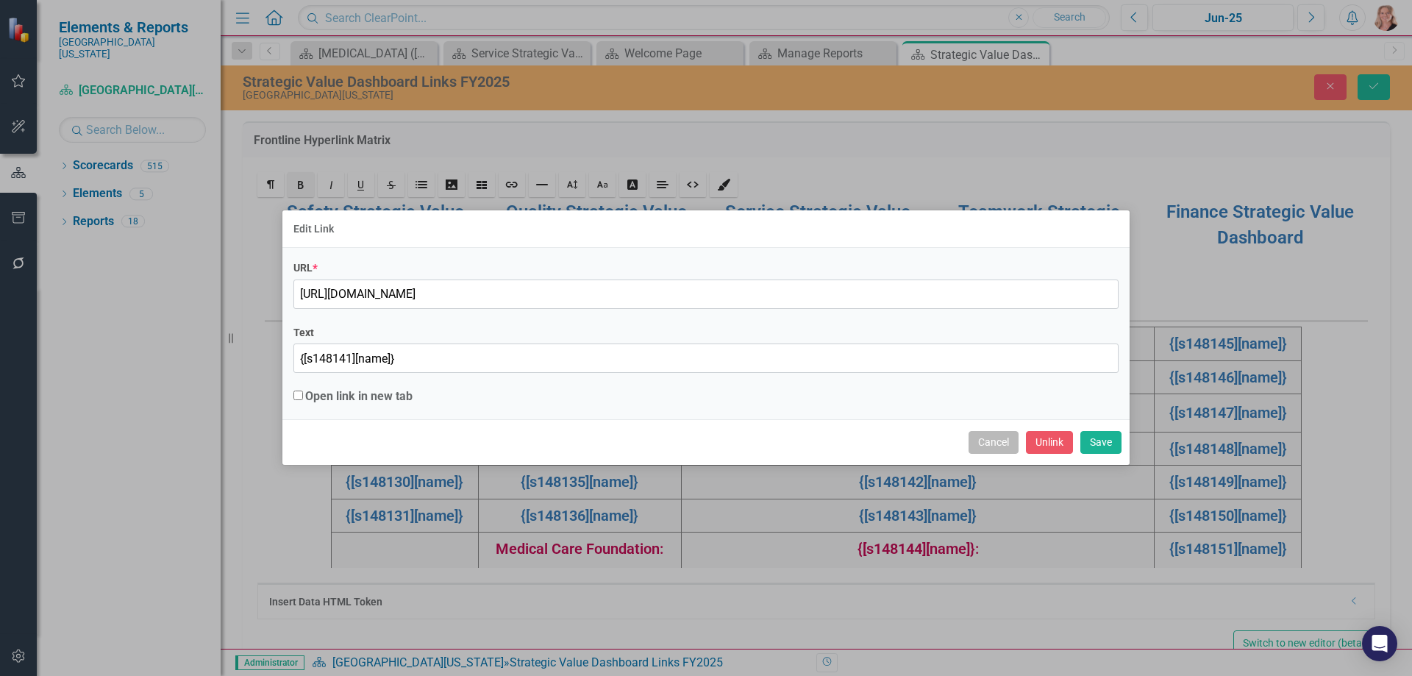
click at [1008, 448] on button "Cancel" at bounding box center [994, 442] width 50 height 23
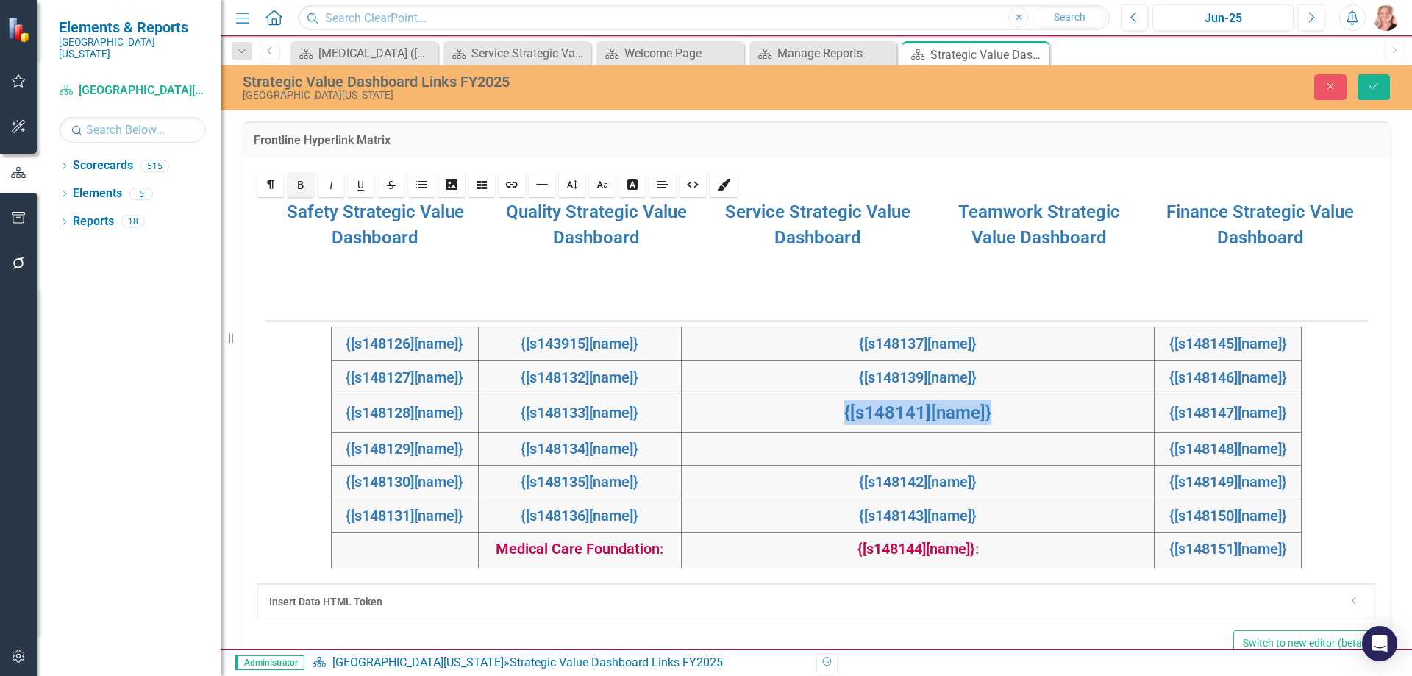
drag, startPoint x: 990, startPoint y: 415, endPoint x: 845, endPoint y: 419, distance: 144.9
click at [845, 419] on div "{[s148141][name]}" at bounding box center [918, 412] width 461 height 25
click at [579, 186] on link "Size" at bounding box center [572, 184] width 26 height 25
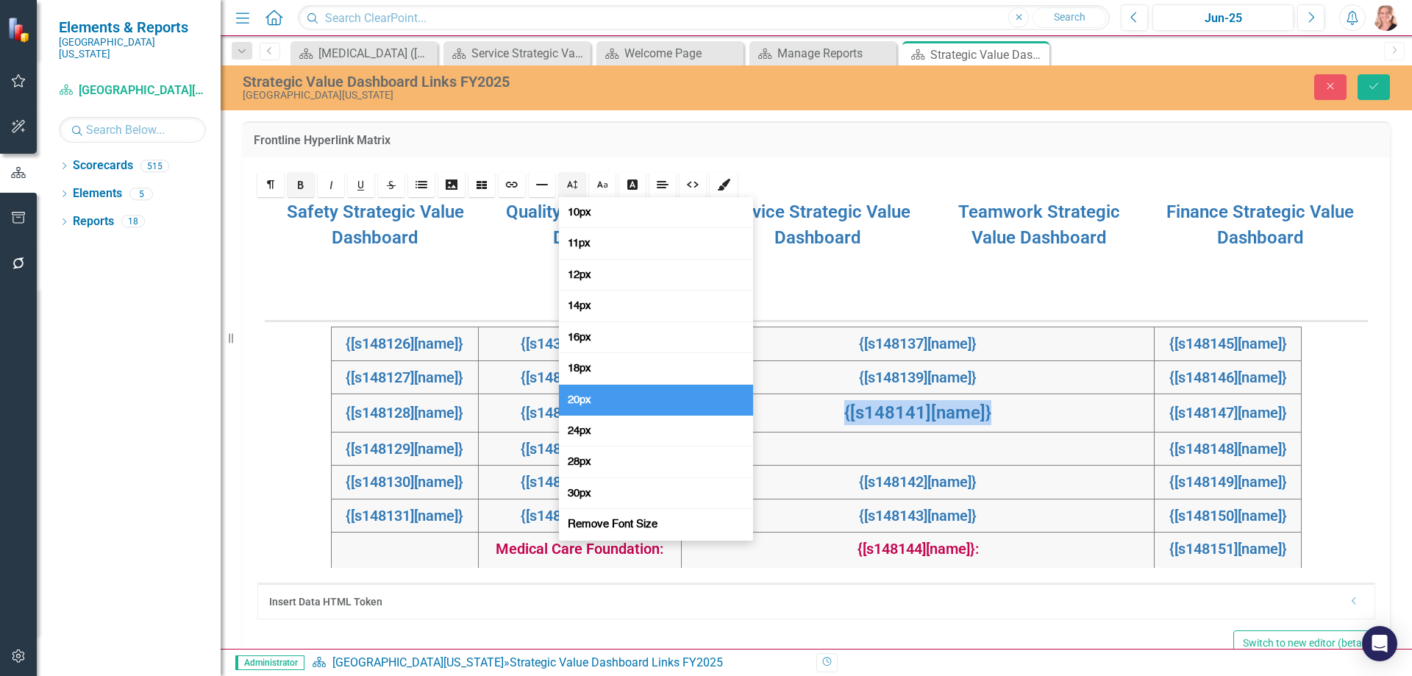
click at [601, 408] on link "20px" at bounding box center [656, 400] width 194 height 31
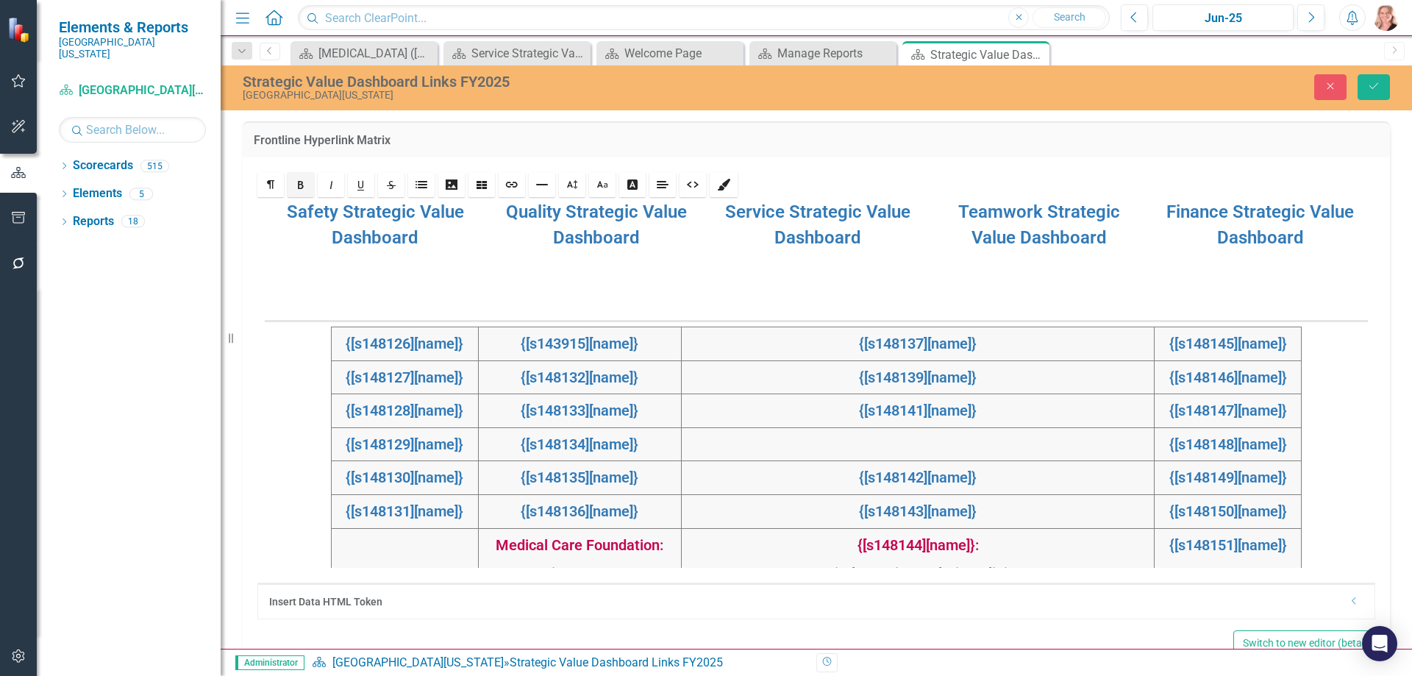
click at [919, 444] on strong at bounding box center [917, 444] width 3 height 14
drag, startPoint x: 987, startPoint y: 478, endPoint x: 858, endPoint y: 475, distance: 128.7
click at [858, 475] on div "{[s148142][name]}" at bounding box center [918, 477] width 461 height 21
click at [900, 446] on div at bounding box center [918, 444] width 461 height 17
drag, startPoint x: 987, startPoint y: 511, endPoint x: 856, endPoint y: 508, distance: 130.9
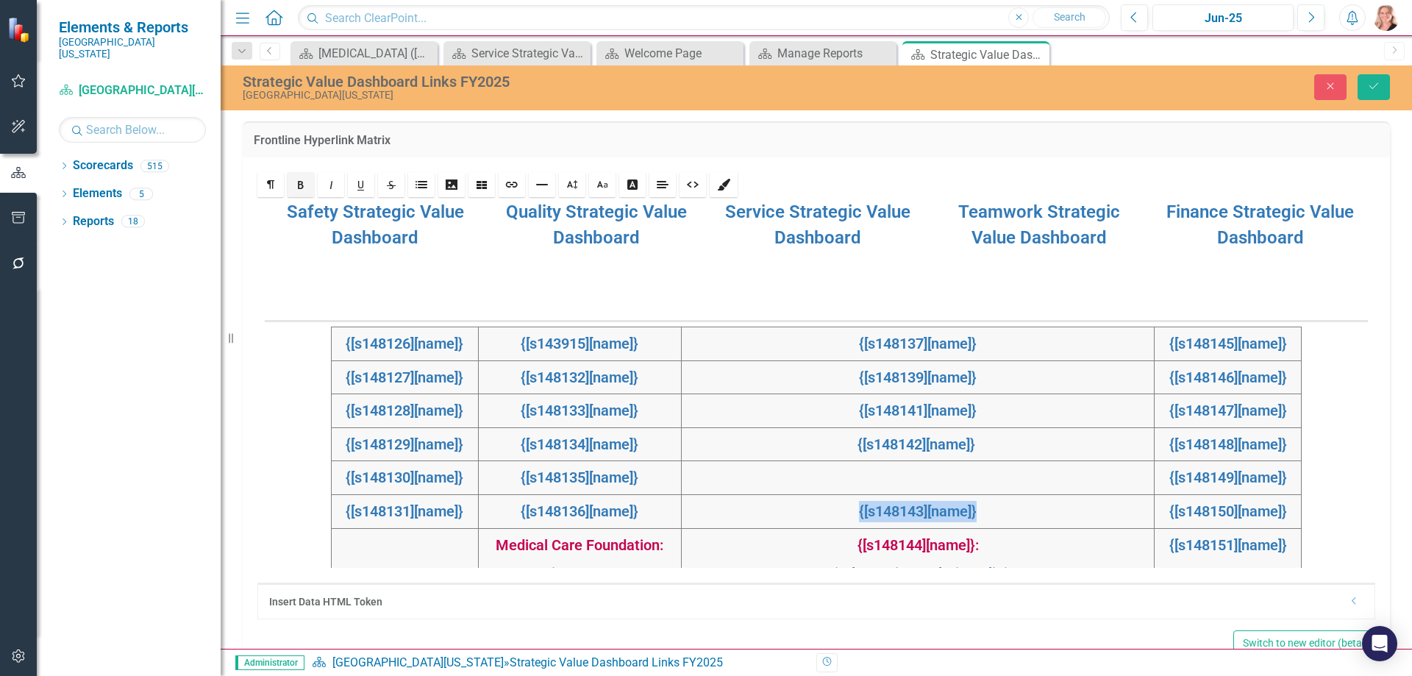
click at [856, 508] on div "{[s148143][name]}" at bounding box center [918, 511] width 461 height 21
click at [908, 479] on div at bounding box center [918, 477] width 461 height 17
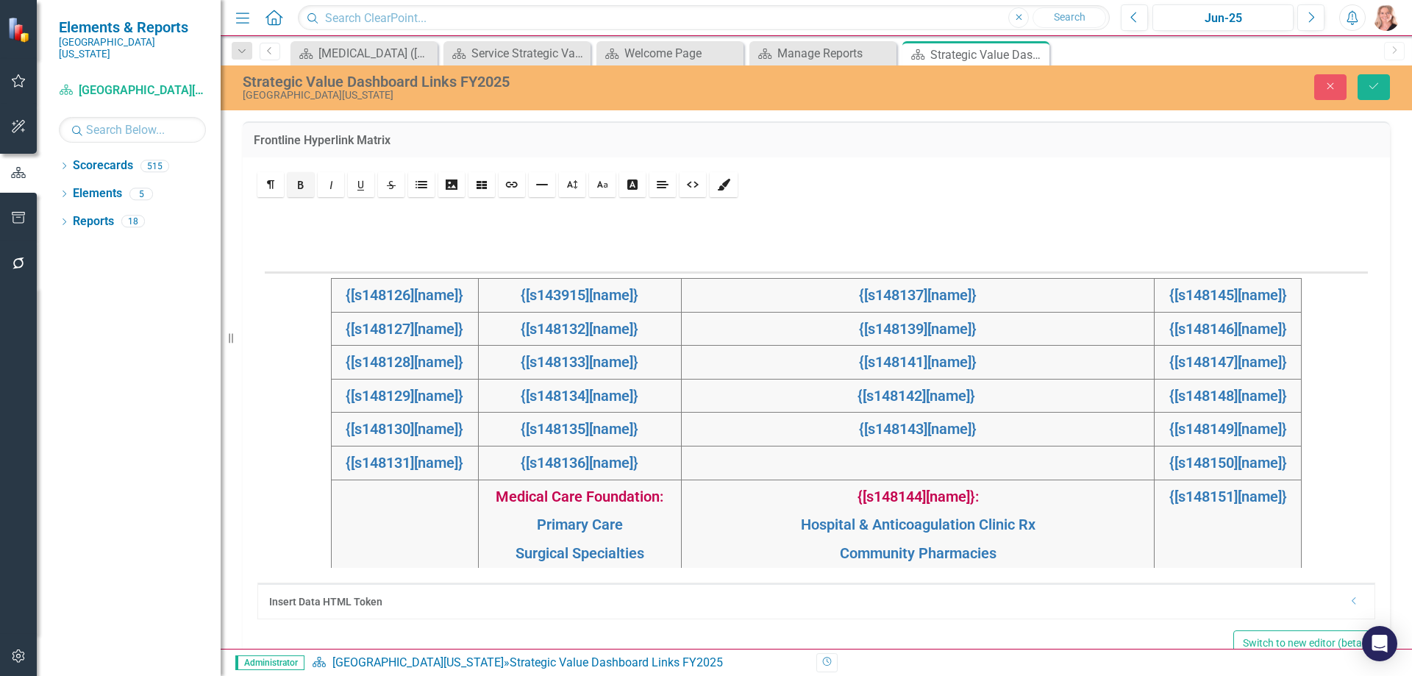
scroll to position [382, 0]
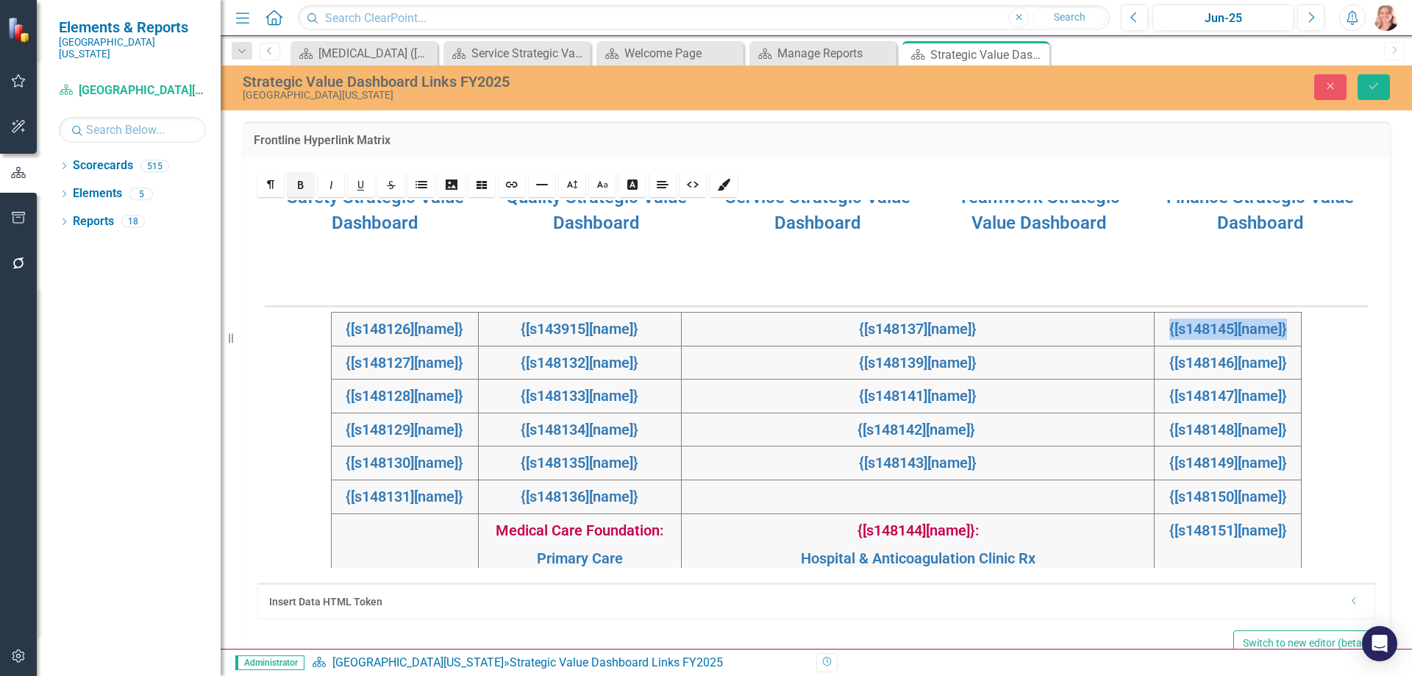
drag, startPoint x: 1261, startPoint y: 332, endPoint x: 1135, endPoint y: 333, distance: 125.8
click at [1160, 333] on div "{[s148145][name]}" at bounding box center [1227, 328] width 135 height 21
click at [914, 497] on div at bounding box center [918, 496] width 461 height 17
drag, startPoint x: 1243, startPoint y: 364, endPoint x: 1119, endPoint y: 372, distance: 123.8
click at [1160, 372] on div "{[s148146][name]}" at bounding box center [1227, 362] width 135 height 21
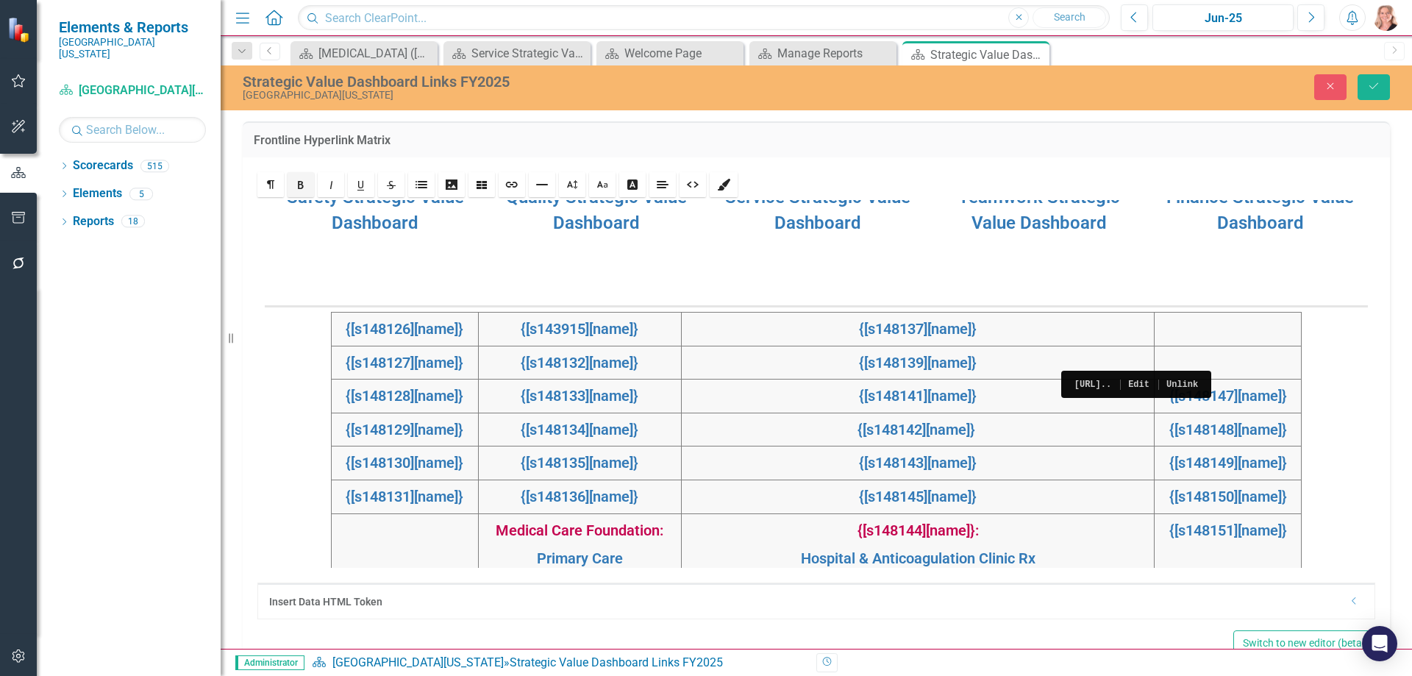
click at [1160, 323] on div at bounding box center [1227, 329] width 135 height 17
drag, startPoint x: 1261, startPoint y: 395, endPoint x: 1109, endPoint y: 401, distance: 152.3
click at [1109, 401] on tr "{[s148128][name]} {[s148133][name]} {[s148141][name]} {[s148147][name]}" at bounding box center [817, 396] width 970 height 34
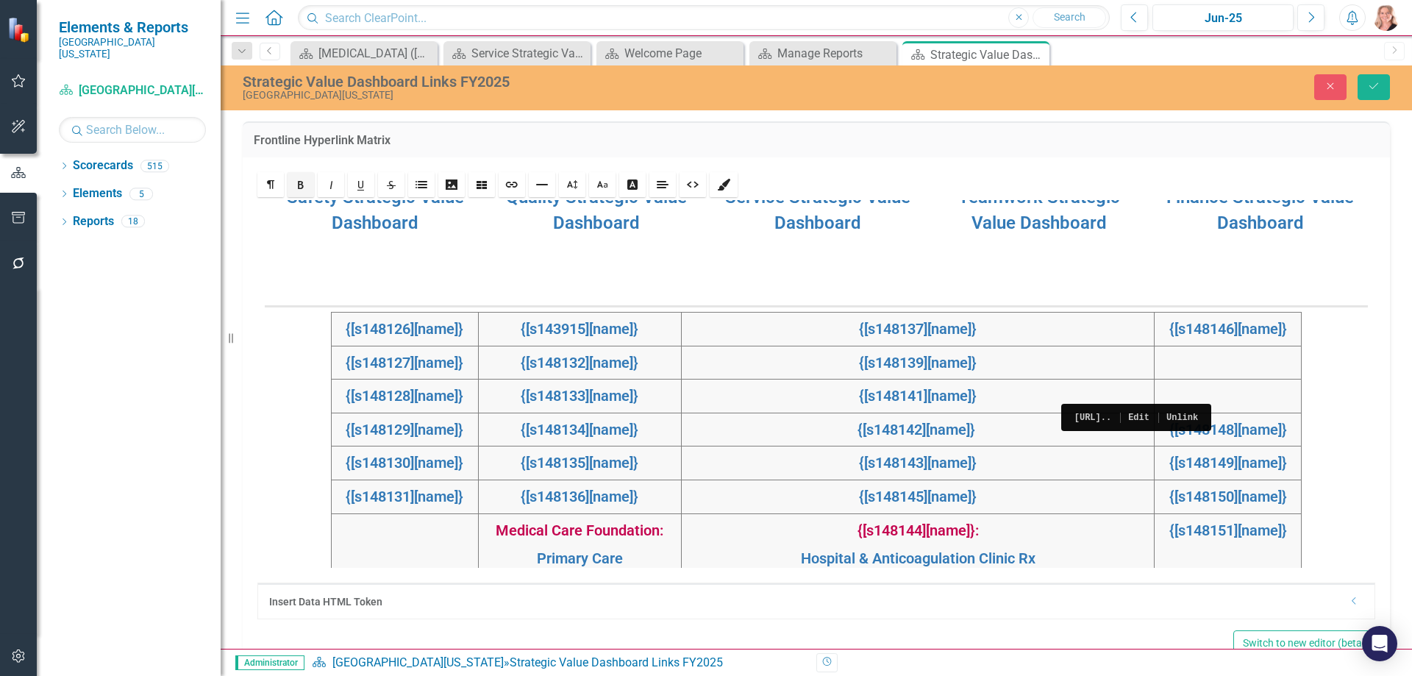
click at [1163, 363] on div at bounding box center [1227, 362] width 135 height 17
drag, startPoint x: 1260, startPoint y: 431, endPoint x: 1121, endPoint y: 436, distance: 139.8
click at [1160, 436] on div "{[s148148][name]}" at bounding box center [1227, 429] width 135 height 21
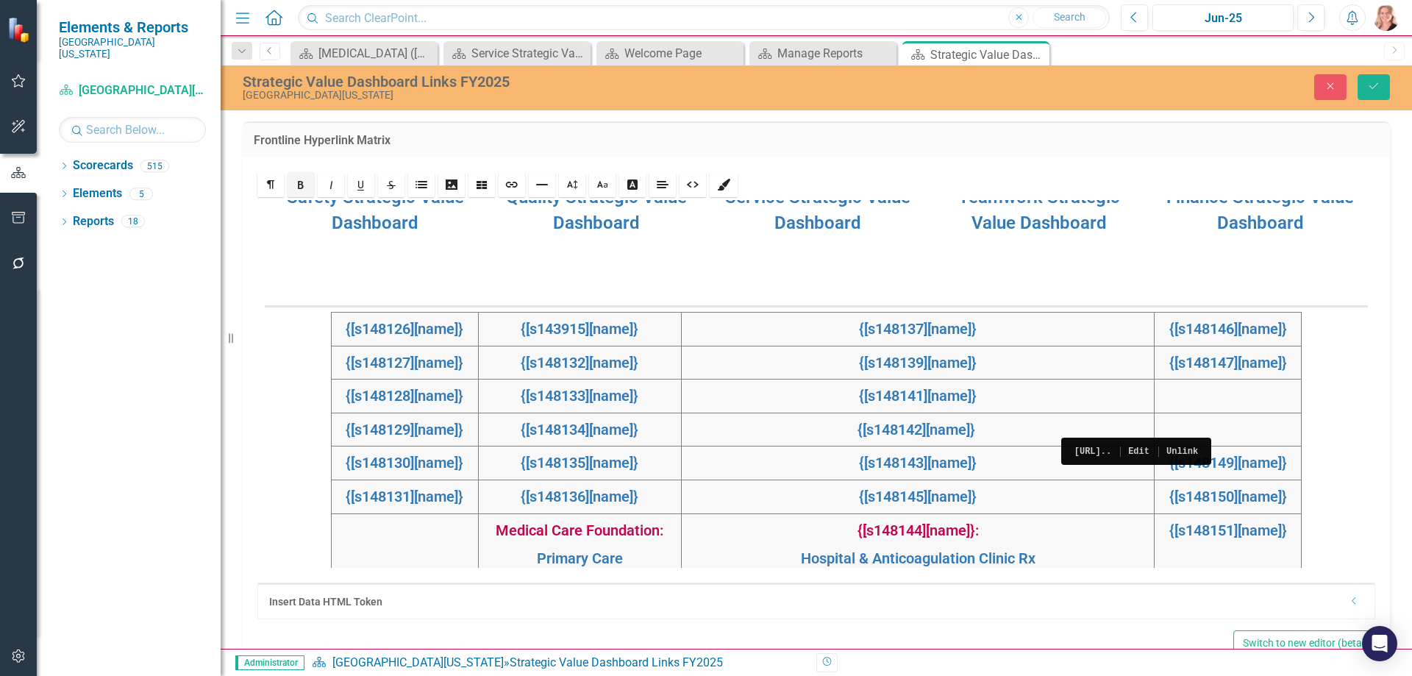
click at [1177, 399] on div at bounding box center [1227, 396] width 135 height 17
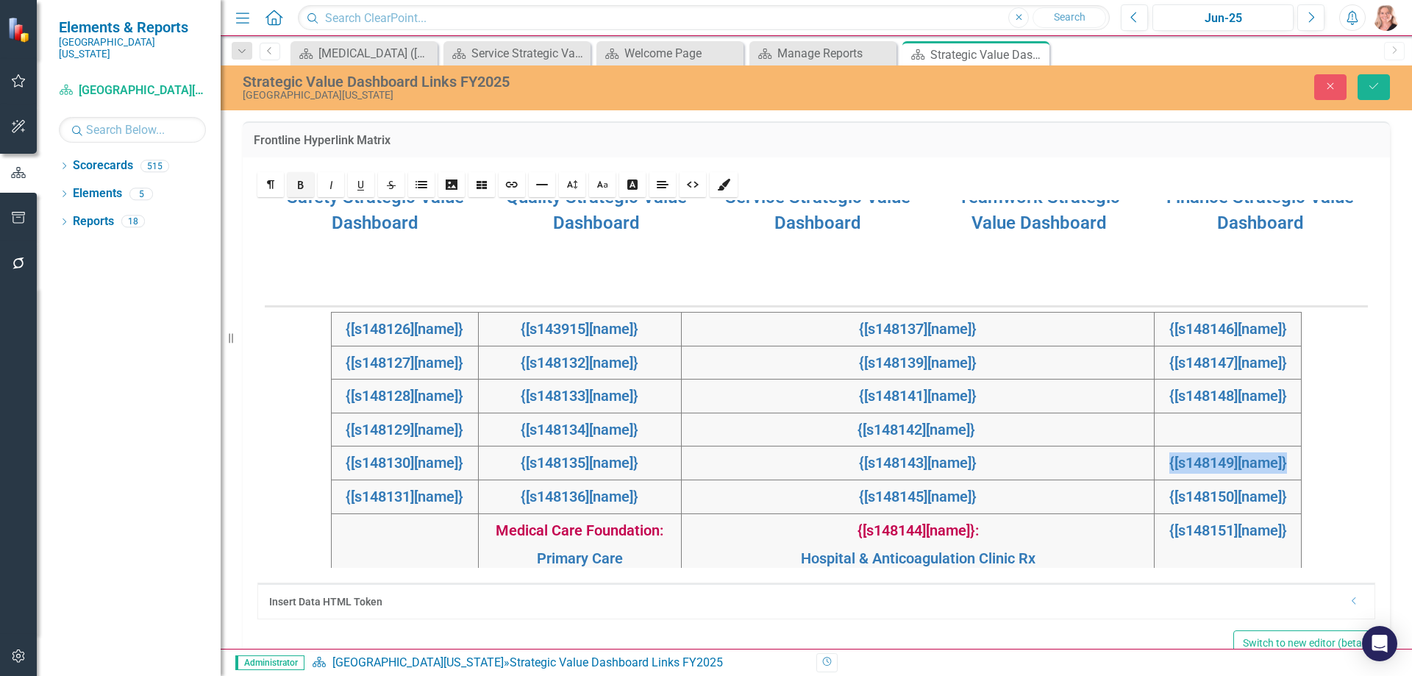
drag, startPoint x: 1262, startPoint y: 467, endPoint x: 1135, endPoint y: 469, distance: 126.5
click at [1160, 469] on div "{[s148149][name]}" at bounding box center [1227, 462] width 135 height 21
click at [1160, 427] on div at bounding box center [1227, 429] width 135 height 17
drag, startPoint x: 1262, startPoint y: 497, endPoint x: 1133, endPoint y: 502, distance: 128.8
click at [1160, 502] on div "{[s148150][name]}" at bounding box center [1227, 496] width 135 height 21
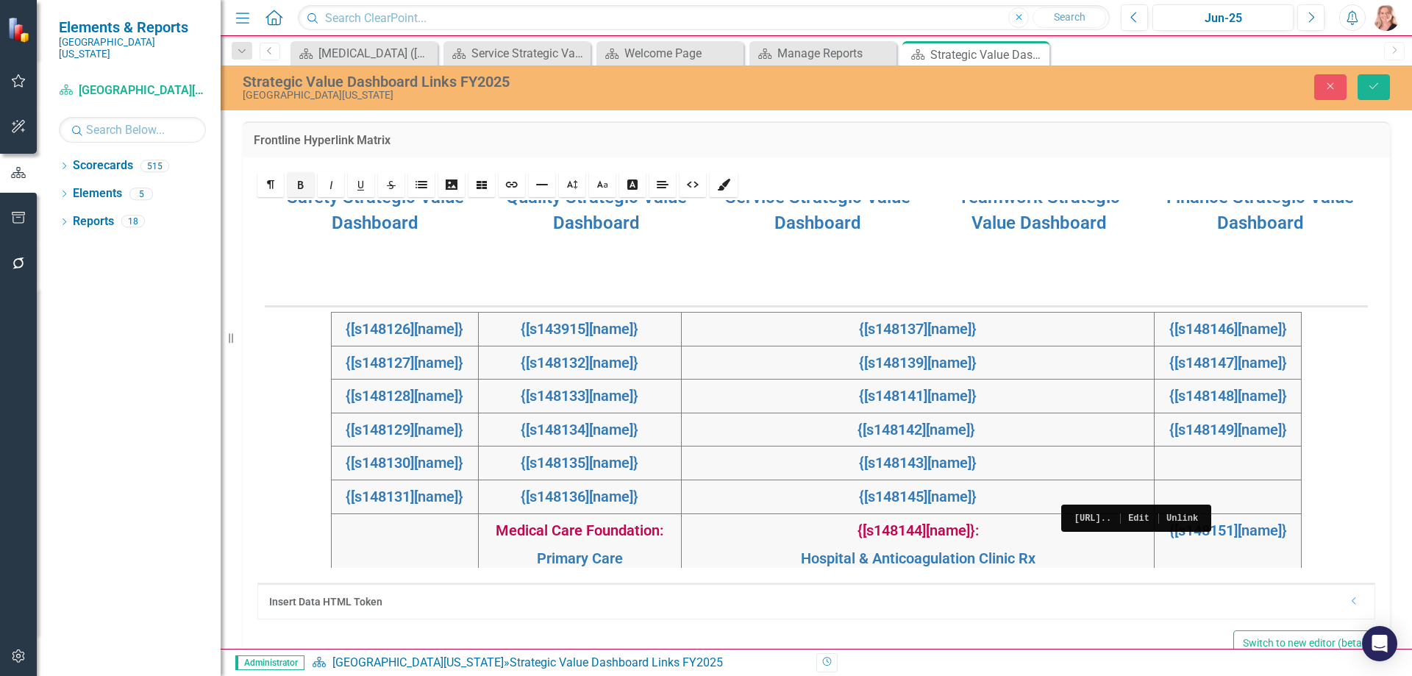
click at [1167, 471] on div at bounding box center [1227, 462] width 135 height 17
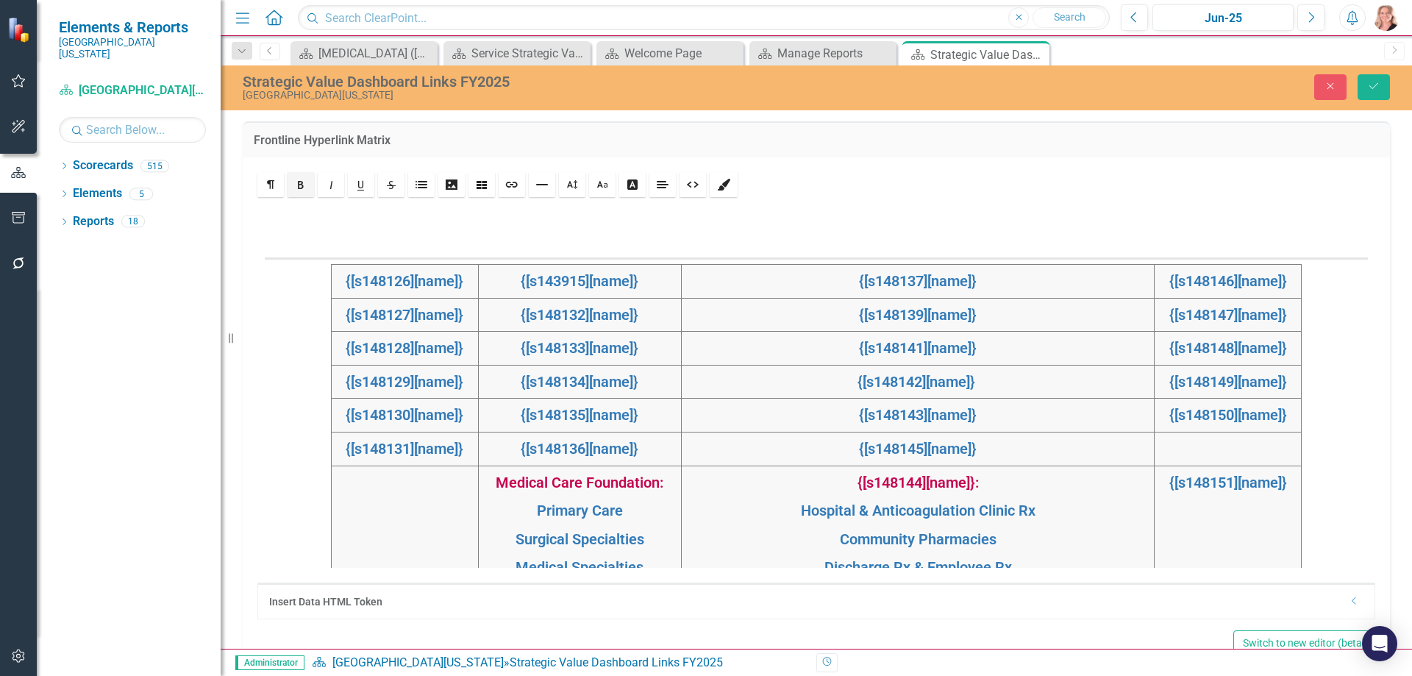
scroll to position [456, 0]
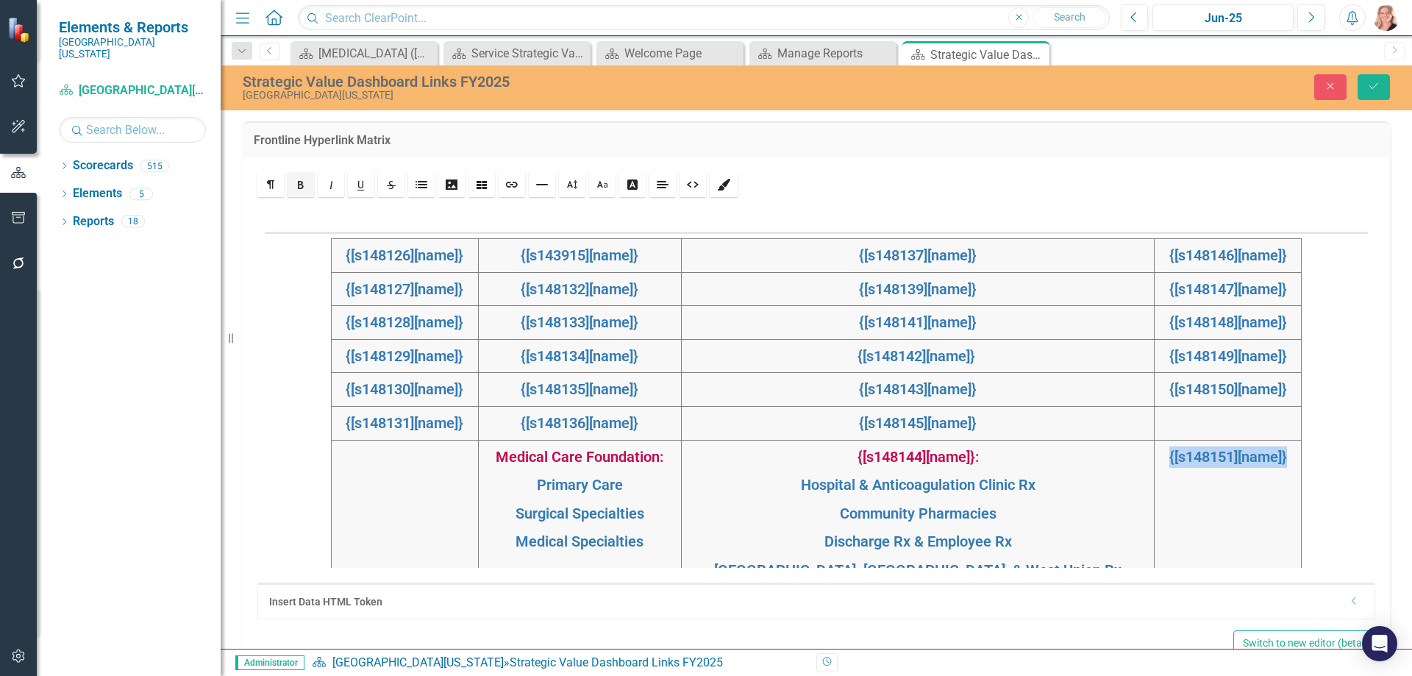
drag, startPoint x: 1261, startPoint y: 451, endPoint x: 1130, endPoint y: 466, distance: 132.5
click at [1160, 466] on div "{[s148151][name]}" at bounding box center [1227, 456] width 135 height 21
click at [1167, 424] on div at bounding box center [1227, 423] width 135 height 17
click at [1370, 86] on icon "Save" at bounding box center [1373, 86] width 13 height 10
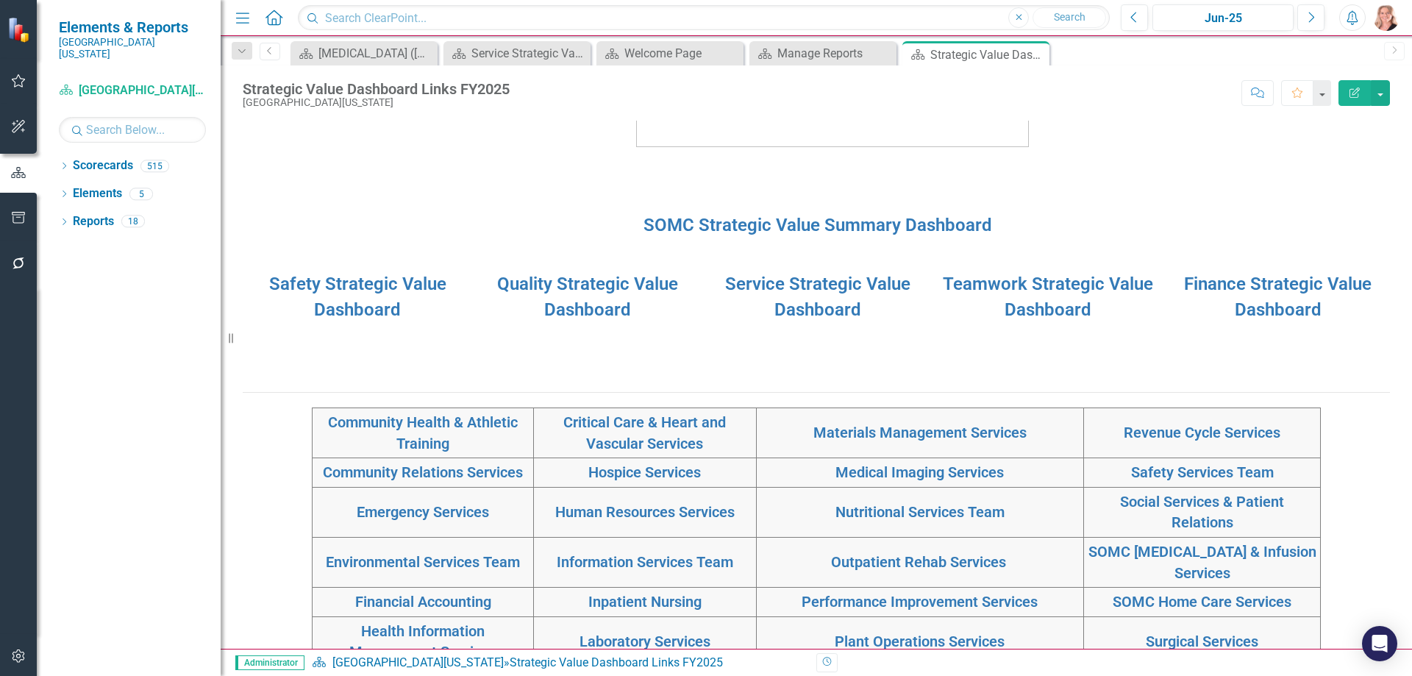
scroll to position [202, 0]
click at [986, 354] on p at bounding box center [816, 347] width 1147 height 20
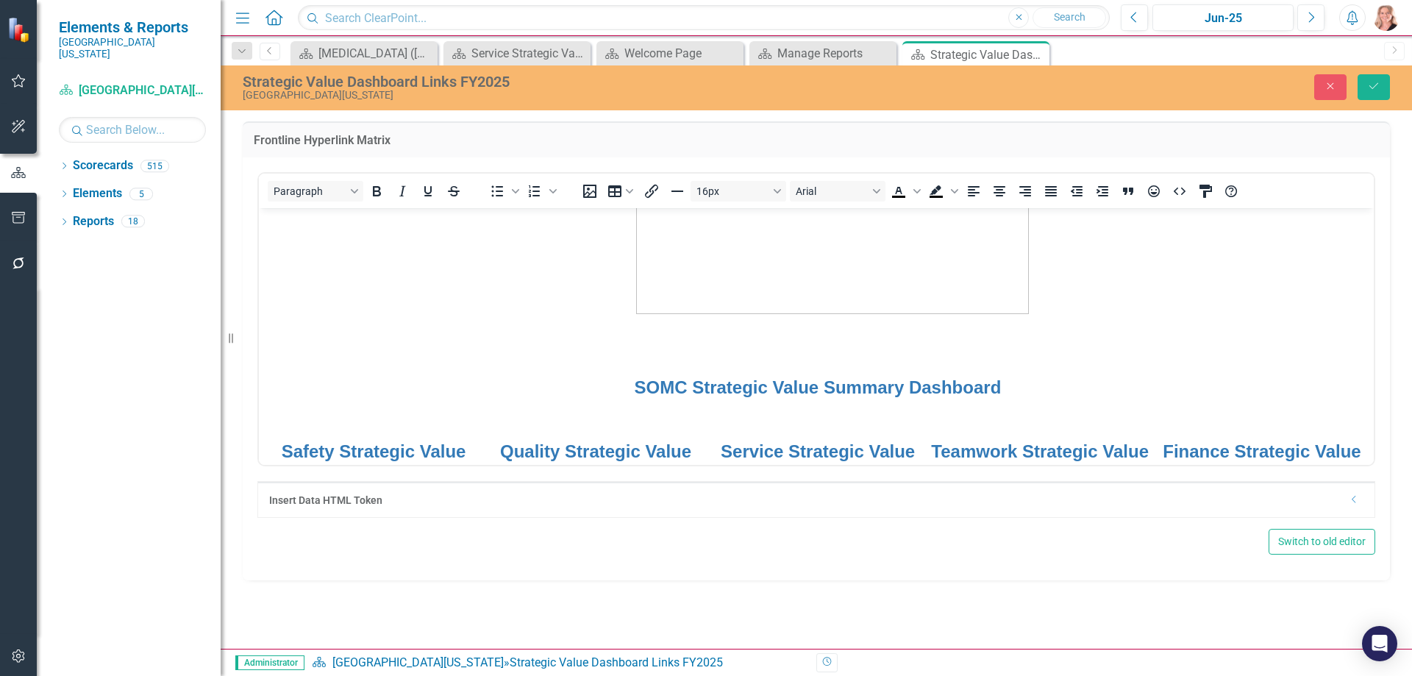
scroll to position [147, 0]
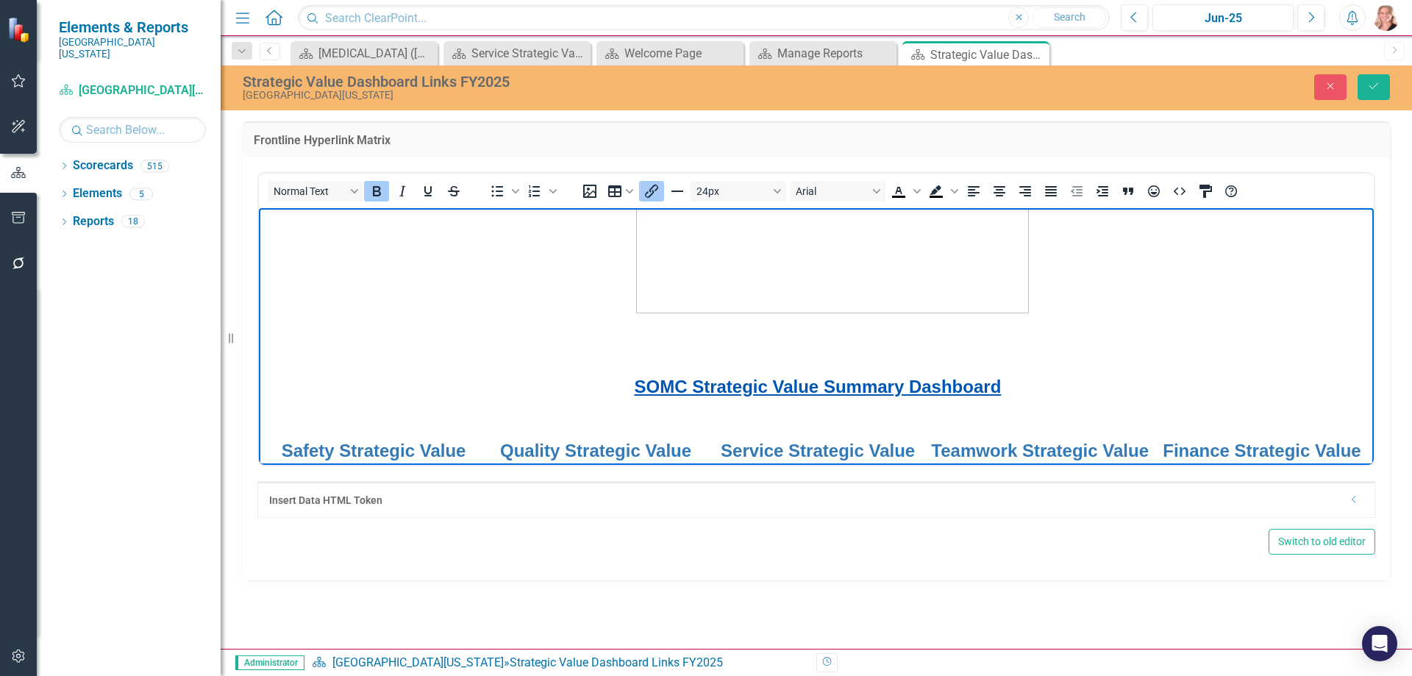
click at [950, 389] on link "SOMC Strategic Value Summary Dashboard" at bounding box center [817, 386] width 367 height 20
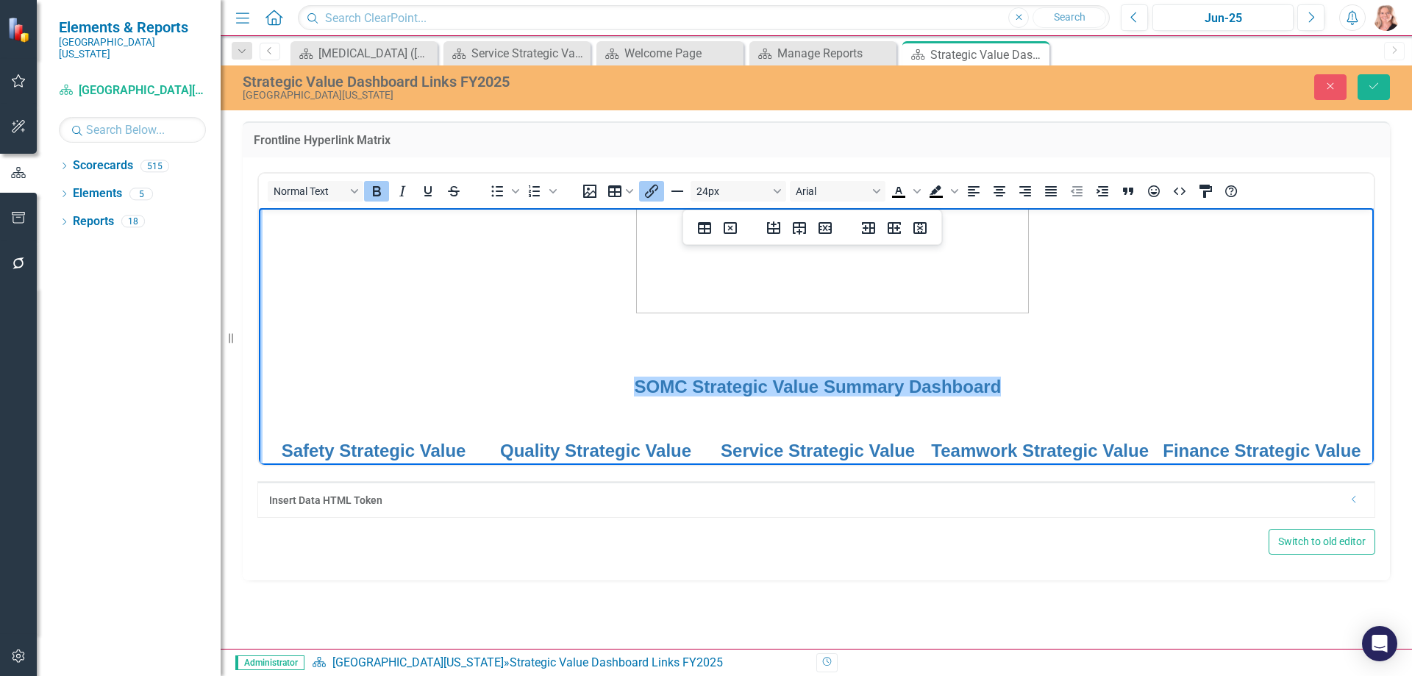
click at [651, 192] on icon "Insert/edit link" at bounding box center [652, 191] width 18 height 18
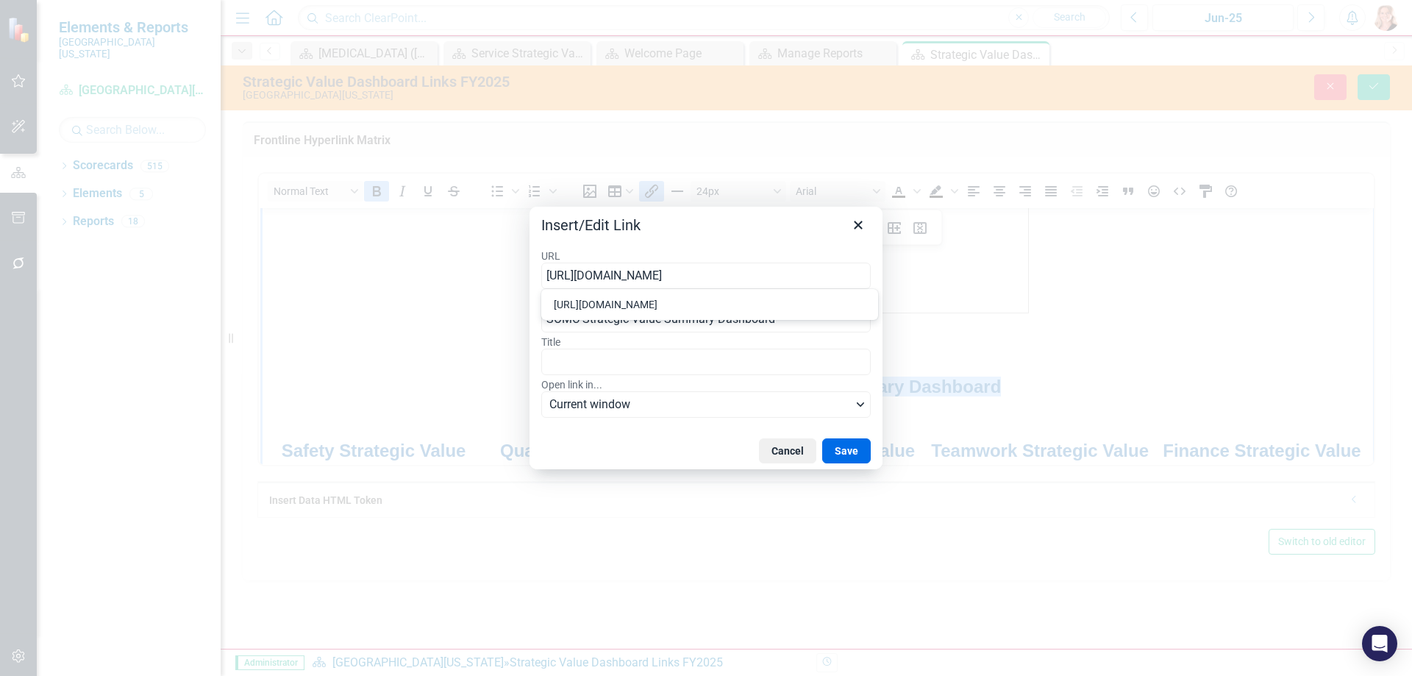
type input "[URL][DOMAIN_NAME]"
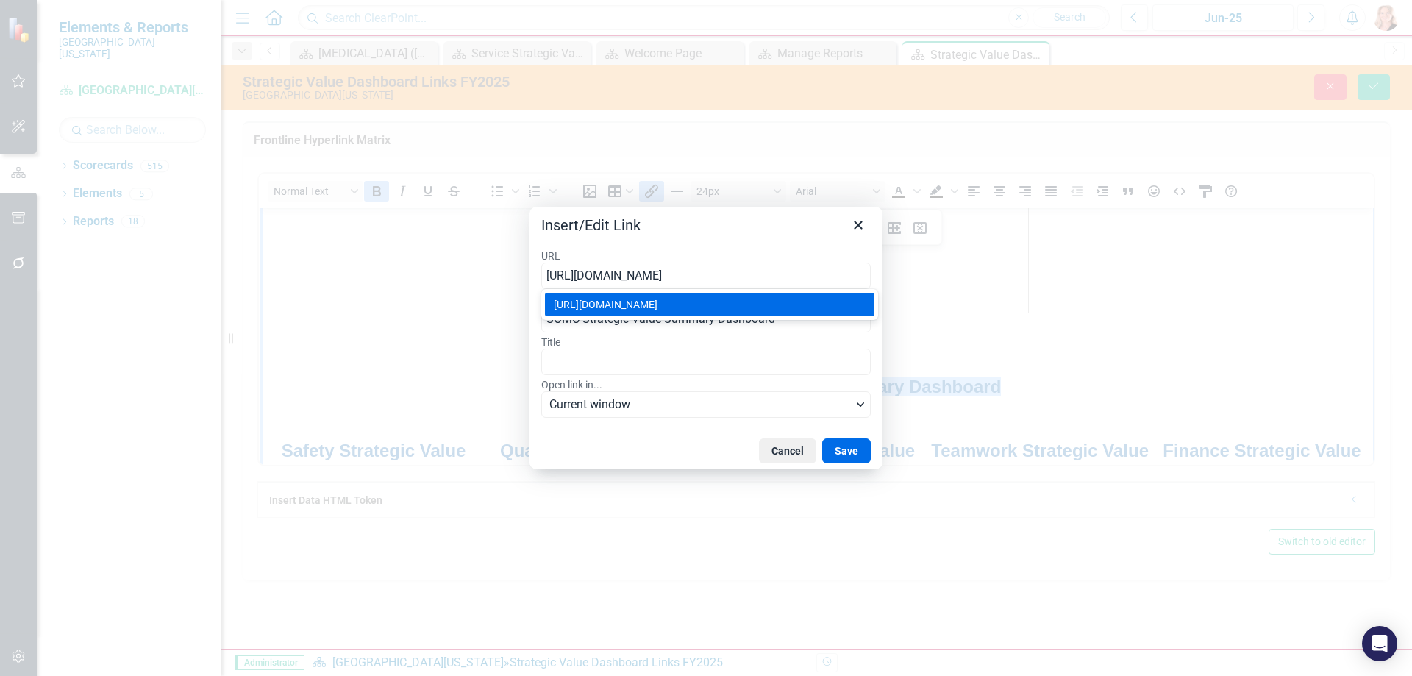
click at [815, 302] on div "[URL][DOMAIN_NAME]" at bounding box center [711, 305] width 315 height 18
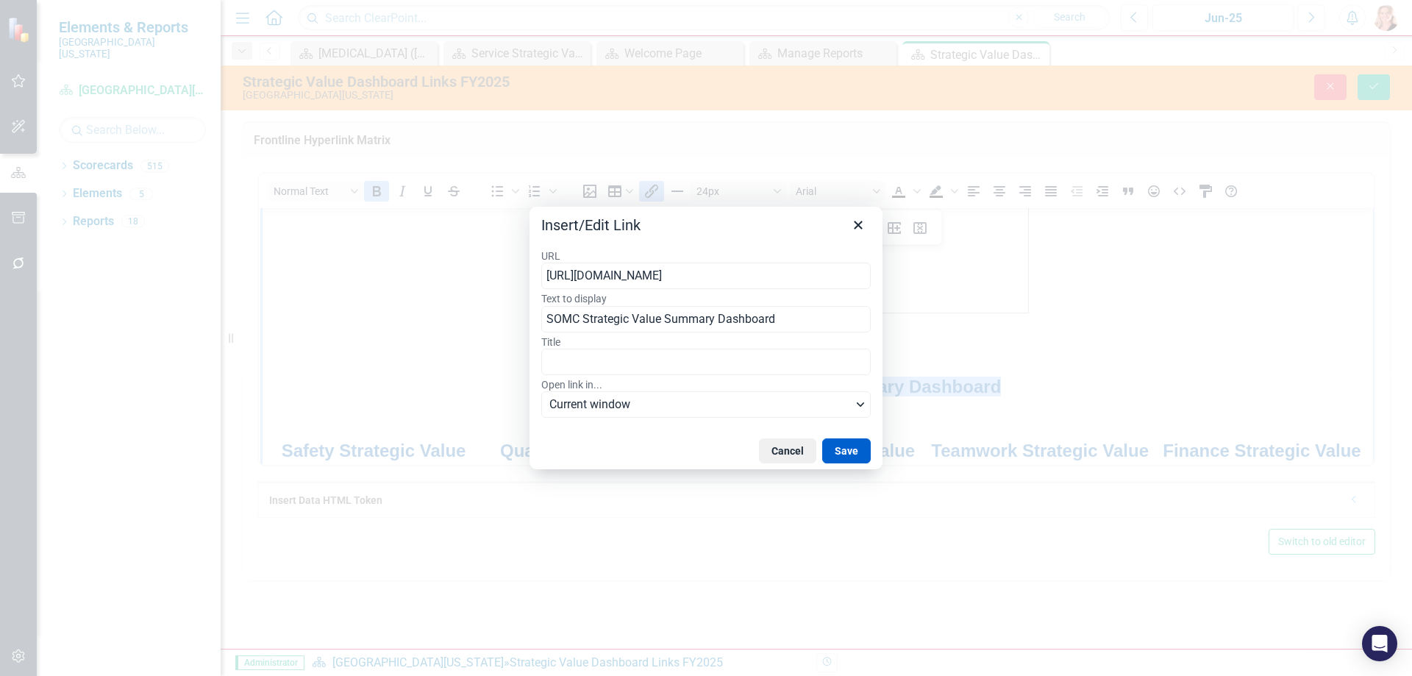
click at [841, 447] on button "Save" at bounding box center [846, 450] width 49 height 25
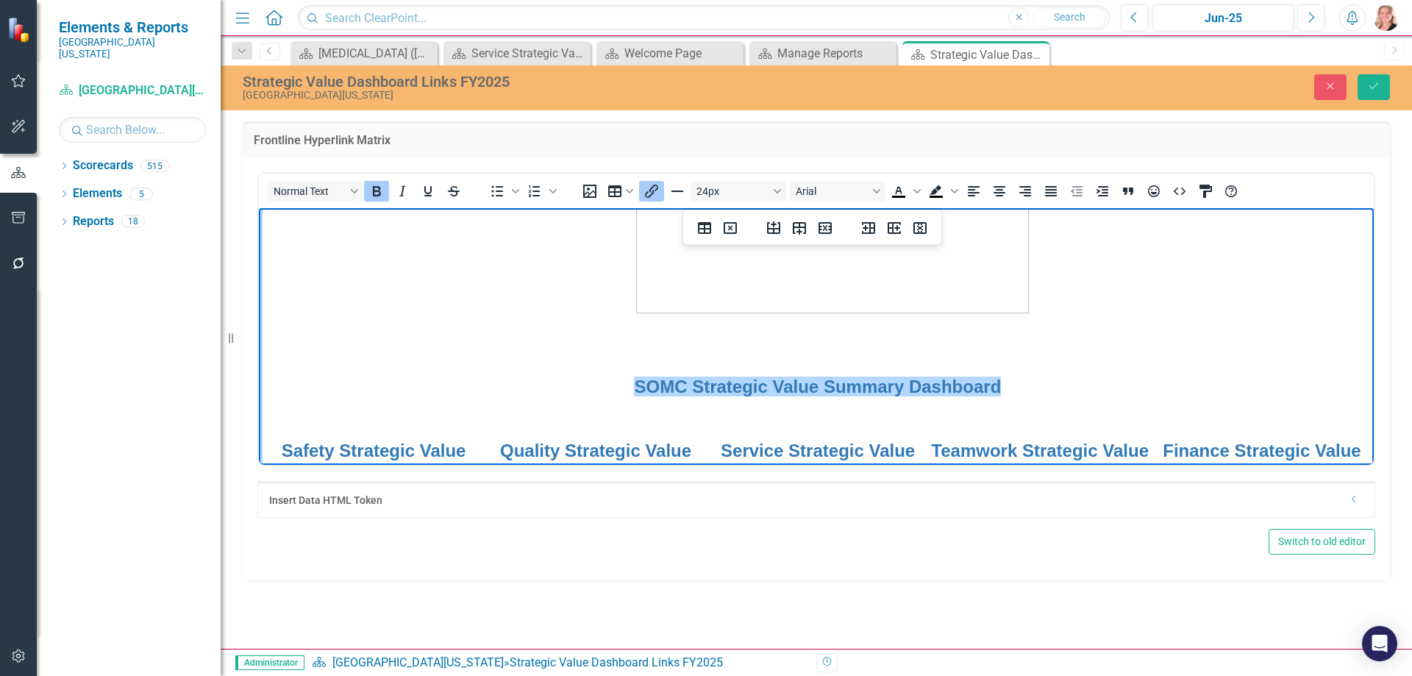
scroll to position [221, 0]
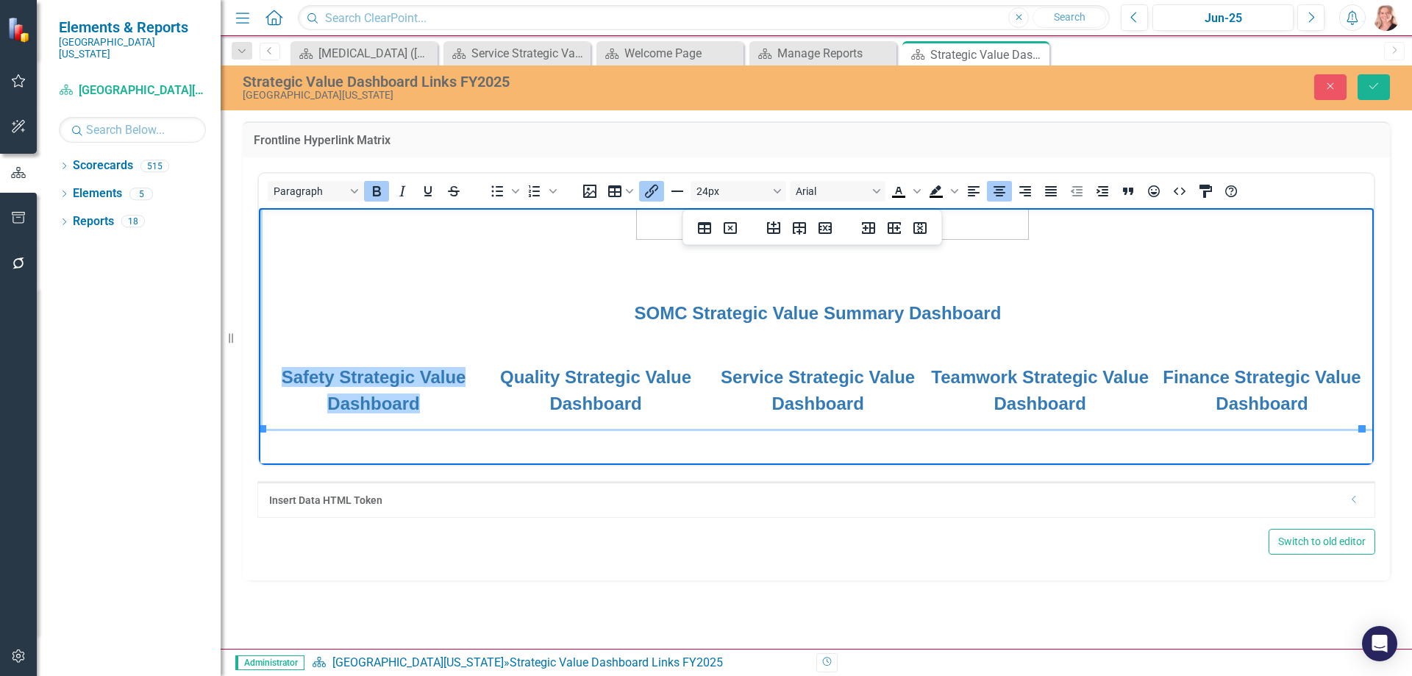
click at [385, 387] on td "Safety Strategic Value Dashboard" at bounding box center [374, 390] width 222 height 76
click at [654, 188] on icon "Insert/edit link" at bounding box center [652, 191] width 18 height 18
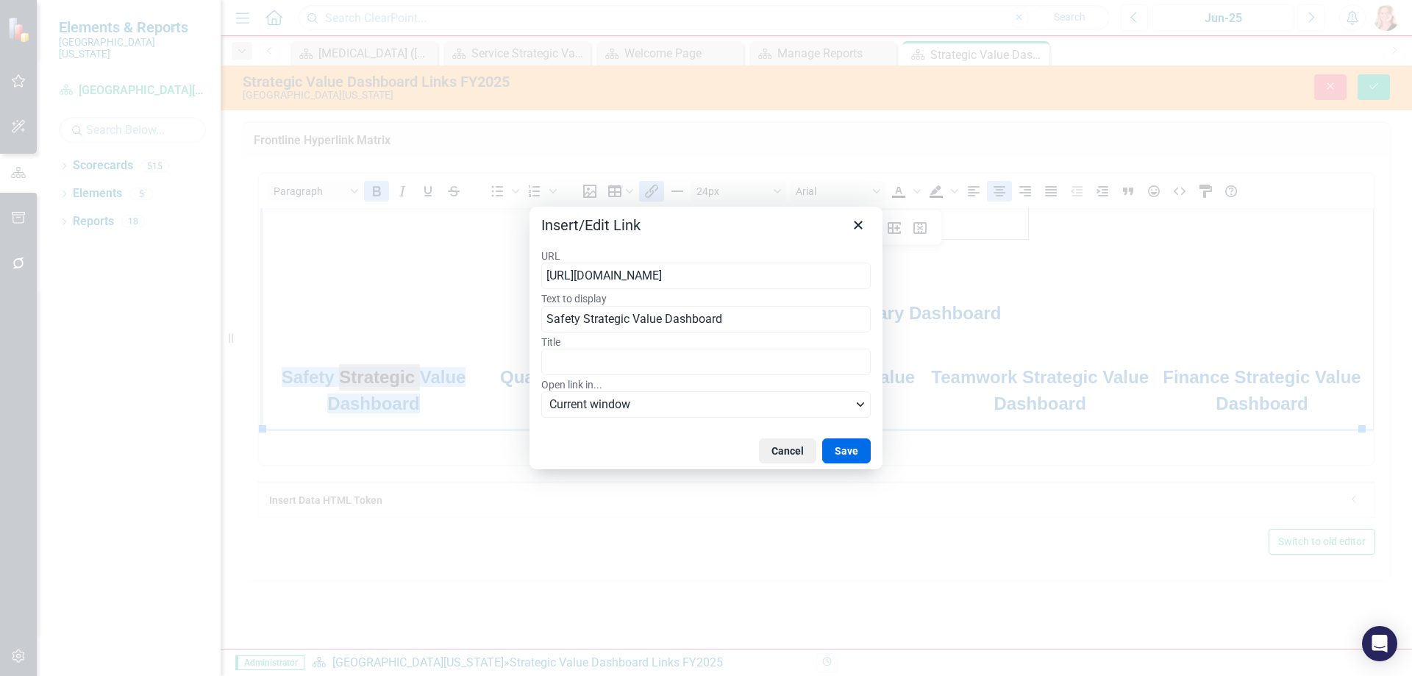
type input "[URL][DOMAIN_NAME]"
click at [844, 448] on button "Save" at bounding box center [846, 450] width 49 height 25
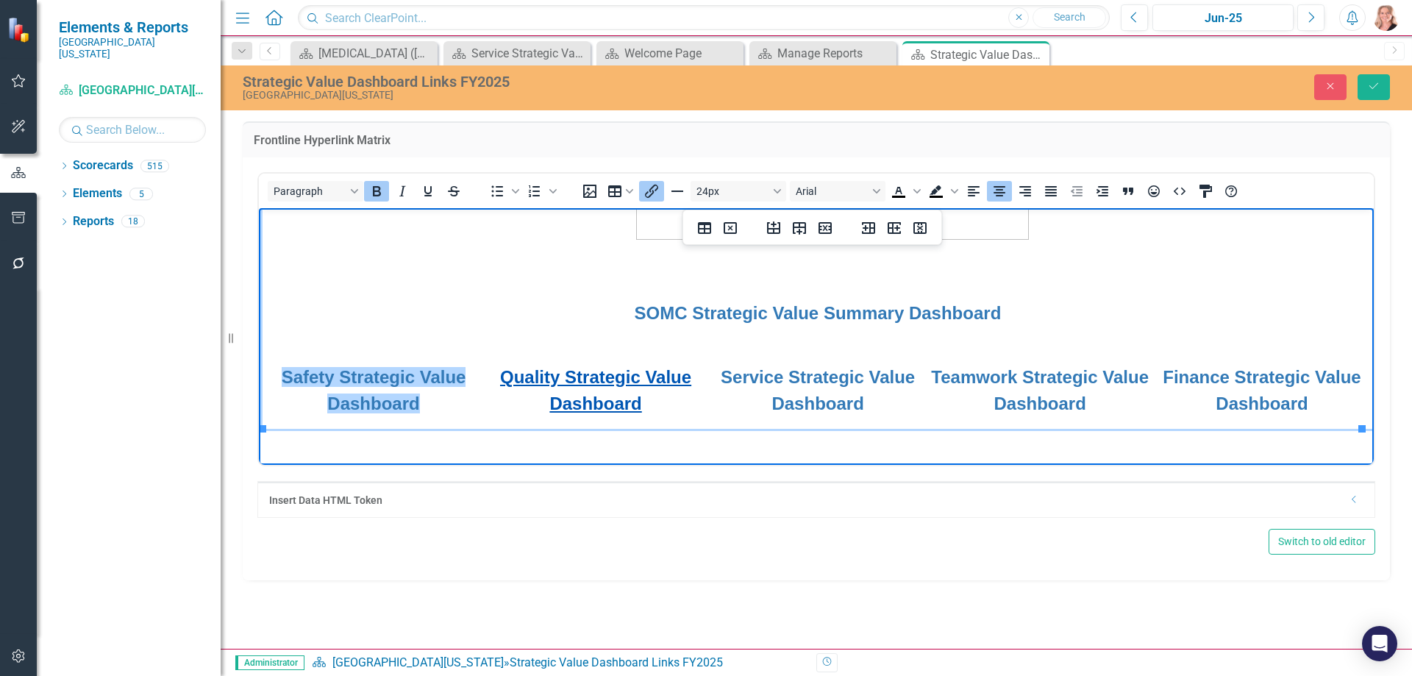
click at [613, 384] on link "Quality Strategic Value Dashboard" at bounding box center [595, 389] width 191 height 46
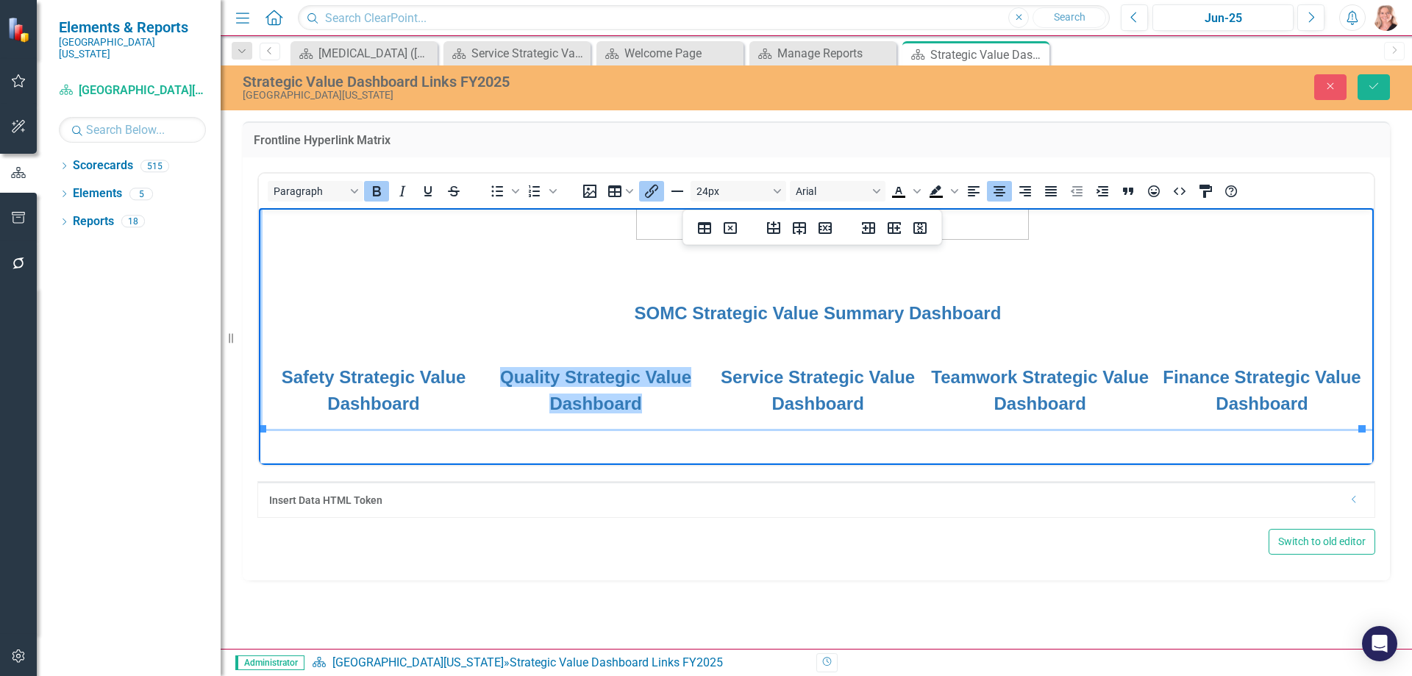
click at [652, 188] on icon "Insert/edit link" at bounding box center [651, 191] width 13 height 13
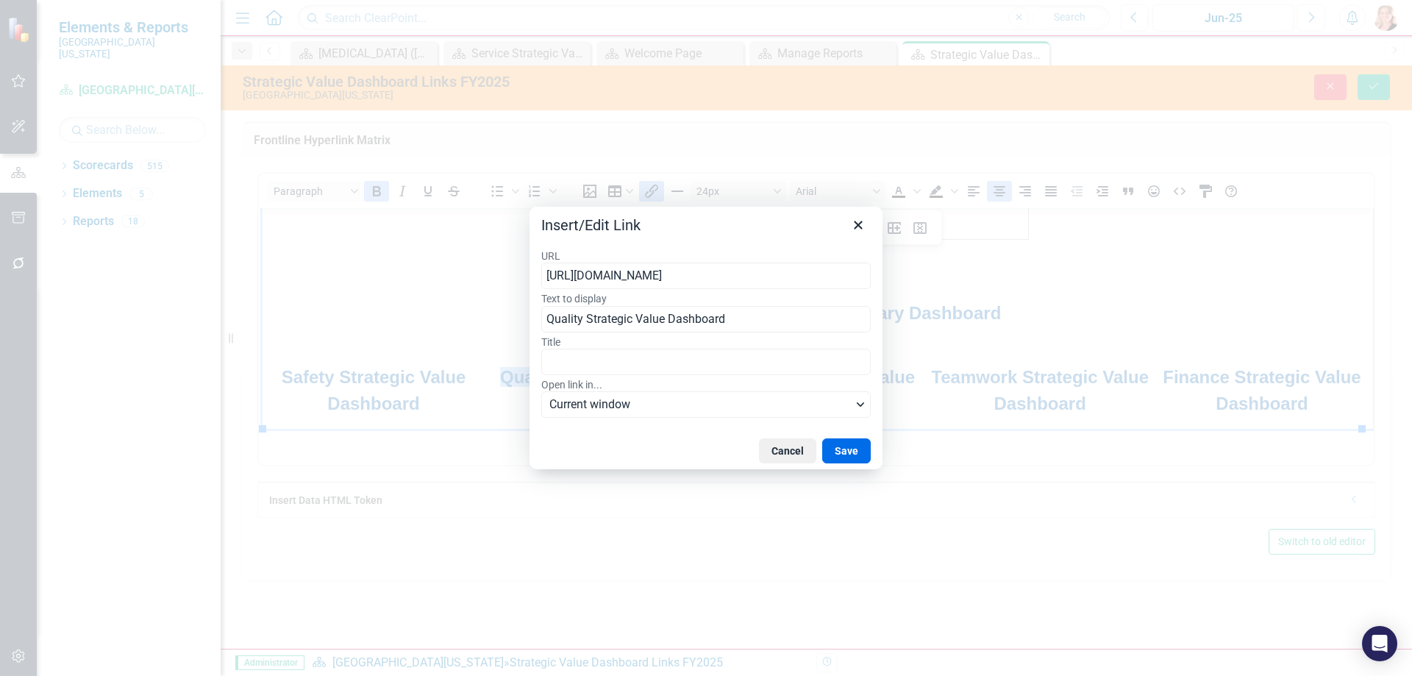
type input "[URL][DOMAIN_NAME]"
click at [856, 452] on button "Save" at bounding box center [846, 450] width 49 height 25
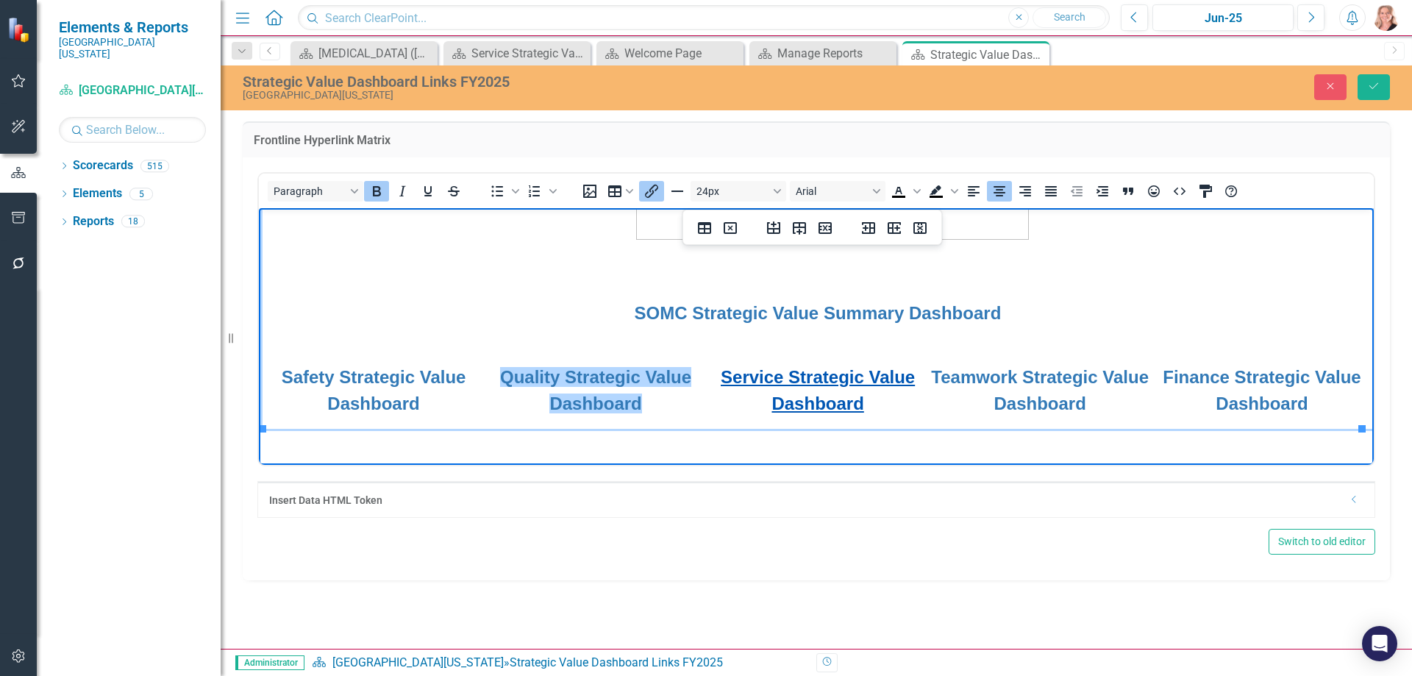
click at [819, 396] on link "Service Strategic Value Dashboard" at bounding box center [818, 389] width 194 height 46
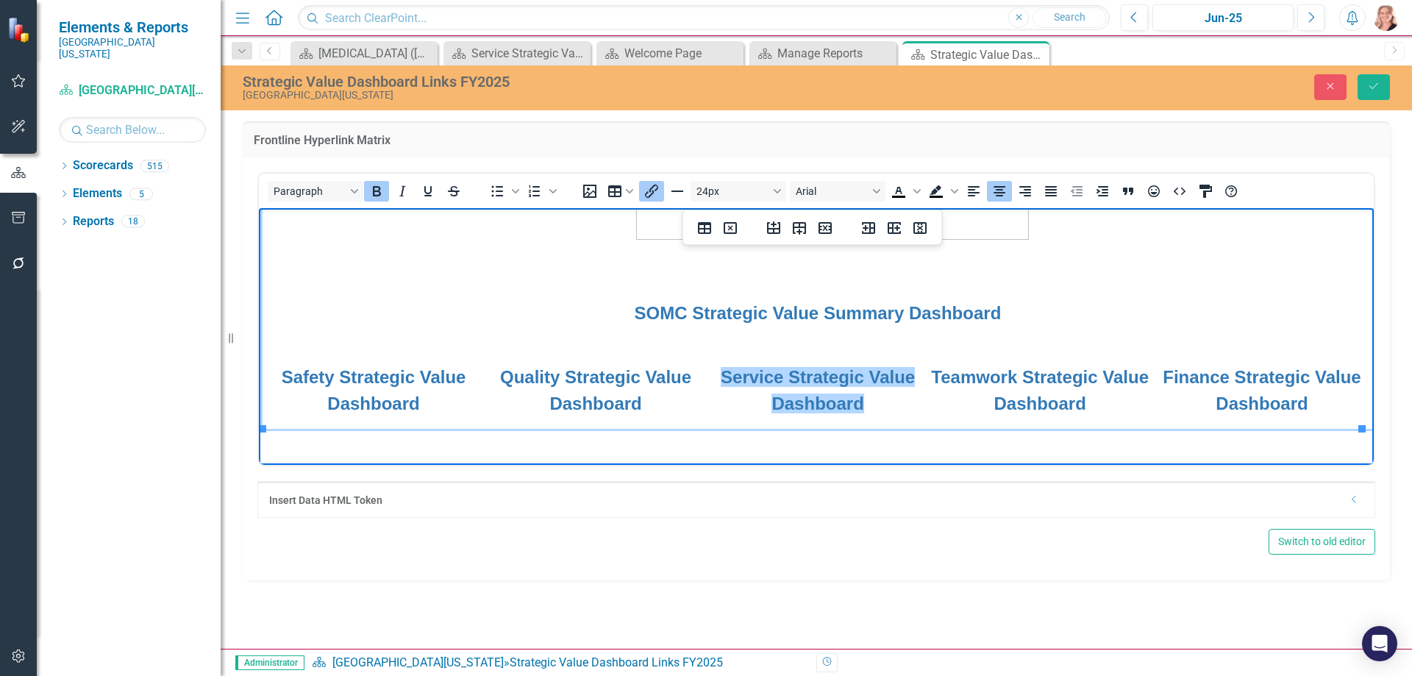
click at [656, 194] on icon "Insert/edit link" at bounding box center [652, 191] width 18 height 18
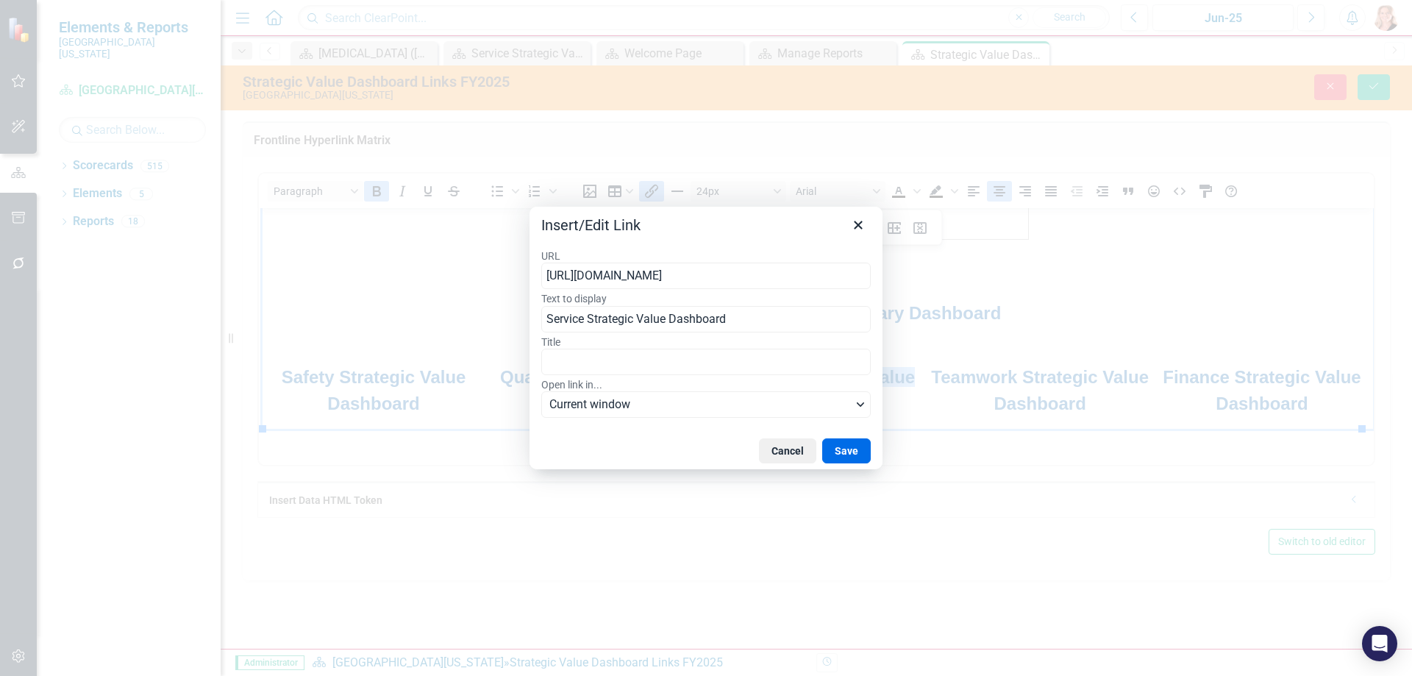
type input "[URL][DOMAIN_NAME]"
drag, startPoint x: 855, startPoint y: 451, endPoint x: 710, endPoint y: 190, distance: 298.9
click at [855, 451] on button "Save" at bounding box center [846, 450] width 49 height 25
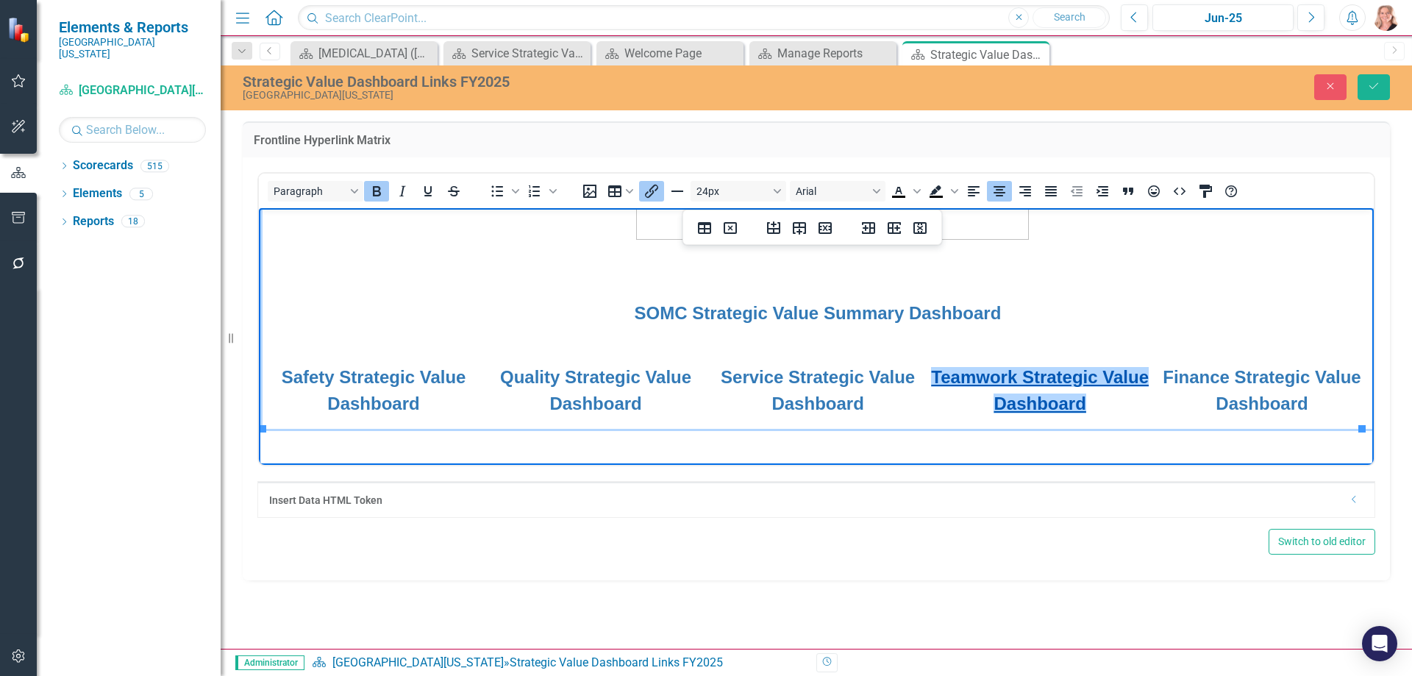
click at [1019, 379] on link "Teamwork Strategic Value Dashboard" at bounding box center [1040, 389] width 218 height 46
click at [652, 188] on icon "Insert/edit link" at bounding box center [651, 191] width 13 height 13
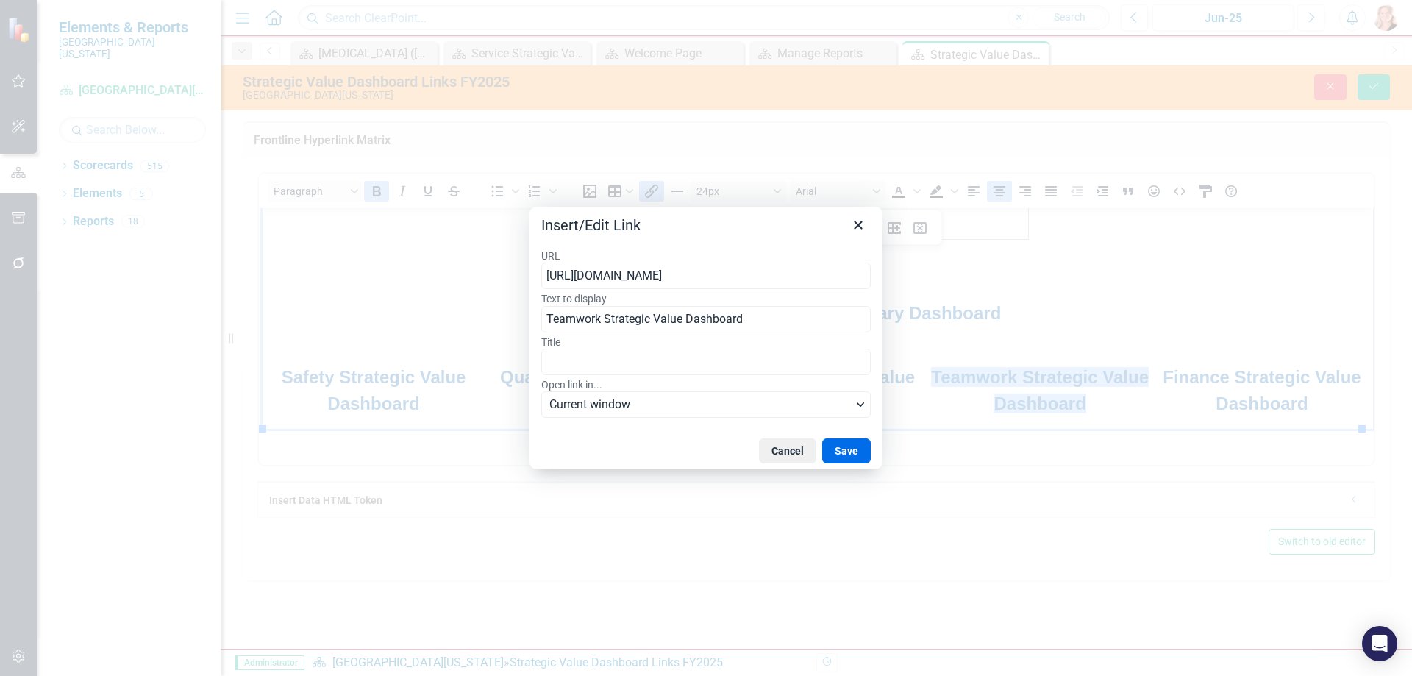
type input "[URL][DOMAIN_NAME]"
click at [863, 452] on button "Save" at bounding box center [846, 450] width 49 height 25
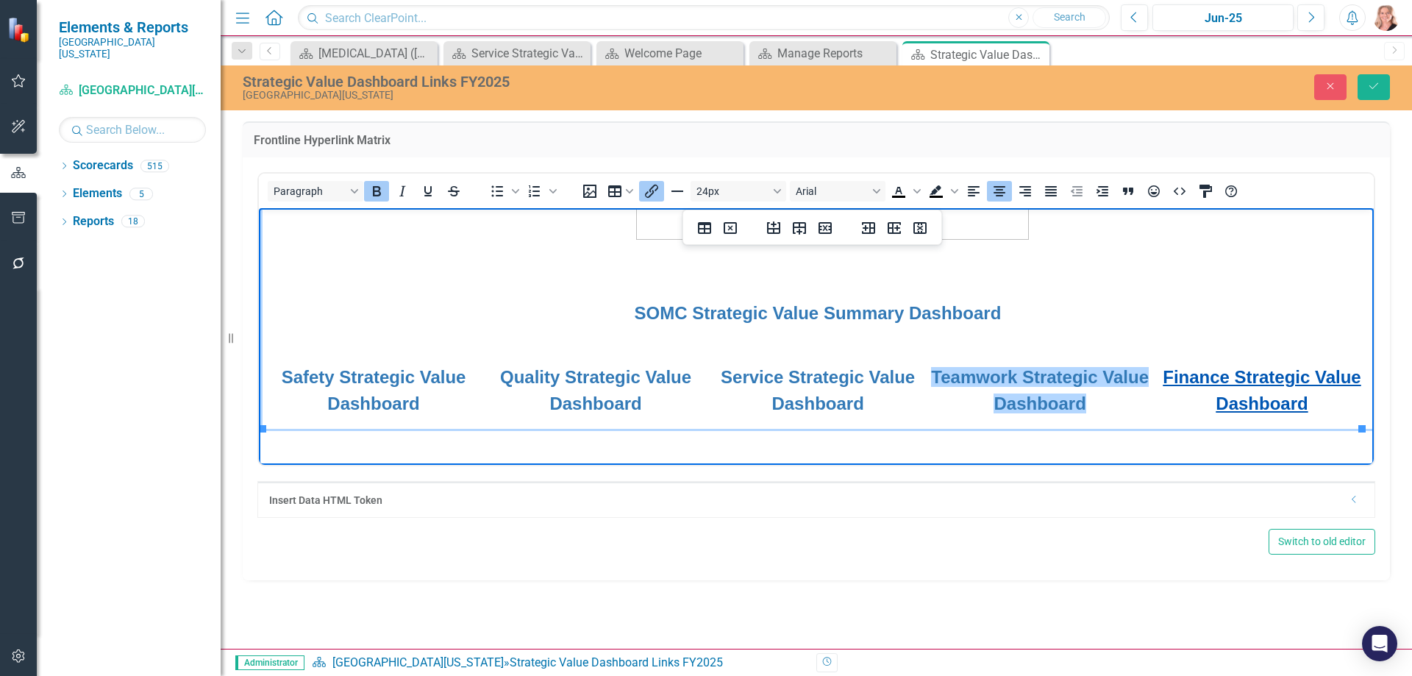
click at [1202, 377] on link "Finance Strategic Value Dashboard" at bounding box center [1262, 389] width 198 height 46
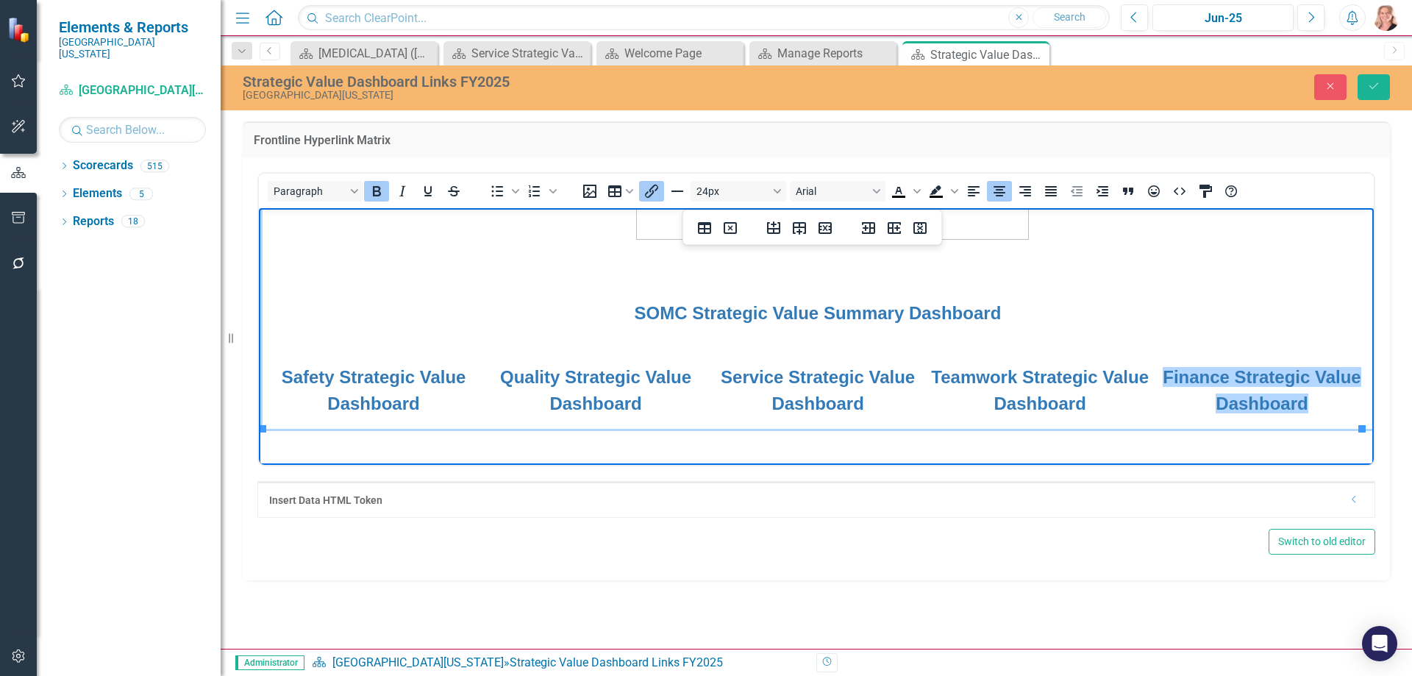
click at [653, 189] on icon "Insert/edit link" at bounding box center [652, 191] width 18 height 18
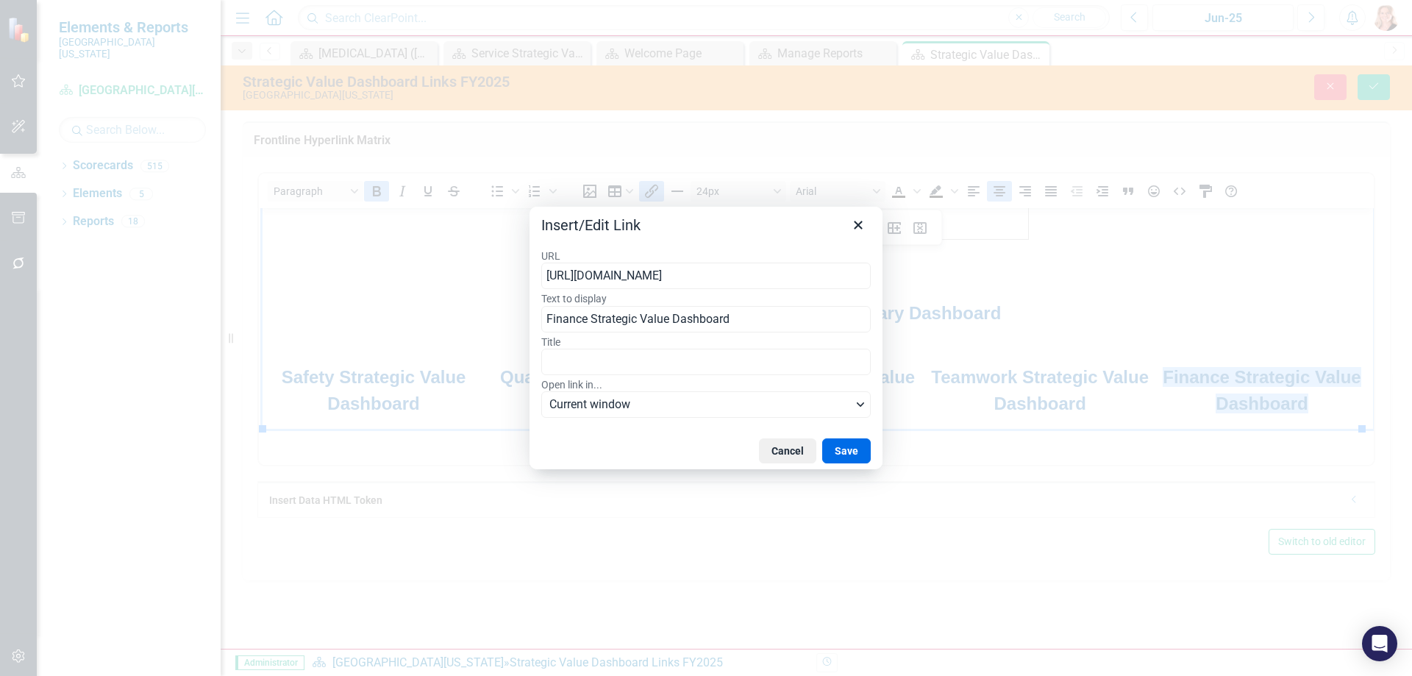
type input "[URL][DOMAIN_NAME]"
drag, startPoint x: 857, startPoint y: 456, endPoint x: 598, endPoint y: 247, distance: 333.2
click at [857, 456] on button "Save" at bounding box center [846, 450] width 49 height 25
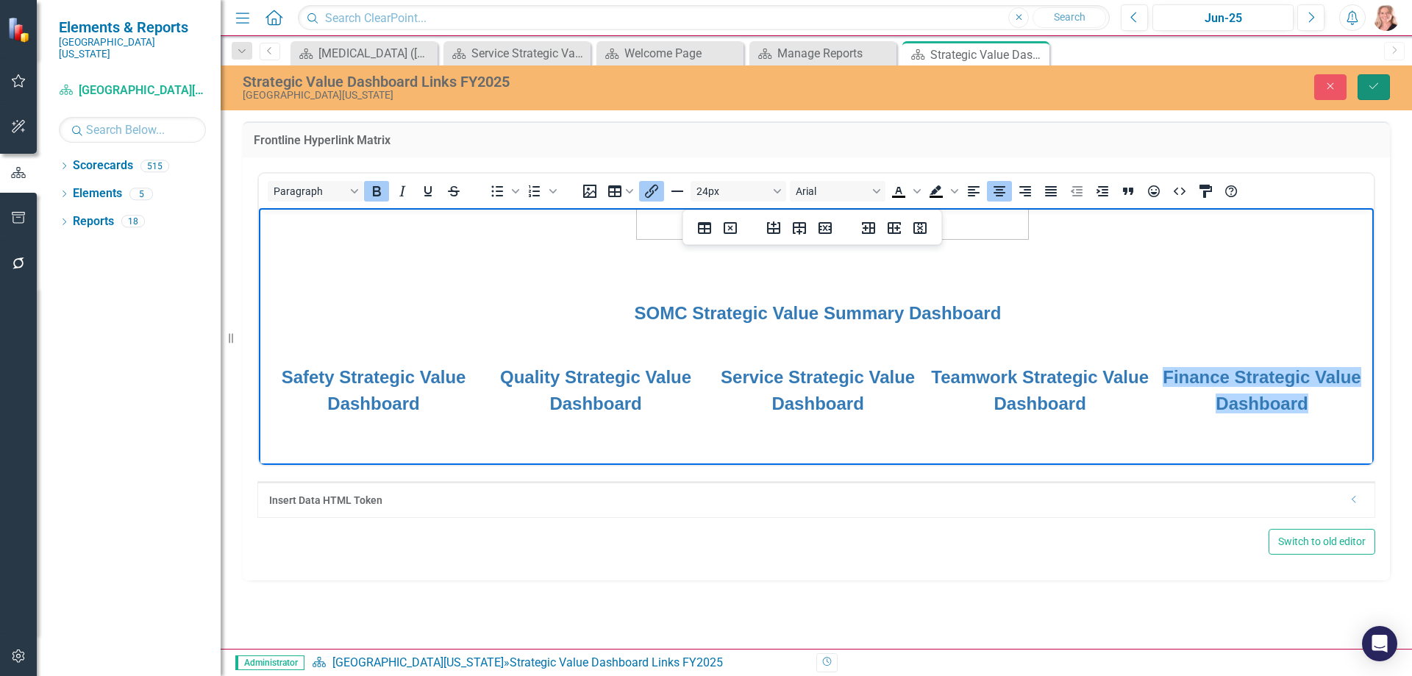
click at [1375, 85] on icon "Save" at bounding box center [1373, 86] width 13 height 10
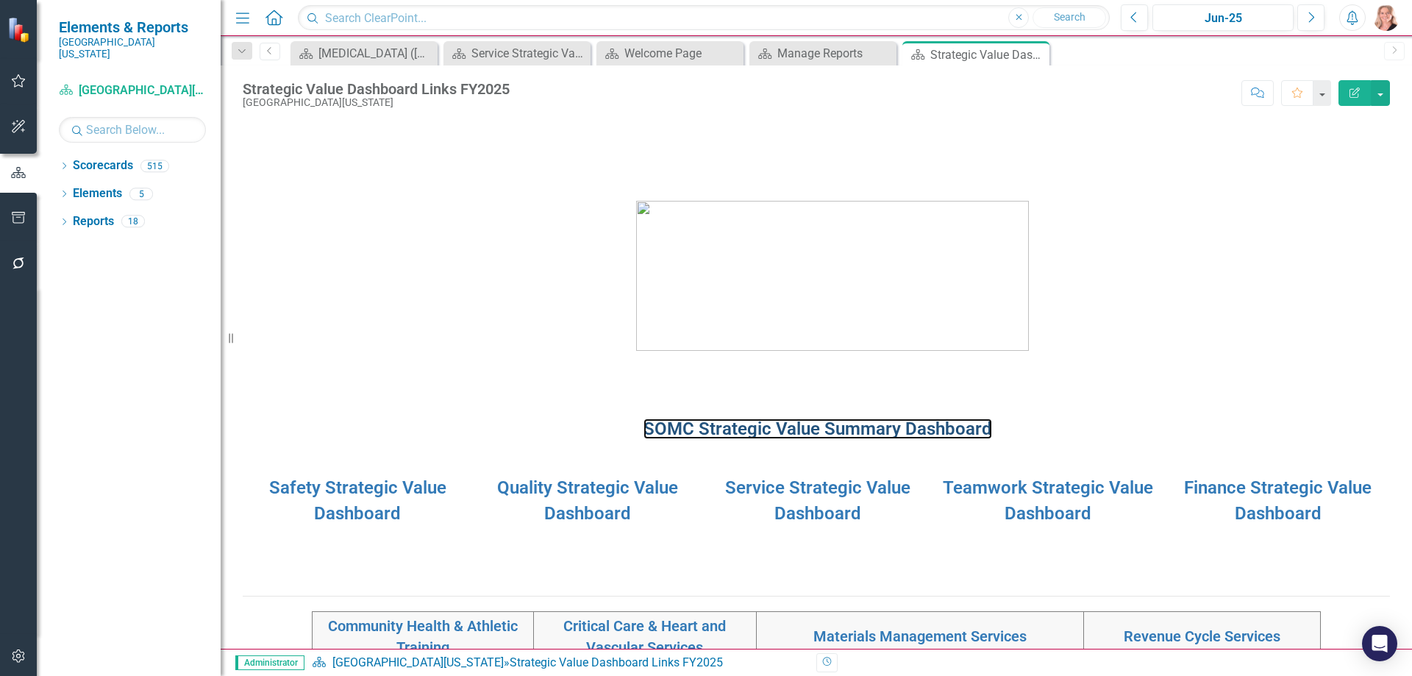
click at [887, 430] on link "SOMC Strategic Value Summary Dashboard" at bounding box center [817, 428] width 349 height 21
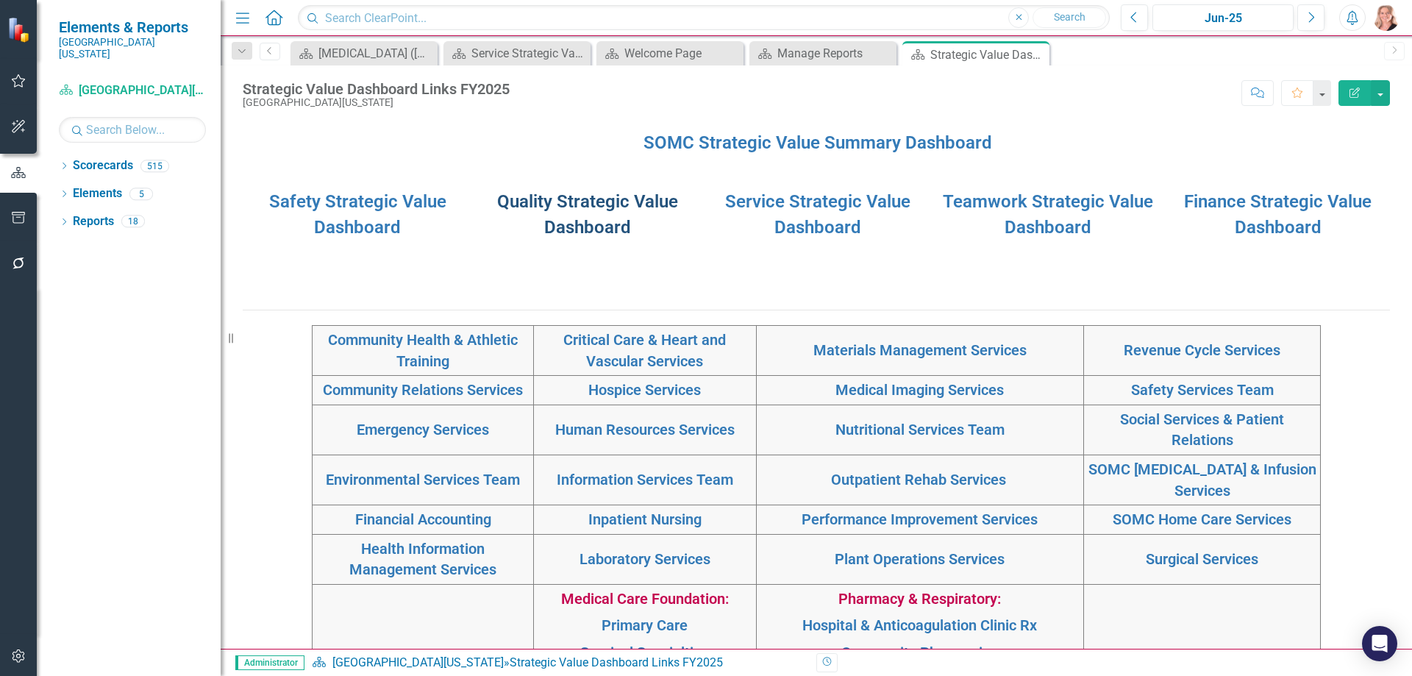
scroll to position [294, 0]
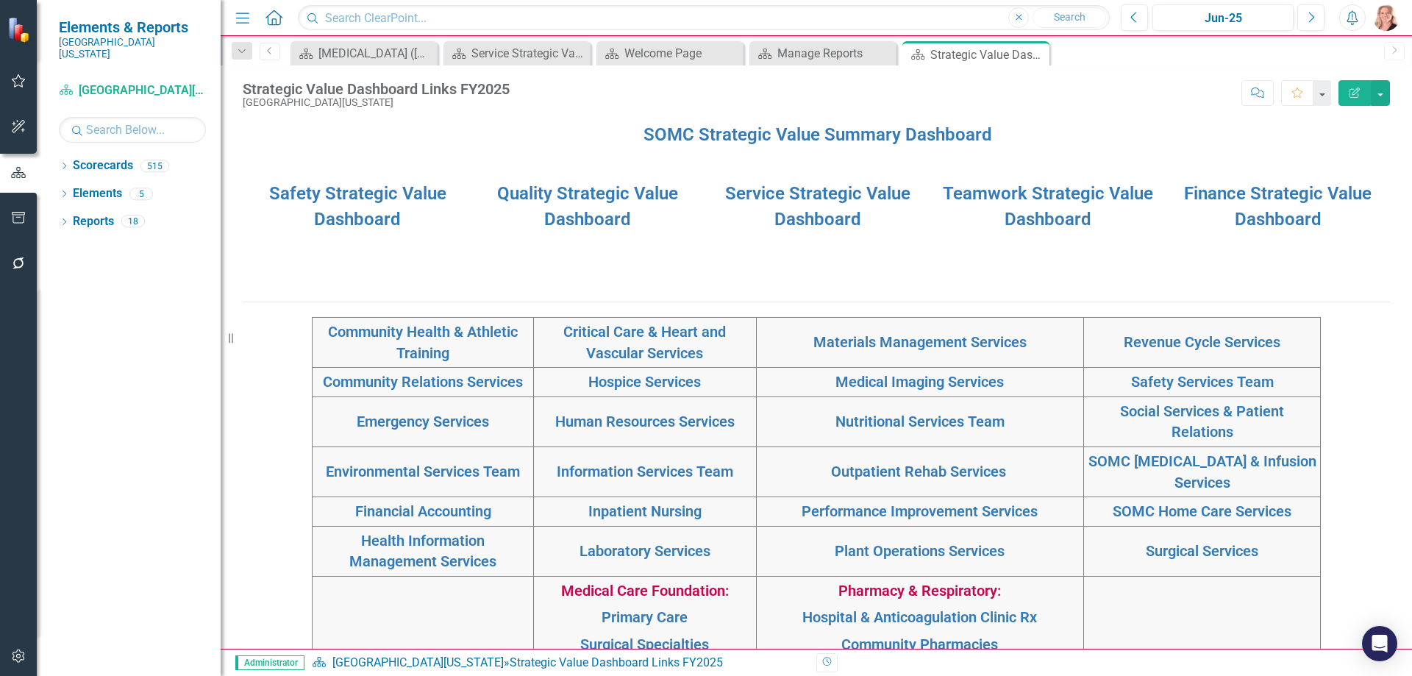
click at [580, 388] on div "Hospice Services" at bounding box center [645, 381] width 214 height 21
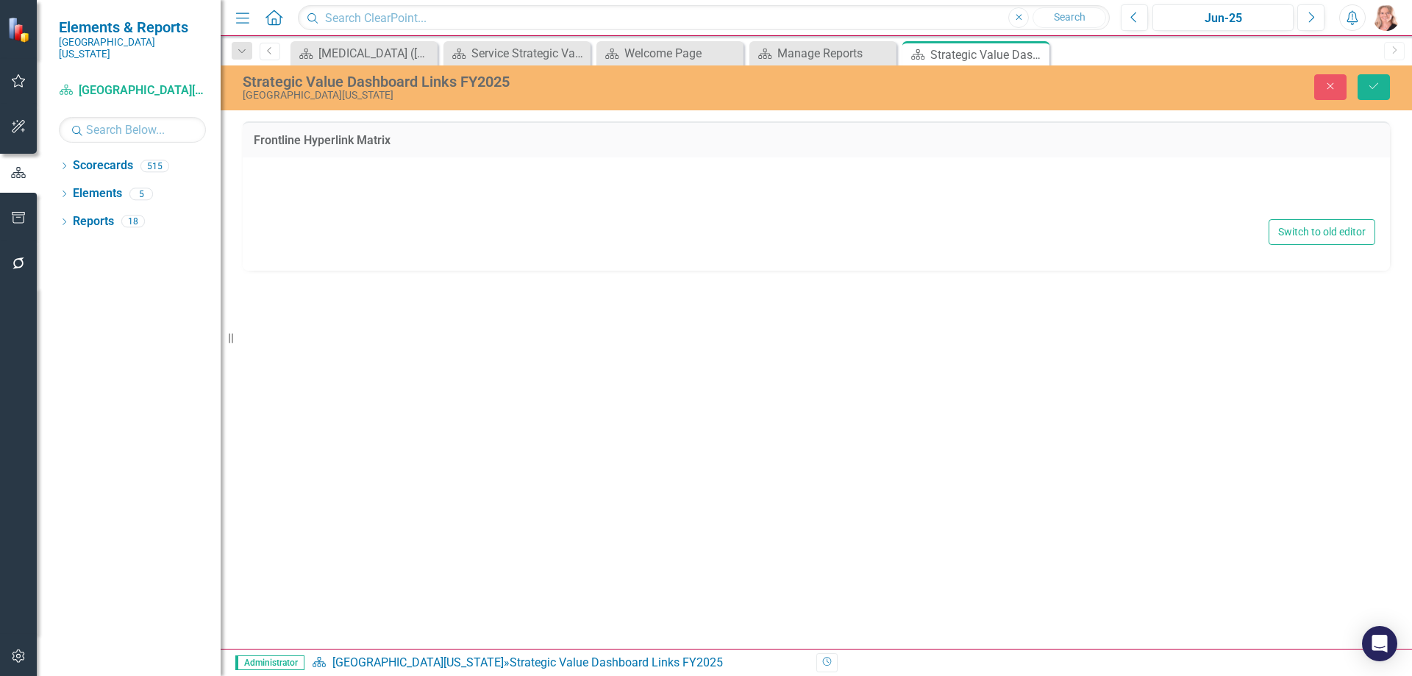
type textarea "<p>&nbsp;</p> <p>&nbsp;</p> <div style="text-align: center;"> <table style="bor…"
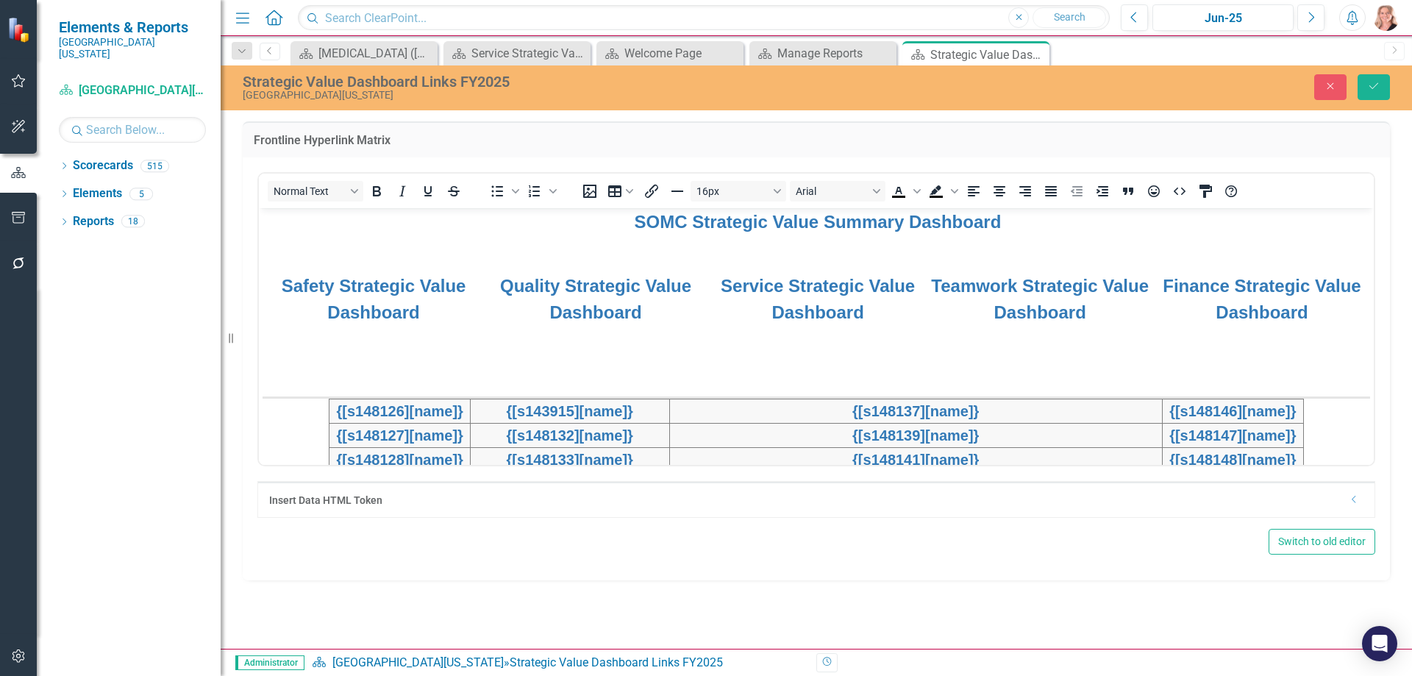
scroll to position [368, 0]
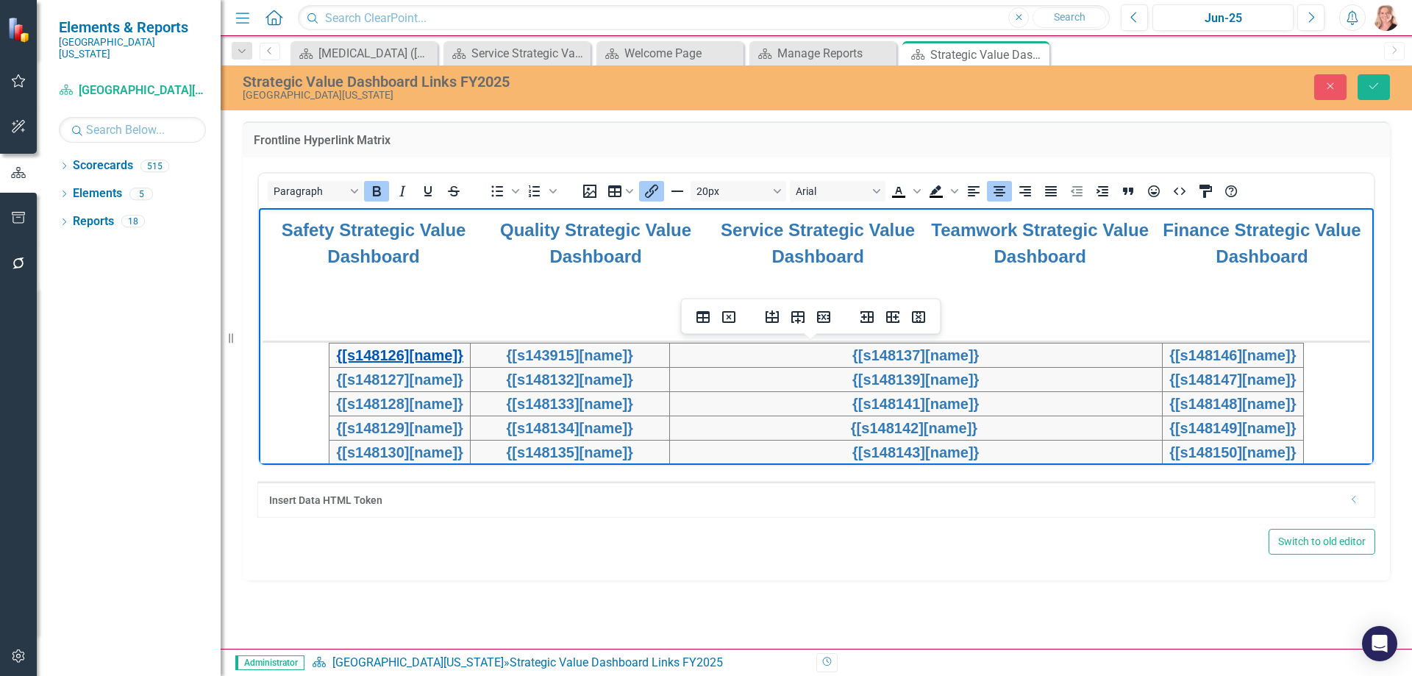
click at [457, 356] on link "{[s148126][name]}" at bounding box center [400, 354] width 126 height 16
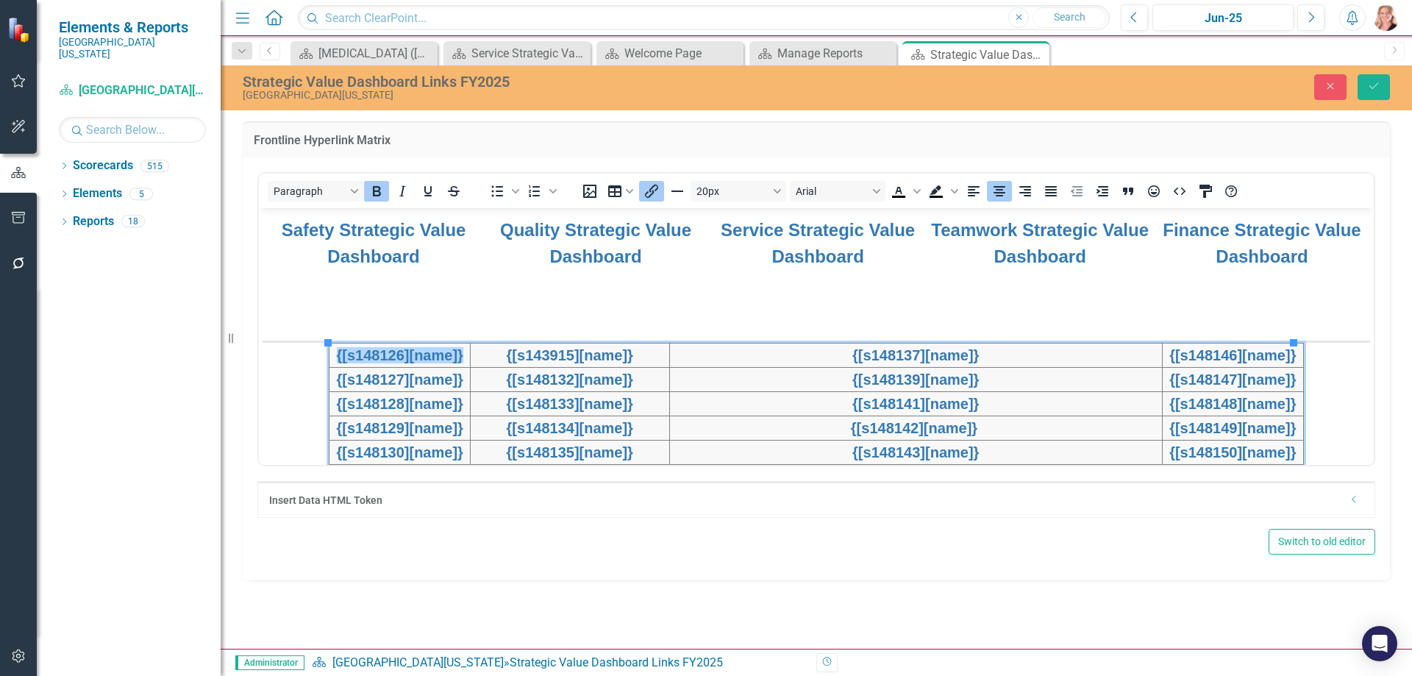
click at [649, 180] on div "20px Arial To open the popup, press Shift+Enter To open the popup, press Shift+…" at bounding box center [910, 190] width 684 height 29
click at [649, 192] on icon "Insert/edit link" at bounding box center [652, 191] width 18 height 18
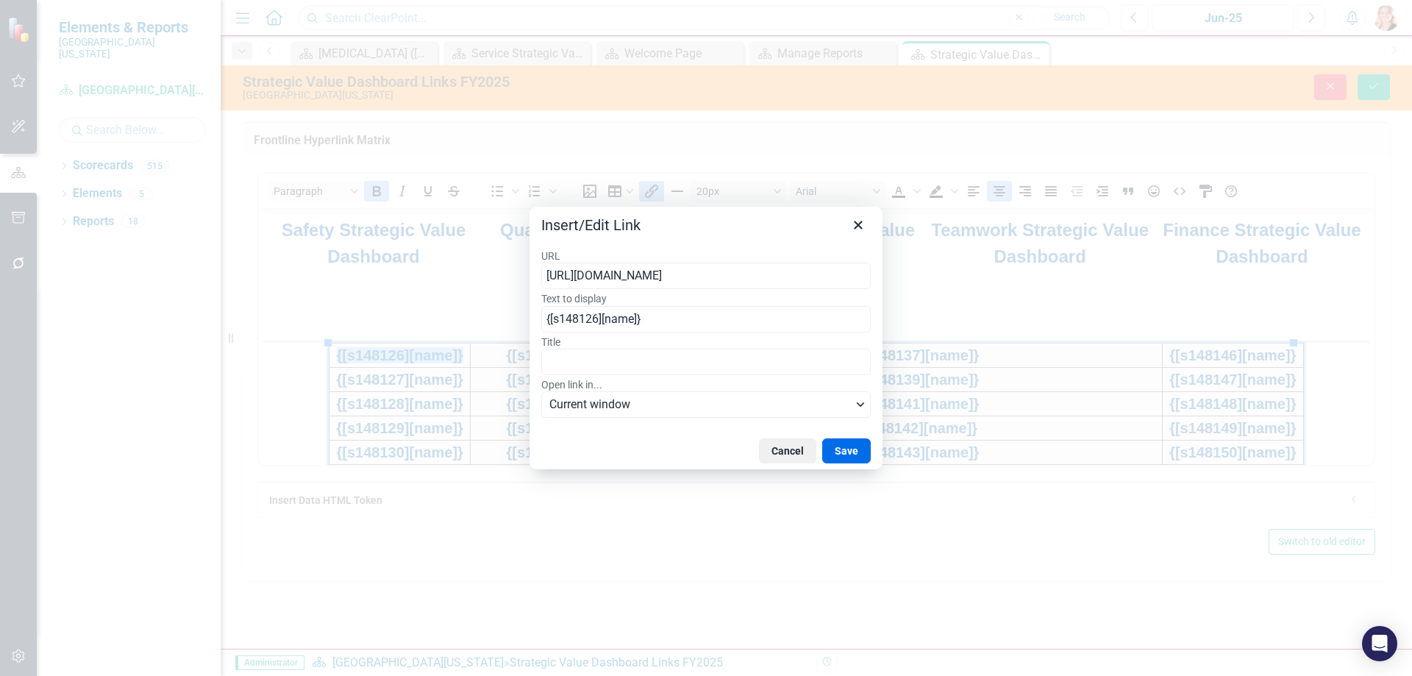
type input "[URL][DOMAIN_NAME]"
click at [864, 452] on button "Save" at bounding box center [846, 450] width 49 height 25
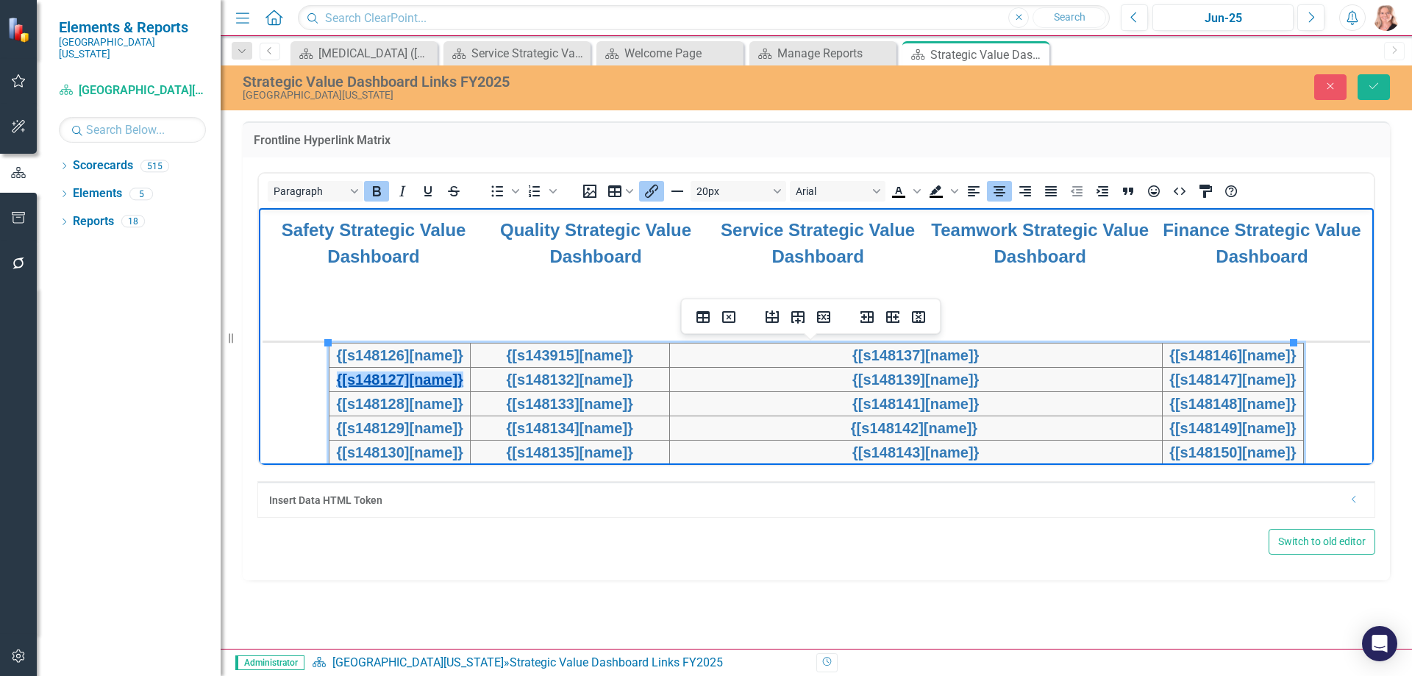
click at [449, 376] on link "{[s148127][name]}" at bounding box center [400, 379] width 126 height 16
click at [654, 188] on icon "Insert/edit link" at bounding box center [652, 191] width 18 height 18
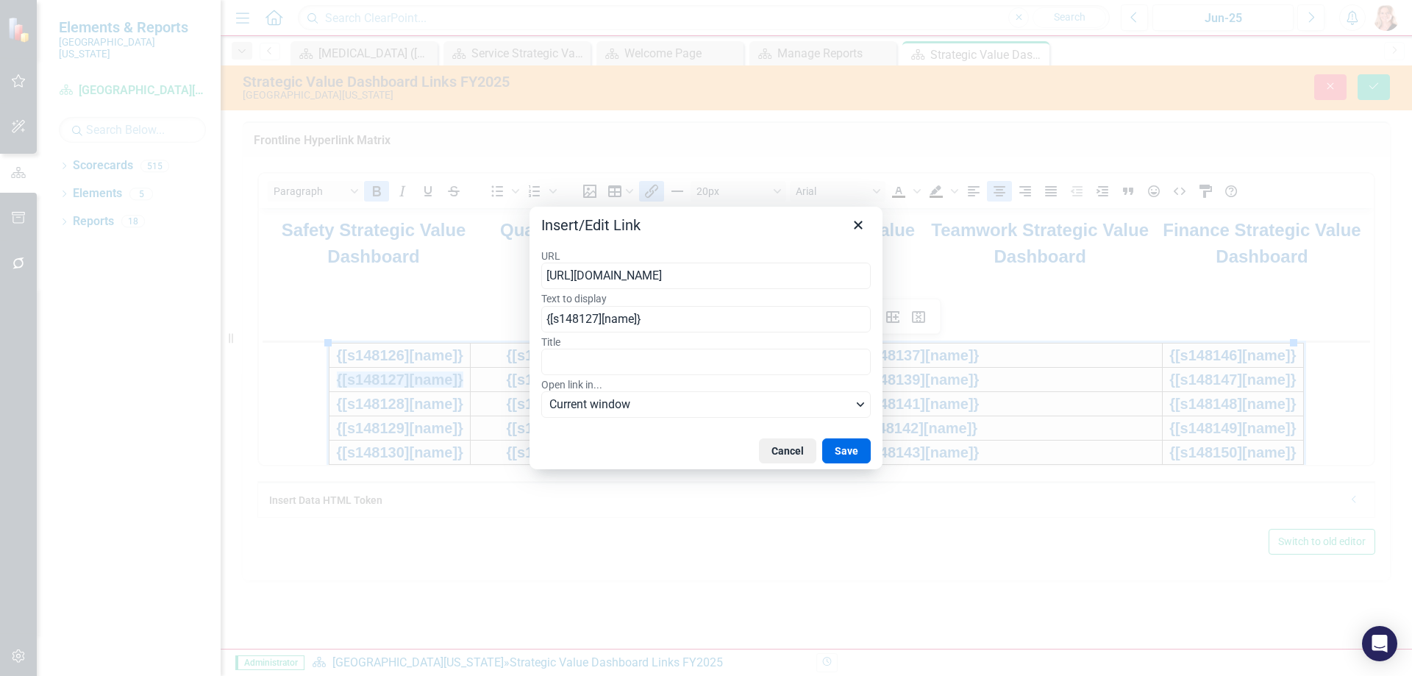
type input "[URL][DOMAIN_NAME]"
click at [843, 452] on button "Save" at bounding box center [846, 450] width 49 height 25
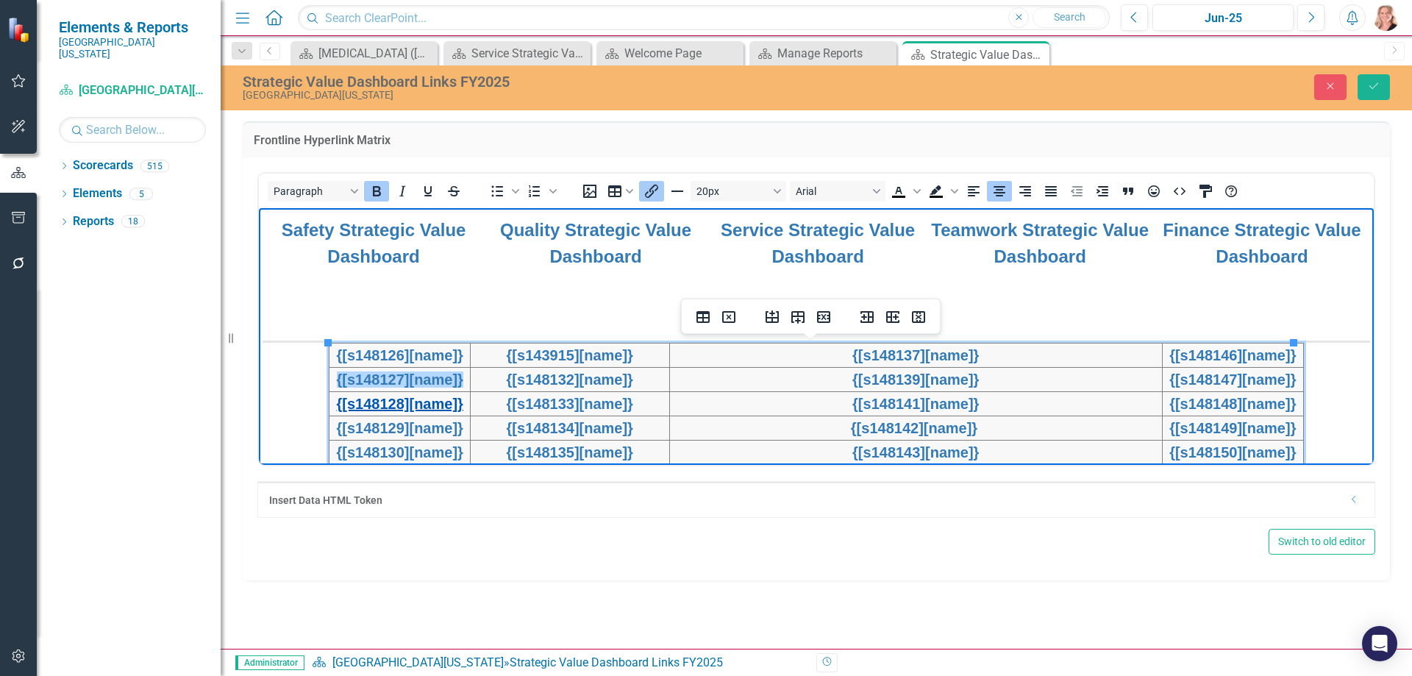
click at [409, 398] on link "{[s148128][name]}" at bounding box center [400, 403] width 126 height 16
click at [647, 183] on icon "Insert/edit link" at bounding box center [652, 191] width 18 height 18
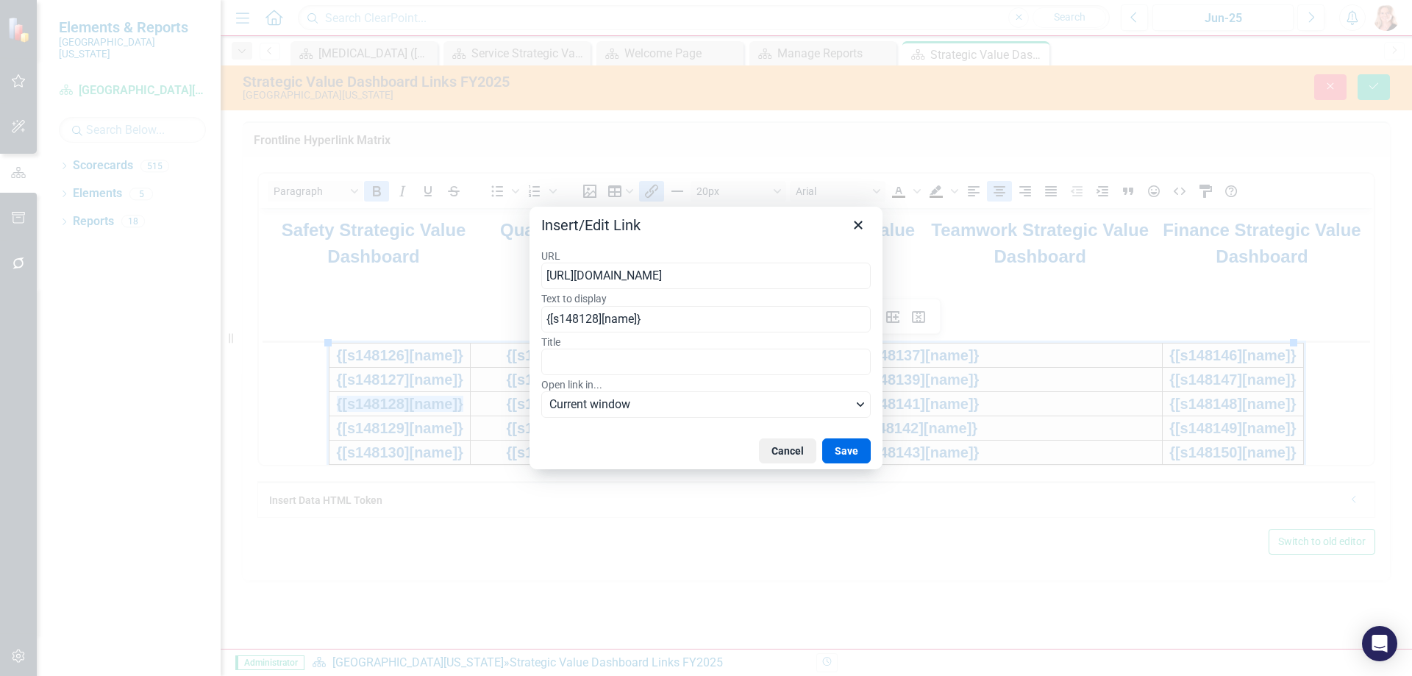
type input "[URL][DOMAIN_NAME]"
click at [852, 455] on button "Save" at bounding box center [846, 450] width 49 height 25
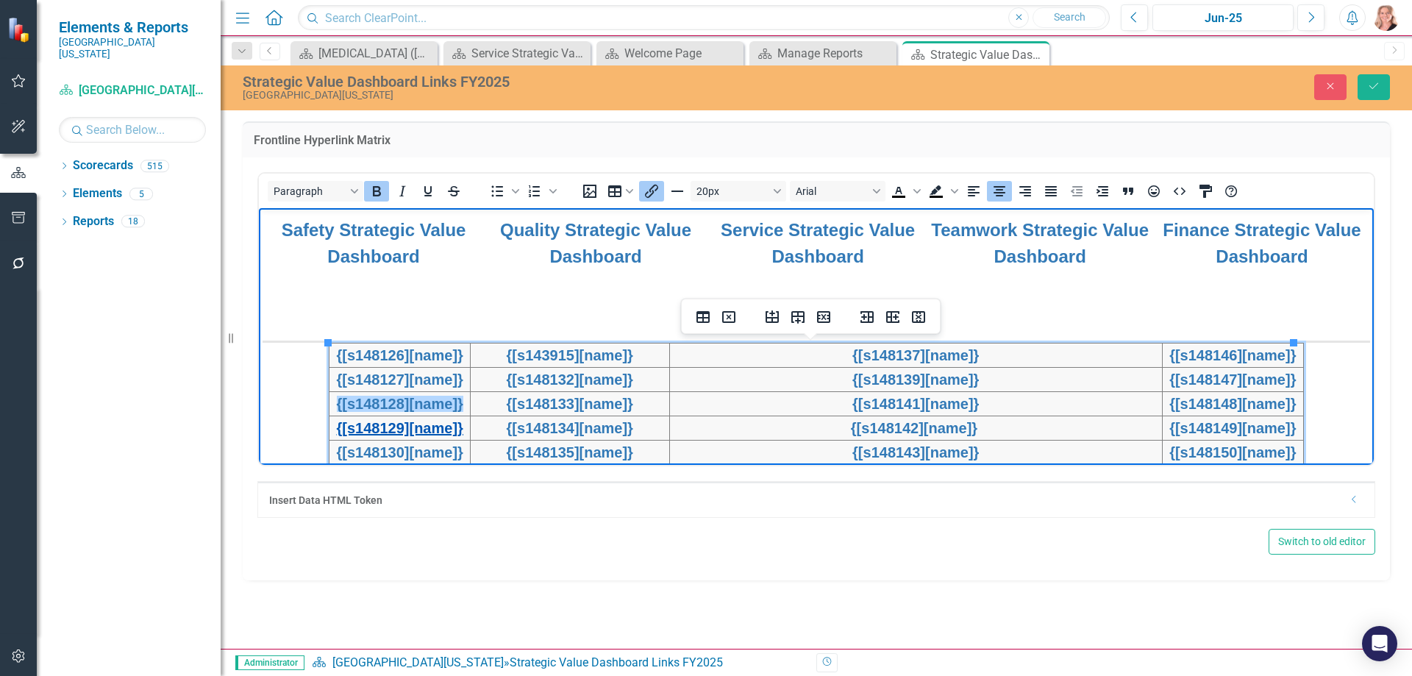
click at [443, 421] on link "{[s148129][name]}" at bounding box center [400, 427] width 126 height 16
click at [656, 190] on icon "Insert/edit link" at bounding box center [651, 191] width 13 height 13
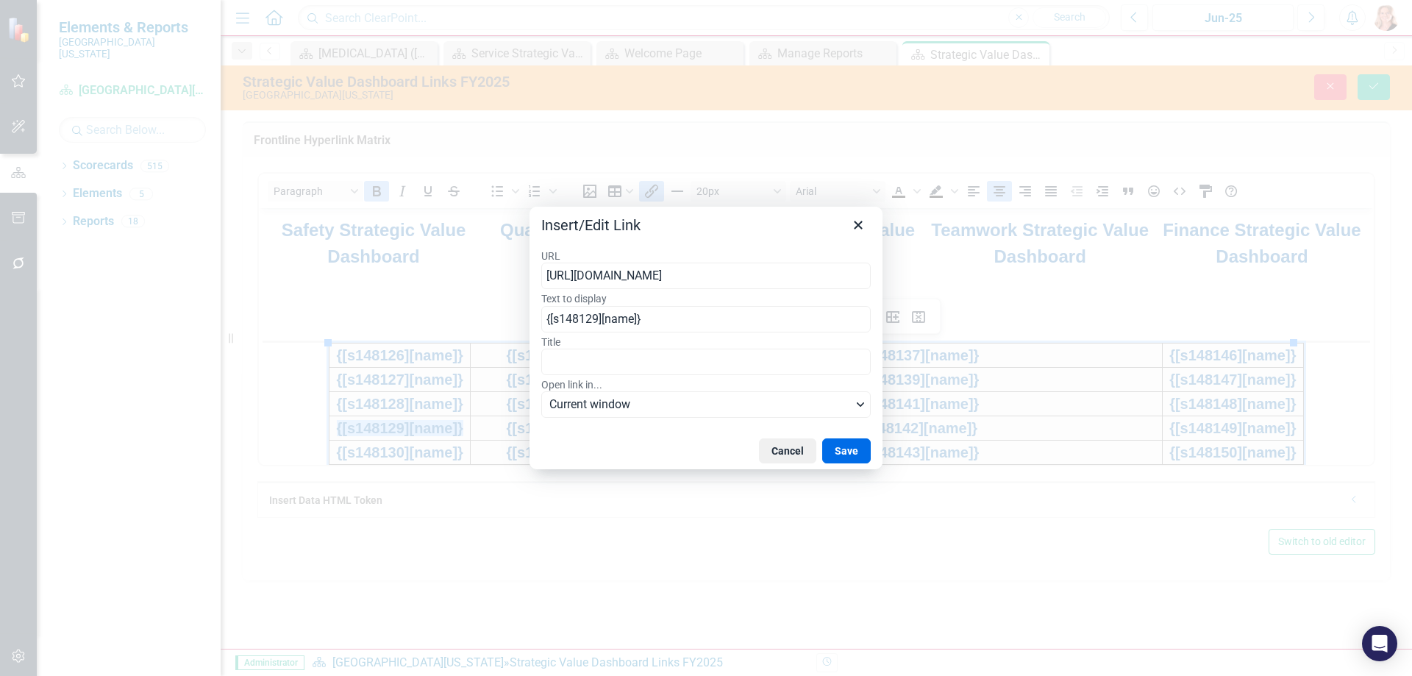
type input "[URL][DOMAIN_NAME]"
drag, startPoint x: 575, startPoint y: 239, endPoint x: 836, endPoint y: 447, distance: 333.9
click at [836, 447] on button "Save" at bounding box center [846, 450] width 49 height 25
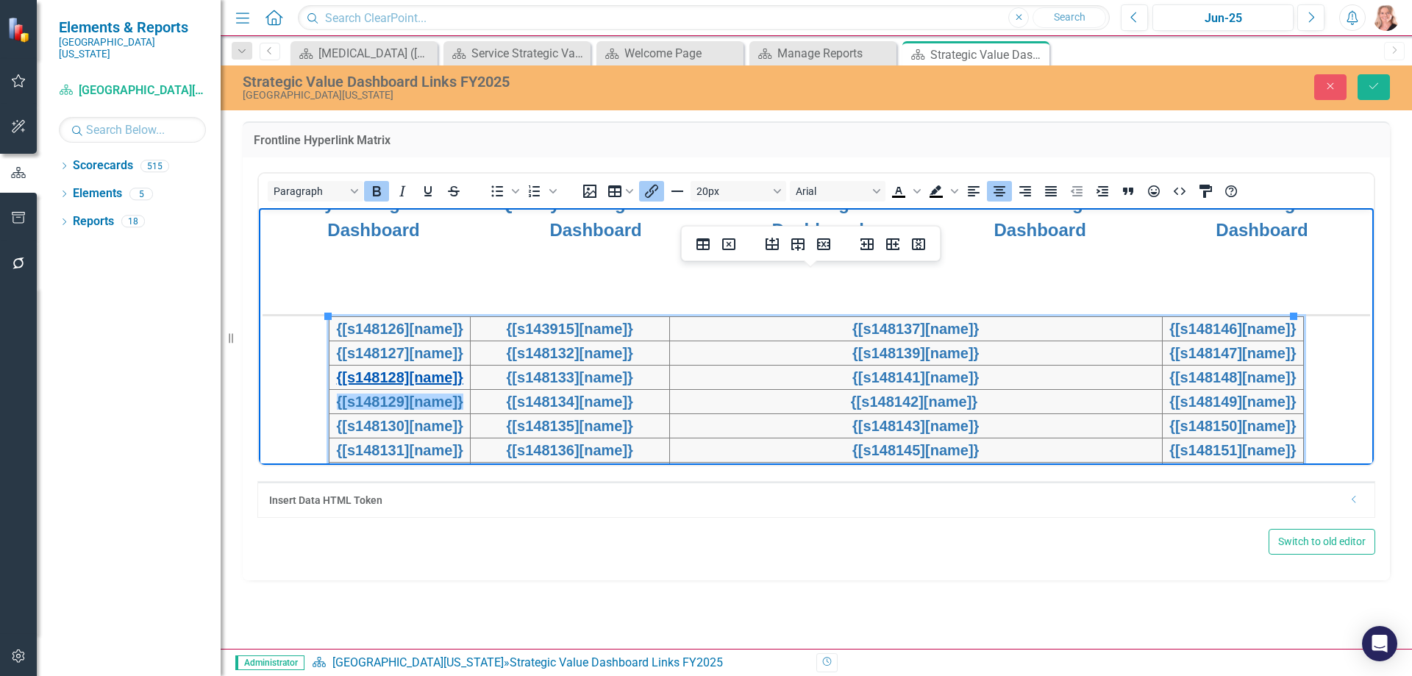
scroll to position [441, 0]
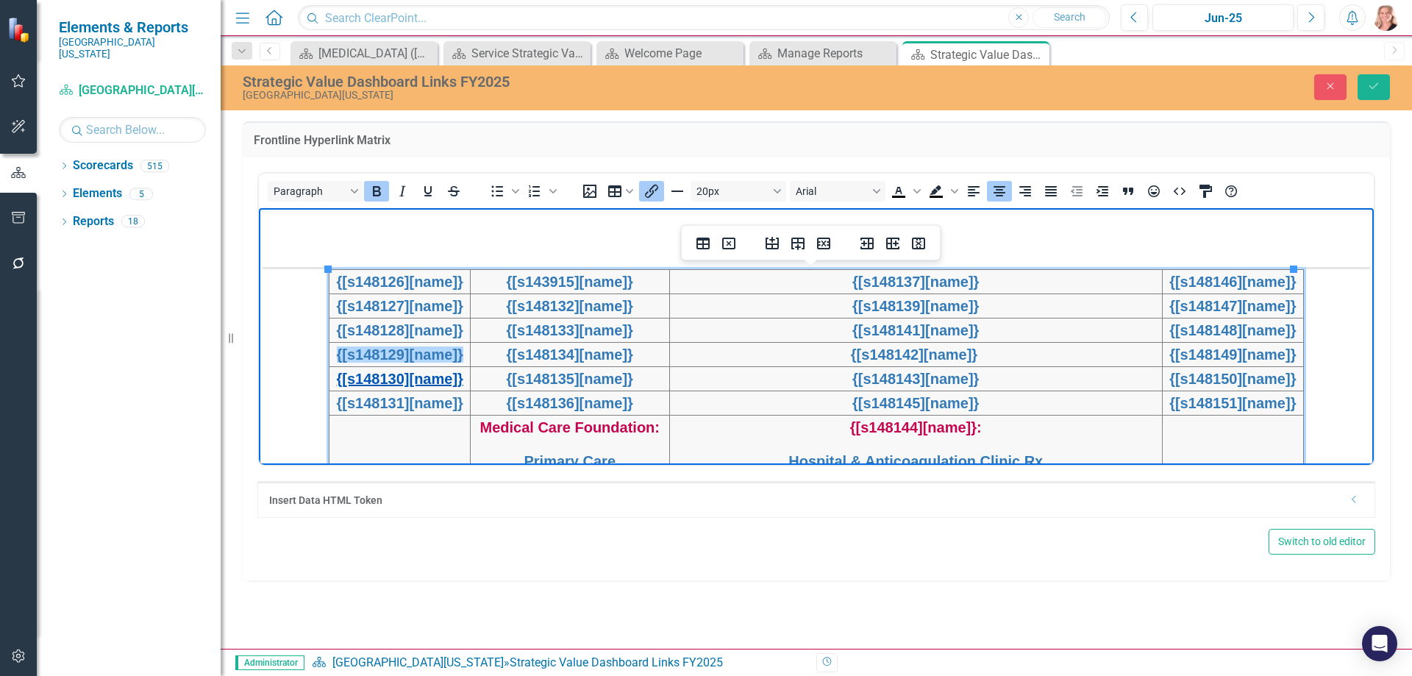
click at [449, 385] on link "{[s148130][name]}" at bounding box center [400, 378] width 126 height 16
click at [648, 187] on icon "Insert/edit link" at bounding box center [652, 191] width 18 height 18
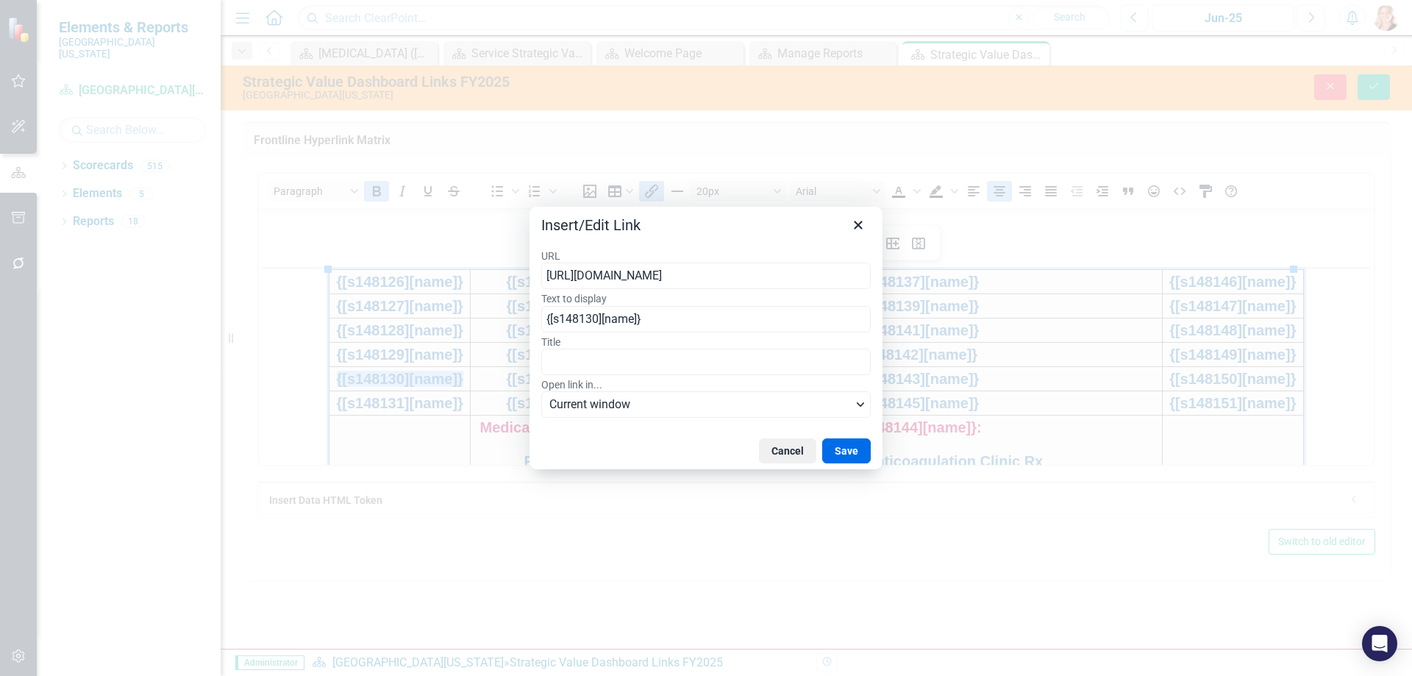
type input "[URL][DOMAIN_NAME]"
click at [847, 452] on button "Save" at bounding box center [846, 450] width 49 height 25
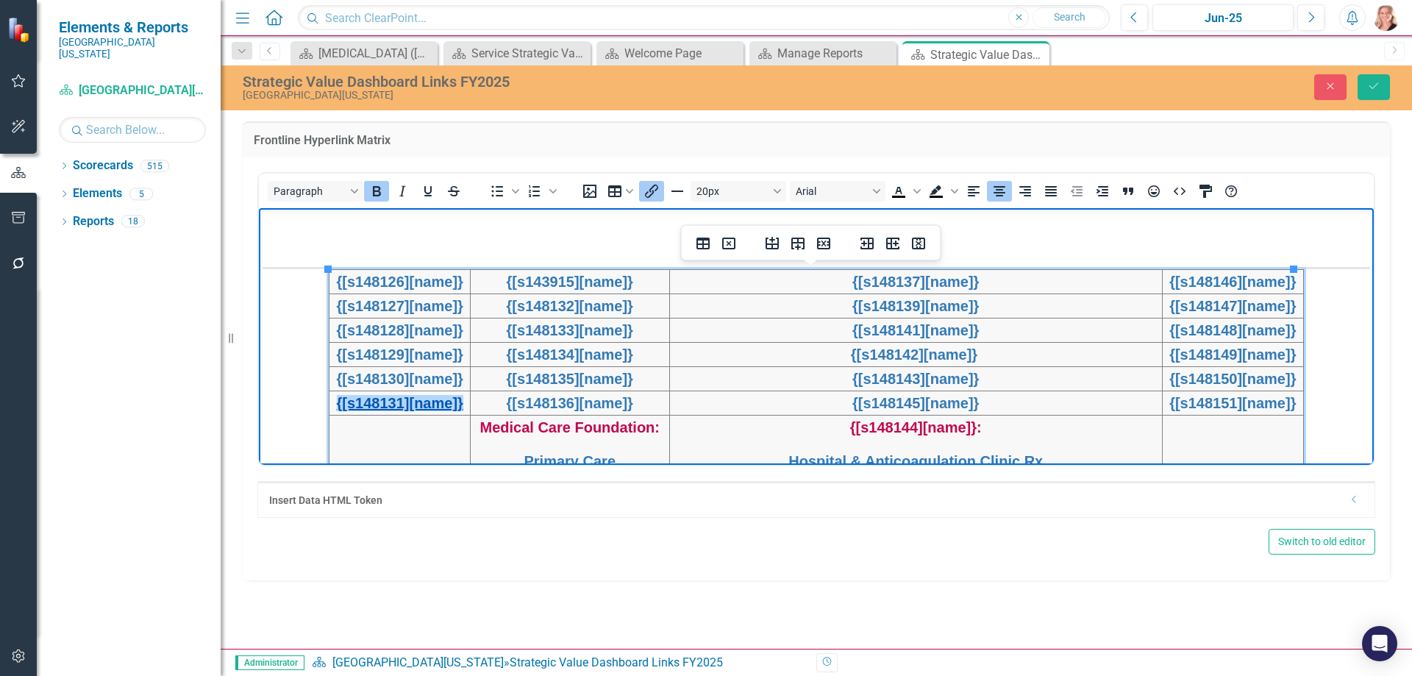
click at [417, 402] on link "{[s148131][name]}" at bounding box center [400, 402] width 126 height 16
click at [641, 183] on button "Insert/edit link" at bounding box center [651, 191] width 25 height 21
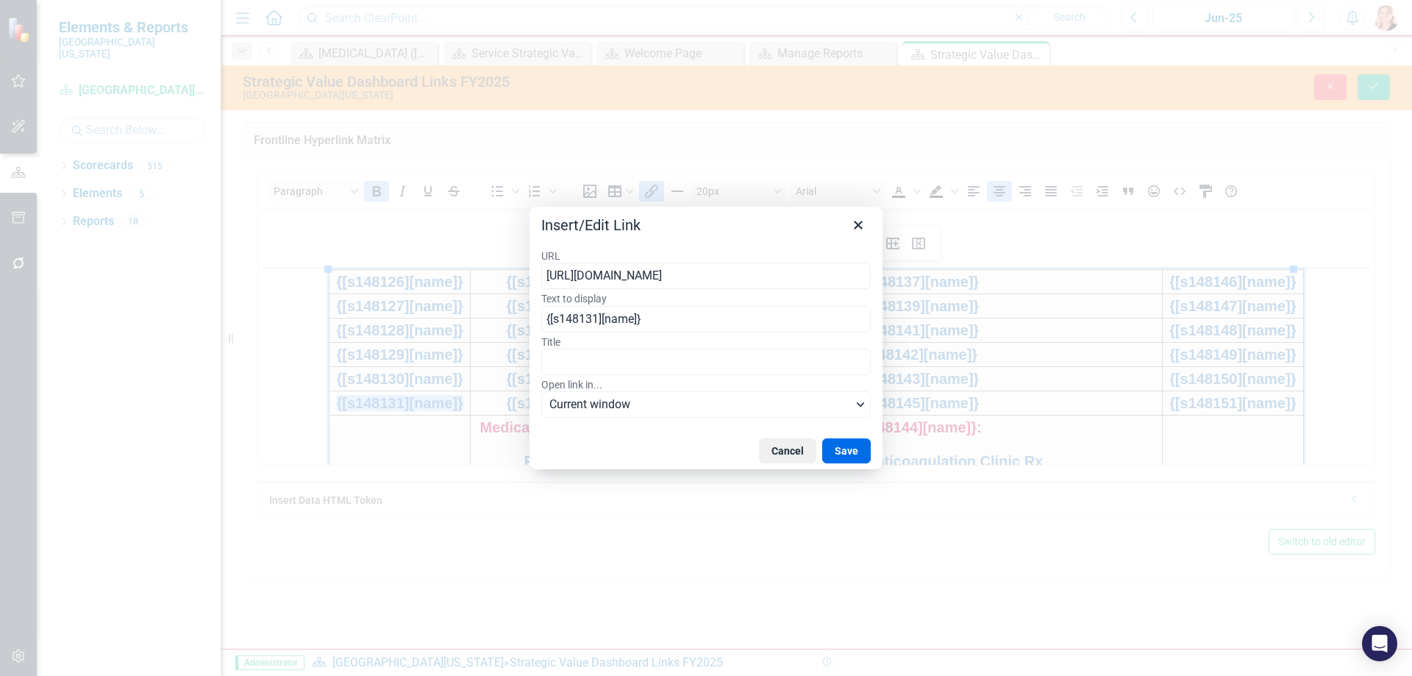
type input "[URL][DOMAIN_NAME]"
click at [852, 453] on button "Save" at bounding box center [846, 450] width 49 height 25
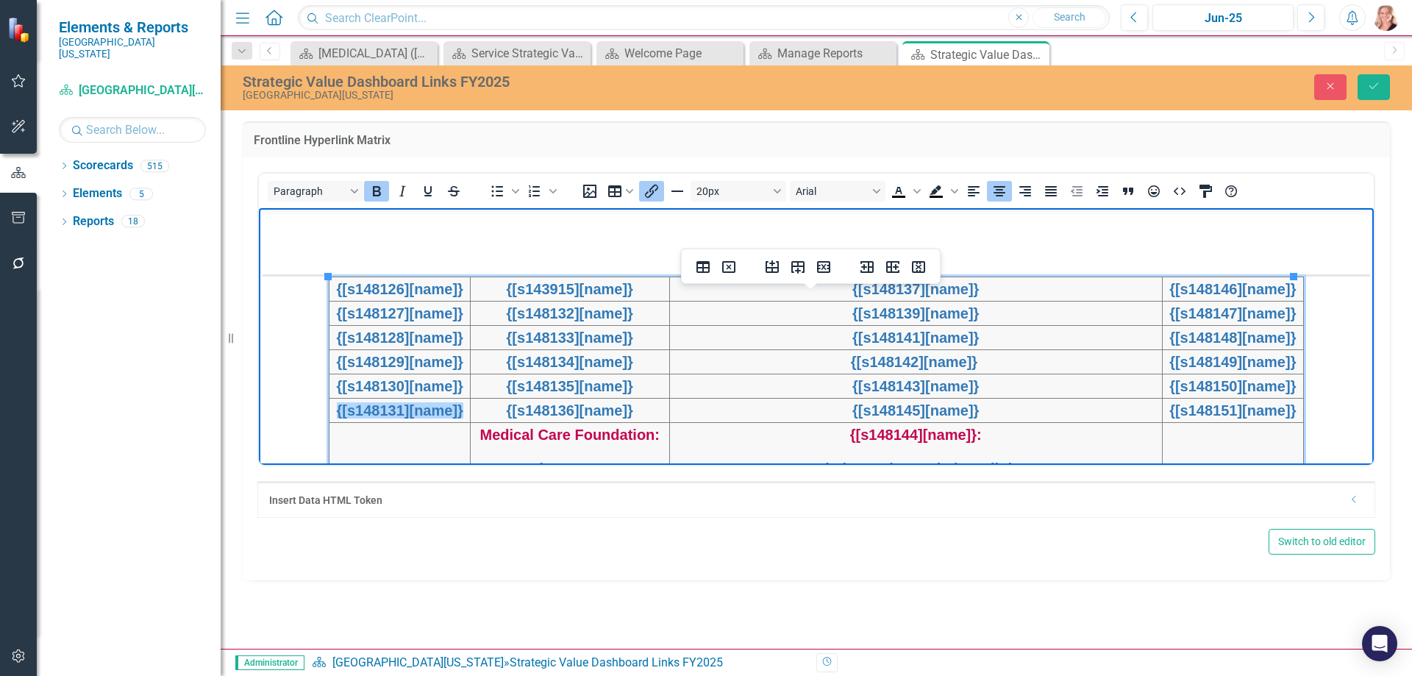
scroll to position [368, 0]
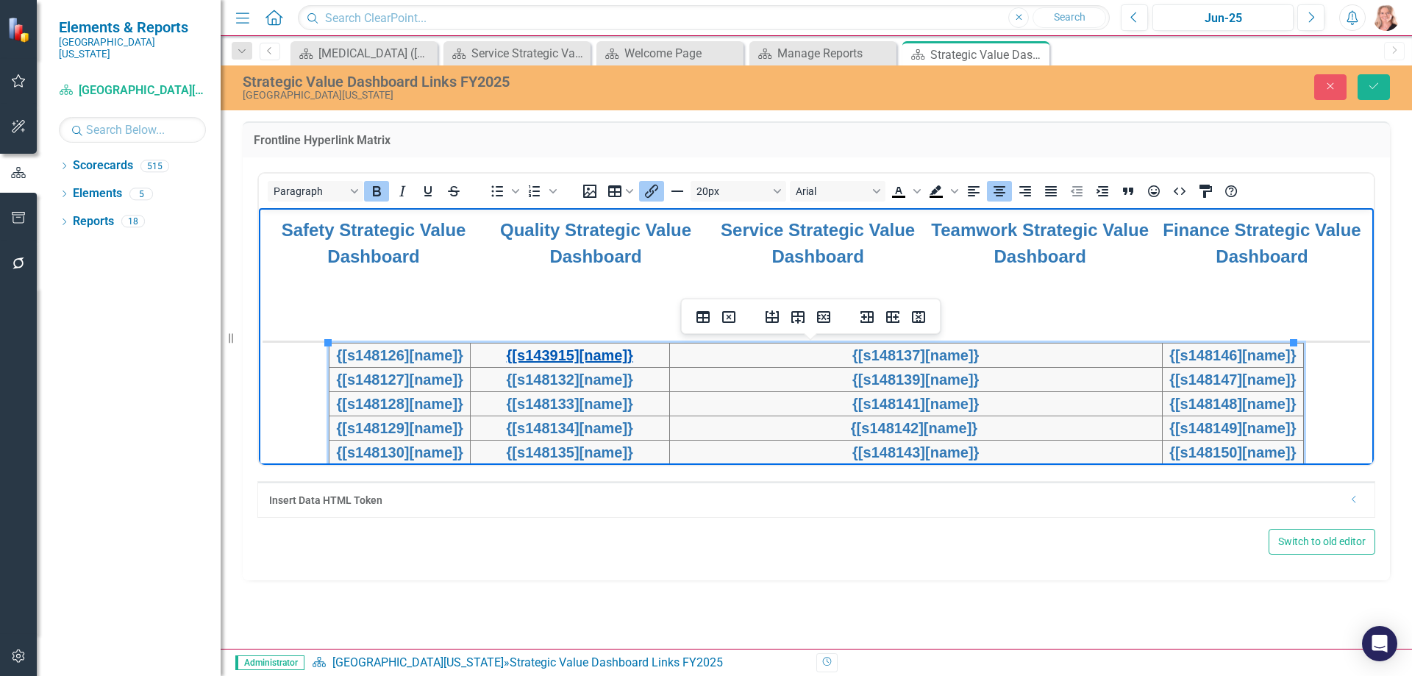
click at [591, 357] on link "{[s143915][name]}" at bounding box center [570, 354] width 126 height 16
click at [643, 188] on icon "Insert/edit link" at bounding box center [652, 191] width 18 height 18
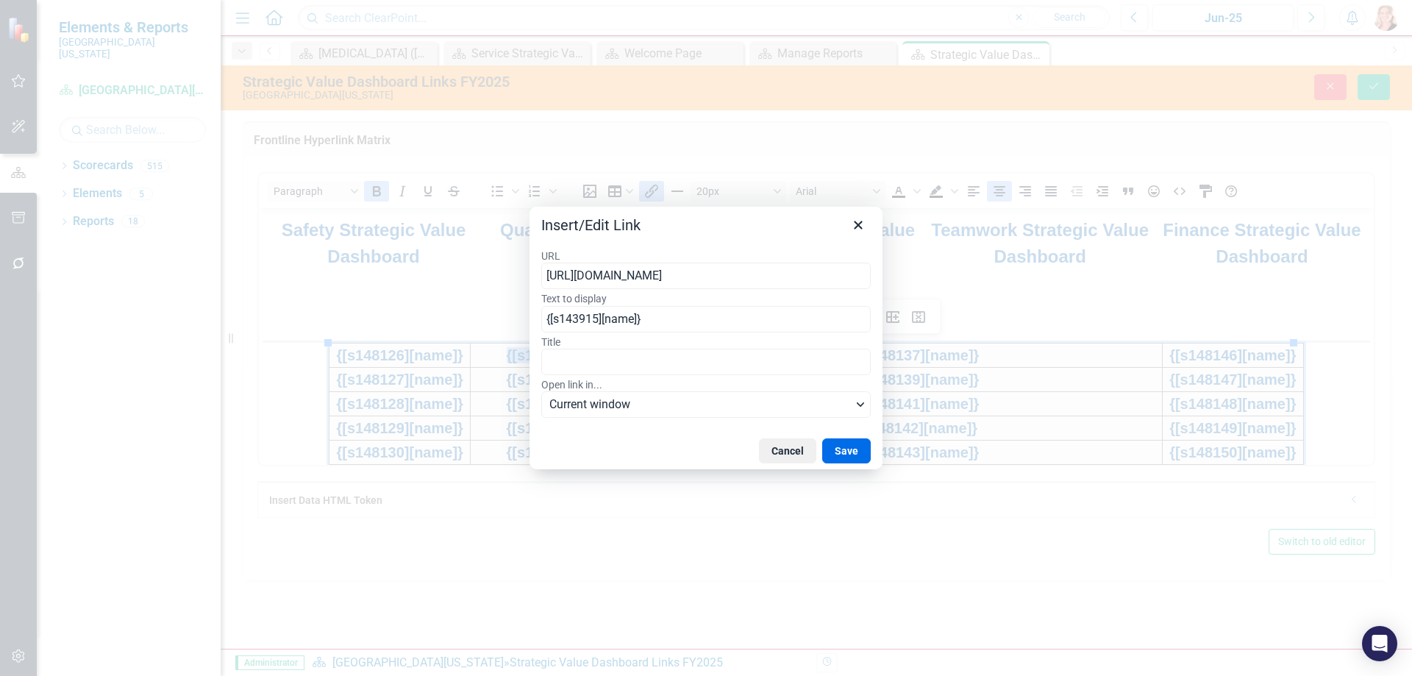
type input "[URL][DOMAIN_NAME]"
click at [852, 450] on button "Save" at bounding box center [846, 450] width 49 height 25
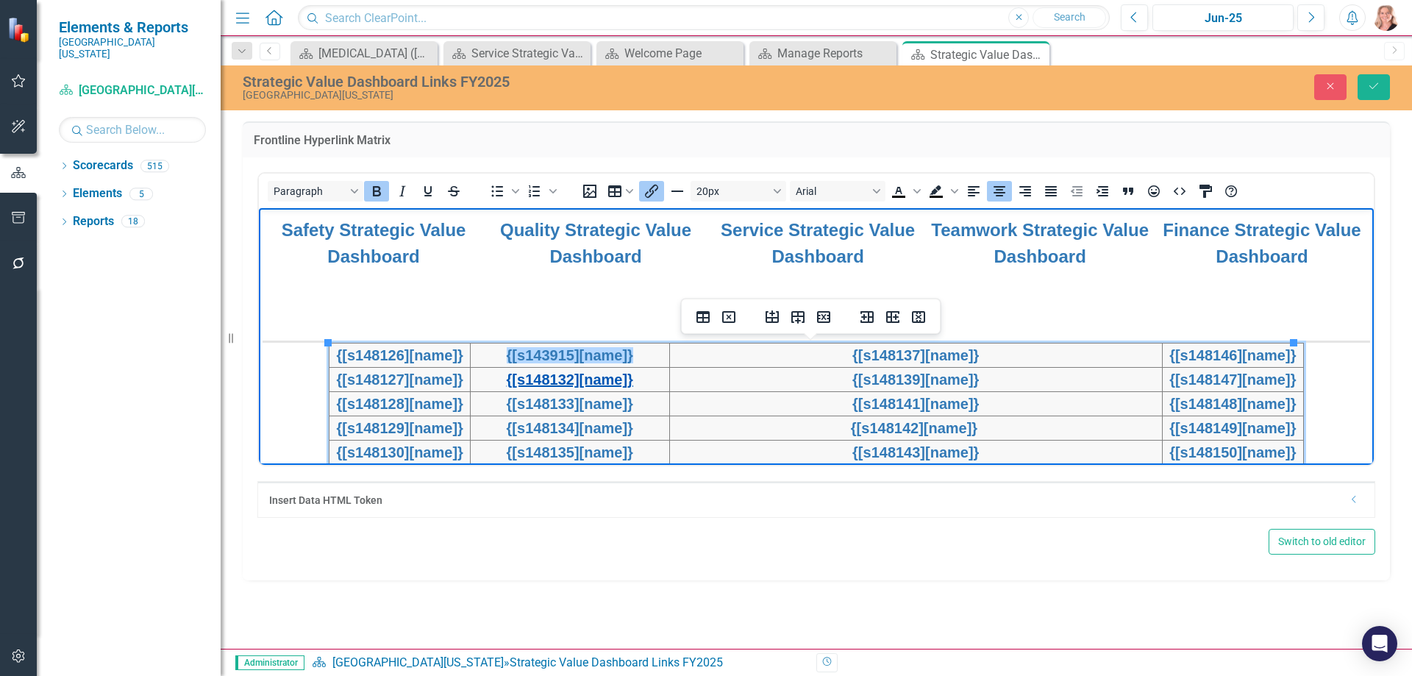
click at [630, 385] on link "{[s148132][name]}" at bounding box center [570, 379] width 126 height 16
click at [650, 190] on icon "Insert/edit link" at bounding box center [651, 191] width 13 height 13
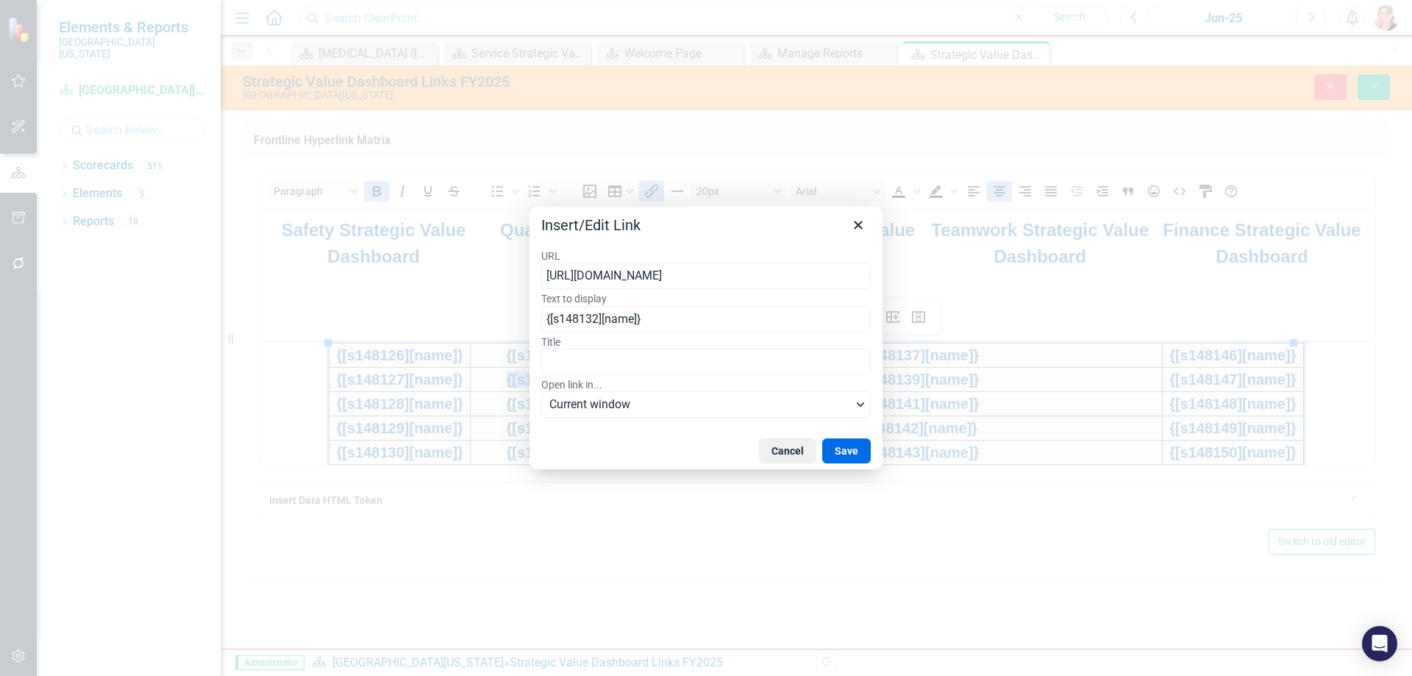
type input "[URL][DOMAIN_NAME]"
drag, startPoint x: 863, startPoint y: 447, endPoint x: 602, endPoint y: 240, distance: 332.4
click at [863, 447] on button "Save" at bounding box center [846, 450] width 49 height 25
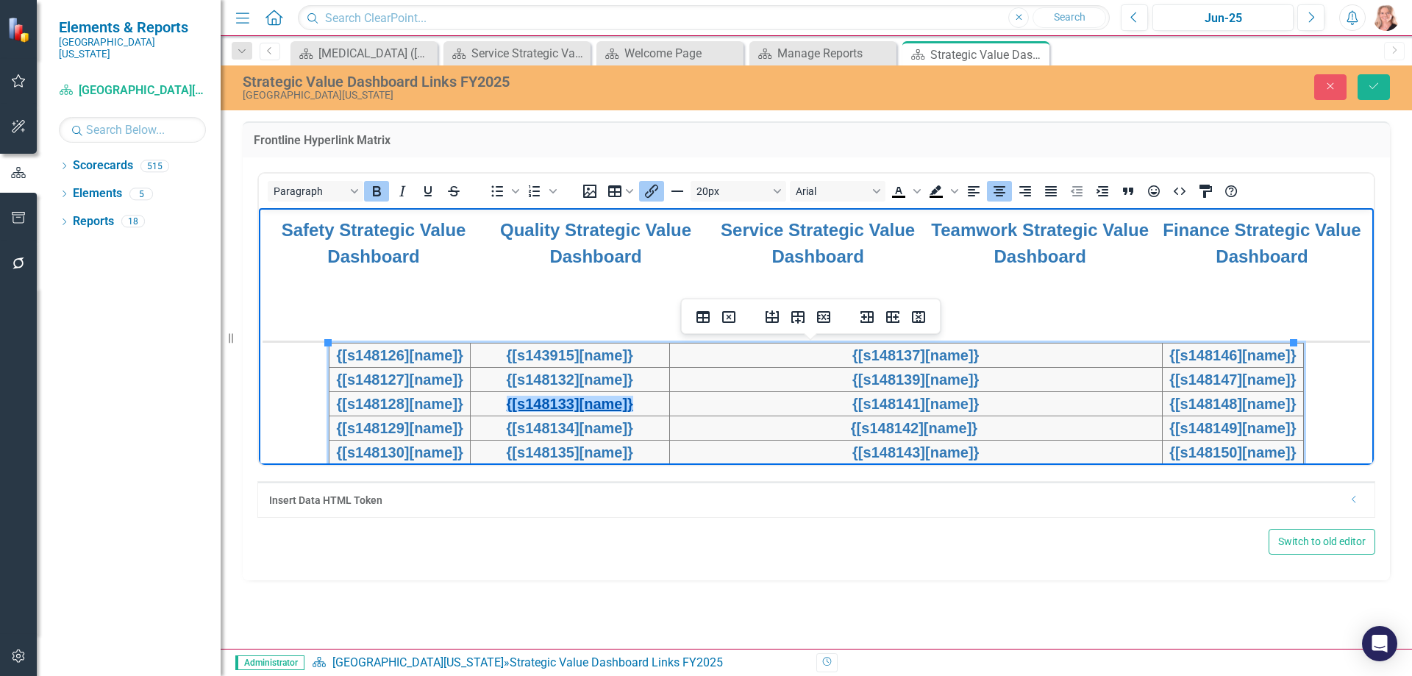
click at [594, 404] on link "{[s148133][name]}" at bounding box center [570, 403] width 126 height 16
click at [652, 196] on icon "Insert/edit link" at bounding box center [652, 191] width 18 height 18
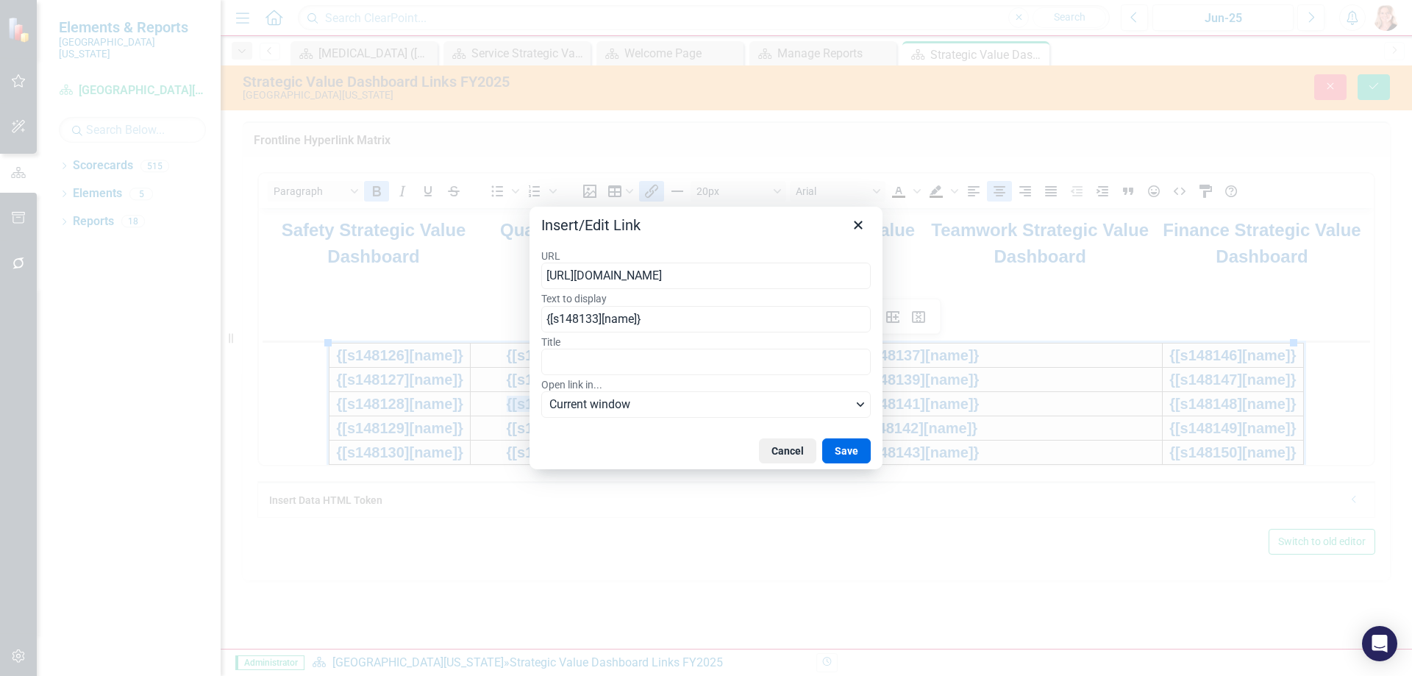
type input "[URL][DOMAIN_NAME]"
click at [844, 449] on button "Save" at bounding box center [846, 450] width 49 height 25
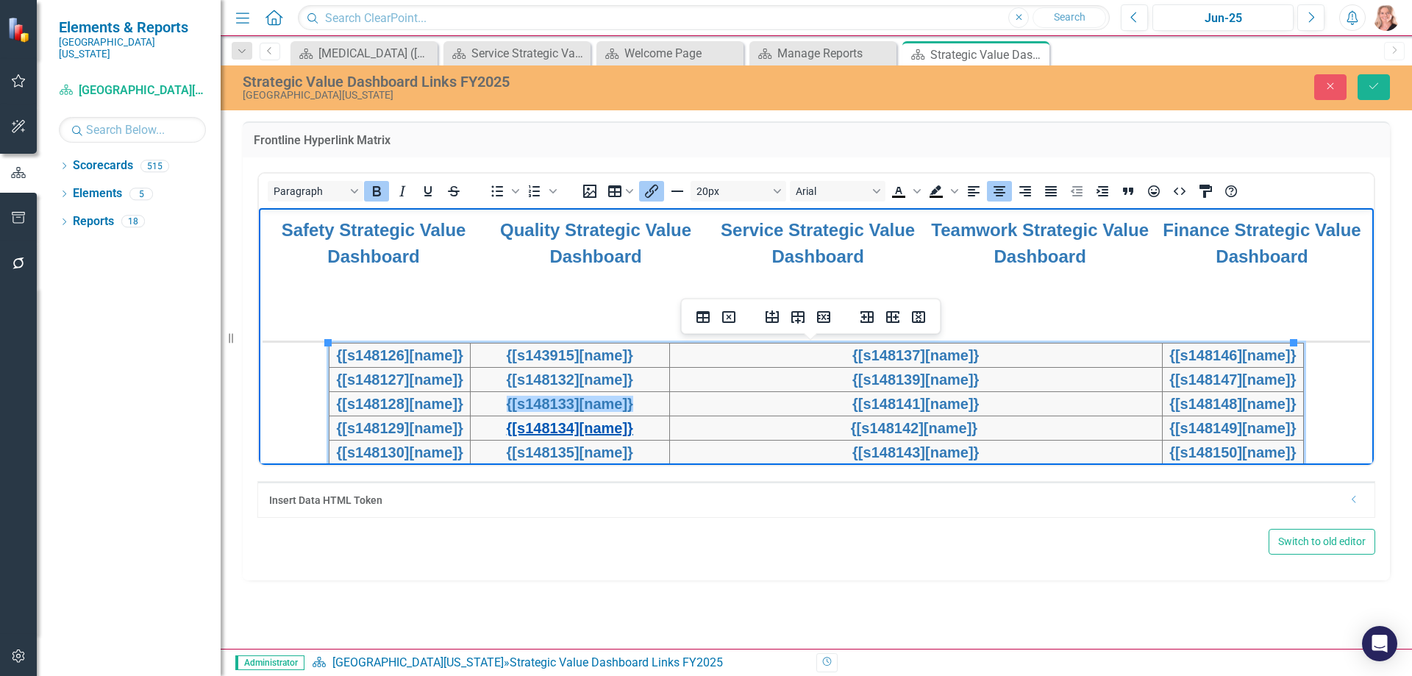
click at [633, 427] on link "{[s148134][name]}" at bounding box center [570, 427] width 126 height 16
click at [649, 181] on button "Insert/edit link" at bounding box center [651, 191] width 25 height 21
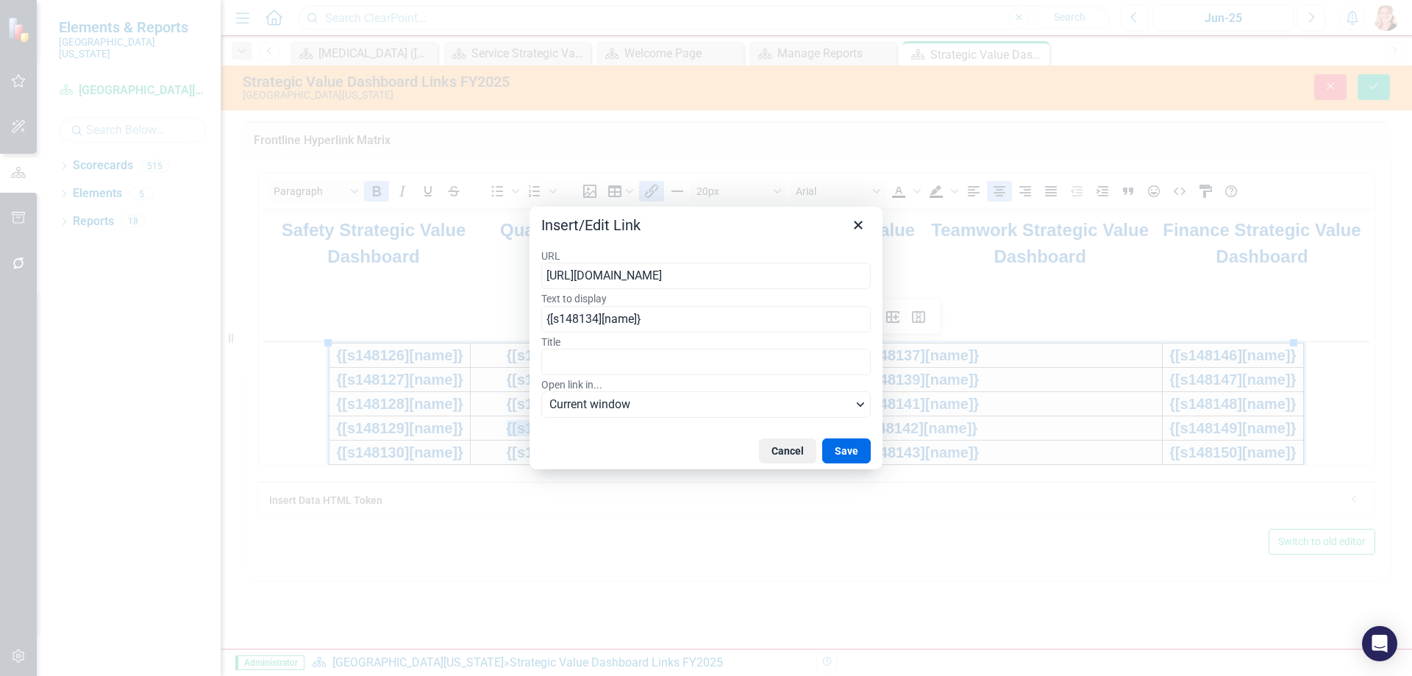
type input "[URL][DOMAIN_NAME]"
click at [855, 445] on button "Save" at bounding box center [846, 450] width 49 height 25
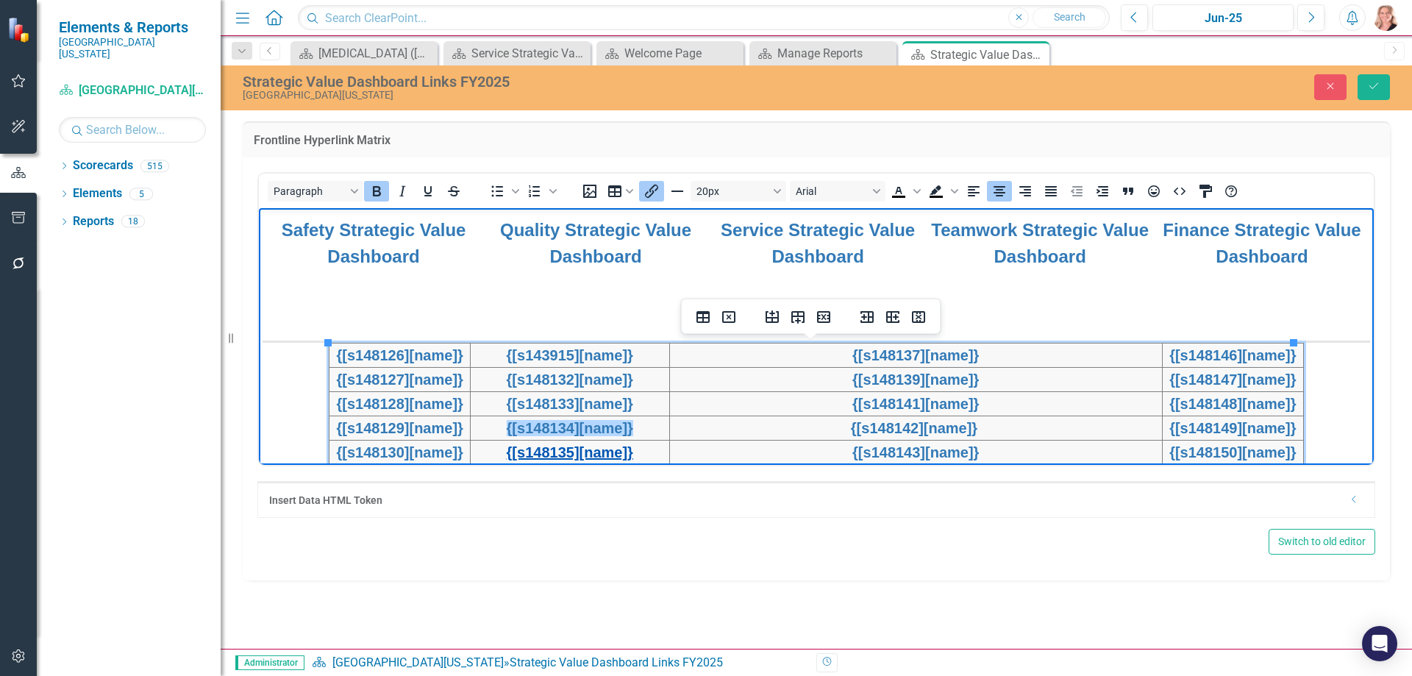
click at [624, 454] on link "{[s148135][name]}" at bounding box center [570, 451] width 126 height 16
click at [649, 192] on icon "Insert/edit link" at bounding box center [652, 191] width 18 height 18
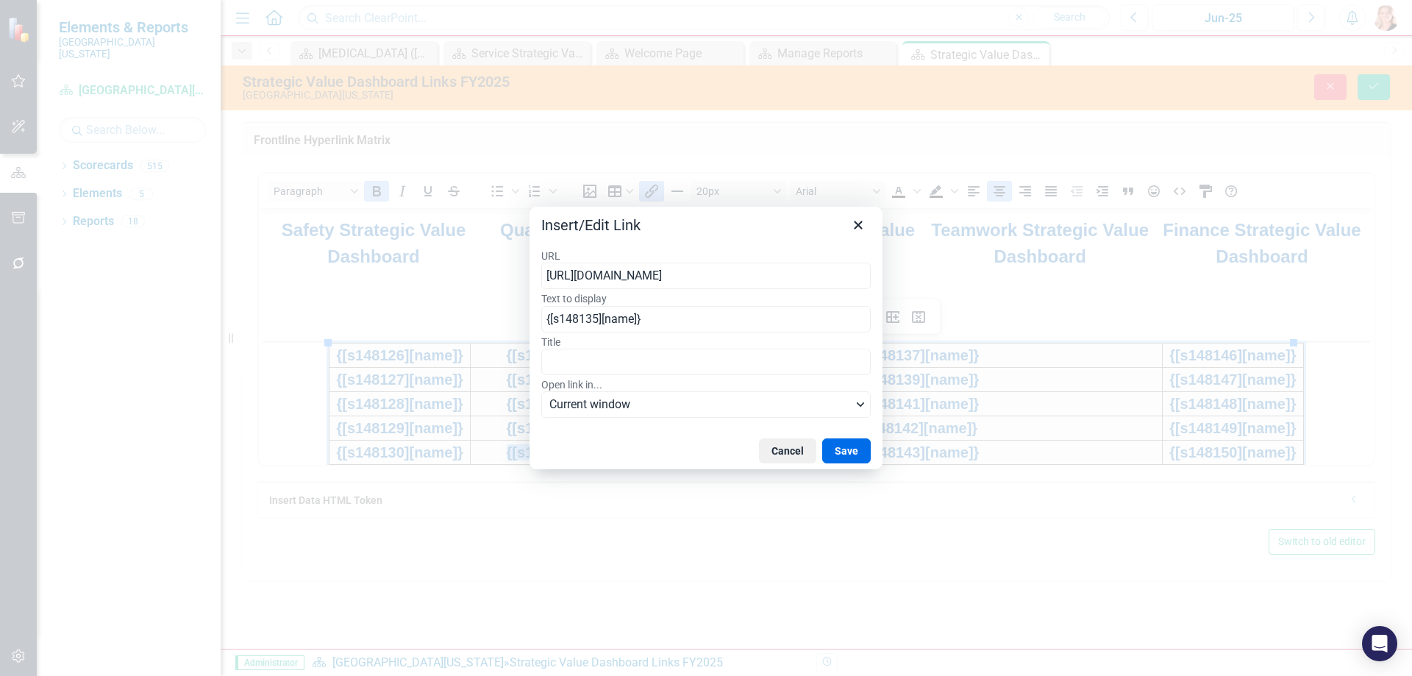
type input "[URL][DOMAIN_NAME]"
click at [856, 450] on button "Save" at bounding box center [846, 450] width 49 height 25
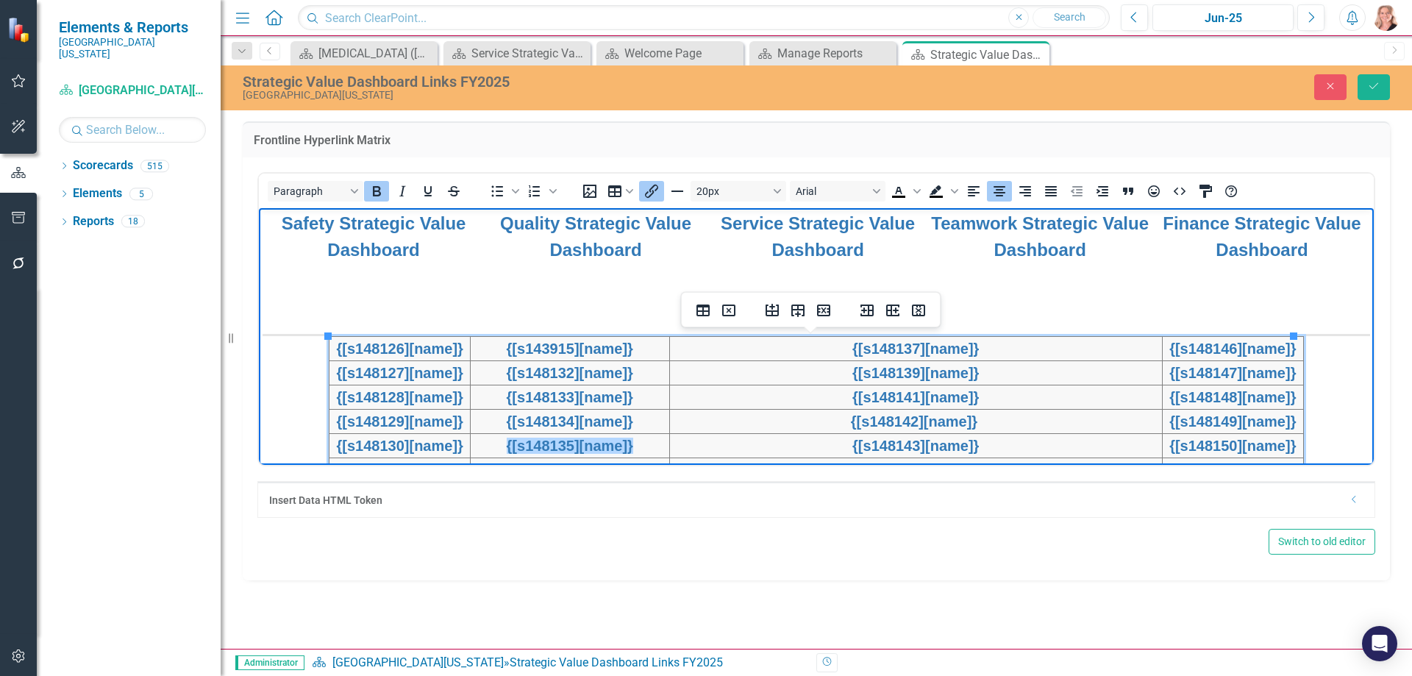
scroll to position [448, 0]
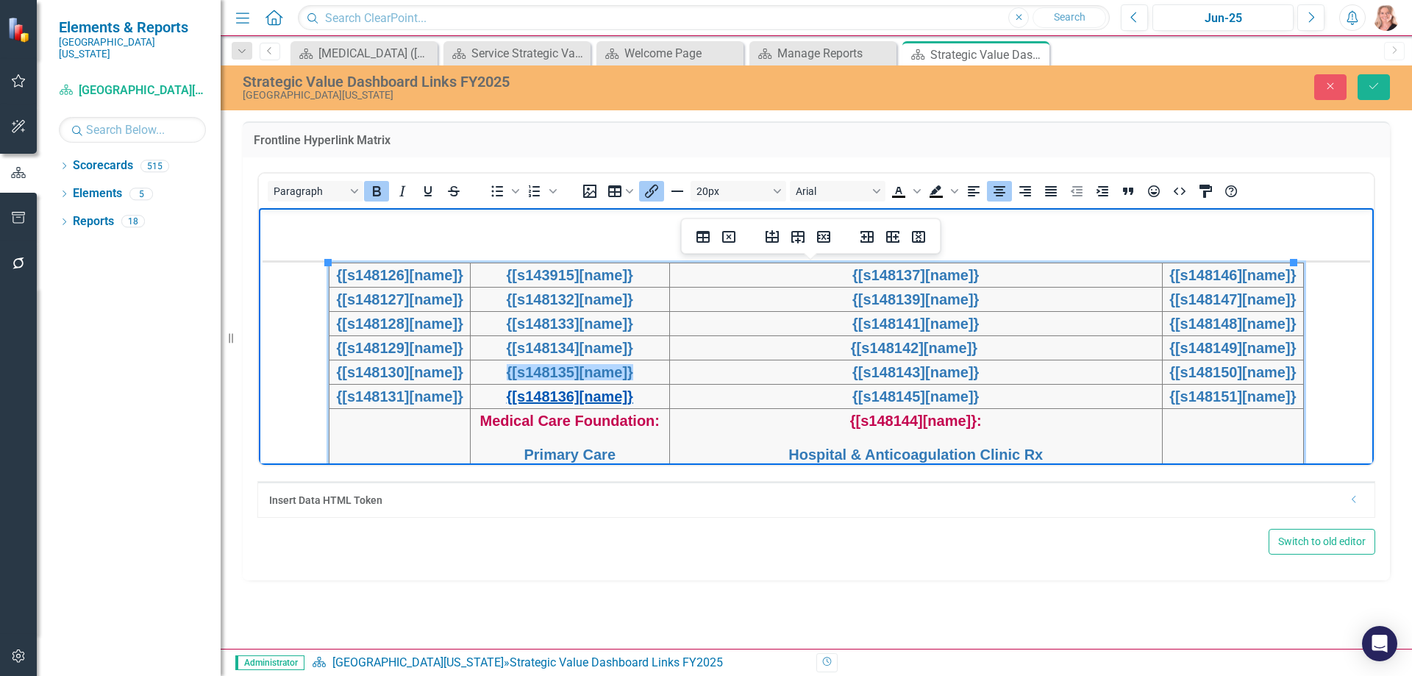
click at [605, 398] on link "{[s148136][name]}" at bounding box center [570, 396] width 126 height 16
click at [649, 190] on icon "Insert/edit link" at bounding box center [652, 191] width 18 height 18
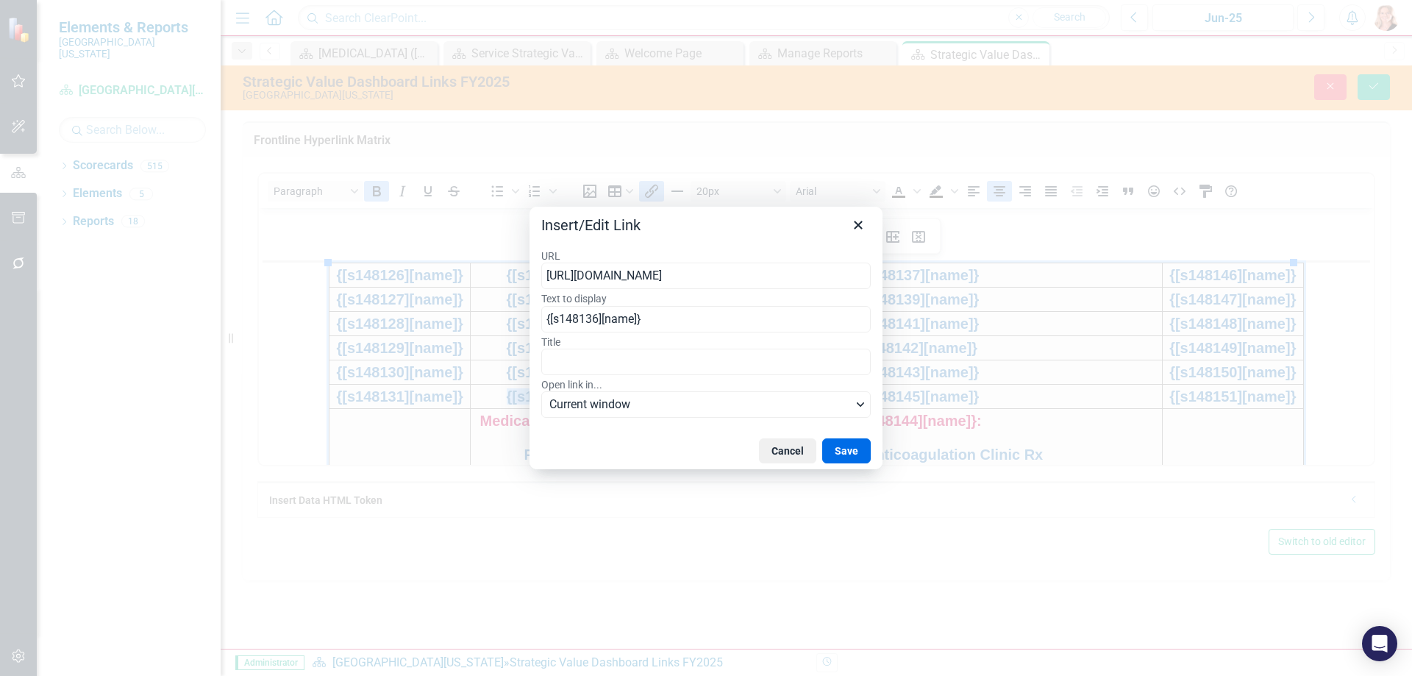
type input "[URL][DOMAIN_NAME]"
click at [836, 446] on button "Save" at bounding box center [846, 450] width 49 height 25
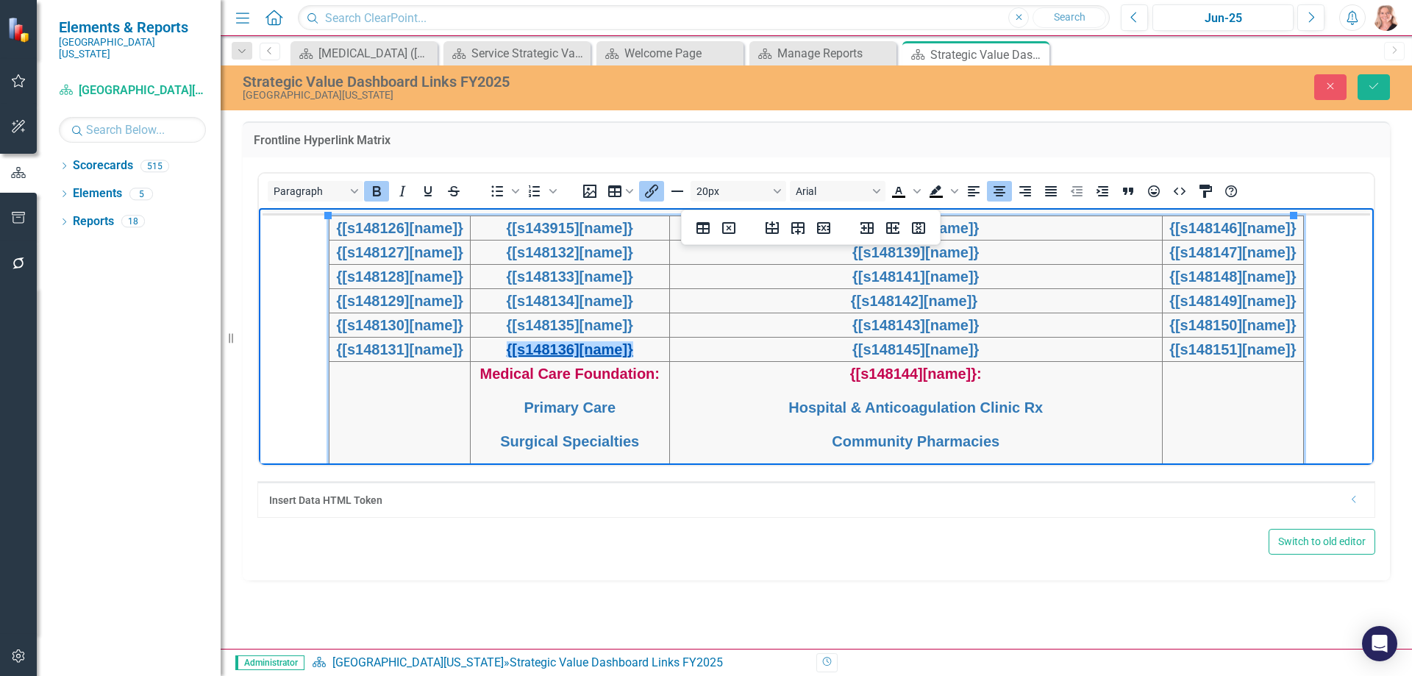
scroll to position [521, 0]
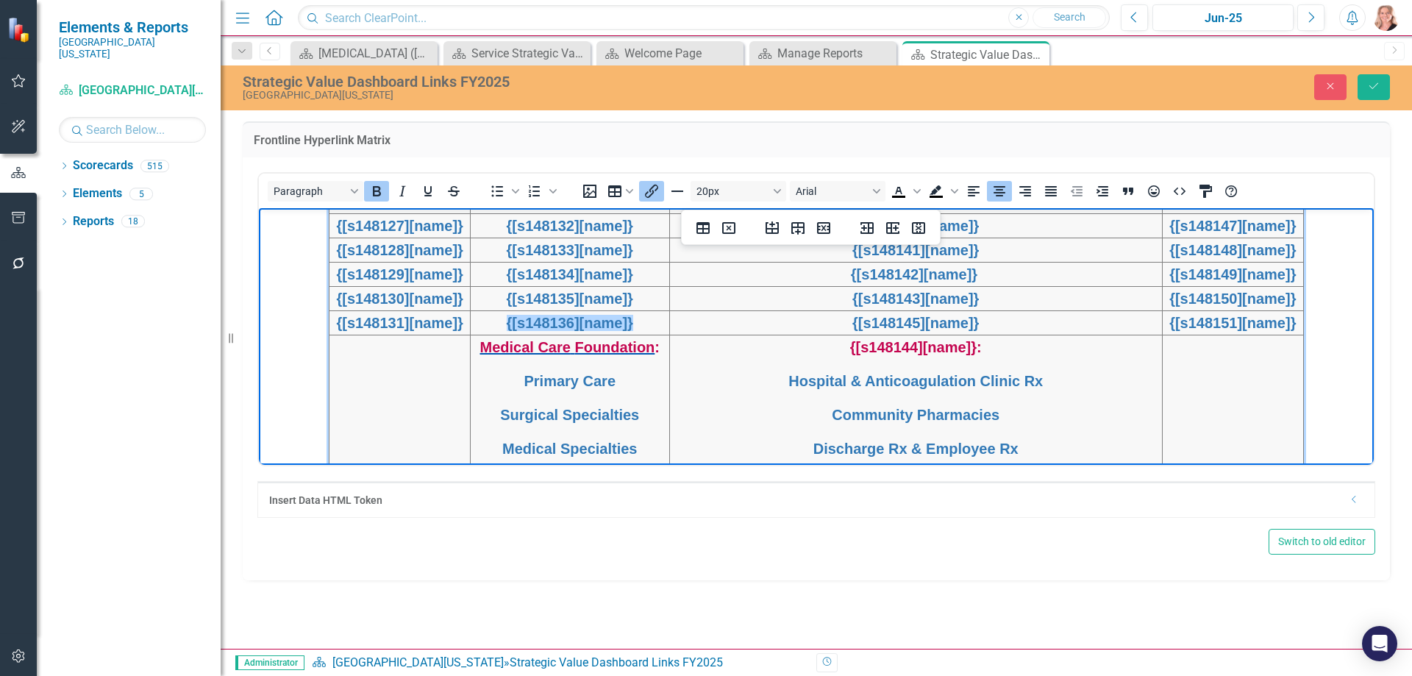
click at [613, 343] on link "Medical Care Foundation" at bounding box center [567, 346] width 175 height 16
click at [652, 189] on icon "Insert/edit link" at bounding box center [652, 191] width 18 height 18
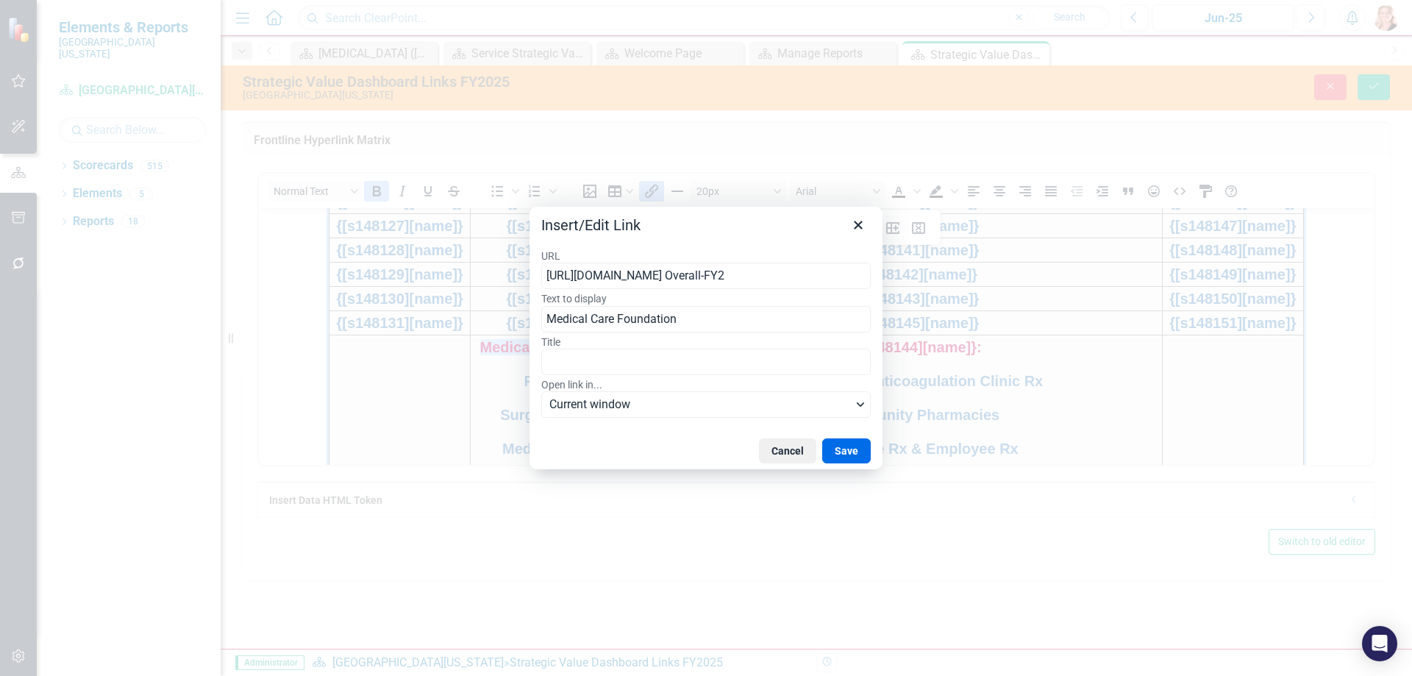
type input "[URL][DOMAIN_NAME] Overall-FY25"
click at [848, 447] on button "Save" at bounding box center [846, 450] width 49 height 25
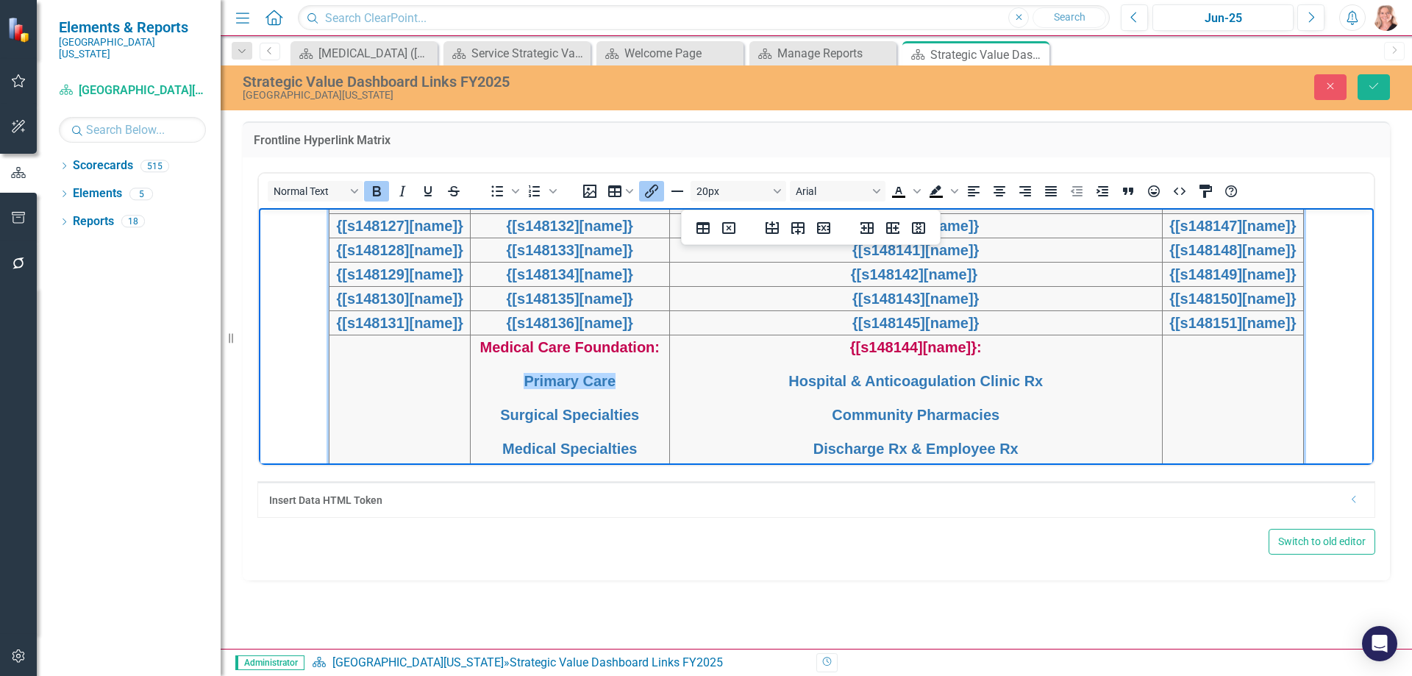
click at [634, 389] on p "Primary Care" at bounding box center [569, 380] width 197 height 22
click at [654, 184] on icon "Insert/edit link" at bounding box center [652, 191] width 18 height 18
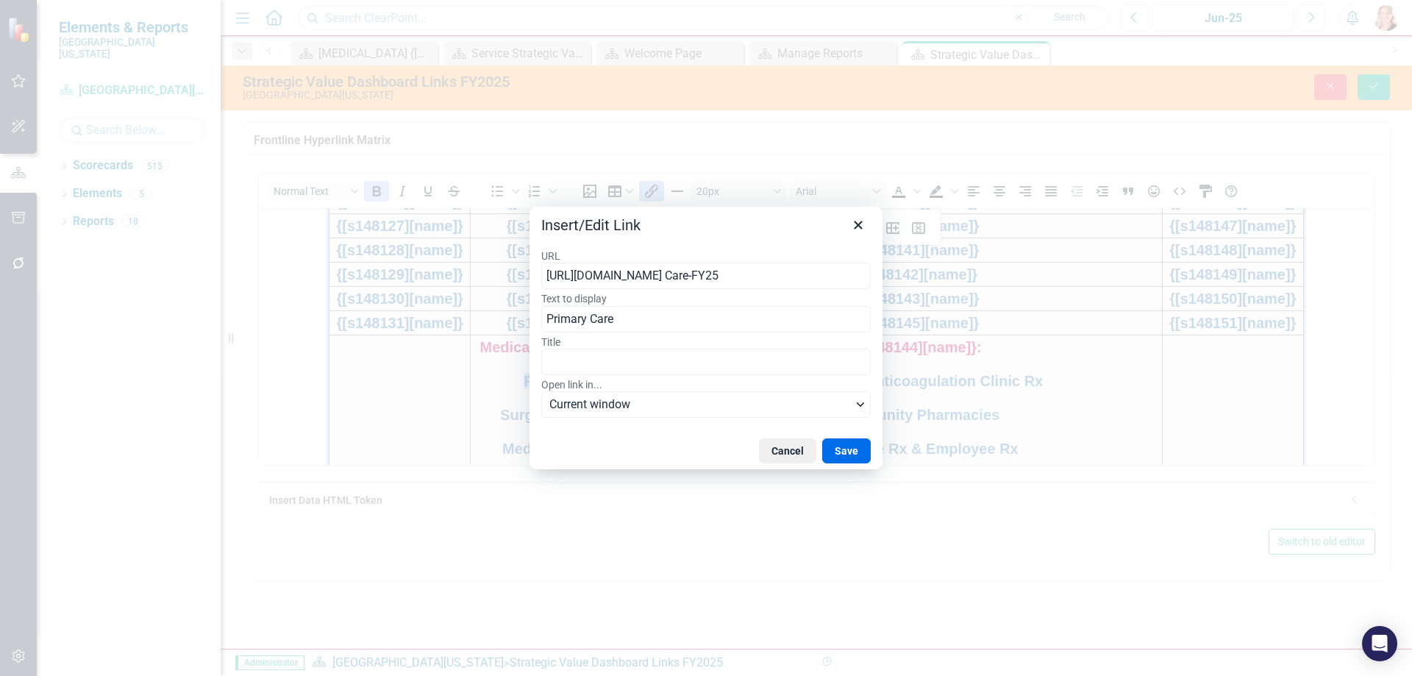
type input "[URL][DOMAIN_NAME] Care-FY25"
click at [848, 463] on div "Cancel Save" at bounding box center [705, 450] width 353 height 37
click at [844, 454] on button "Save" at bounding box center [846, 450] width 49 height 25
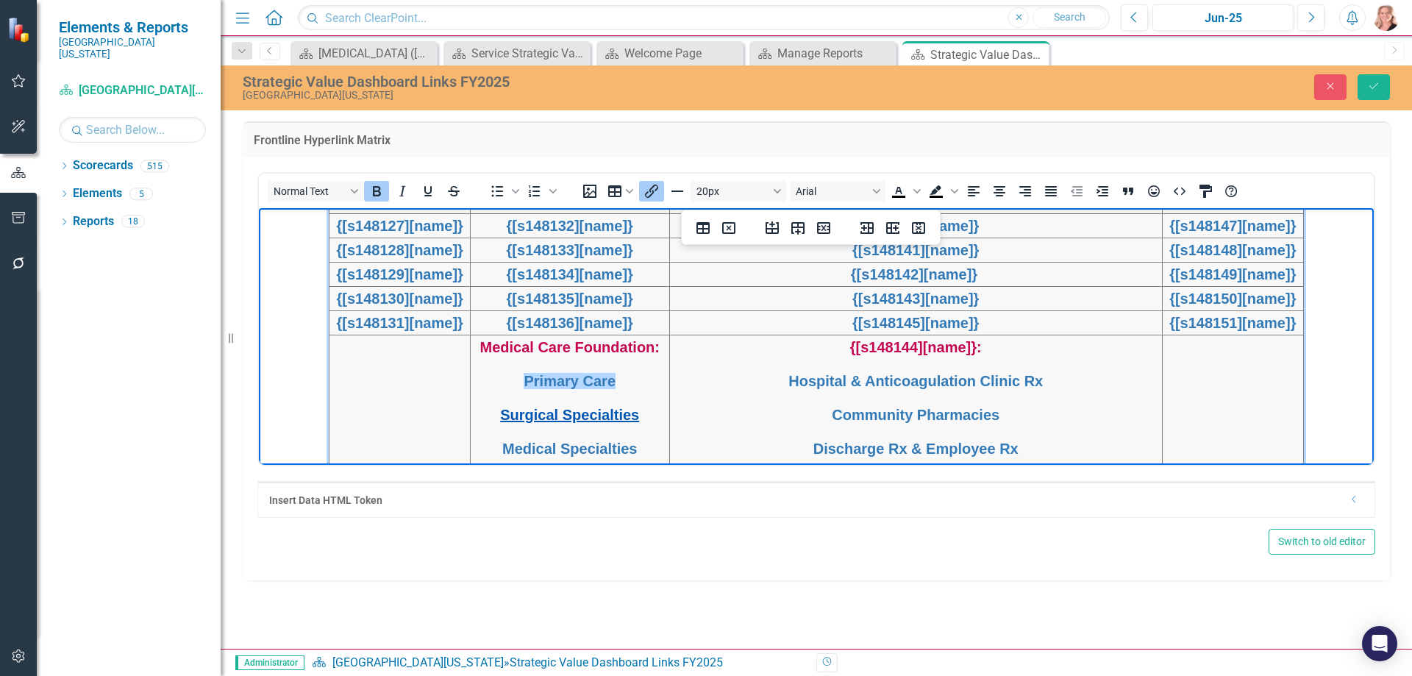
click at [628, 417] on link "Surgical Specialties" at bounding box center [569, 414] width 139 height 16
click at [655, 190] on icon "Insert/edit link" at bounding box center [651, 191] width 13 height 13
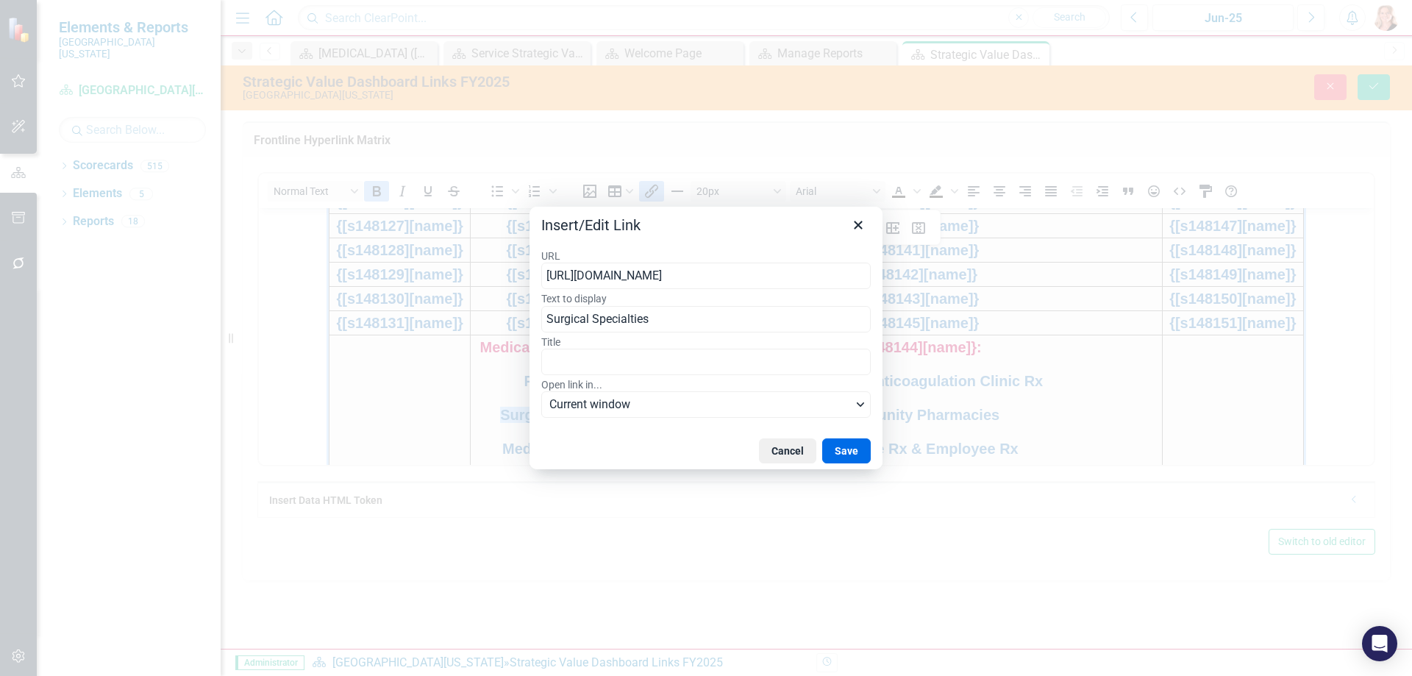
type input "[URL][DOMAIN_NAME]"
click at [837, 454] on button "Save" at bounding box center [846, 450] width 49 height 25
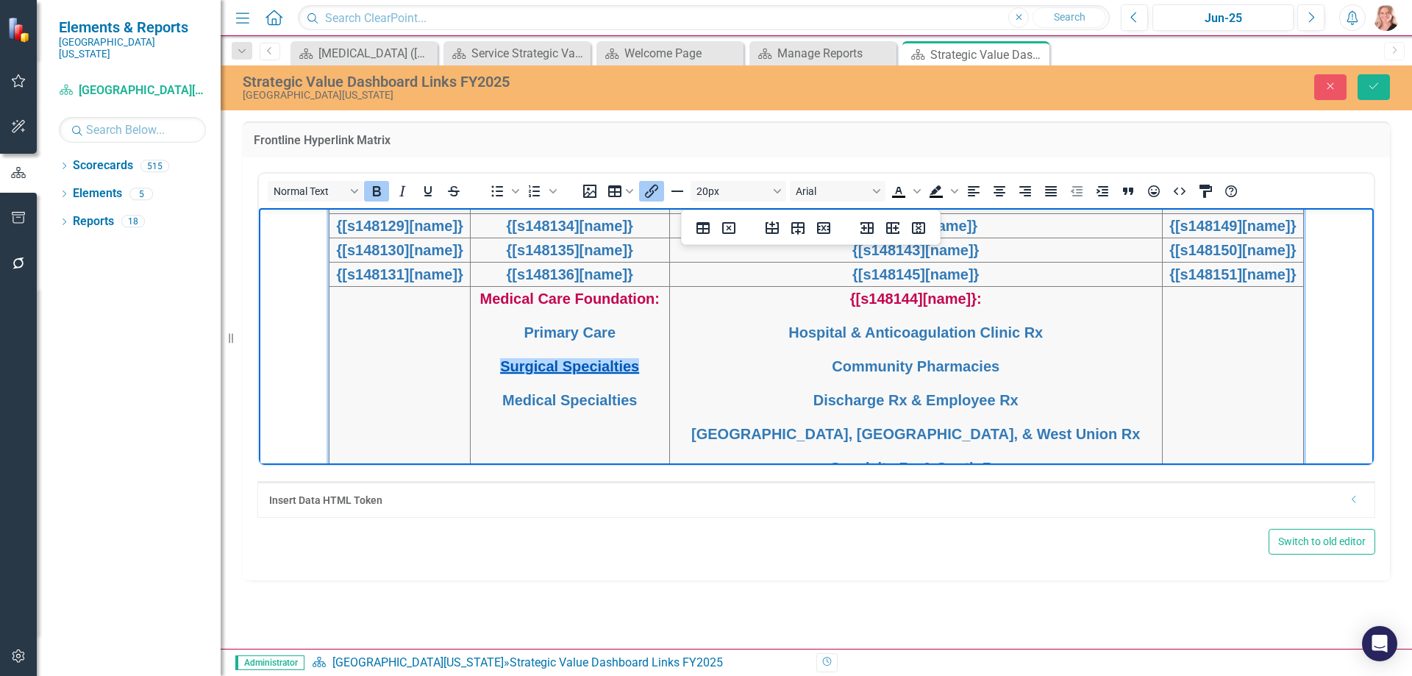
scroll to position [595, 0]
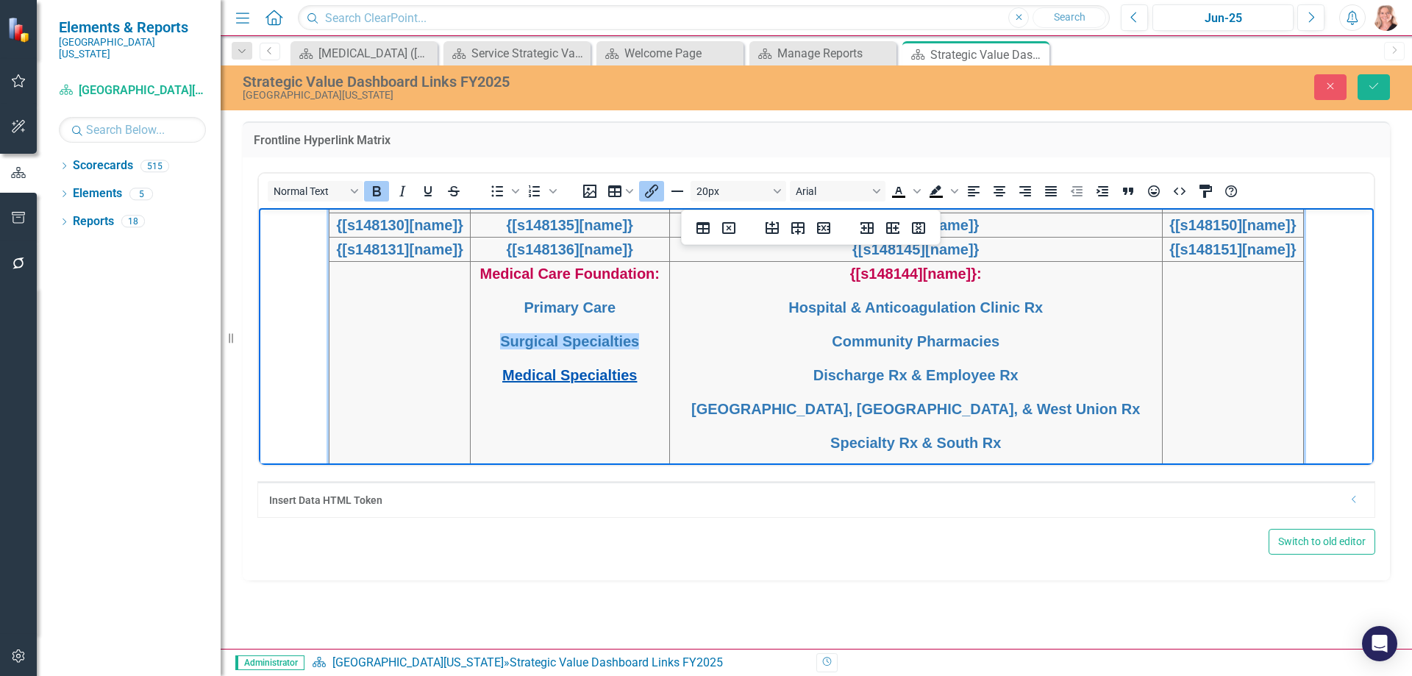
click at [621, 376] on link "Medical Specialties" at bounding box center [569, 374] width 135 height 16
click at [655, 194] on icon "Insert/edit link" at bounding box center [652, 191] width 18 height 18
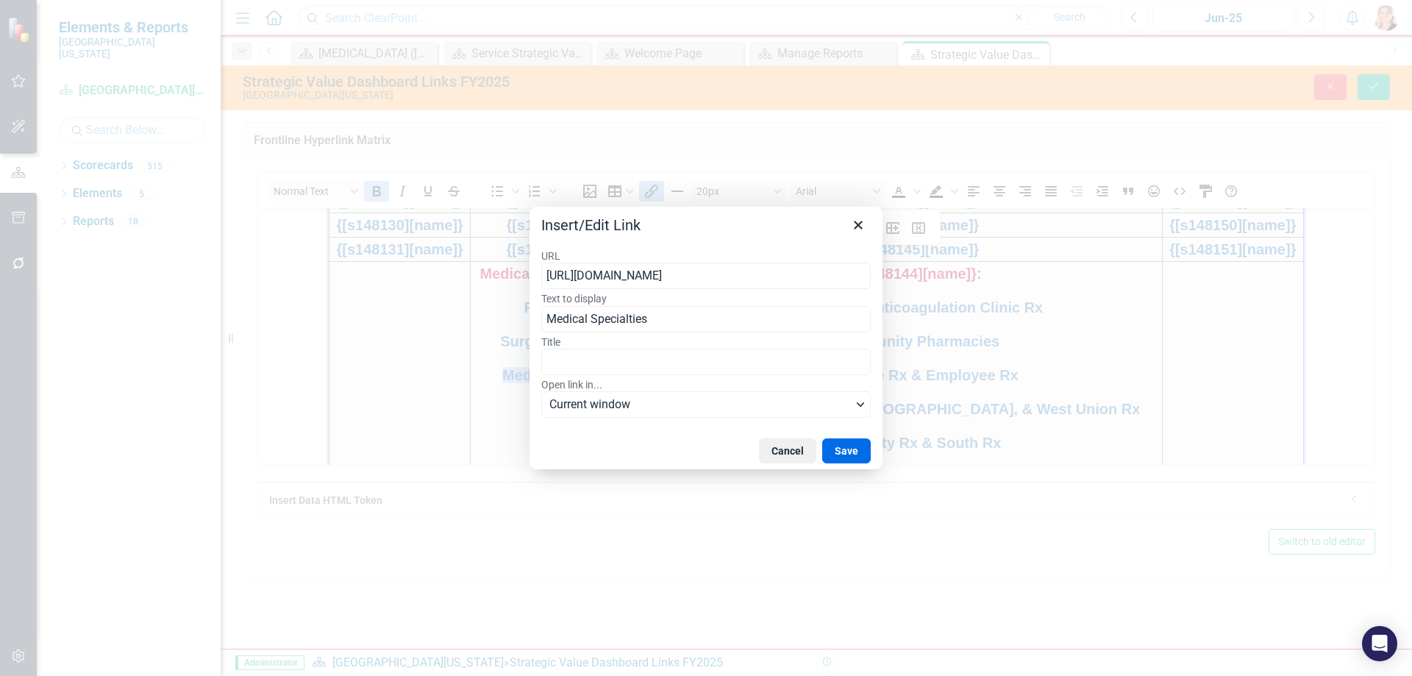
type input "[URL][DOMAIN_NAME]"
click at [848, 444] on button "Save" at bounding box center [846, 450] width 49 height 25
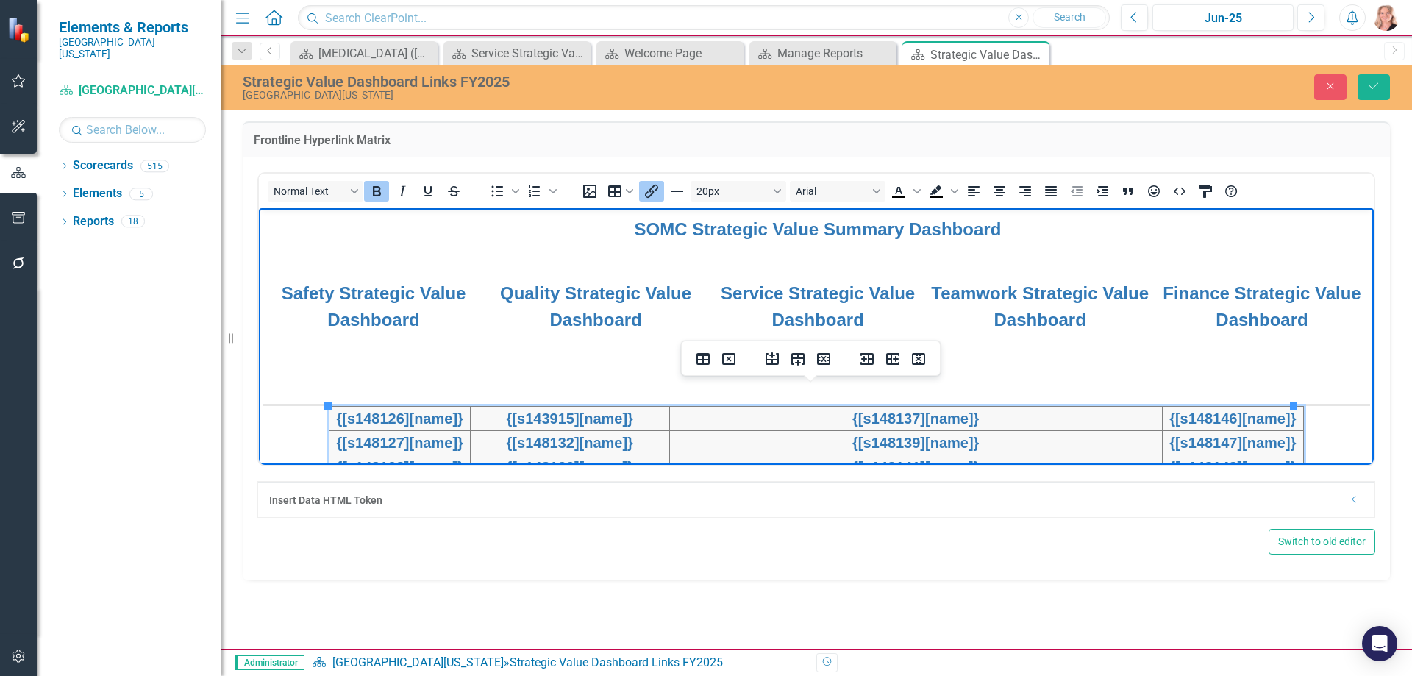
scroll to position [326, 0]
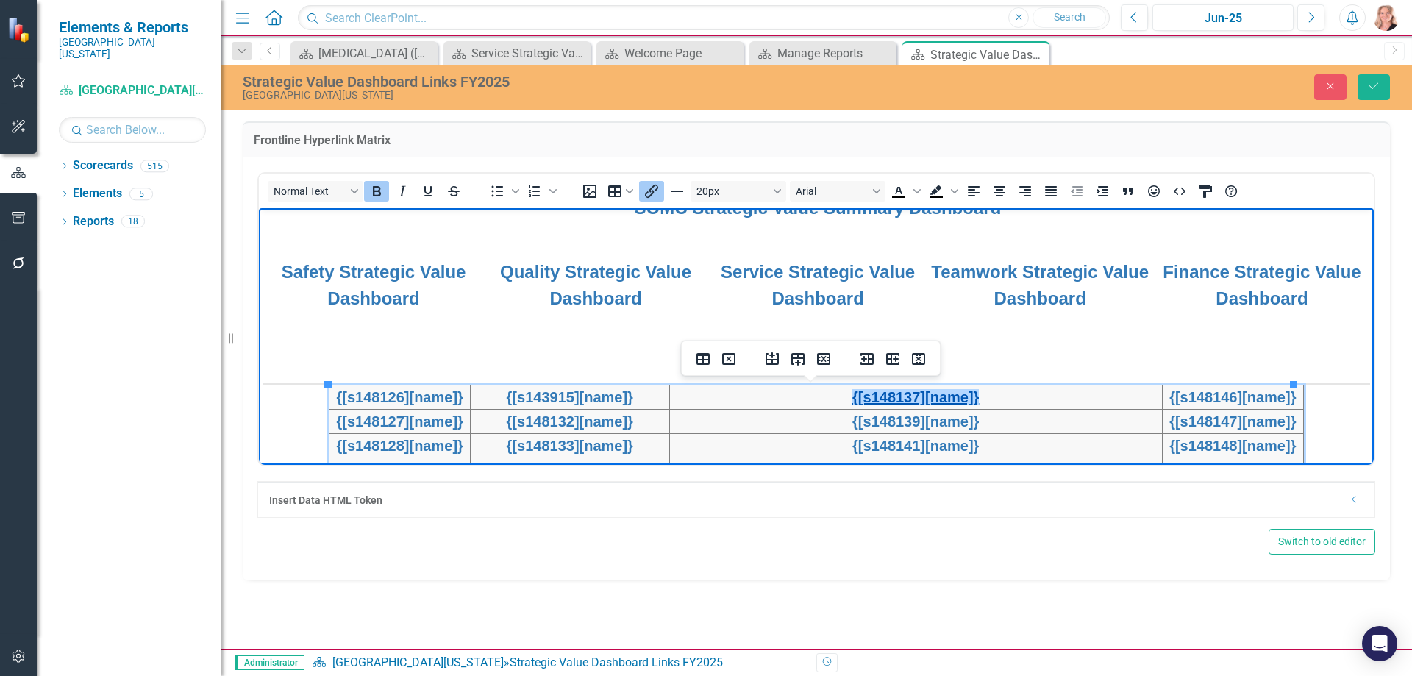
click at [949, 404] on link "{[s148137][name]}" at bounding box center [915, 396] width 126 height 16
click at [651, 191] on icon "Insert/edit link" at bounding box center [651, 191] width 13 height 13
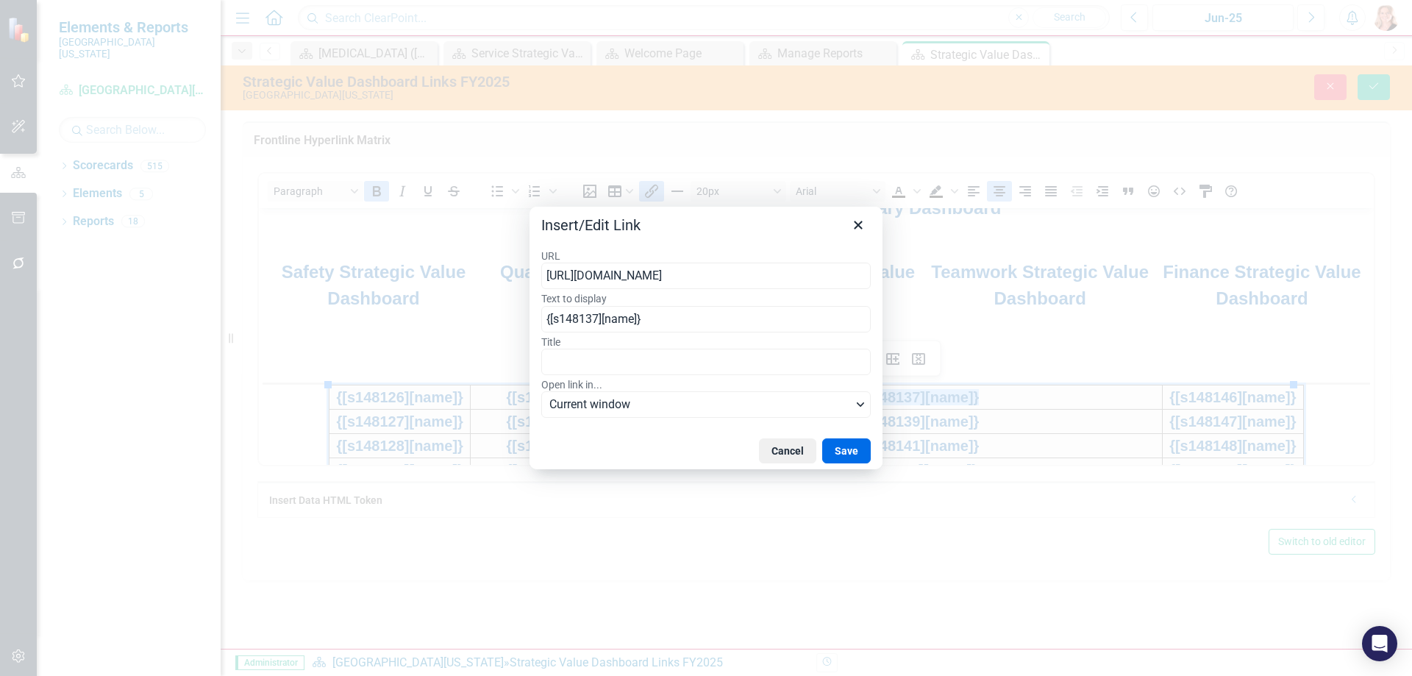
type input "[URL][DOMAIN_NAME]"
click at [841, 444] on button "Save" at bounding box center [846, 450] width 49 height 25
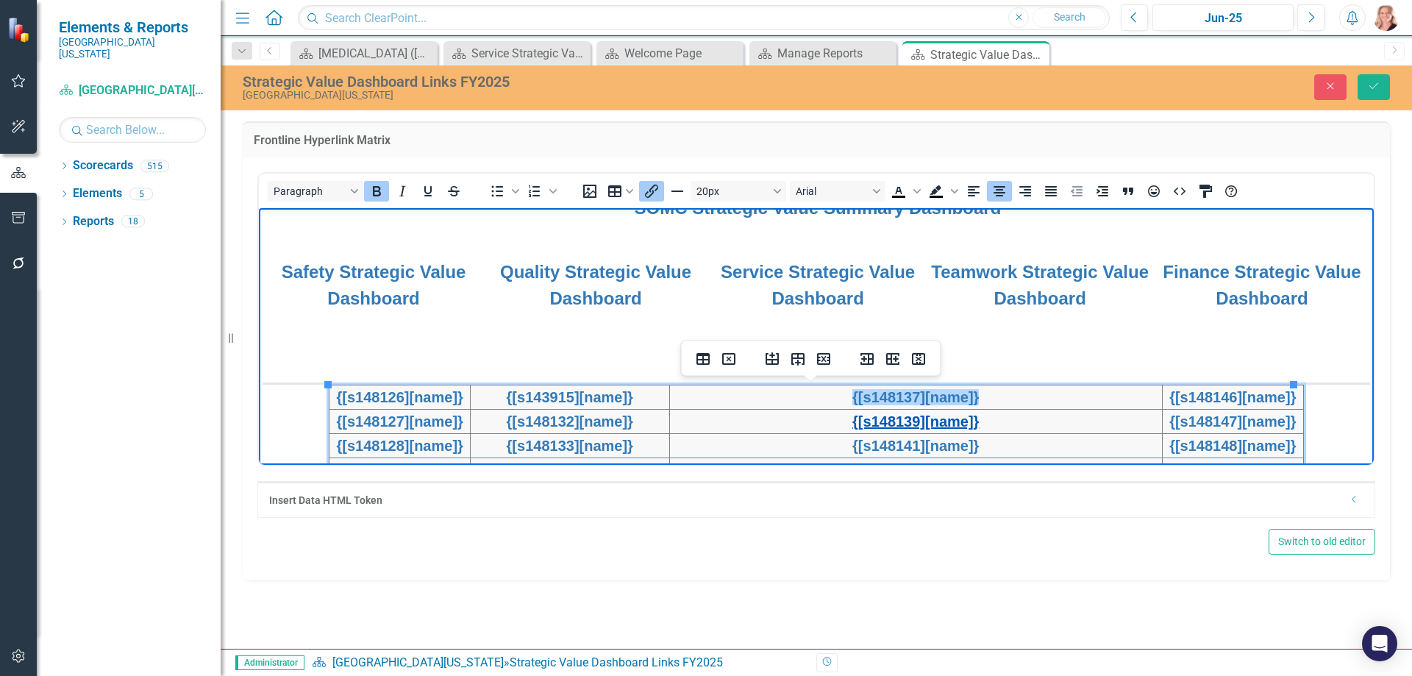
click at [958, 419] on link "{[s148139][name]}" at bounding box center [915, 421] width 126 height 16
click at [652, 190] on icon "Insert/edit link" at bounding box center [652, 191] width 18 height 18
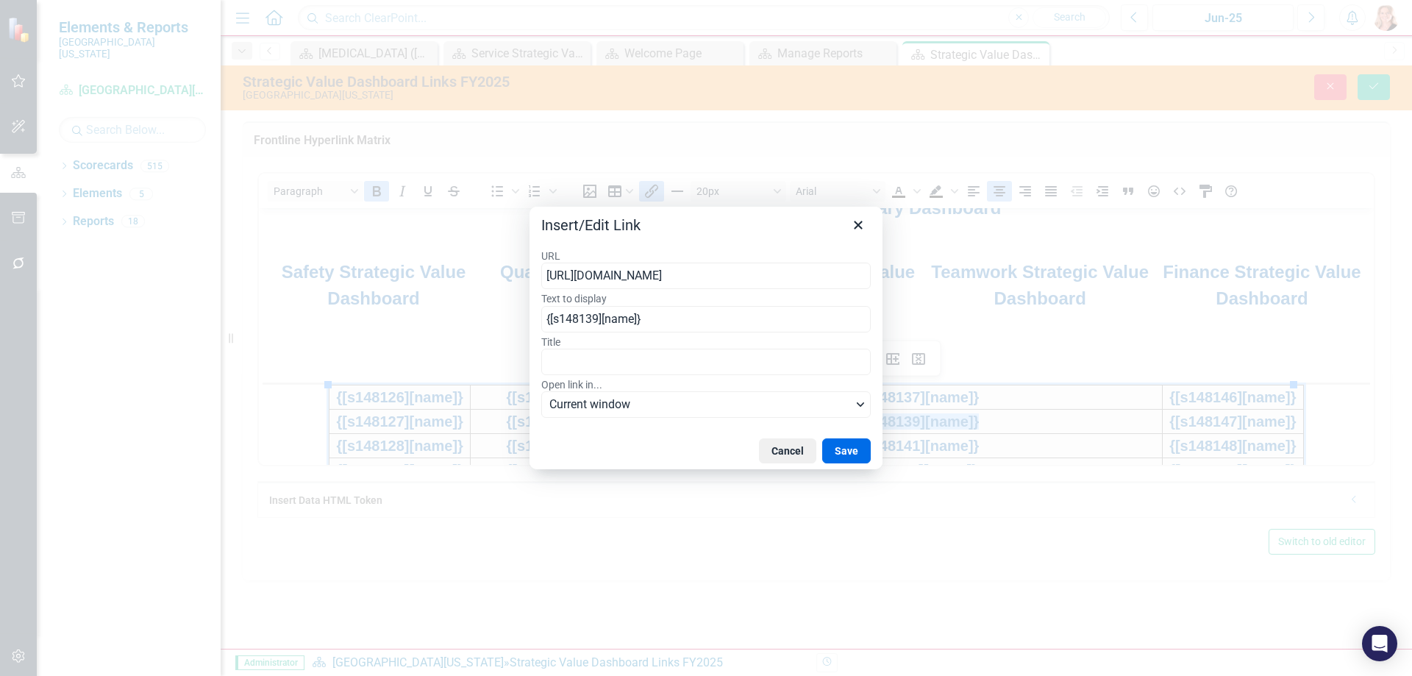
type input "[URL][DOMAIN_NAME]"
click at [852, 444] on button "Save" at bounding box center [846, 450] width 49 height 25
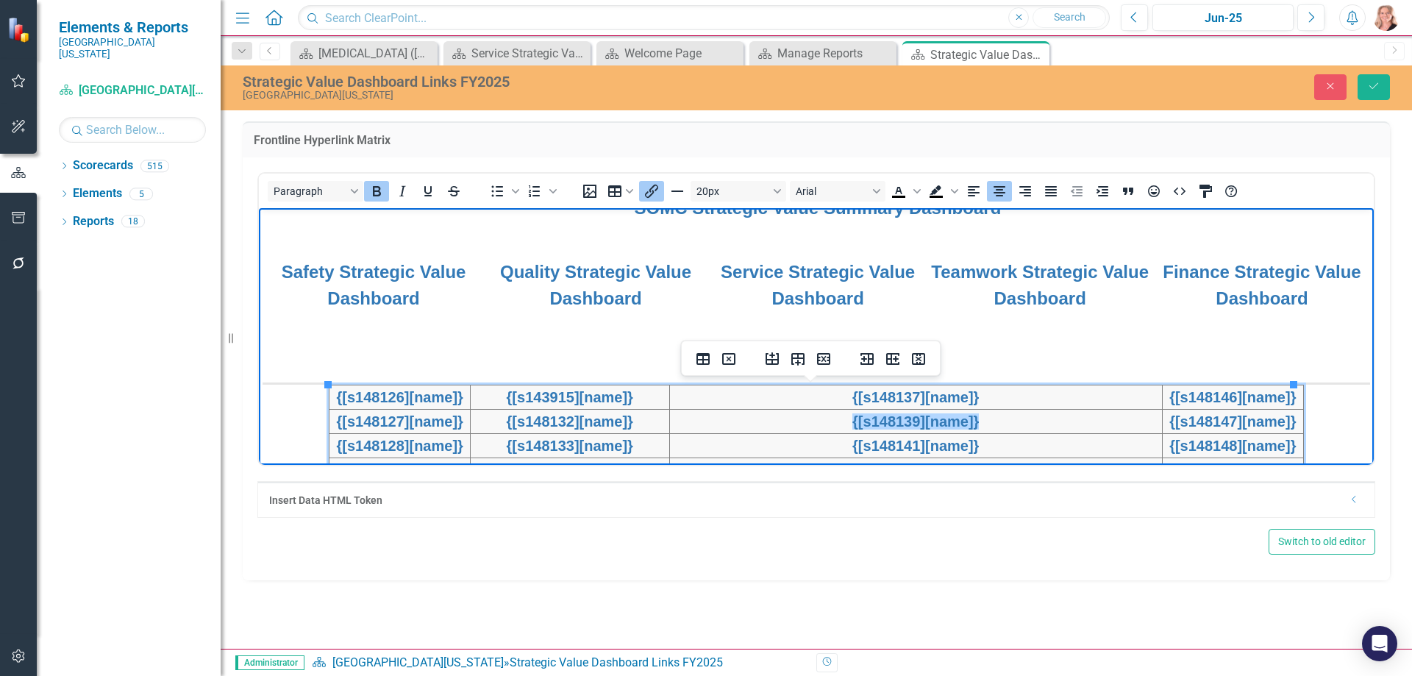
scroll to position [399, 0]
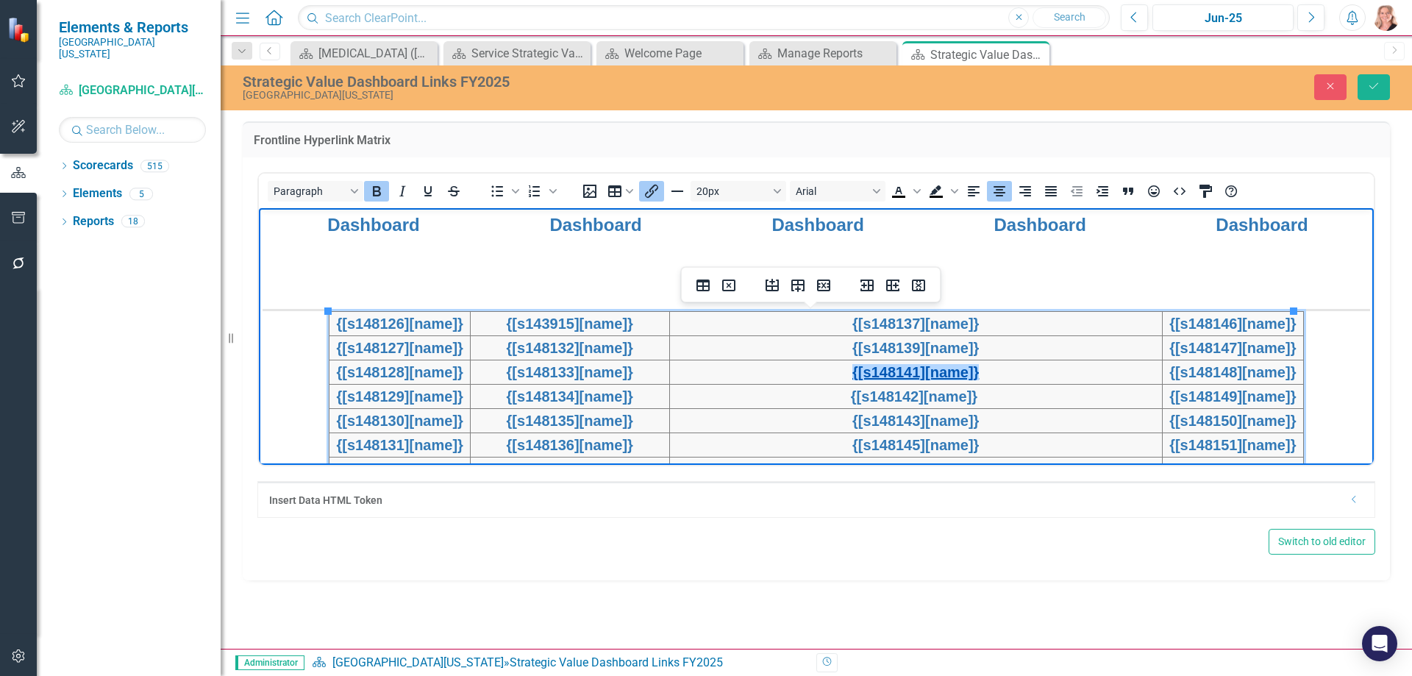
click at [907, 377] on link "{[s148141][name]}" at bounding box center [915, 371] width 126 height 16
click at [652, 193] on icon "Insert/edit link" at bounding box center [651, 191] width 13 height 13
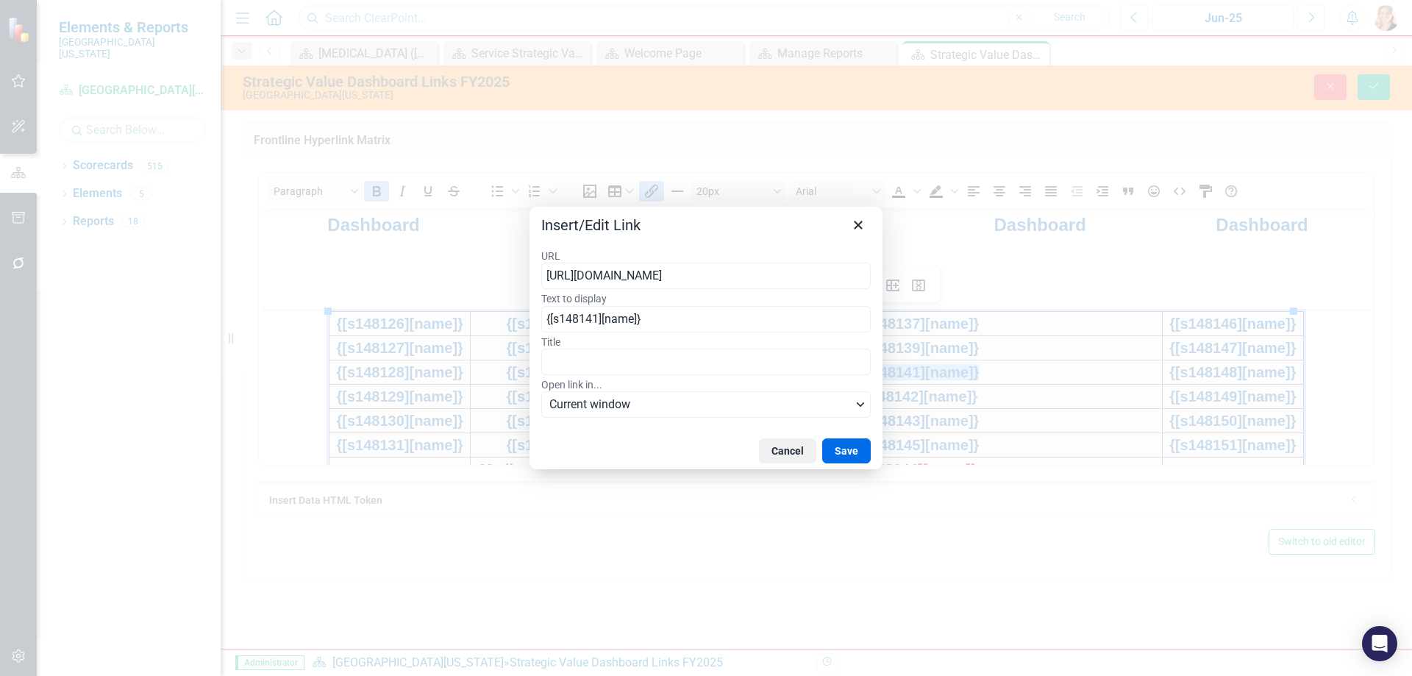
type input "https://publish.clearpointstrategy.com/7212/NUT-FY25"
click at [851, 454] on button "Save" at bounding box center [846, 450] width 49 height 25
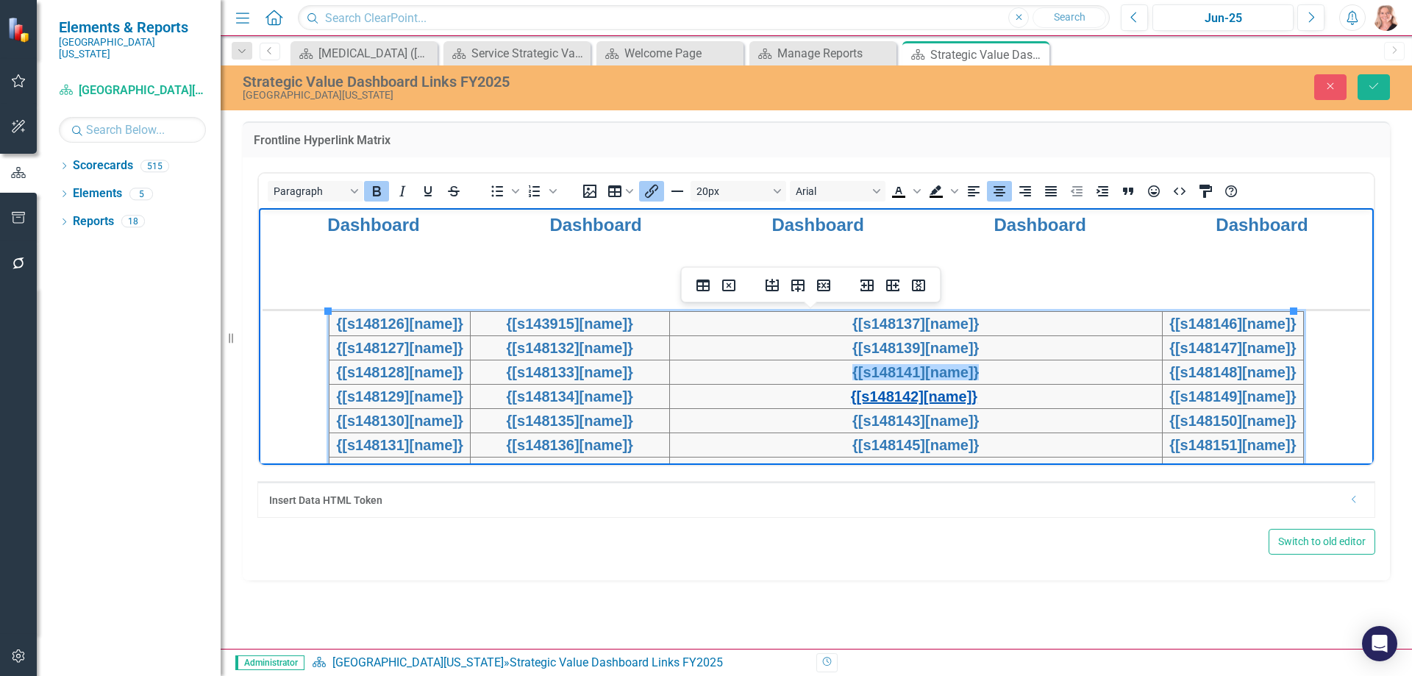
click at [925, 395] on link "{[s148142][name]}" at bounding box center [914, 396] width 126 height 16
click at [648, 190] on icon "Insert/edit link" at bounding box center [652, 191] width 18 height 18
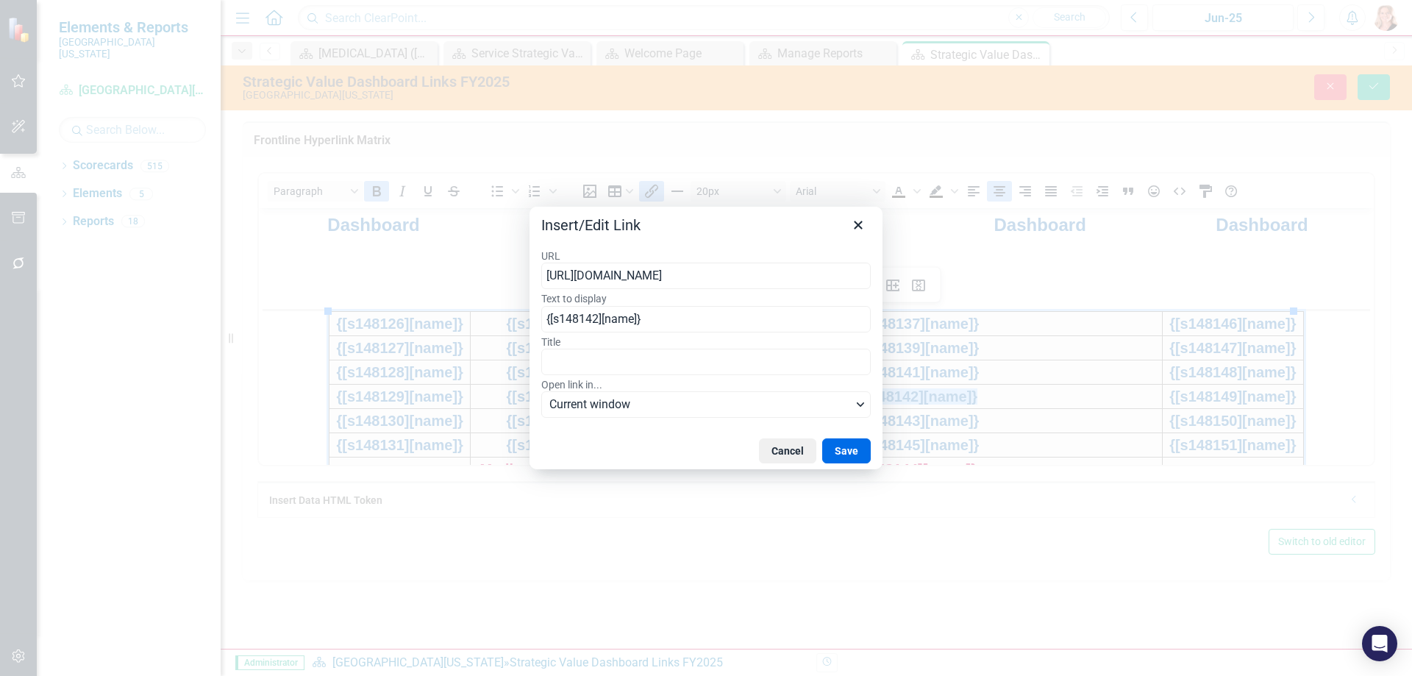
type input "https://publish.clearpointstrategy.com/7212/OUTRHB-FY25"
click at [857, 451] on button "Save" at bounding box center [846, 450] width 49 height 25
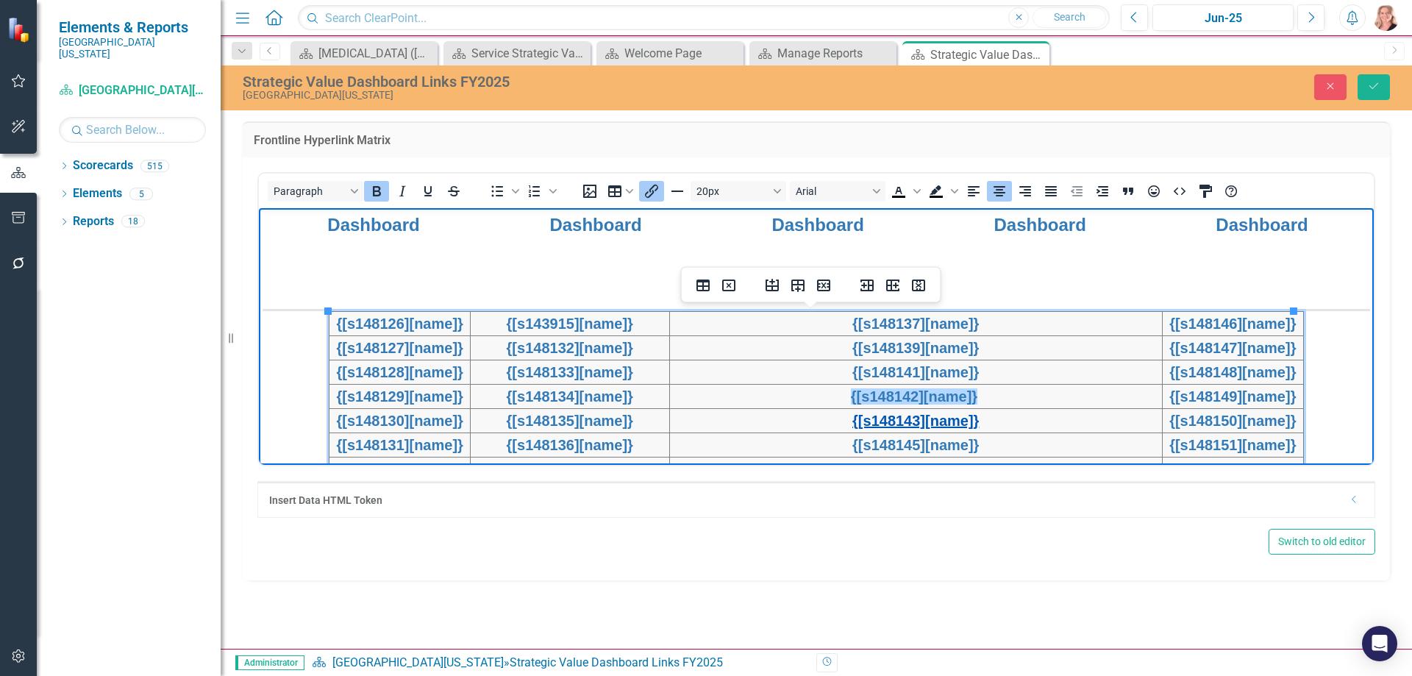
click at [929, 418] on link "{[s148143][name]}" at bounding box center [915, 420] width 126 height 16
click at [649, 190] on icon "Insert/edit link" at bounding box center [651, 191] width 13 height 13
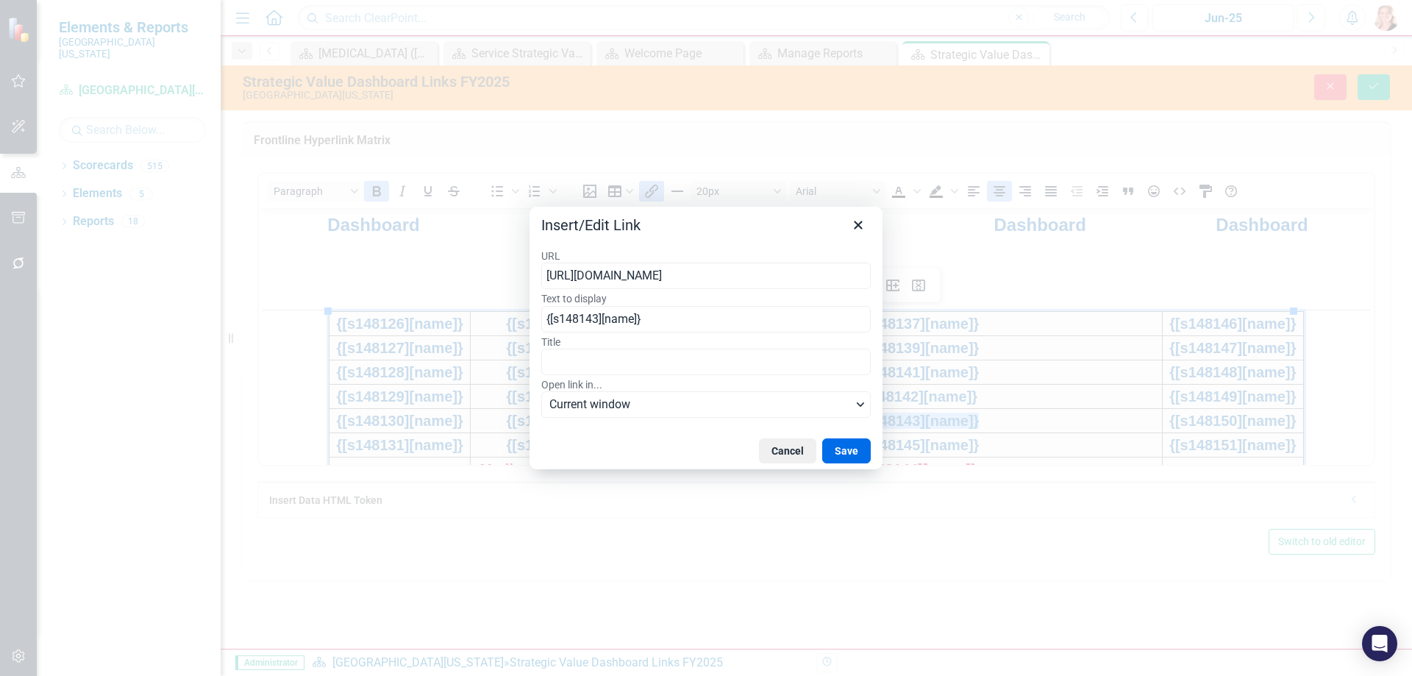
type input "https://publish.clearpointstrategy.com/7212/PI-FY25"
click at [860, 446] on button "Save" at bounding box center [846, 450] width 49 height 25
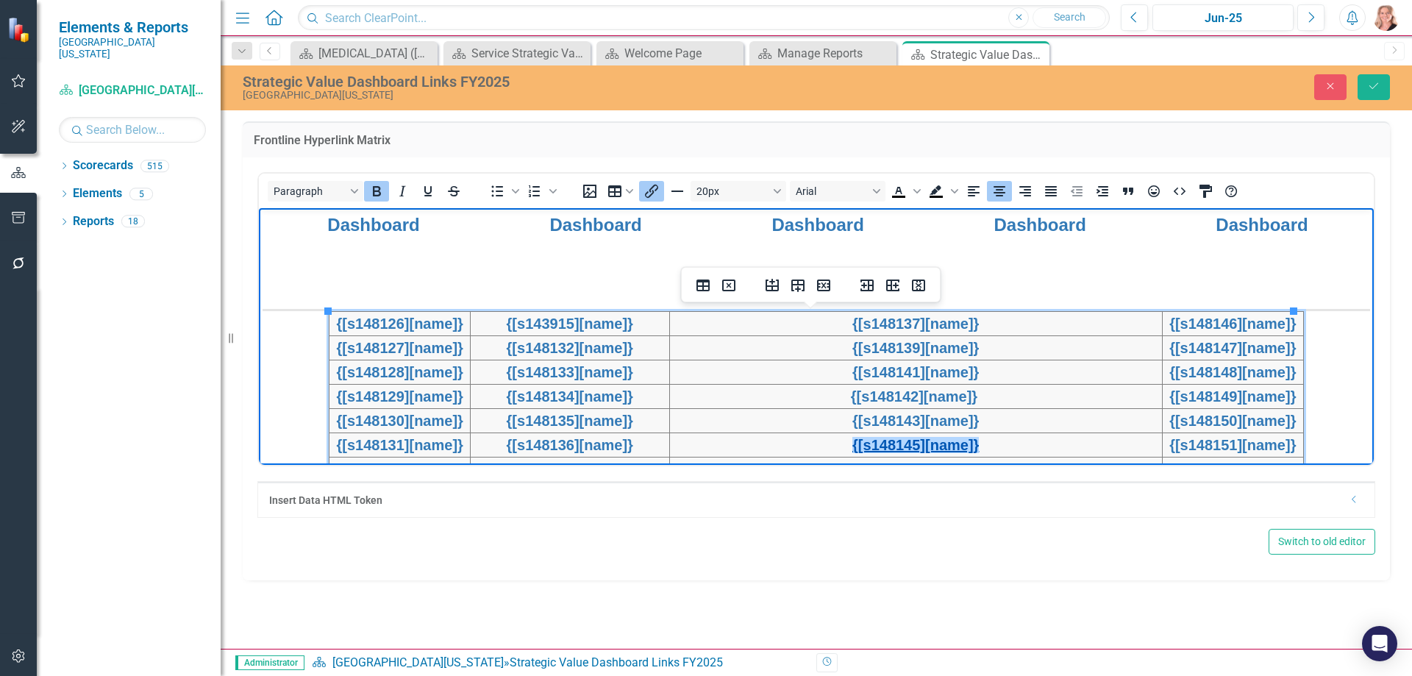
click at [913, 441] on link "{[s148145][name]}" at bounding box center [915, 444] width 126 height 16
click at [647, 185] on icon "Insert/edit link" at bounding box center [652, 191] width 18 height 18
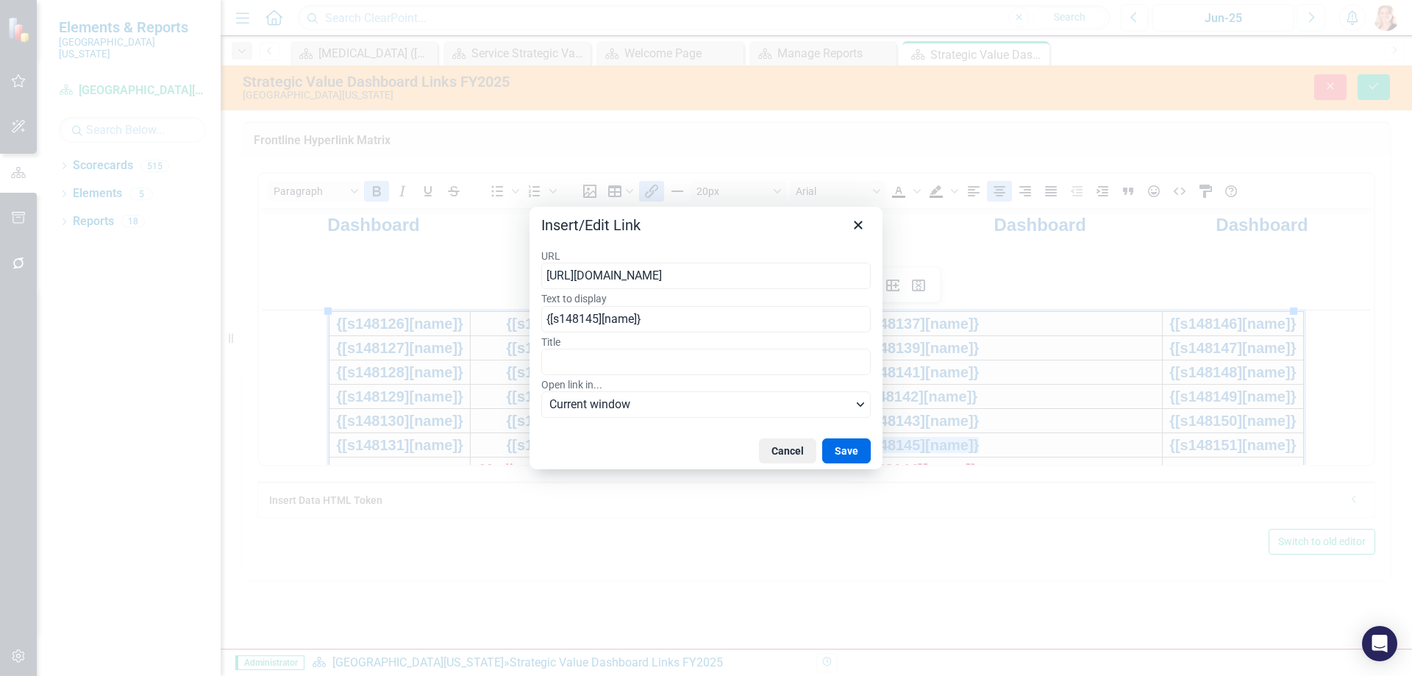
type input "https://publish.clearpointstrategy.com/7212/PO-FY25"
click at [843, 451] on button "Save" at bounding box center [846, 450] width 49 height 25
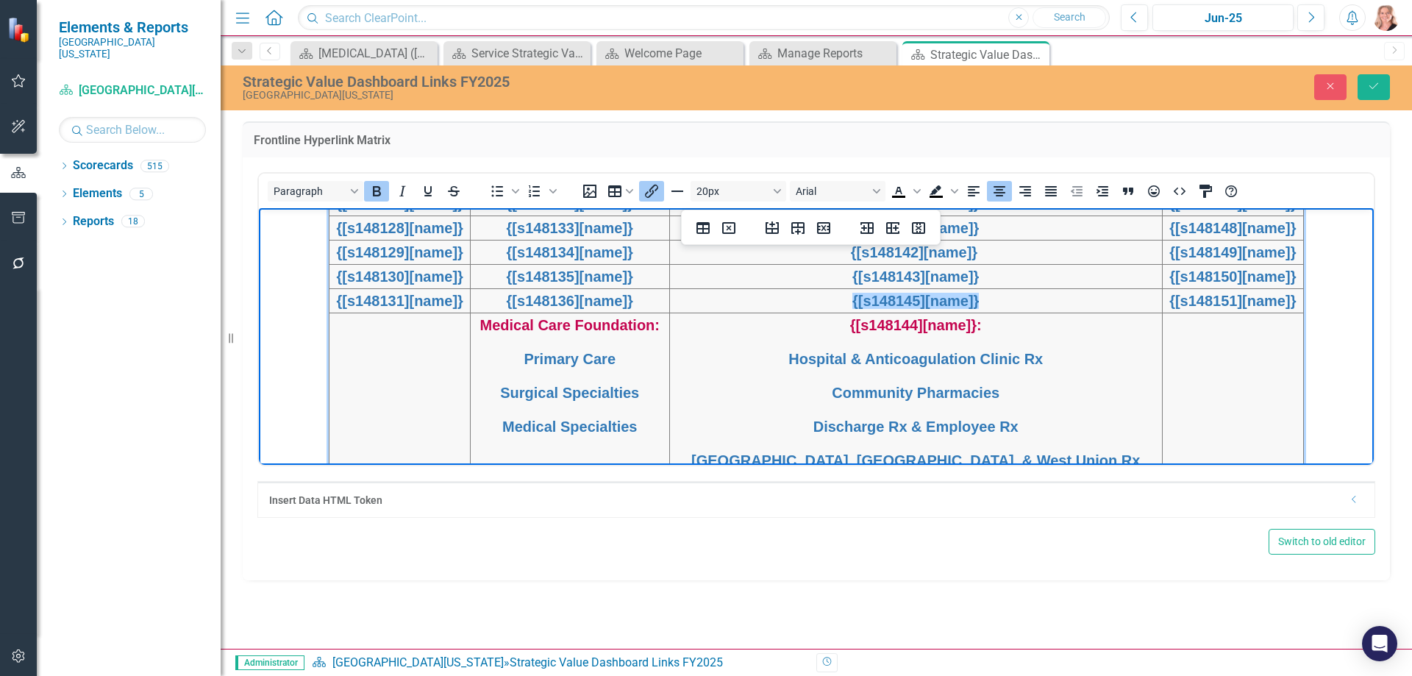
scroll to position [546, 0]
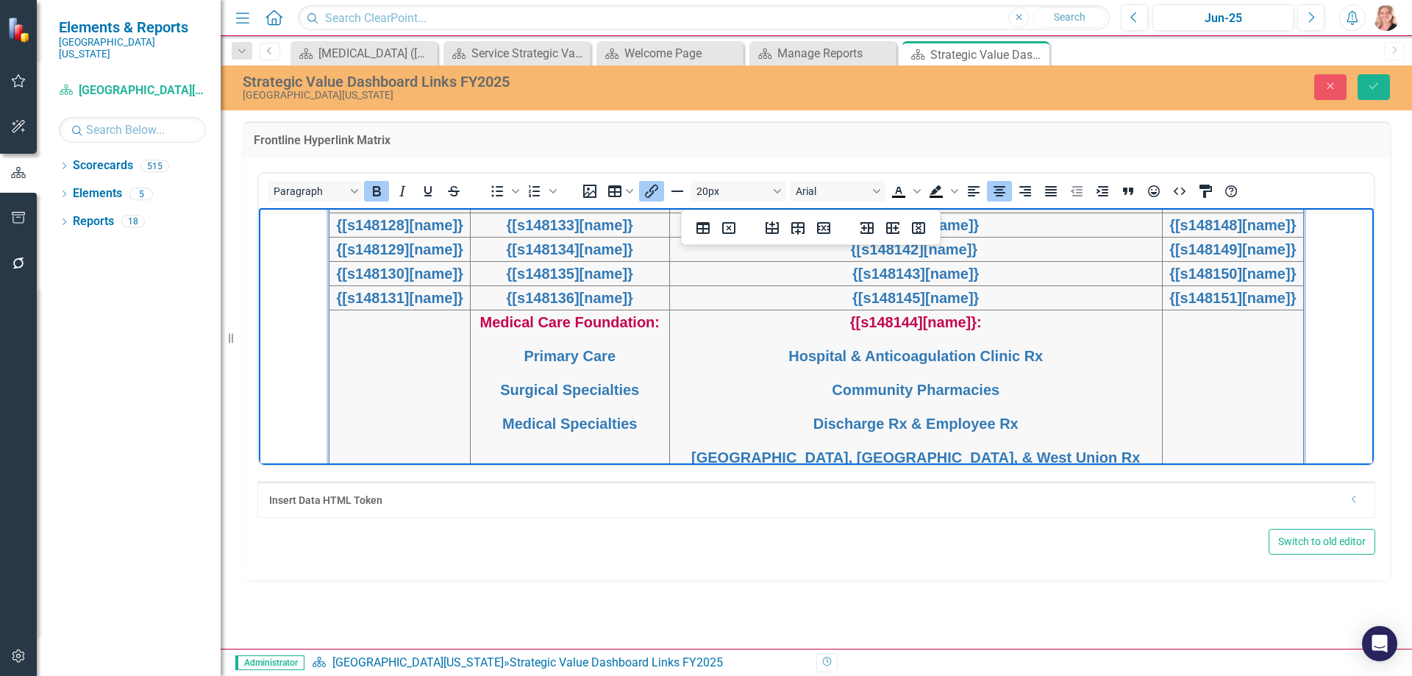
click at [885, 323] on span "{[s148144][name]}:" at bounding box center [916, 321] width 132 height 16
click at [943, 357] on link "Hospital & Anticoagulation Clinic Rx" at bounding box center [915, 355] width 254 height 16
click at [658, 192] on icon "Insert/edit link" at bounding box center [652, 191] width 18 height 18
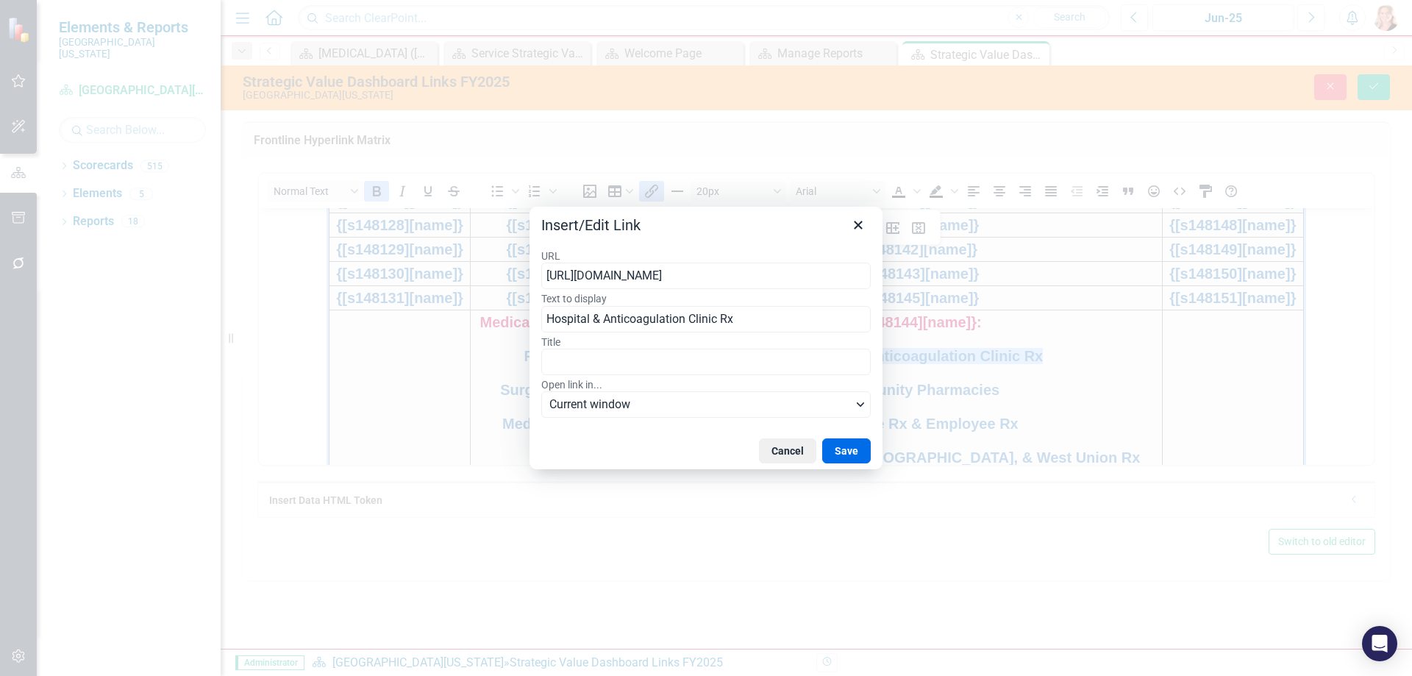
type input "https://publish.clearpointstrategy.com/7212/PharmH&A-FY25"
click at [846, 447] on button "Save" at bounding box center [846, 450] width 49 height 25
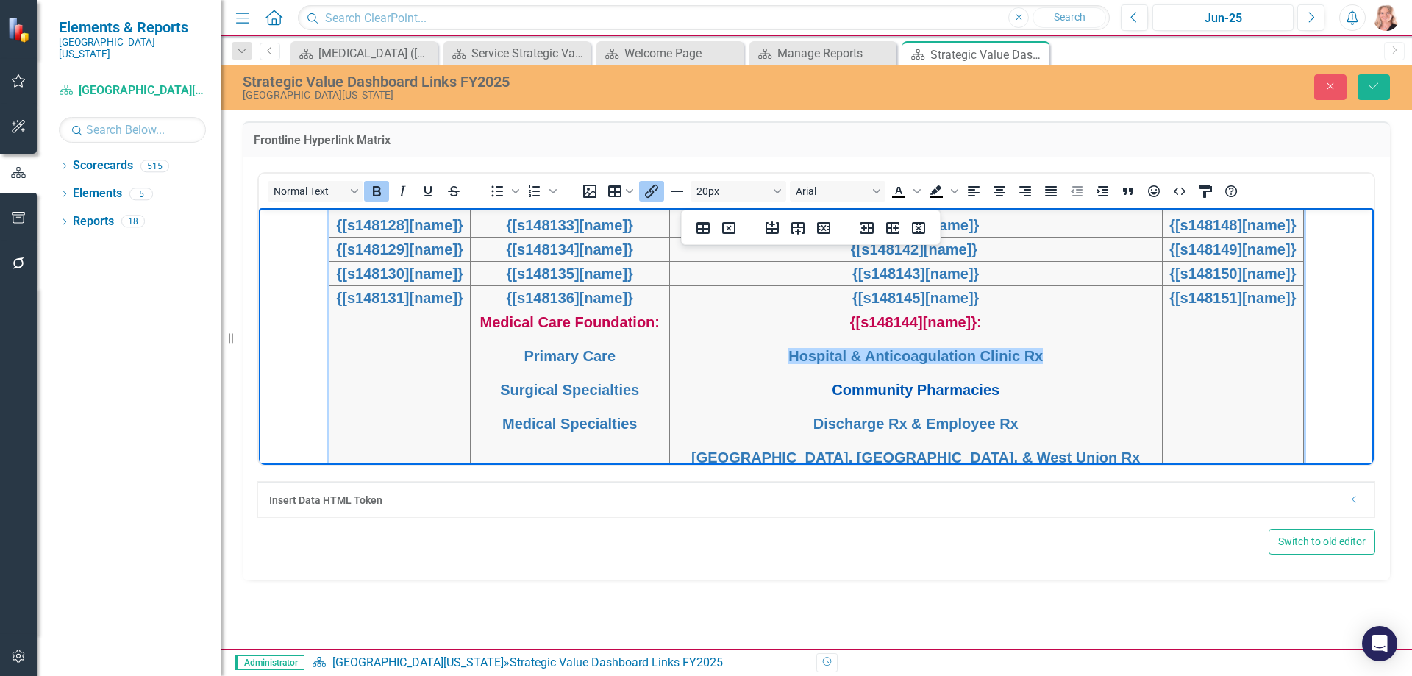
click at [916, 383] on span "Community Pharmacies" at bounding box center [916, 389] width 168 height 16
click at [655, 190] on icon "Insert/edit link" at bounding box center [651, 191] width 13 height 13
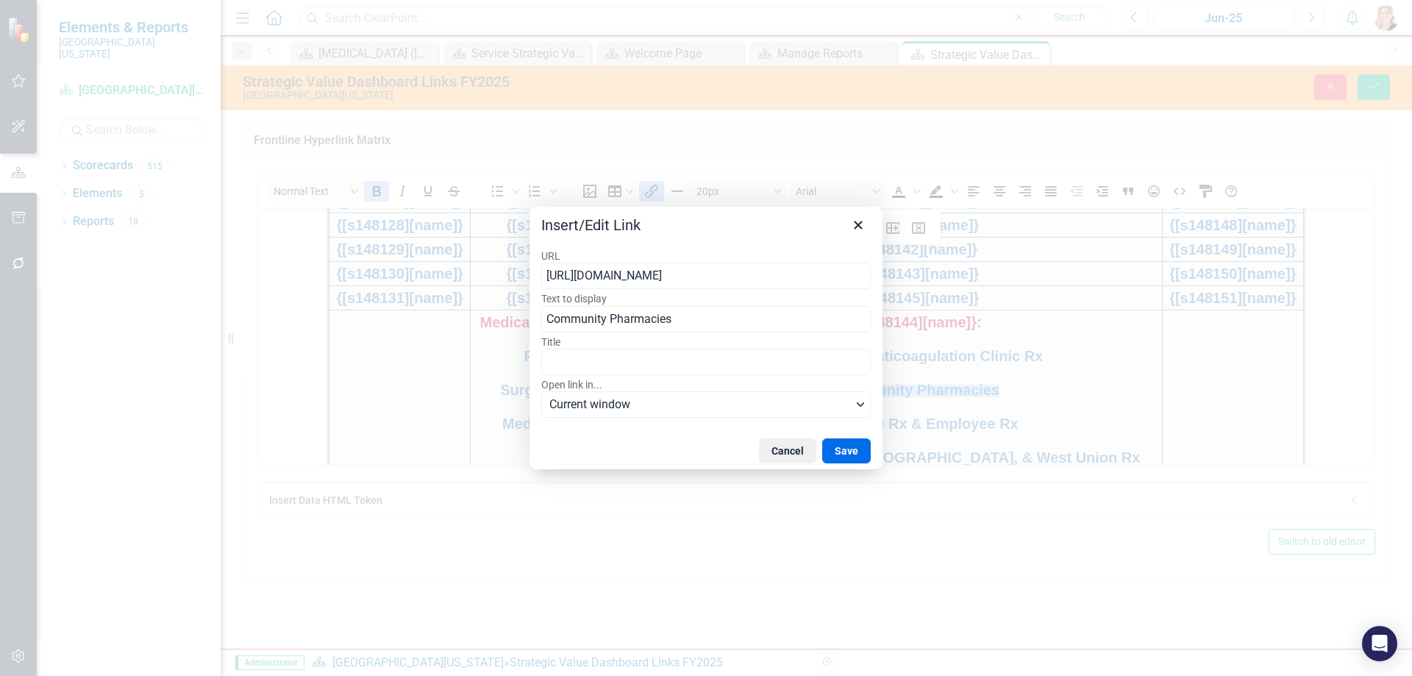
type input "https://publish.clearpointstrategy.com/7212/CPRU-FY25"
click at [846, 454] on button "Save" at bounding box center [846, 450] width 49 height 25
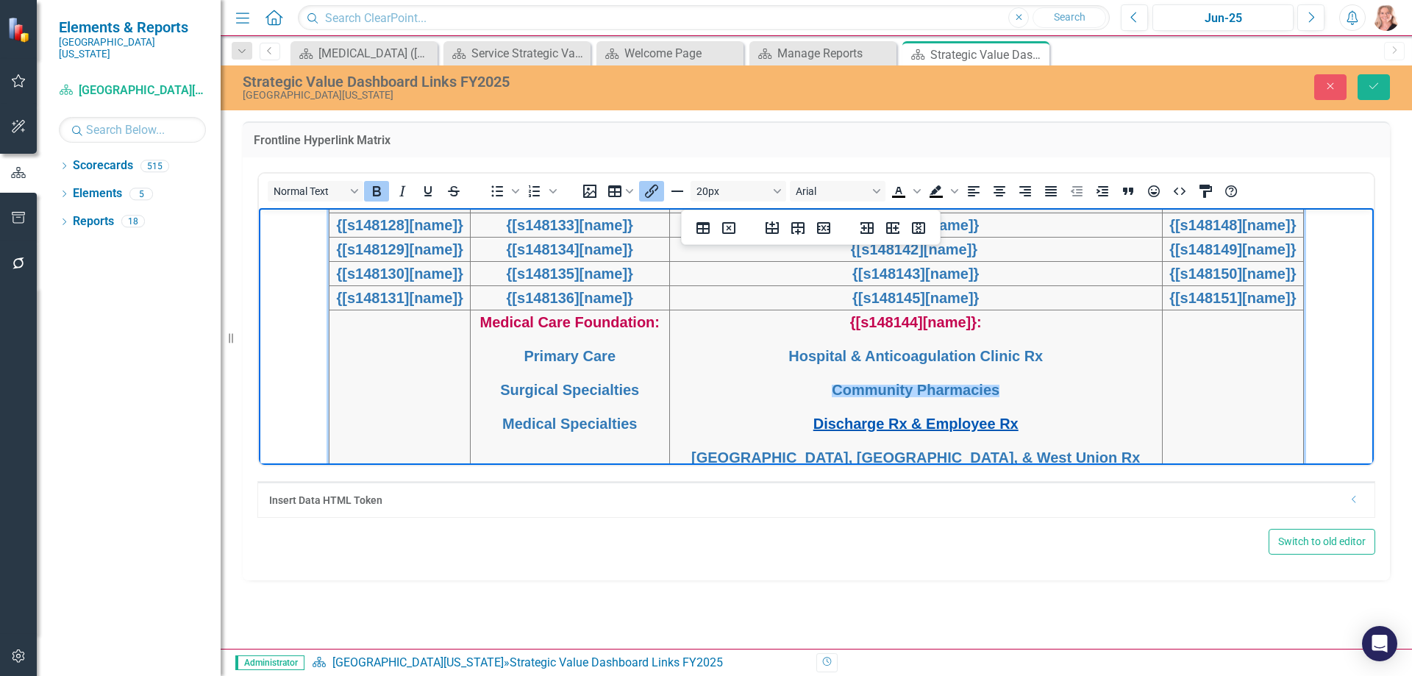
click at [884, 421] on link "Discharge Rx & Employee Rx" at bounding box center [915, 423] width 205 height 16
click at [658, 200] on button "Insert/edit link" at bounding box center [651, 191] width 25 height 21
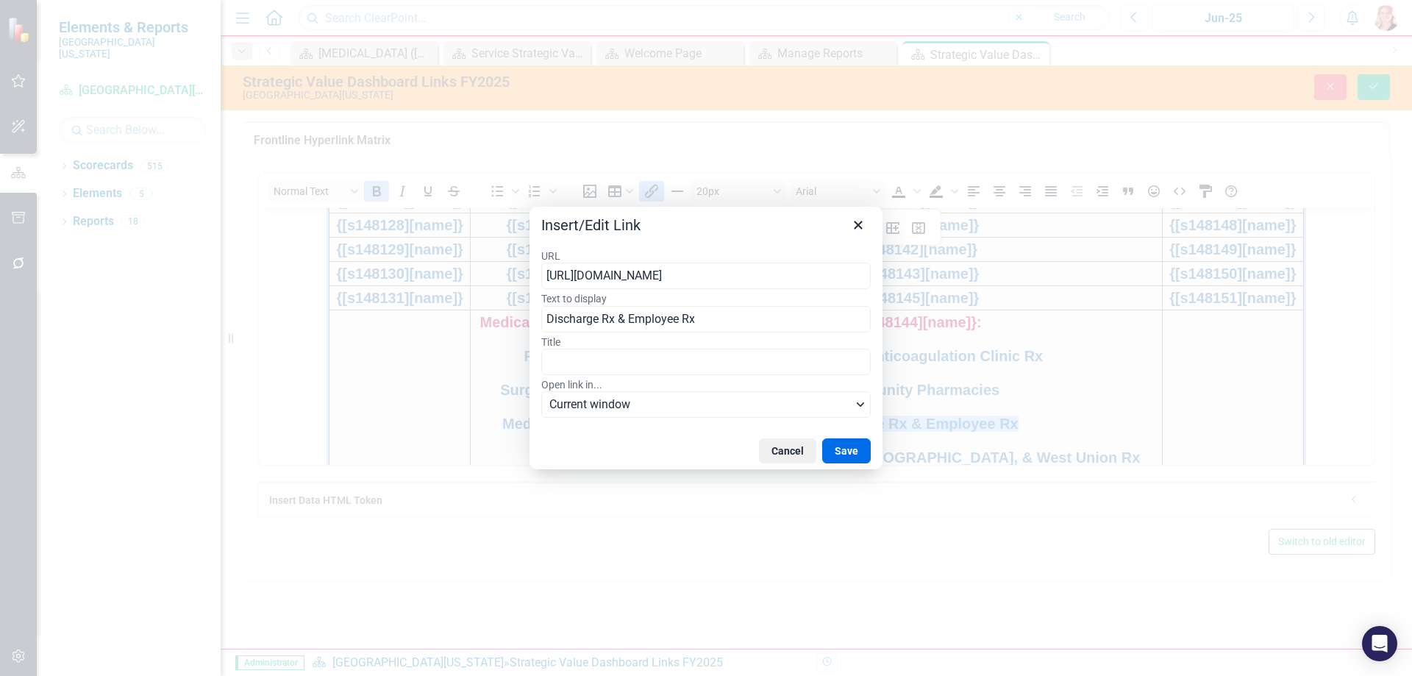
type input "https://publish.clearpointstrategy.com/7212/PharmD&E-FY25"
click at [862, 452] on button "Save" at bounding box center [846, 450] width 49 height 25
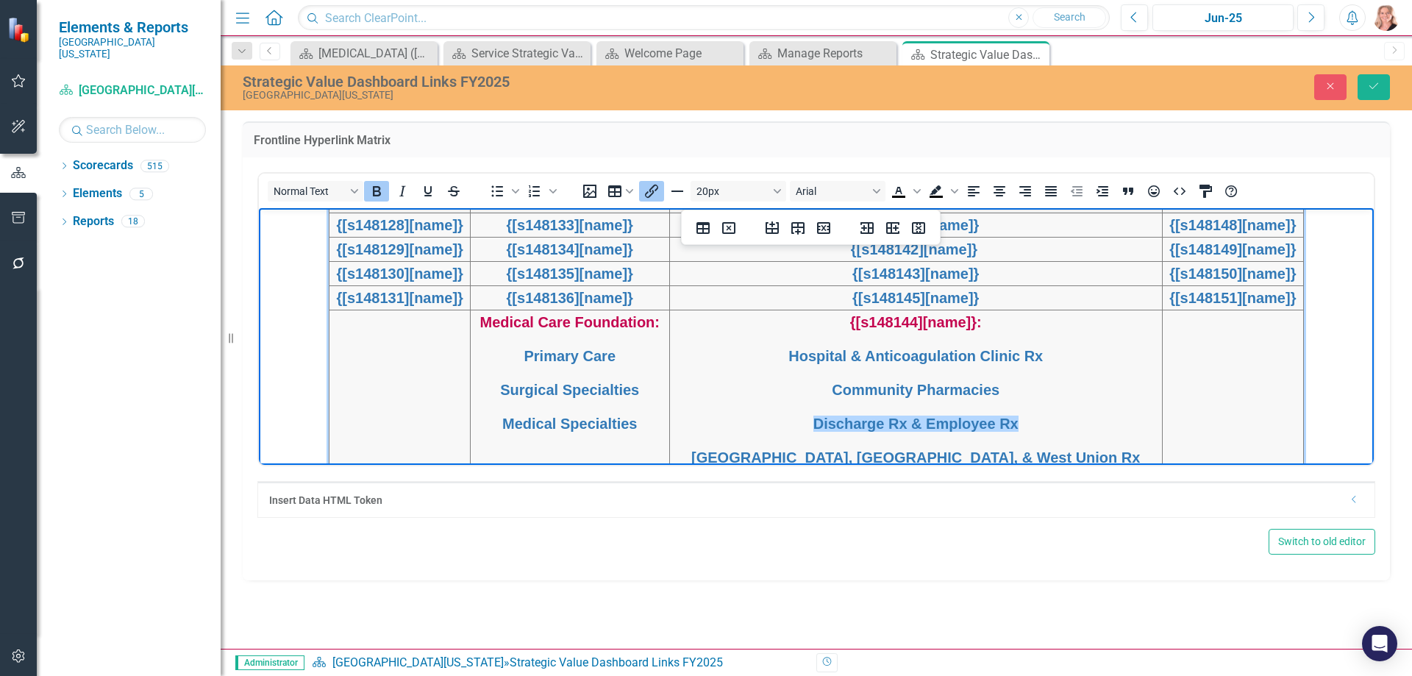
scroll to position [620, 0]
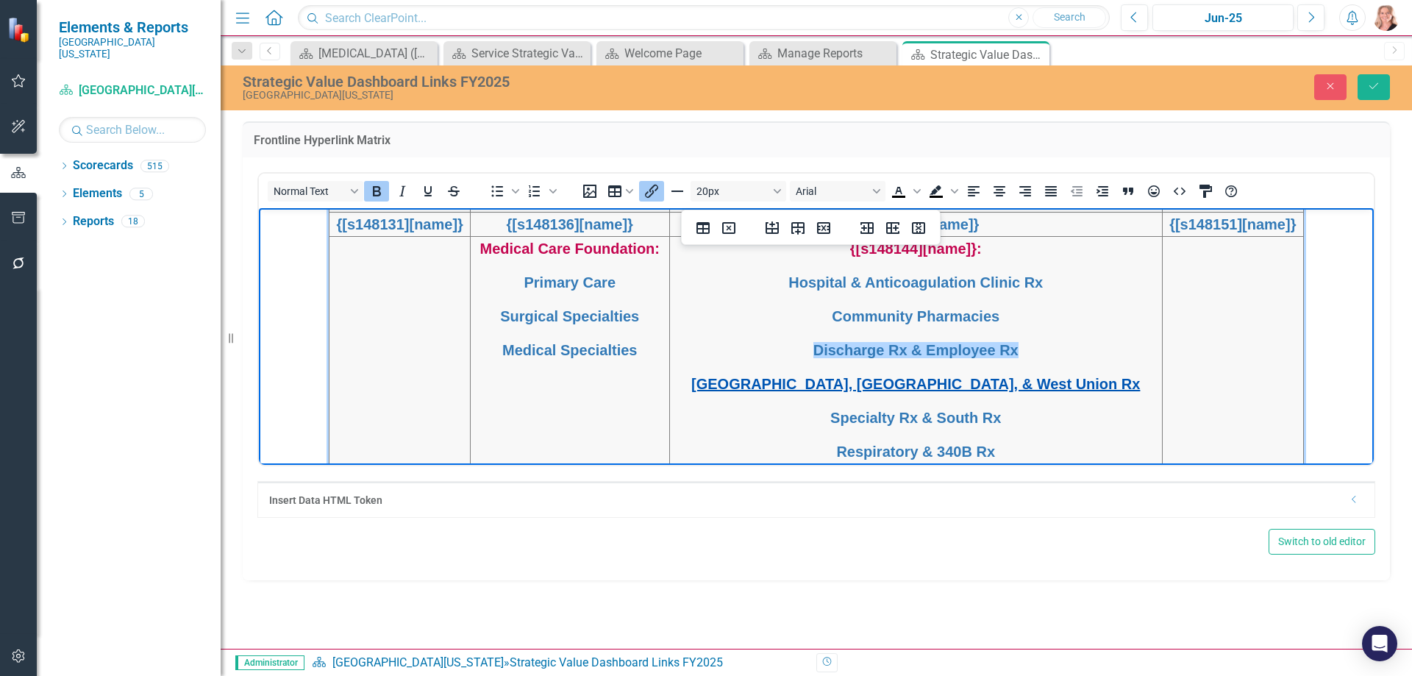
click at [890, 388] on link "[GEOGRAPHIC_DATA], [GEOGRAPHIC_DATA], & West Union Rx" at bounding box center [915, 383] width 449 height 16
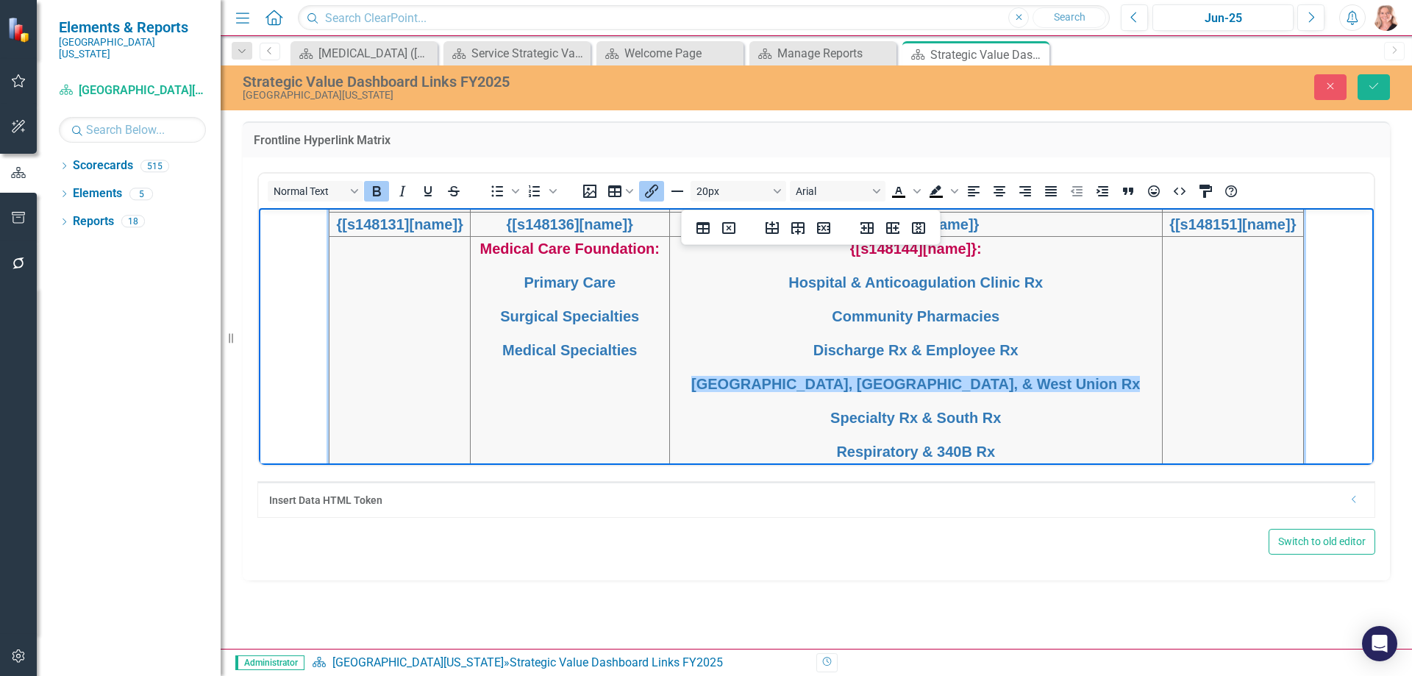
click at [656, 192] on icon "Insert/edit link" at bounding box center [652, 191] width 18 height 18
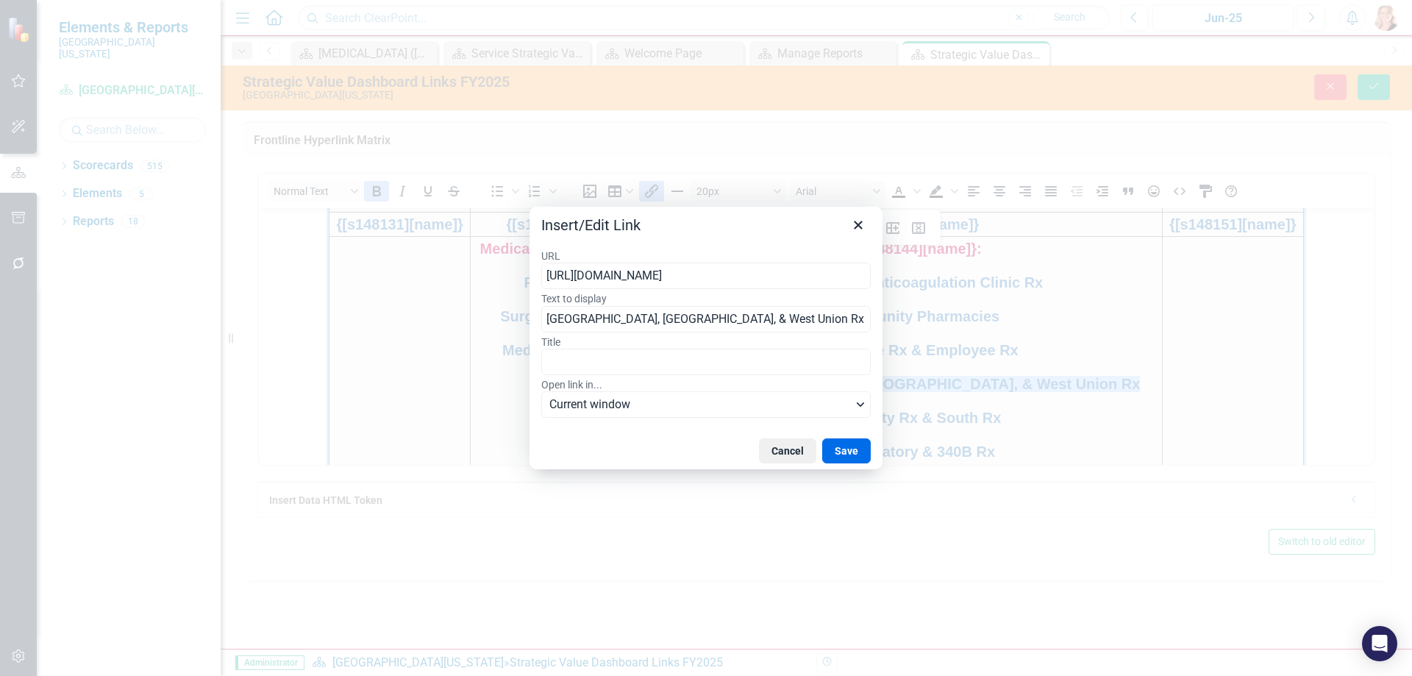
type input "https://publish.clearpointstrategy.com/7212/PharmWB&WU-FY25"
click at [844, 446] on button "Save" at bounding box center [846, 450] width 49 height 25
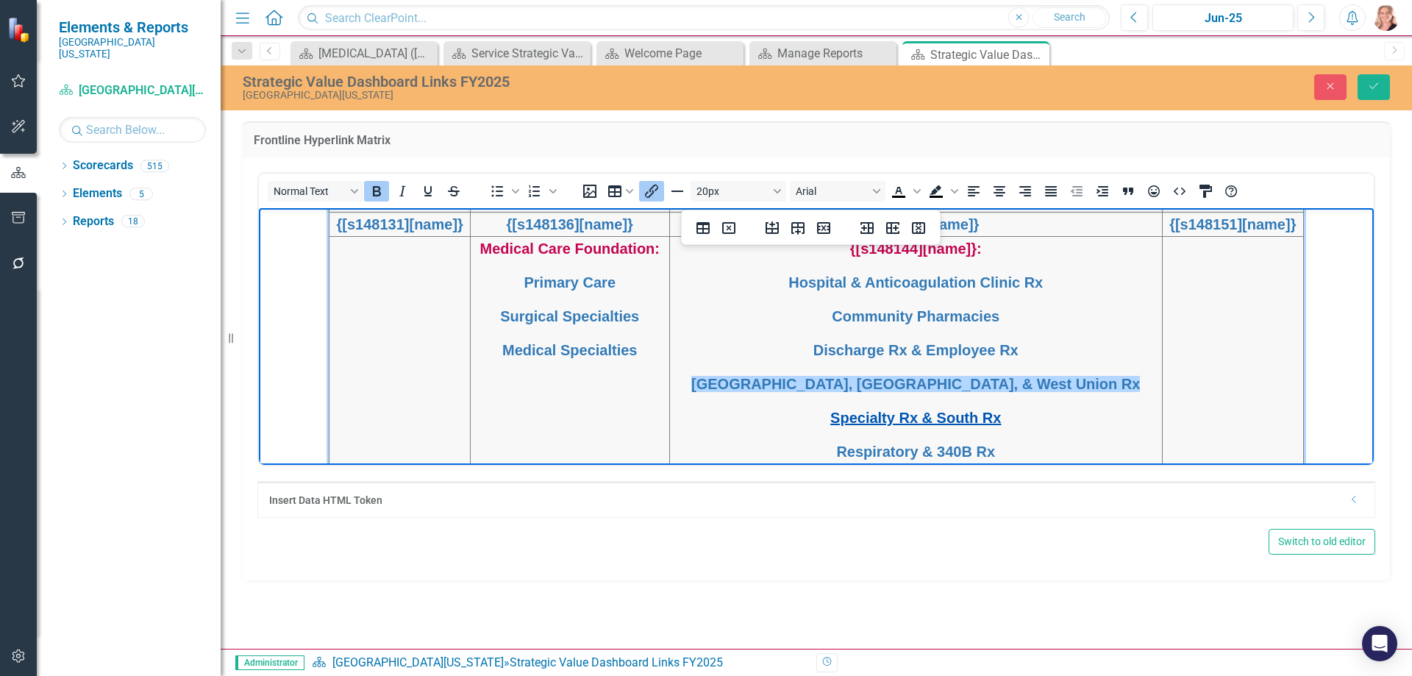
click at [874, 418] on link "Specialty Rx & South Rx" at bounding box center [915, 417] width 171 height 16
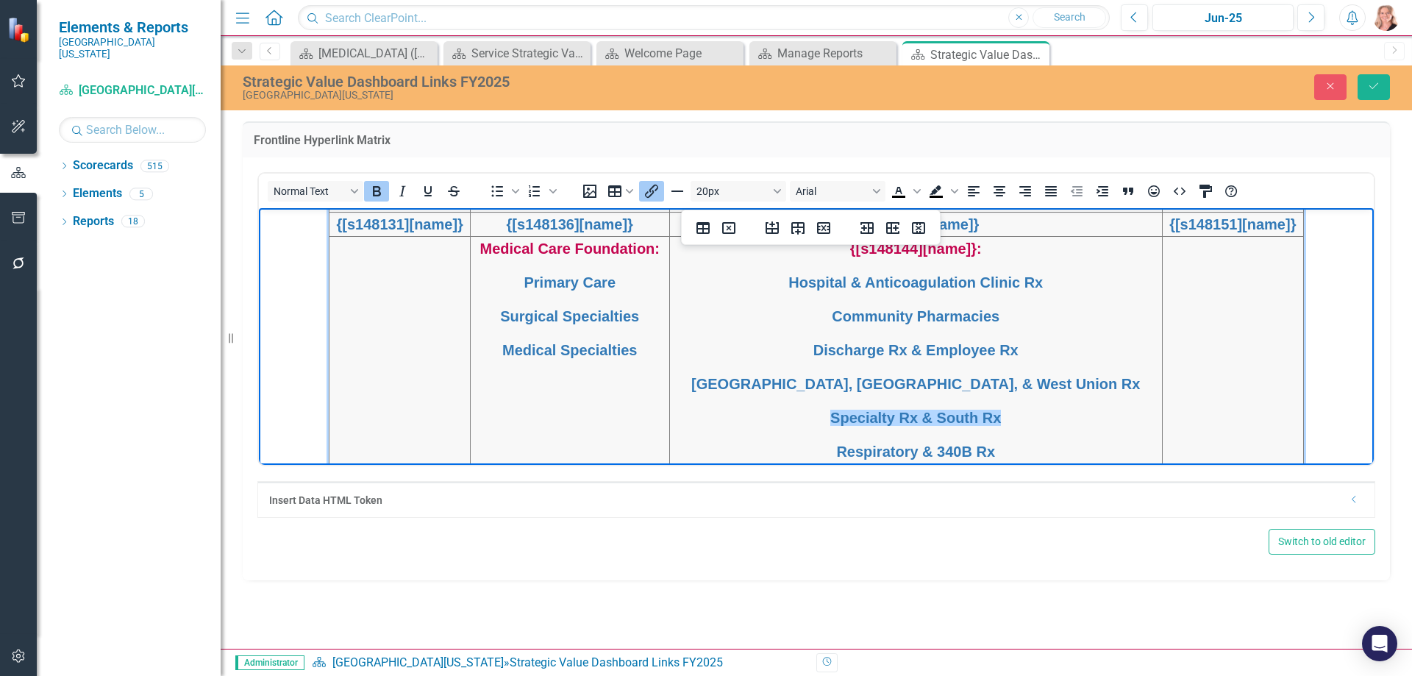
click at [652, 188] on icon "Insert/edit link" at bounding box center [651, 191] width 13 height 13
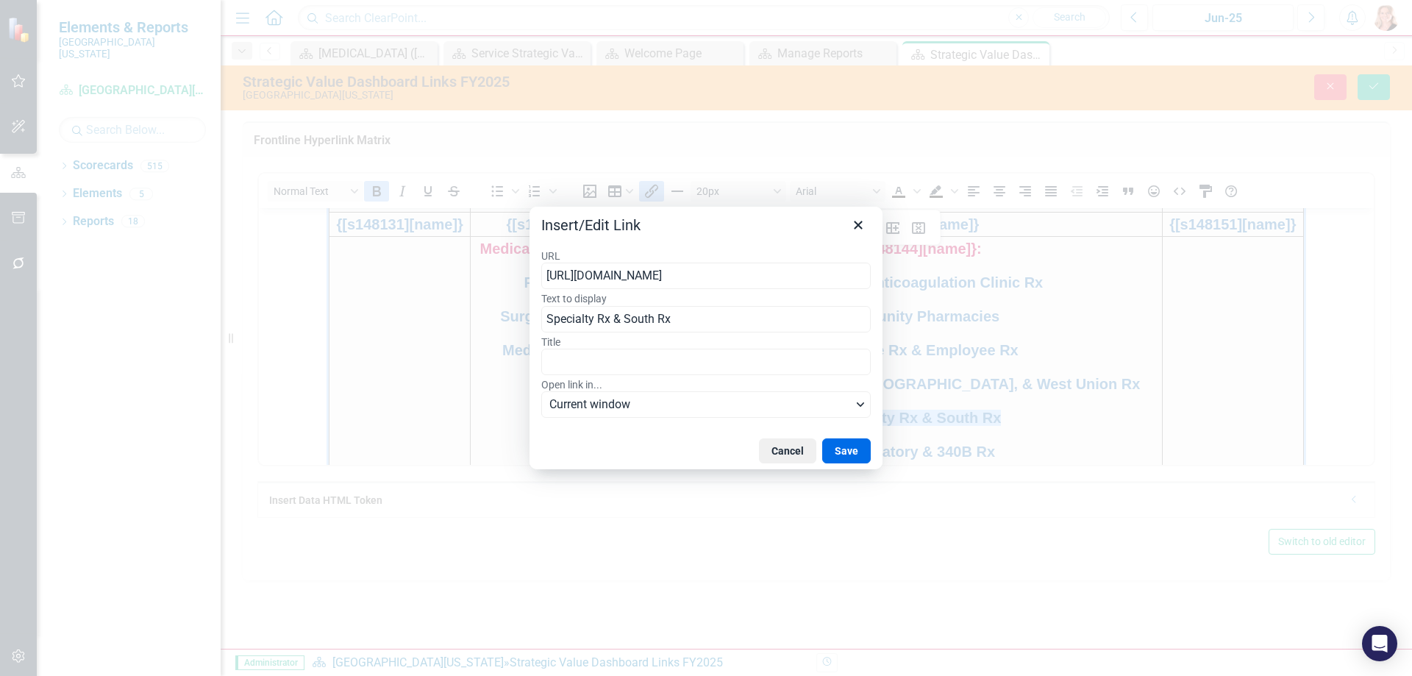
type input "https://publish.clearpointstrategy.com/7212/PharmSP&South-FY25"
click at [847, 444] on button "Save" at bounding box center [846, 450] width 49 height 25
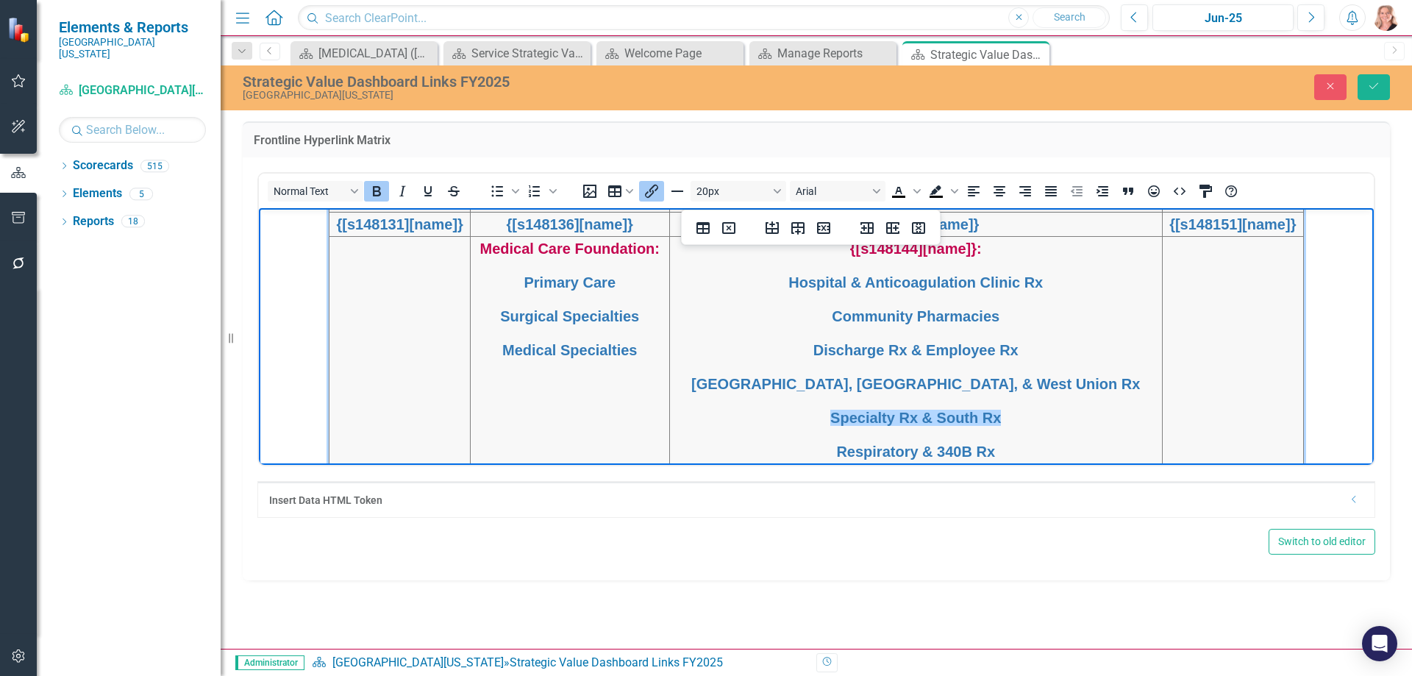
scroll to position [693, 0]
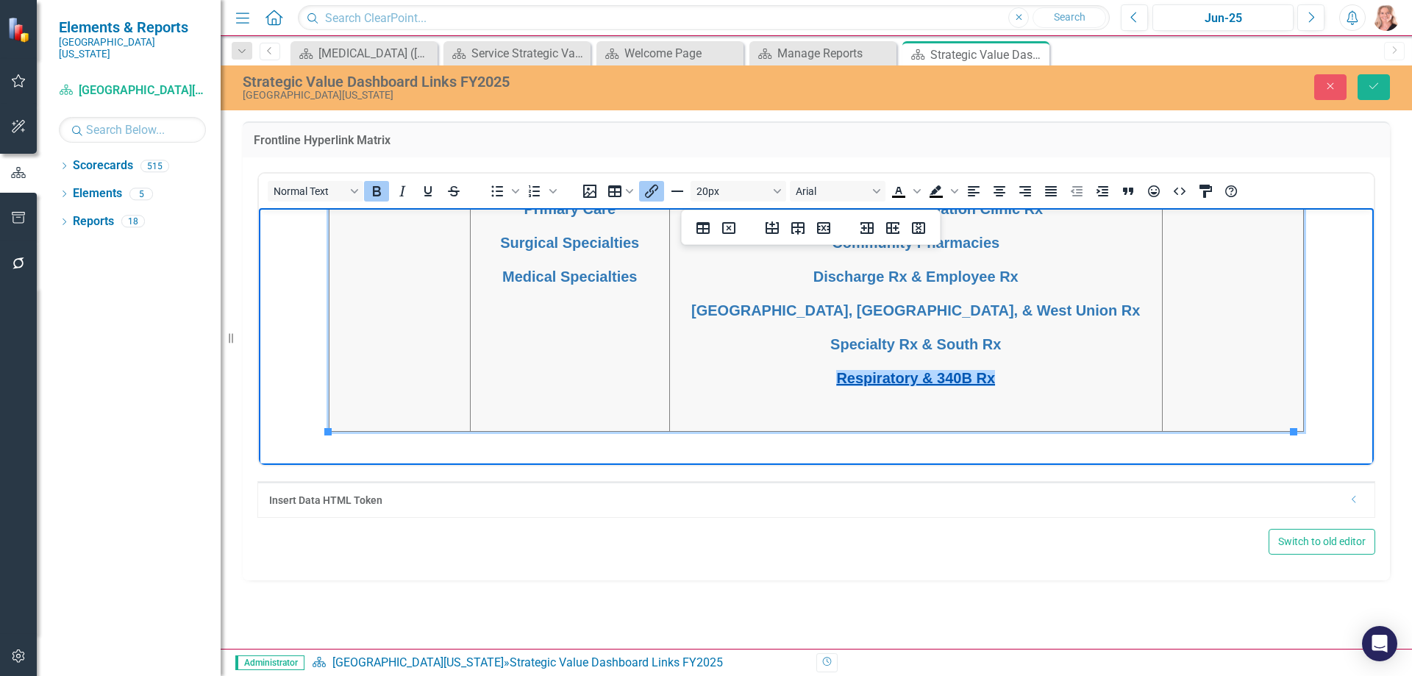
click at [889, 378] on link "Respiratory & 340B Rx" at bounding box center [915, 377] width 159 height 16
click at [652, 188] on icon "Insert/edit link" at bounding box center [651, 191] width 13 height 13
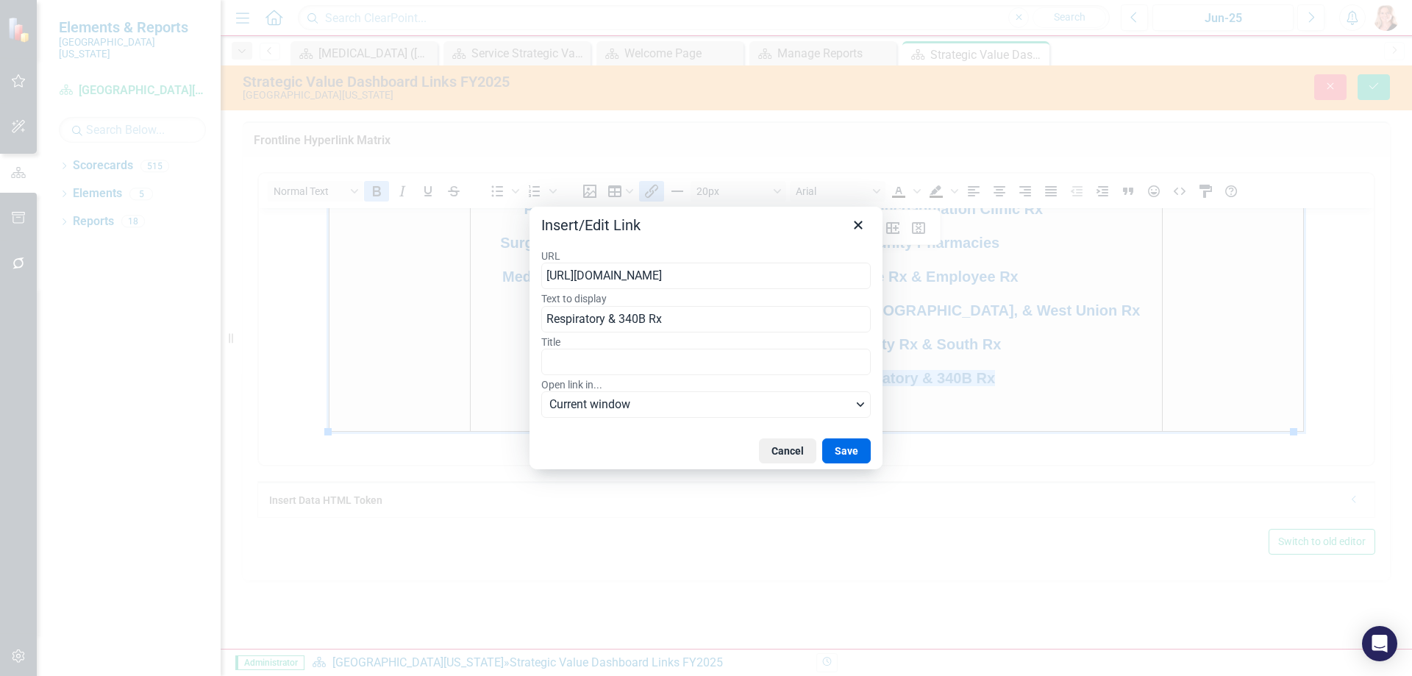
type input "https://publish.clearpointstrategy.com/7212/340b&Resp-FY25"
click at [854, 448] on button "Save" at bounding box center [846, 450] width 49 height 25
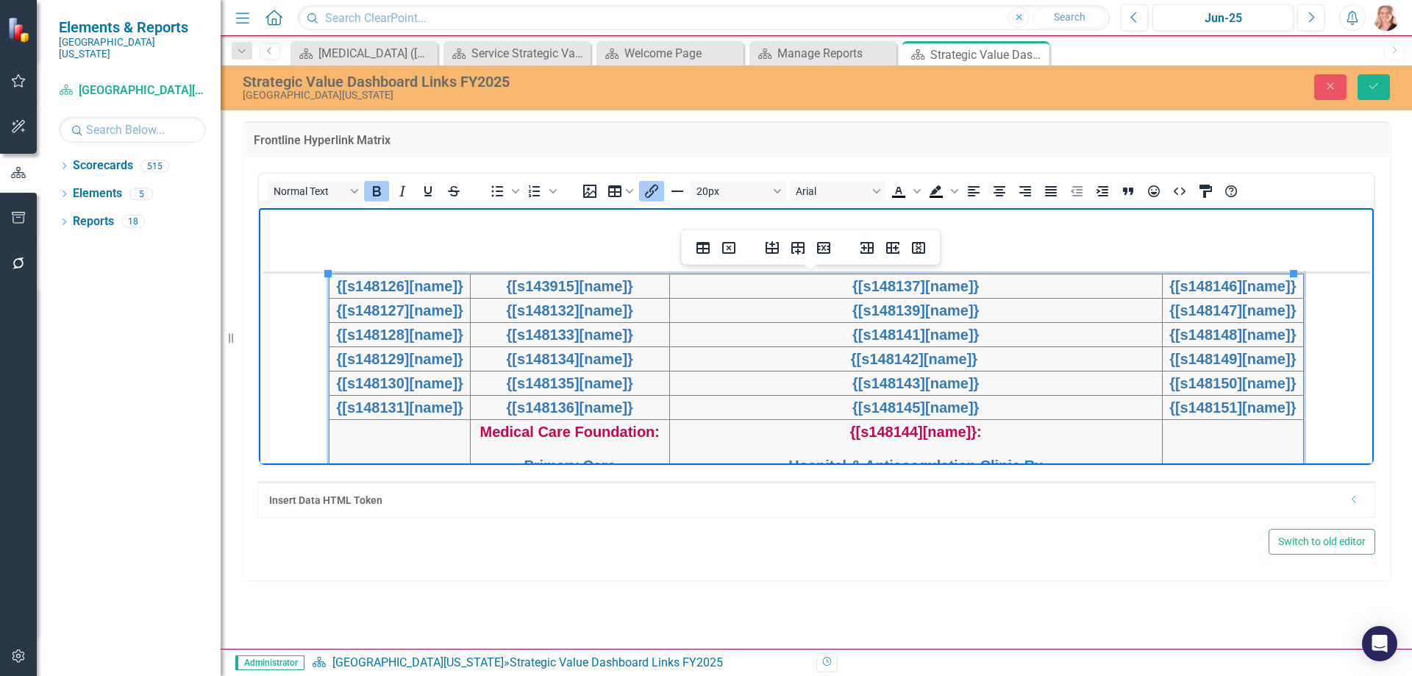
scroll to position [399, 0]
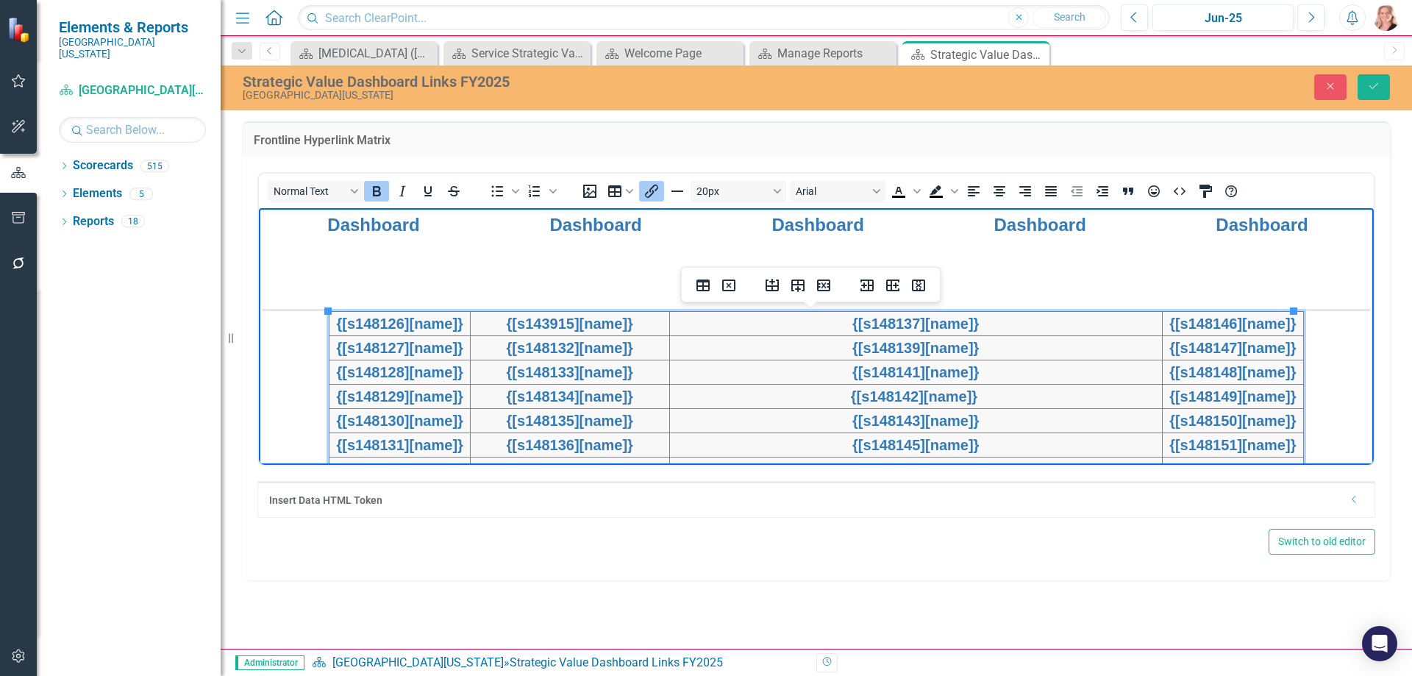
click at [1180, 331] on div "{[s148146][name]}" at bounding box center [1232, 323] width 139 height 22
click at [650, 192] on icon "Insert/edit link" at bounding box center [651, 191] width 13 height 13
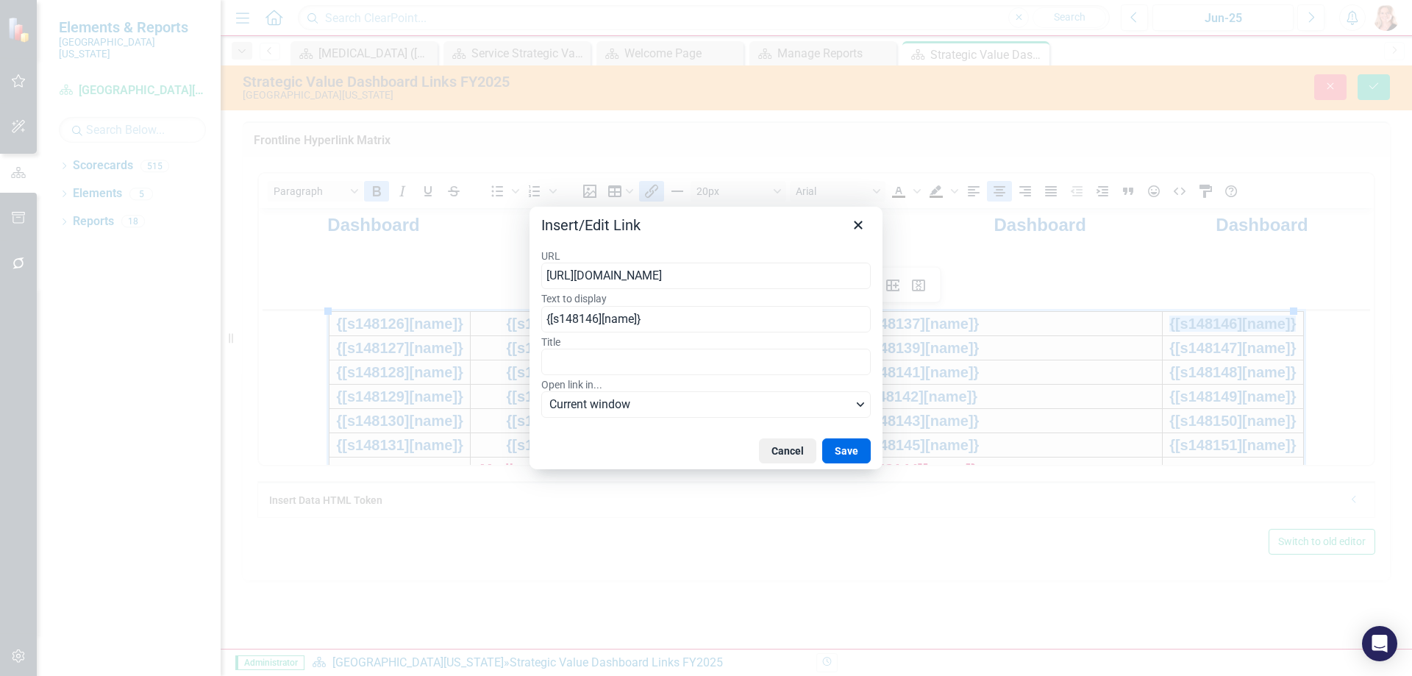
type input "https://publish.clearpointstrategy.com/7212/REV-FY25"
click at [850, 450] on button "Save" at bounding box center [846, 450] width 49 height 25
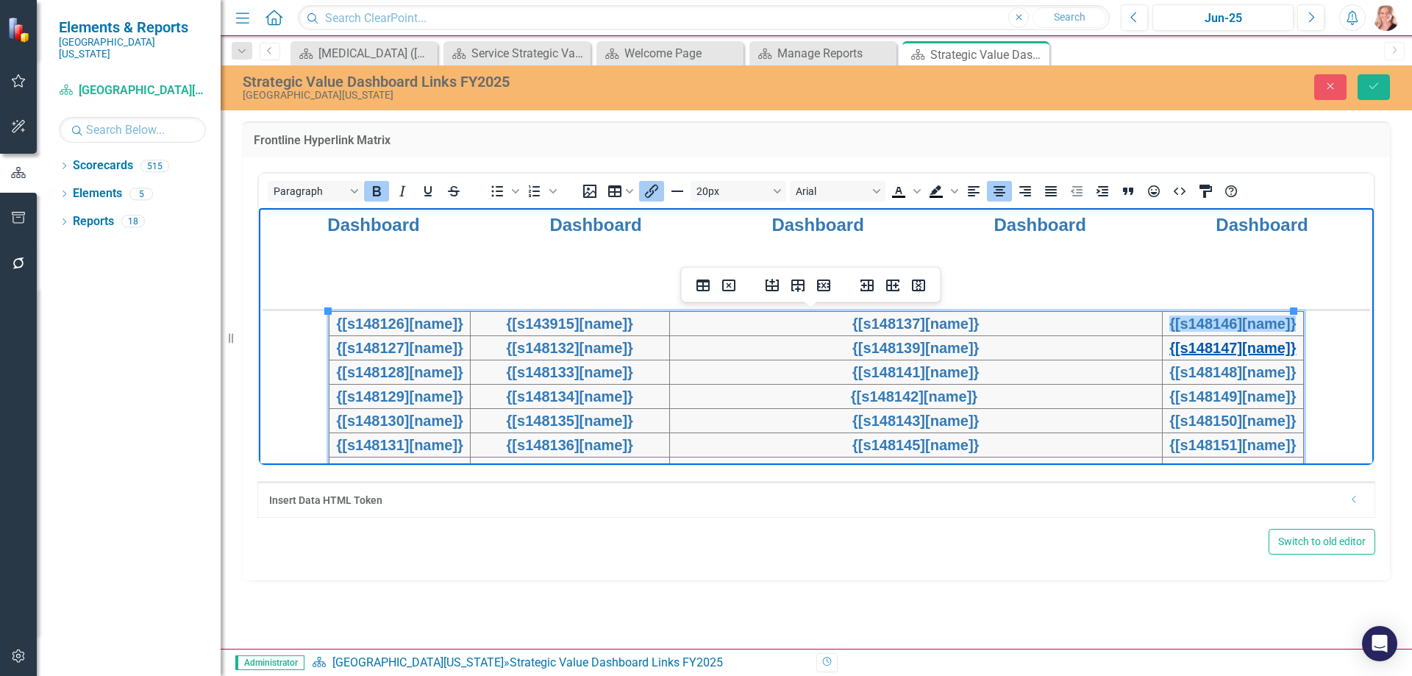
click at [1205, 347] on link "{[s148147][name]}" at bounding box center [1232, 347] width 126 height 16
click at [653, 193] on icon "Insert/edit link" at bounding box center [651, 191] width 13 height 13
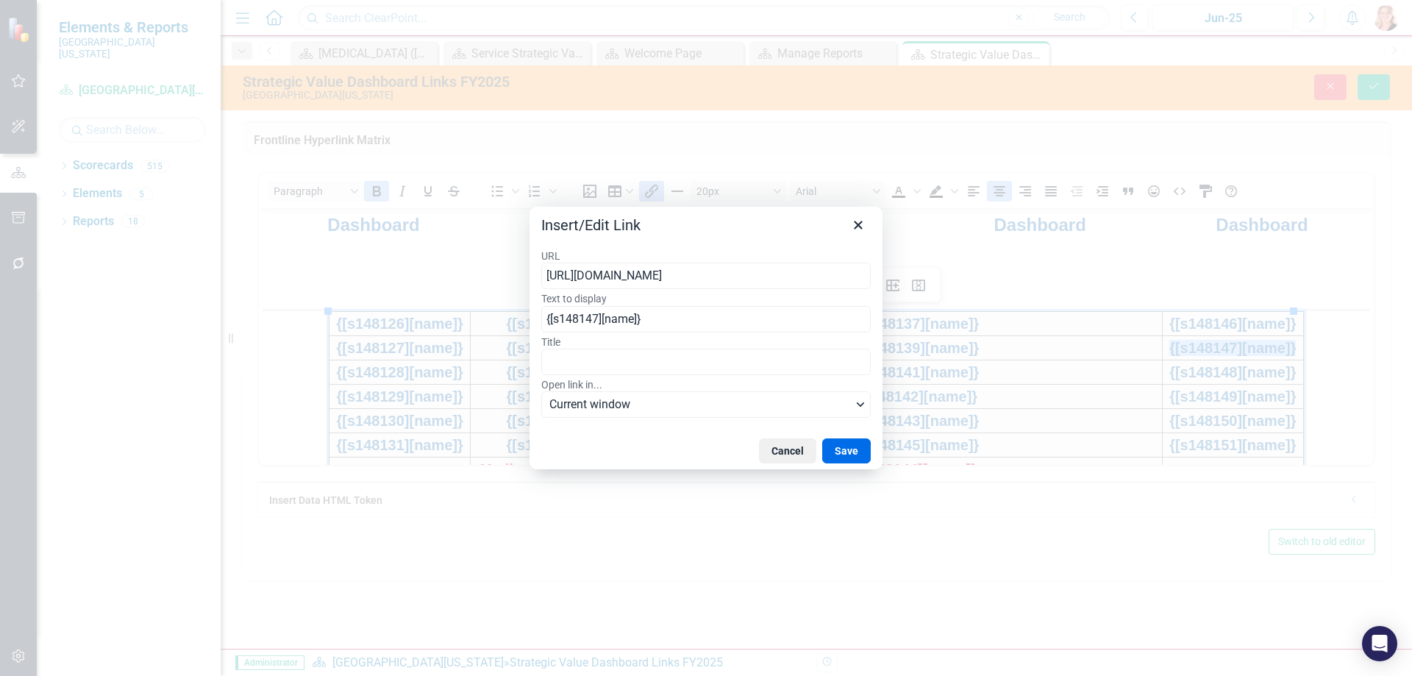
type input "https://publish.clearpointstrategy.com/7212/SAFE-FY25"
click at [850, 446] on button "Save" at bounding box center [846, 450] width 49 height 25
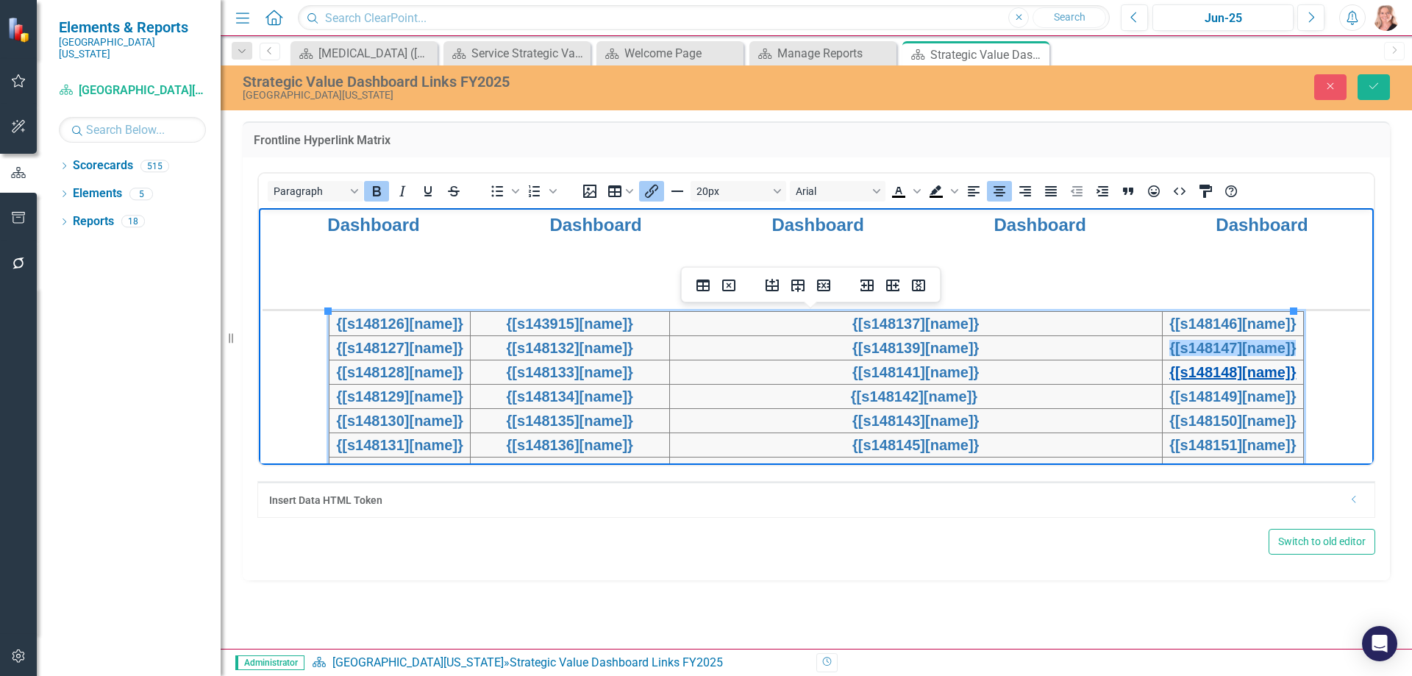
click at [1194, 378] on link "{[s148148][name]}" at bounding box center [1232, 371] width 126 height 16
click at [652, 191] on icon "Insert/edit link" at bounding box center [651, 191] width 13 height 13
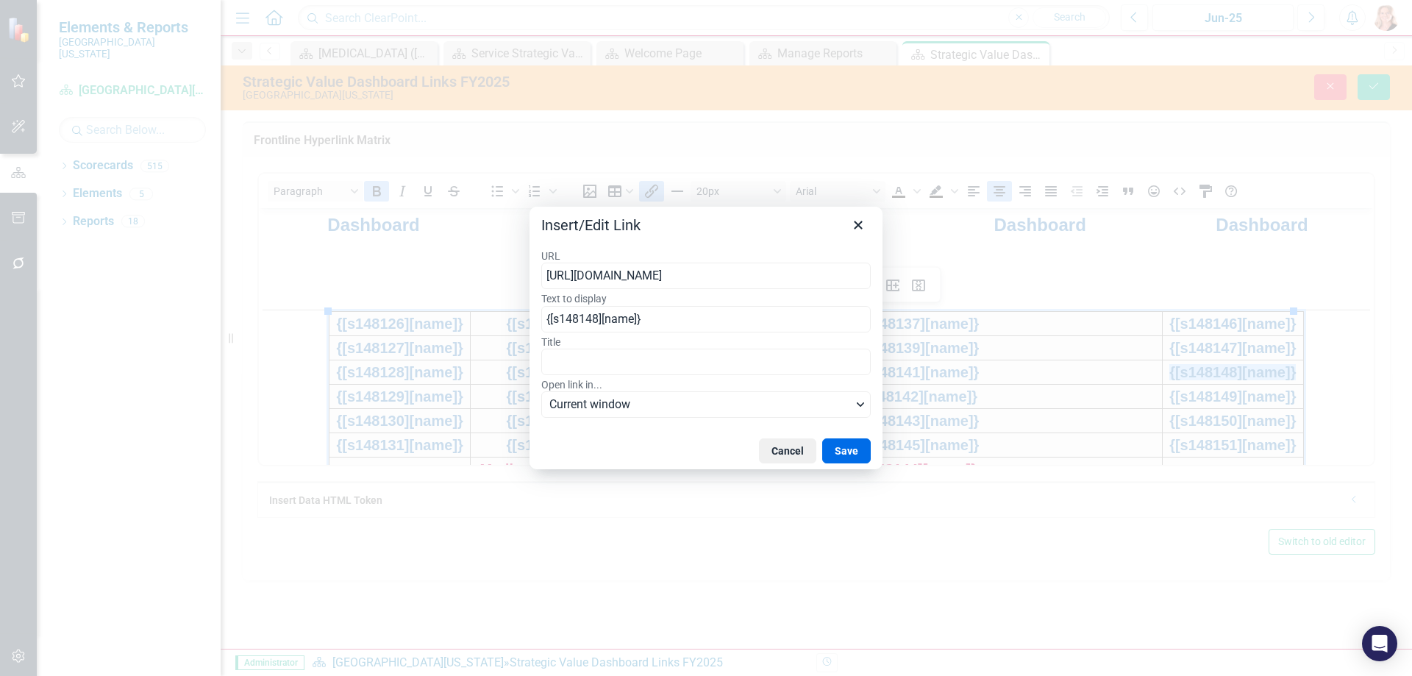
type input "https://publish.clearpointstrategy.com/7212/SS-FY25"
click at [842, 441] on button "Save" at bounding box center [846, 450] width 49 height 25
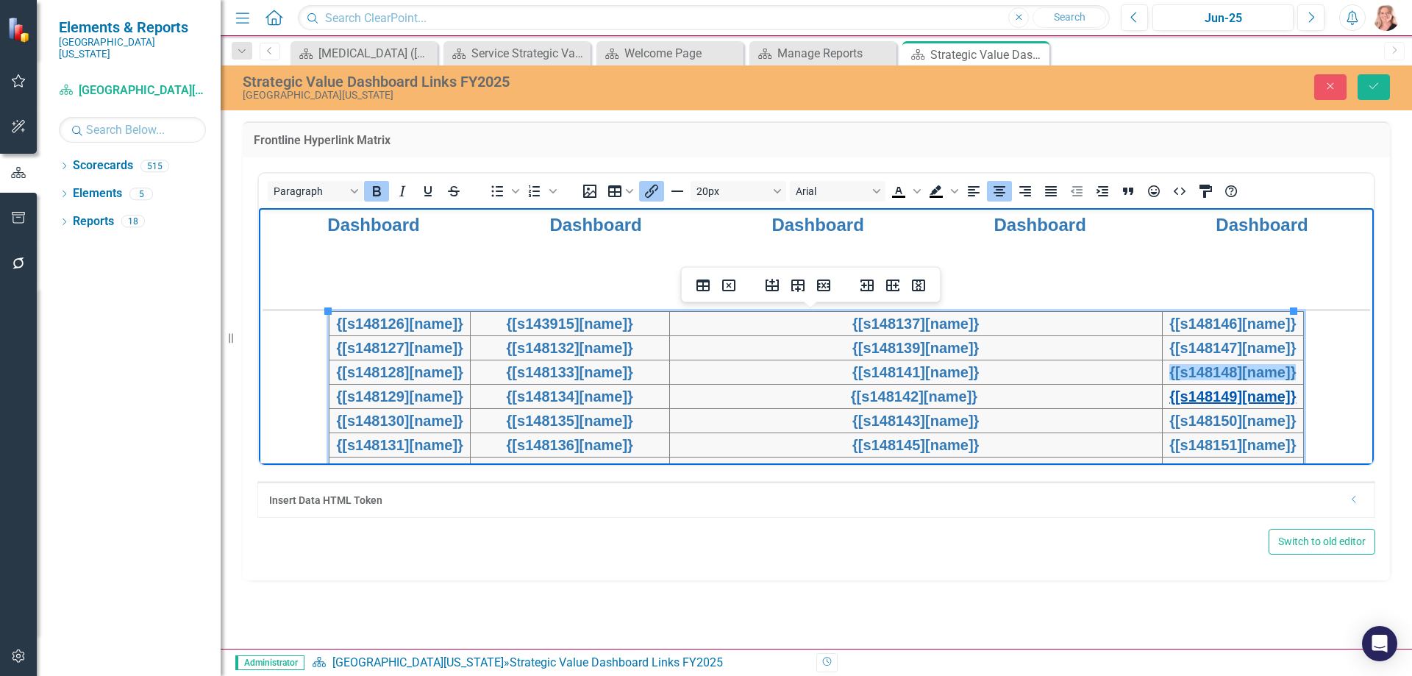
click at [1247, 398] on link "{[s148149][name]}" at bounding box center [1232, 396] width 126 height 16
click at [639, 185] on div "20px Arial To open the popup, press Shift+Enter To open the popup, press Shift+…" at bounding box center [910, 190] width 684 height 29
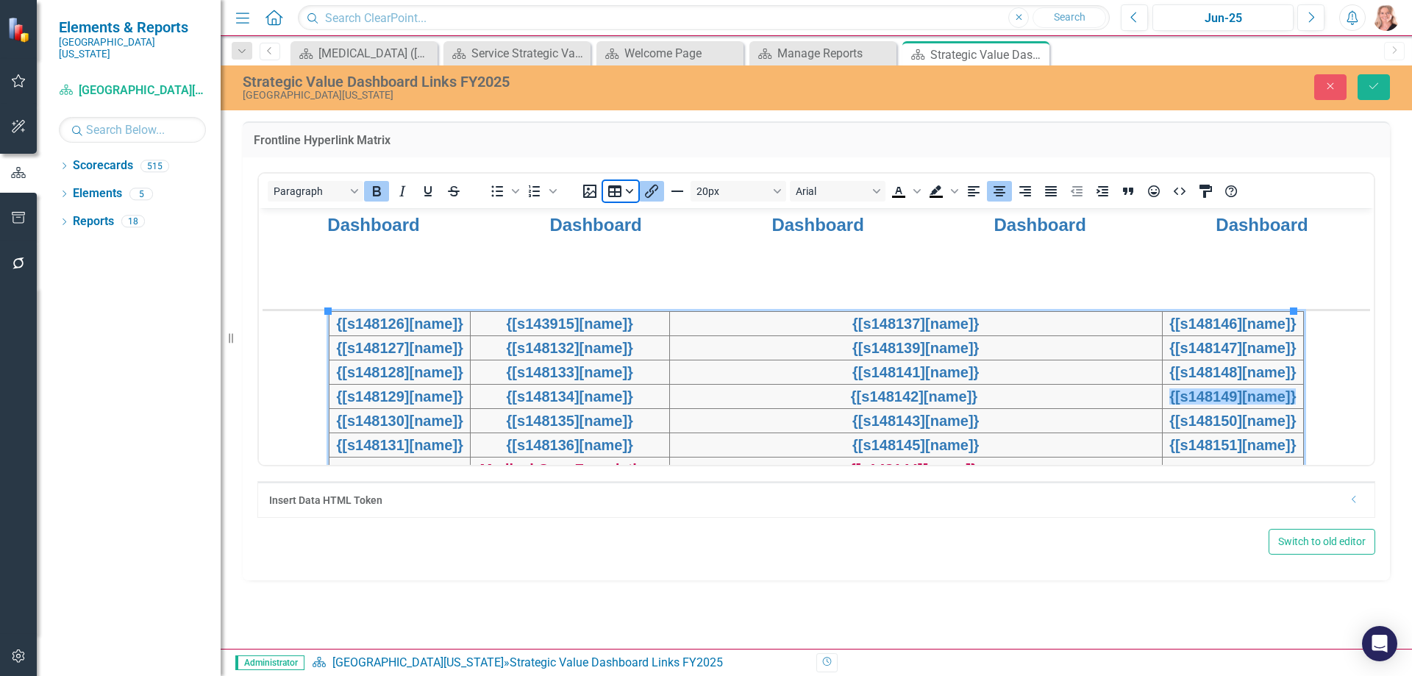
click at [662, 191] on button "Insert/edit link" at bounding box center [651, 191] width 25 height 21
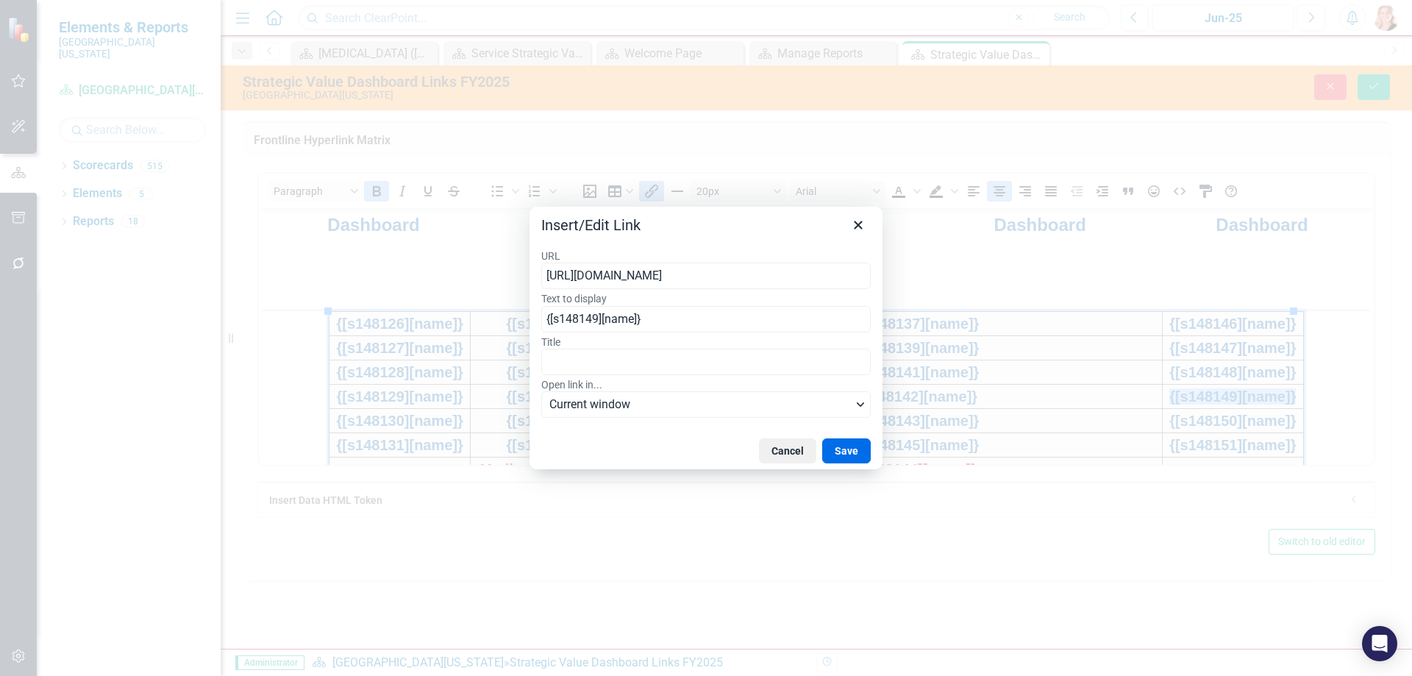
type input "https://publish.clearpointstrategy.com/7212/CAN-FY25"
drag, startPoint x: 593, startPoint y: 243, endPoint x: 847, endPoint y: 452, distance: 329.1
click at [847, 452] on button "Save" at bounding box center [846, 450] width 49 height 25
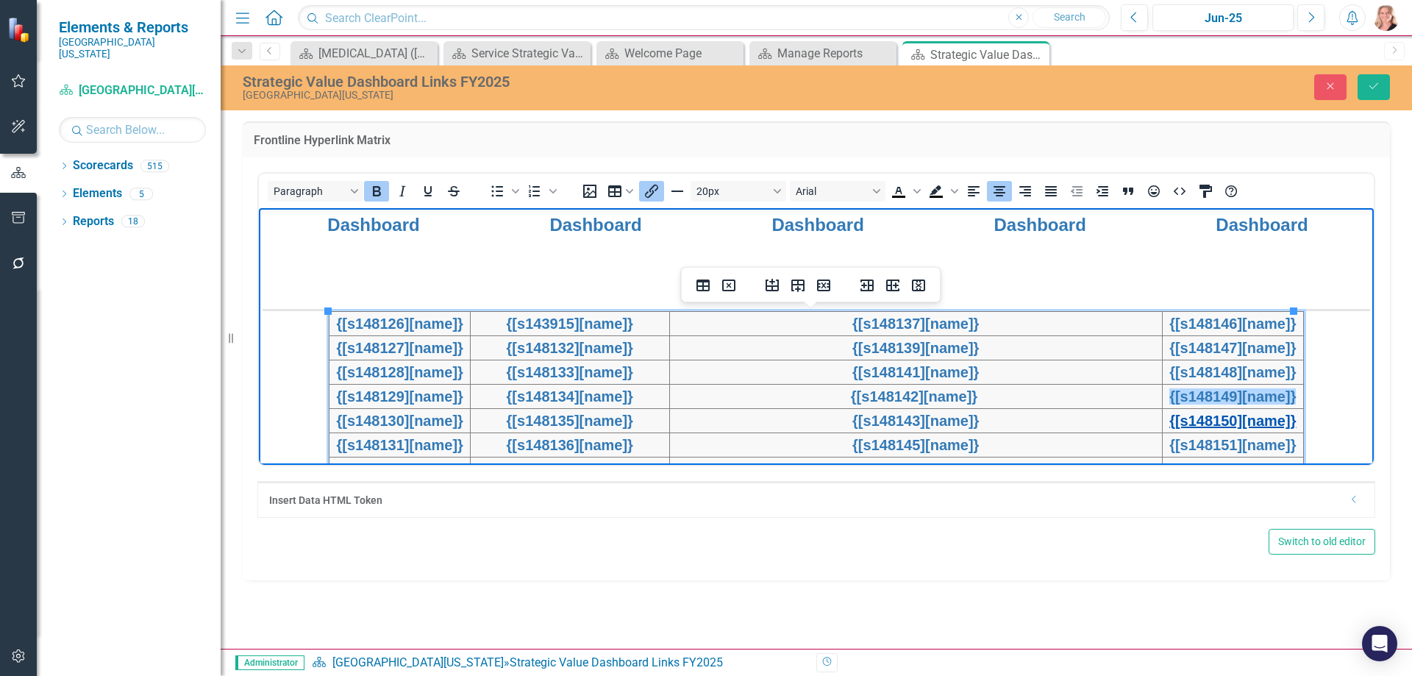
click at [1205, 422] on link "{[s148150][name]}" at bounding box center [1232, 420] width 126 height 16
click at [657, 194] on icon "Insert/edit link" at bounding box center [652, 191] width 18 height 18
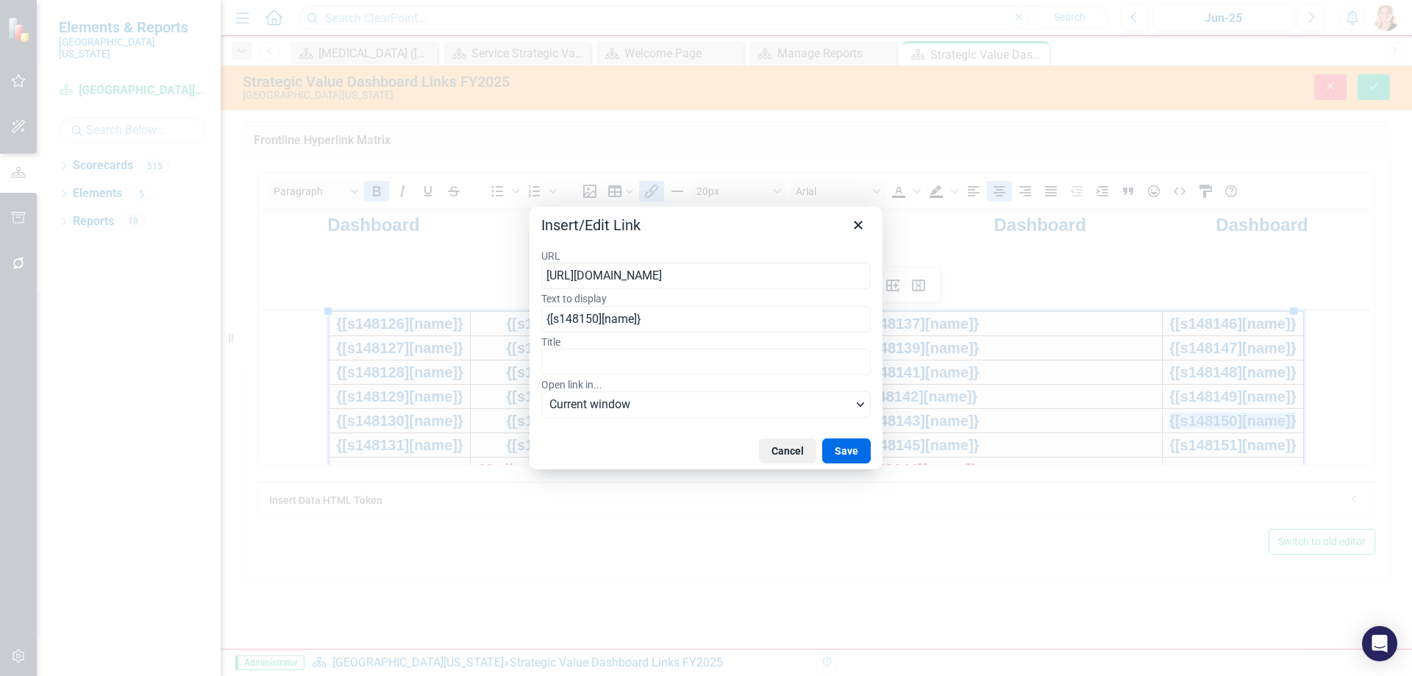
type input "https://publish.clearpointstrategy.com/7212/HC-FY25"
click at [840, 449] on button "Save" at bounding box center [846, 450] width 49 height 25
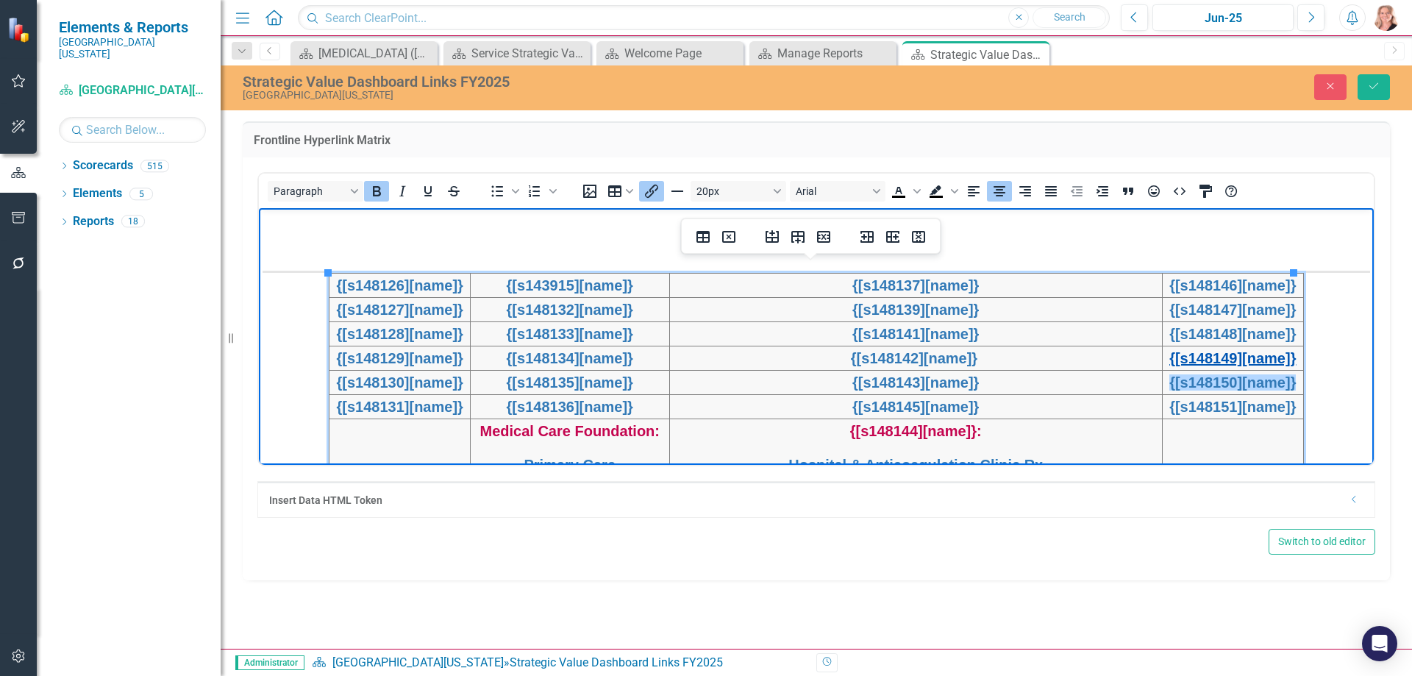
scroll to position [473, 0]
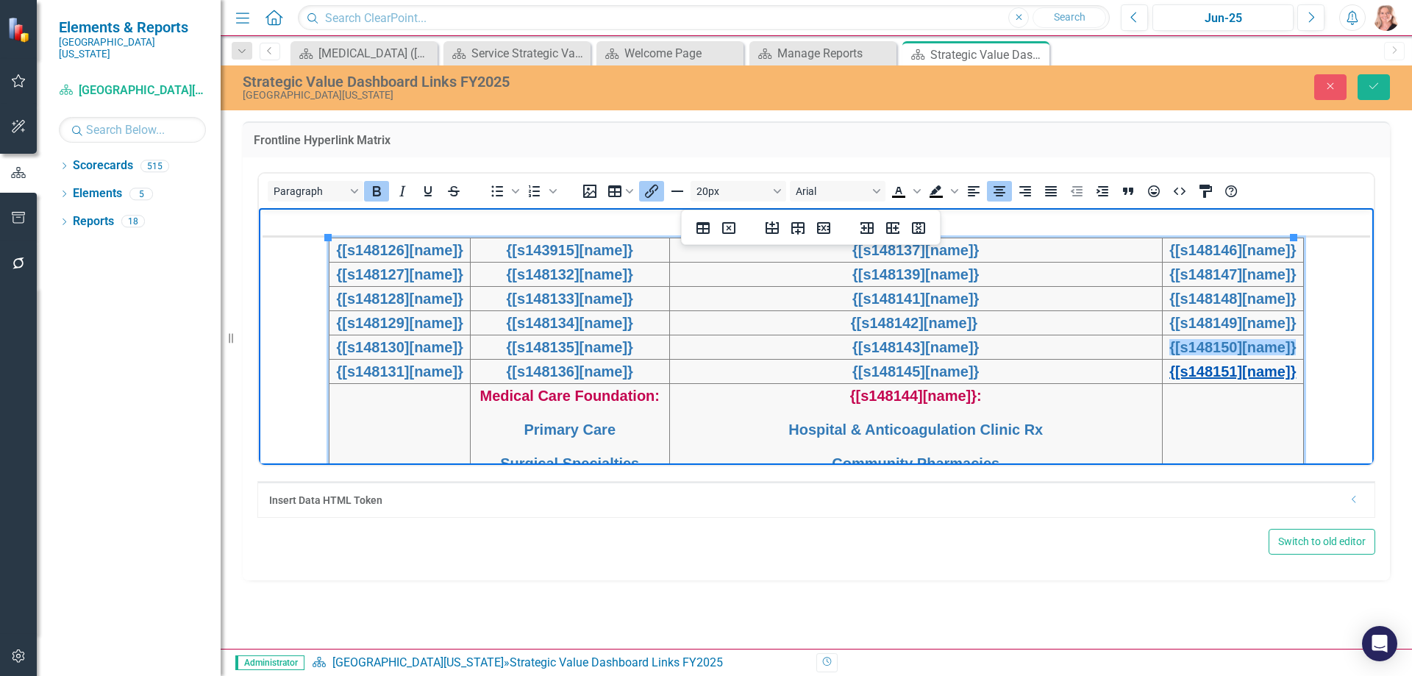
click at [1247, 373] on link "{[s148151][name]}" at bounding box center [1232, 371] width 126 height 16
click at [651, 190] on icon "Insert/edit link" at bounding box center [652, 191] width 18 height 18
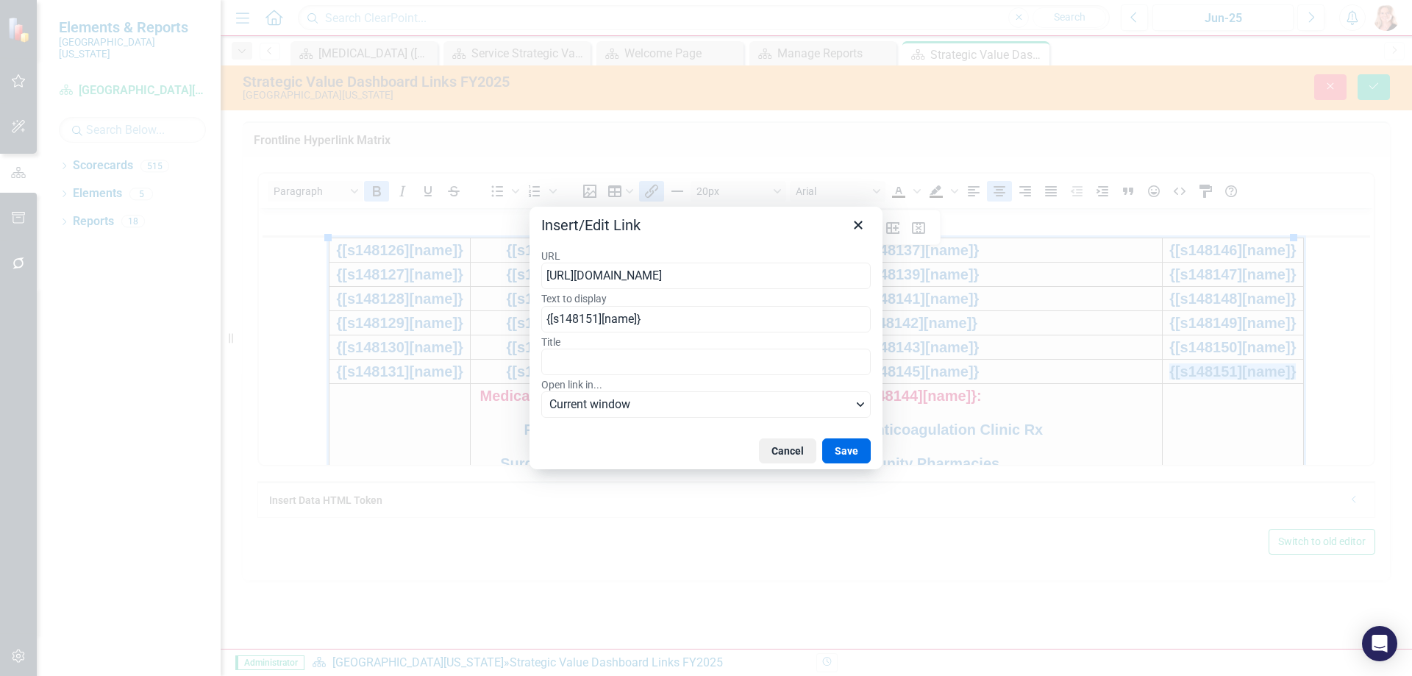
type input "https://publish.clearpointstrategy.com/7212/SUR-FY25"
click at [844, 449] on button "Save" at bounding box center [846, 450] width 49 height 25
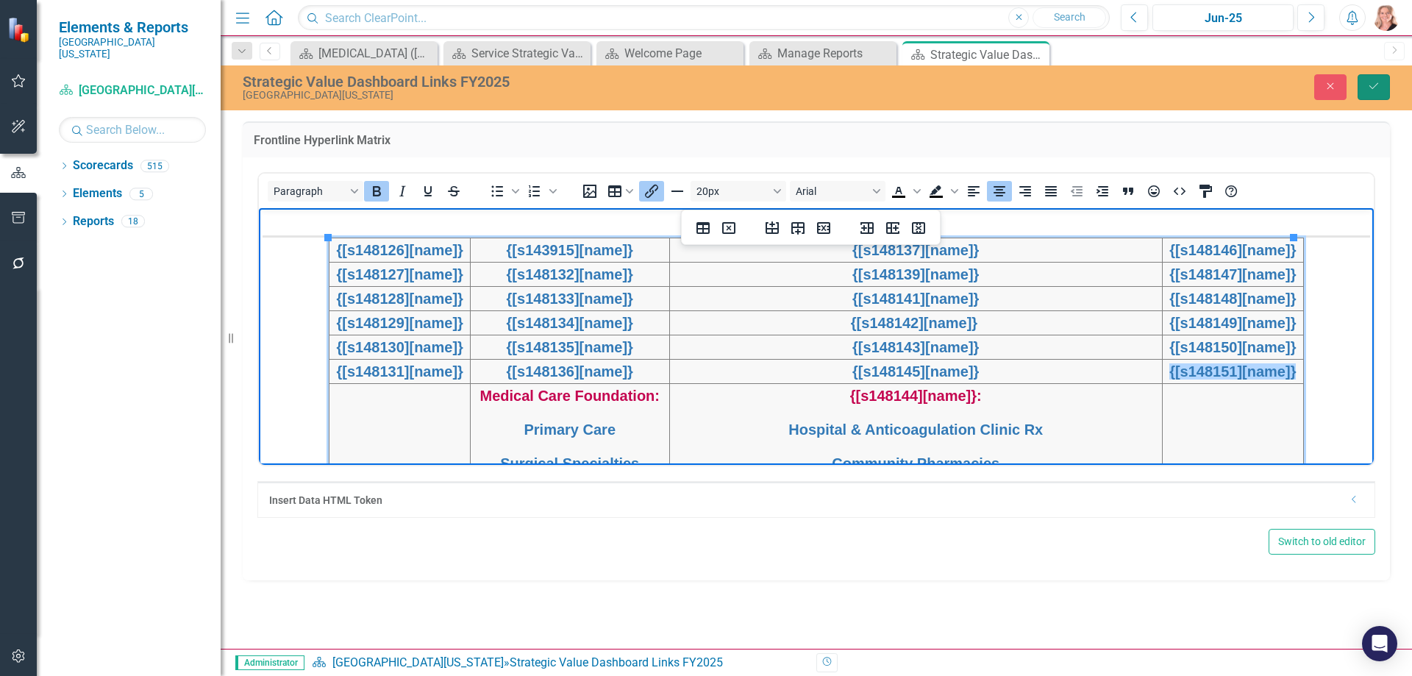
click at [1367, 89] on icon "Save" at bounding box center [1373, 86] width 13 height 10
